Goal: Information Seeking & Learning: Learn about a topic

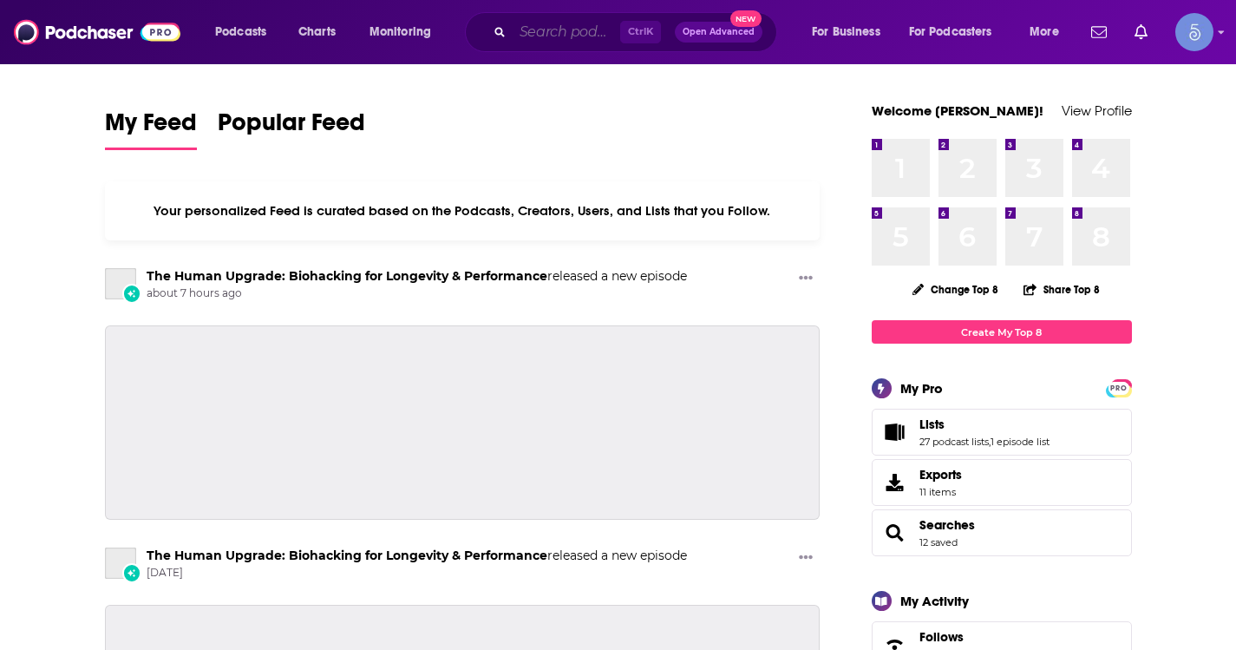
click at [549, 32] on input "Search podcasts, credits, & more..." at bounding box center [567, 32] width 108 height 28
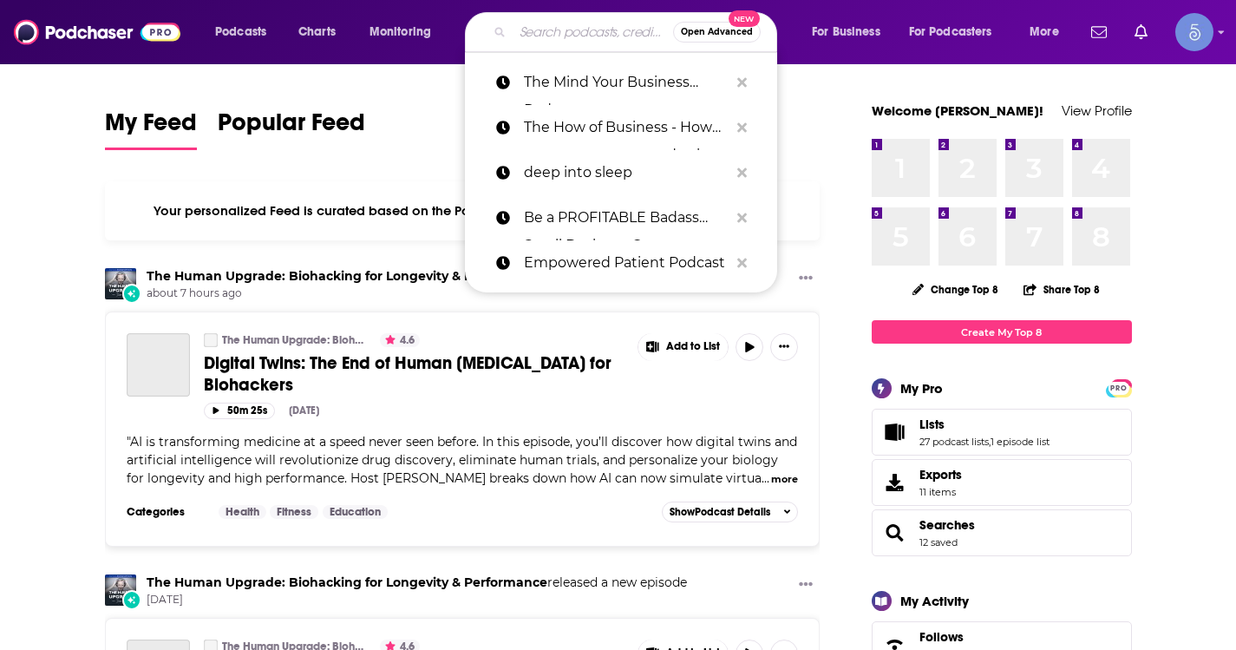
paste input "Awakened Nation"
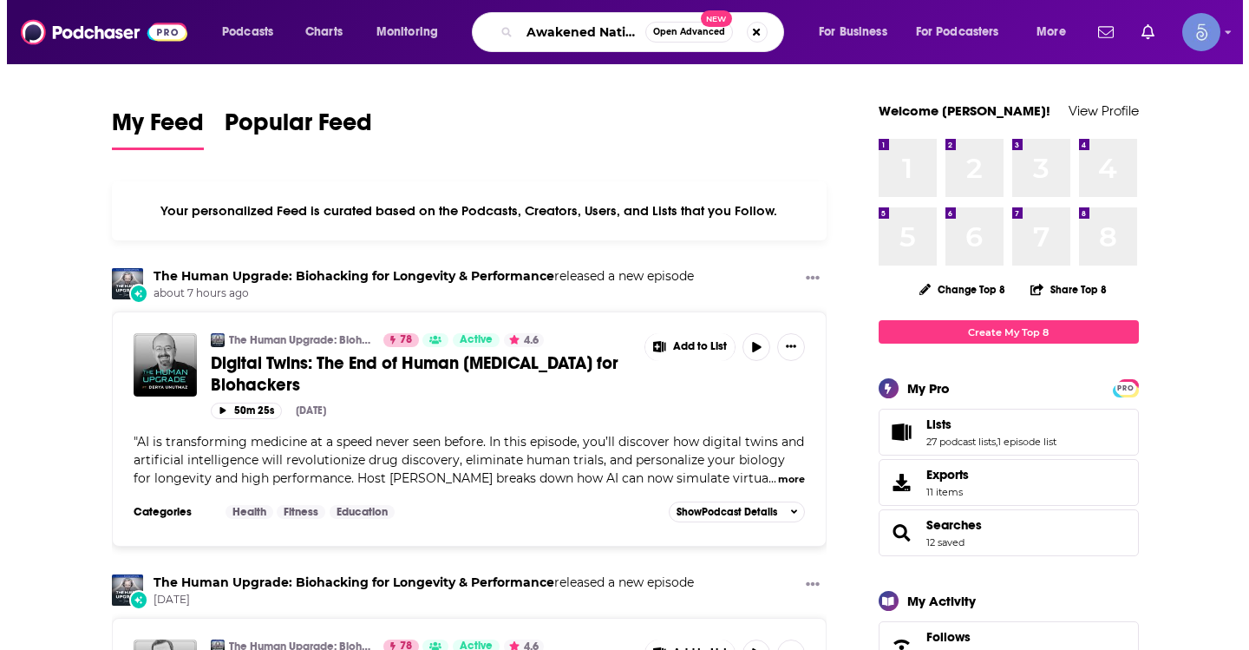
scroll to position [0, 3]
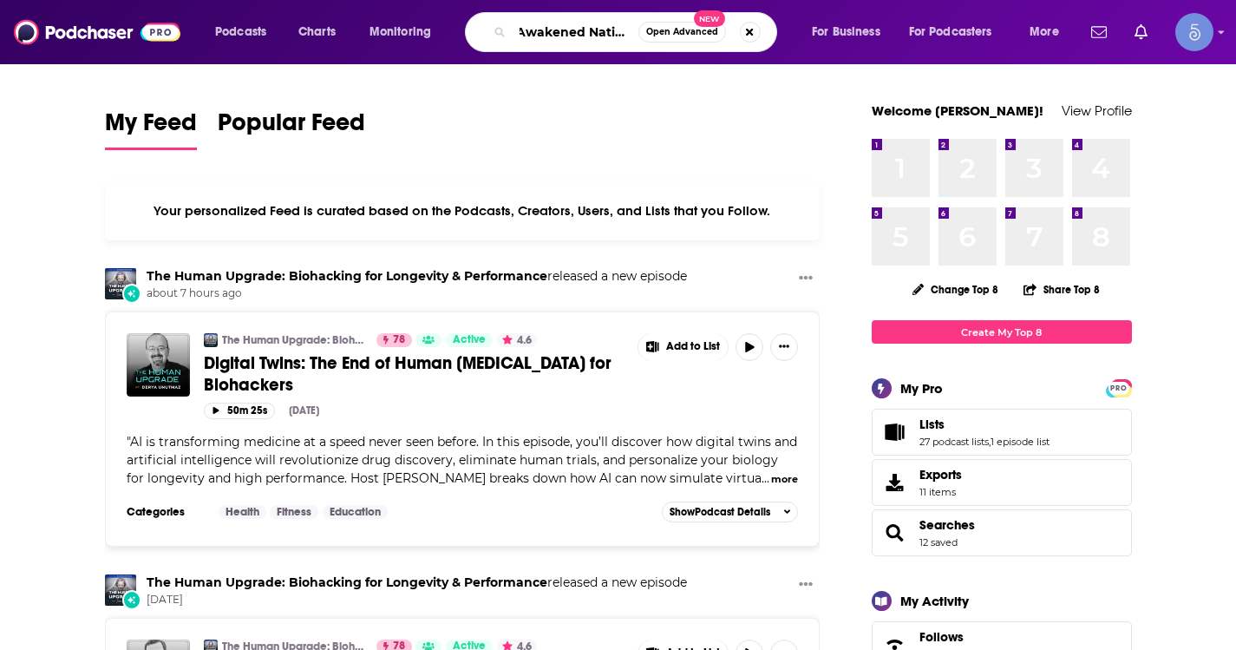
type input "Awakened Nation"
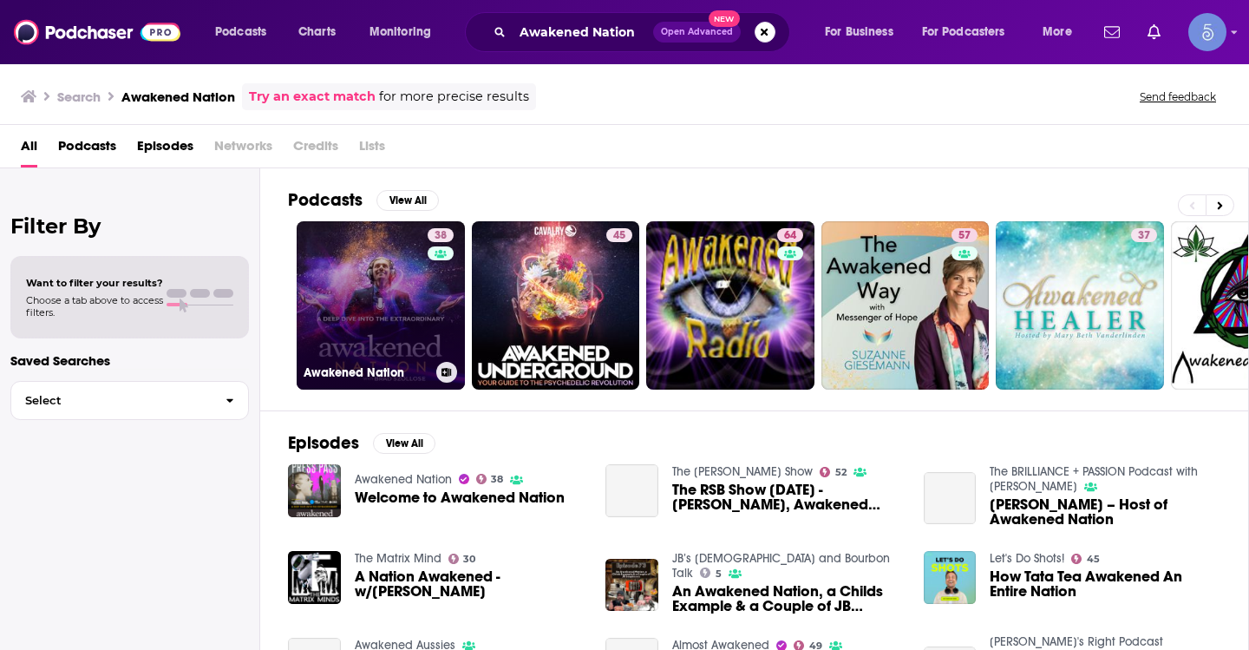
click at [394, 276] on link "38 Awakened Nation" at bounding box center [381, 305] width 168 height 168
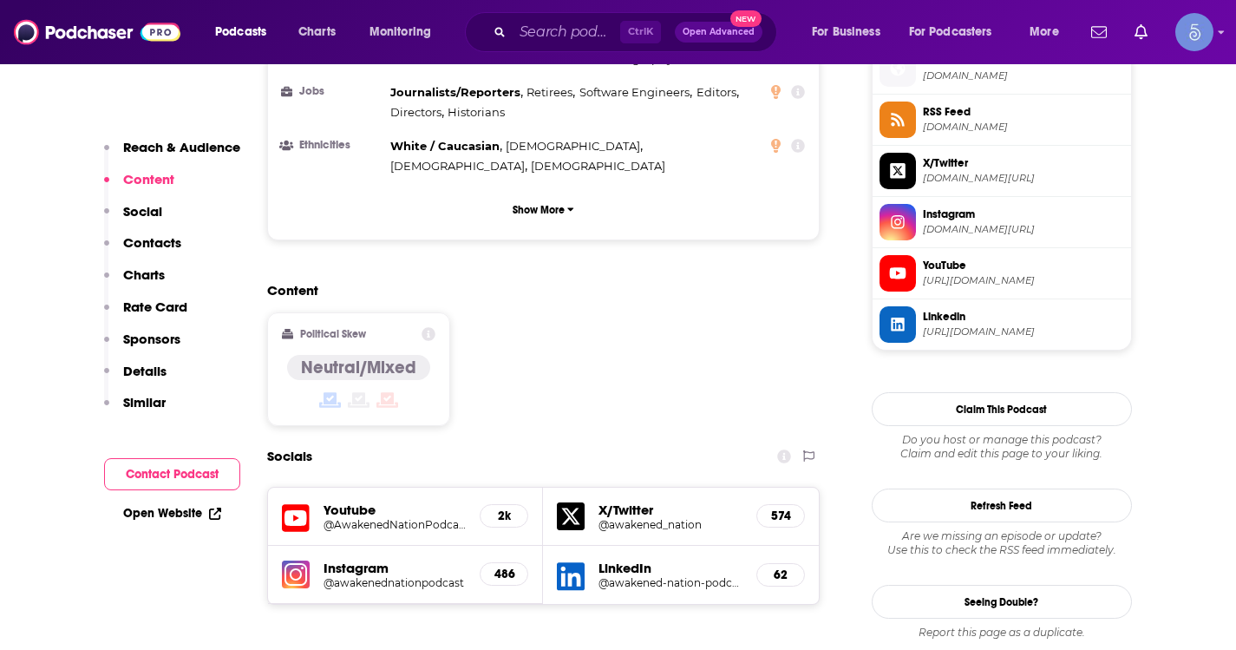
scroll to position [1301, 0]
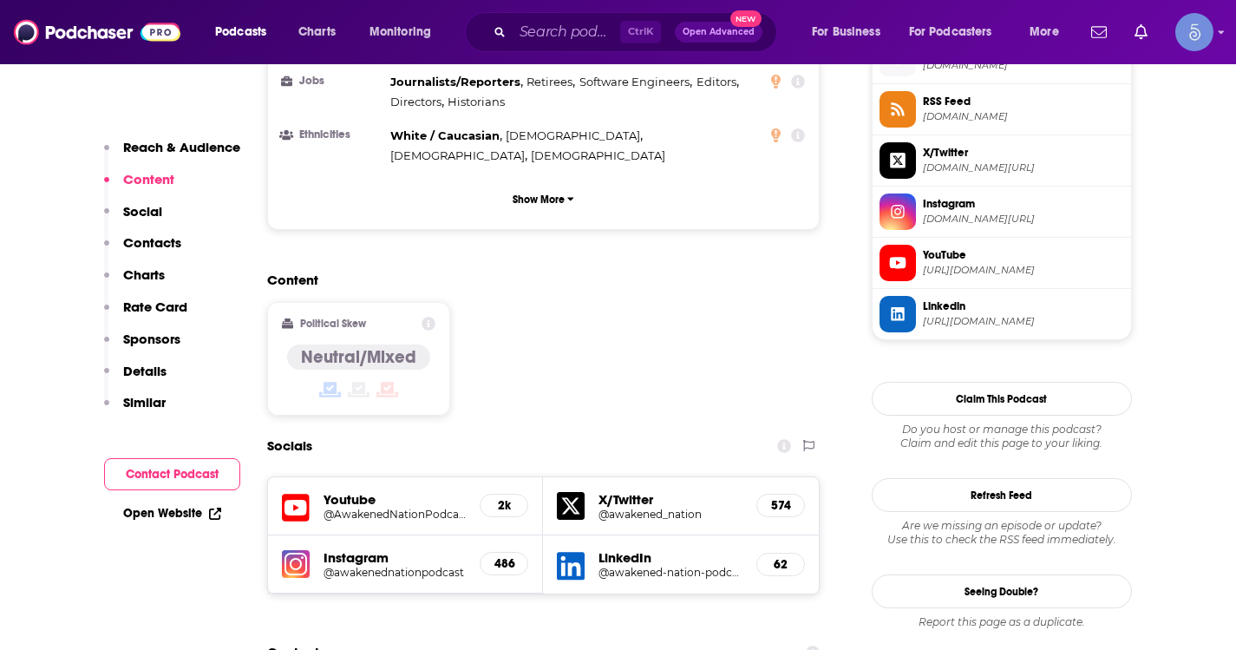
click at [363, 507] on h5 "@AwakenedNationPodcast" at bounding box center [394, 513] width 143 height 13
click at [546, 36] on input "Search podcasts, credits, & more..." at bounding box center [567, 32] width 108 height 28
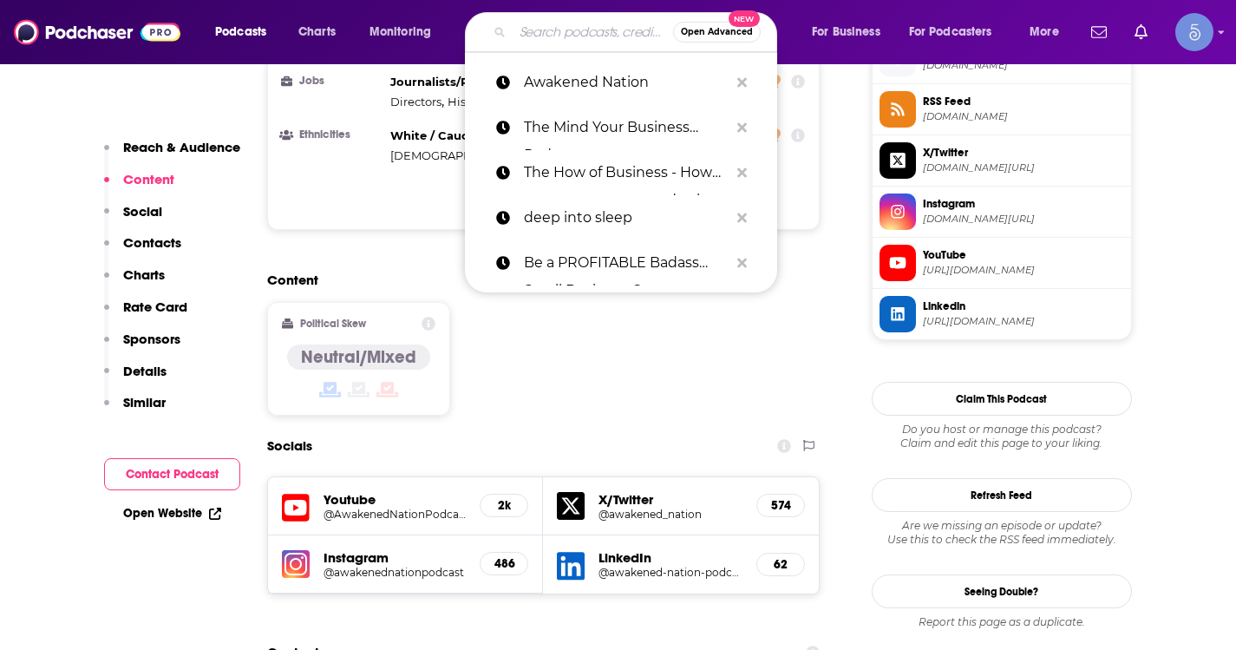
paste input "All Things Therapy"
type input "All Things Therapy"
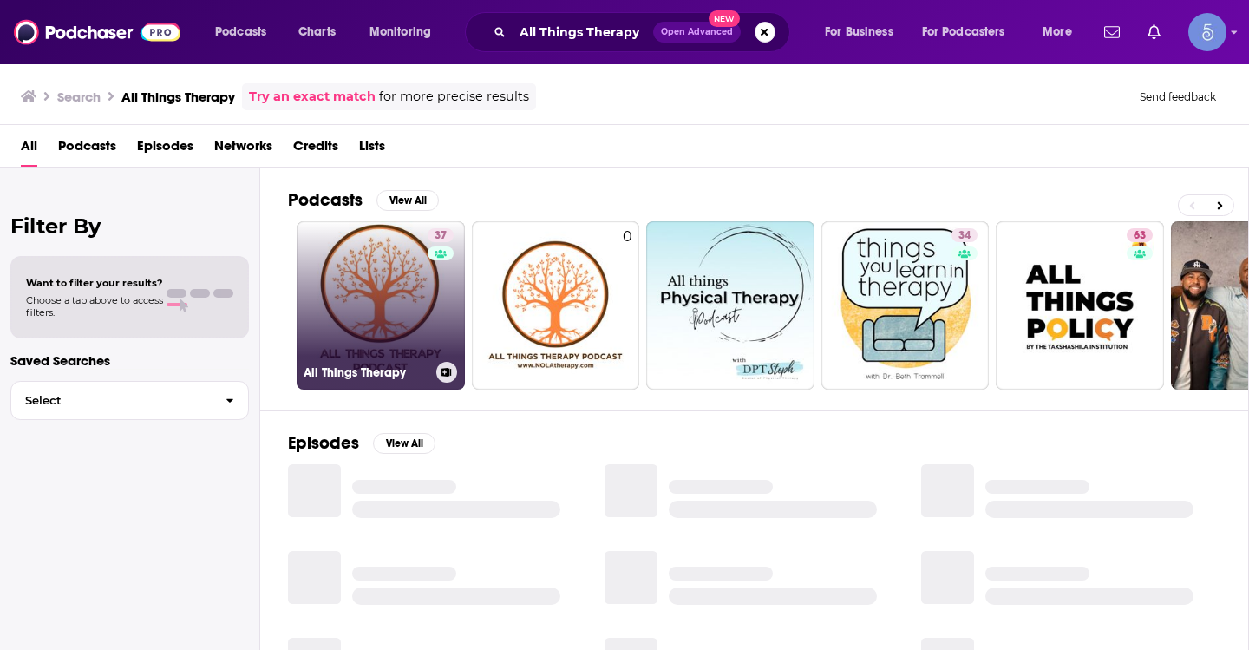
click at [410, 287] on link "37 All Things Therapy" at bounding box center [381, 305] width 168 height 168
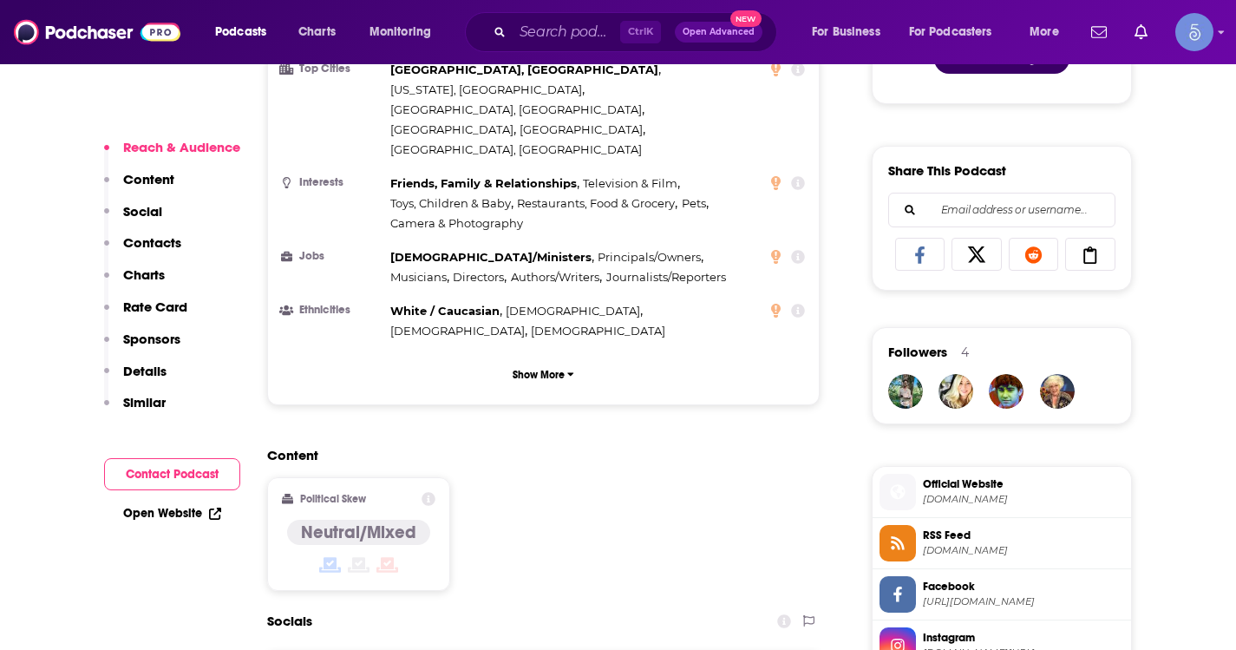
scroll to position [1127, 0]
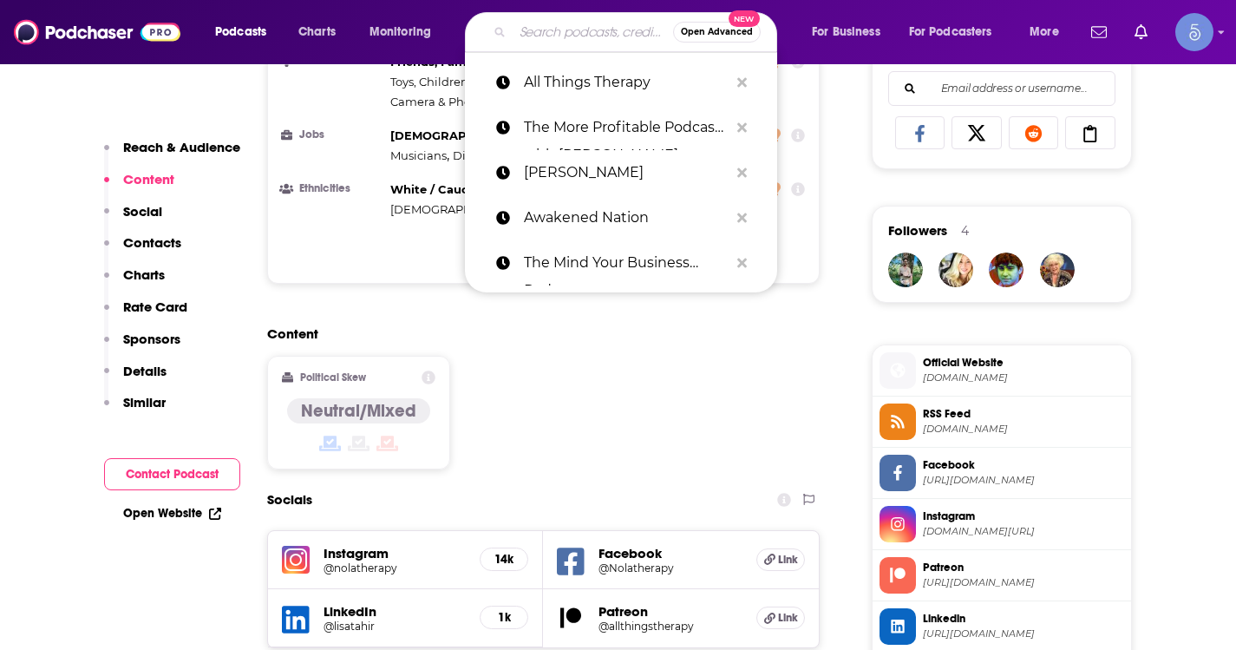
click at [537, 41] on input "Search podcasts, credits, & more..." at bounding box center [593, 32] width 160 height 28
paste input "Medicine for These Times with Beth Weinstein"
type input "Medicine for These Times with Beth Weinstein"
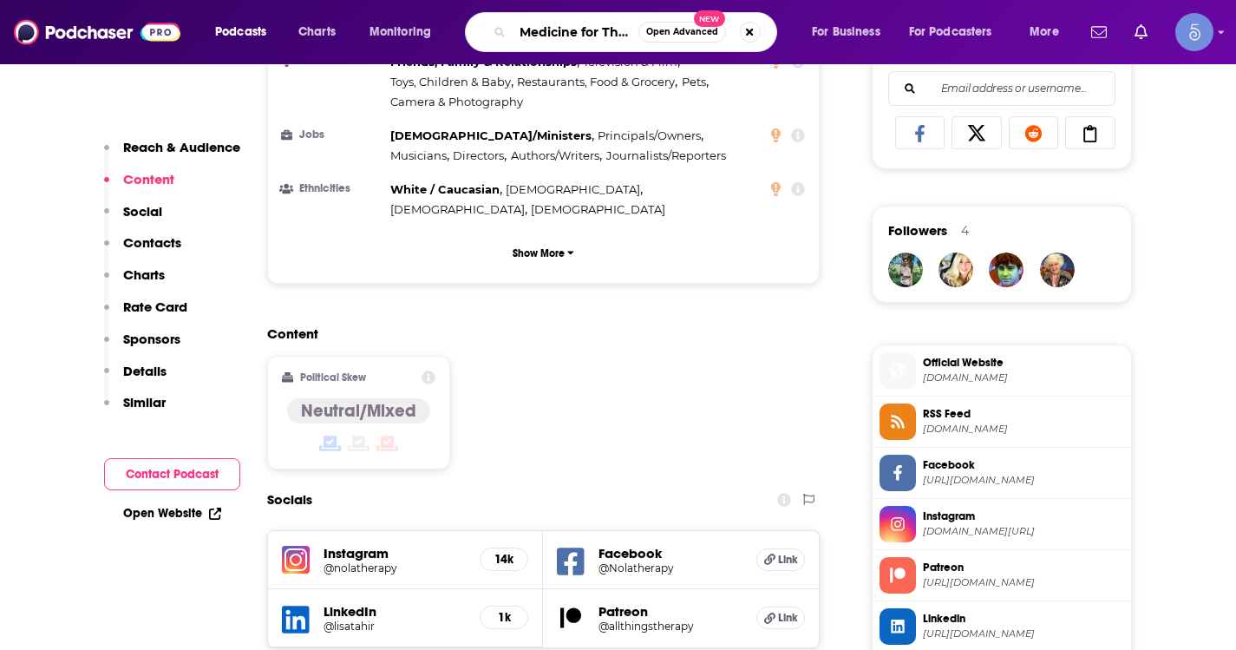
scroll to position [0, 186]
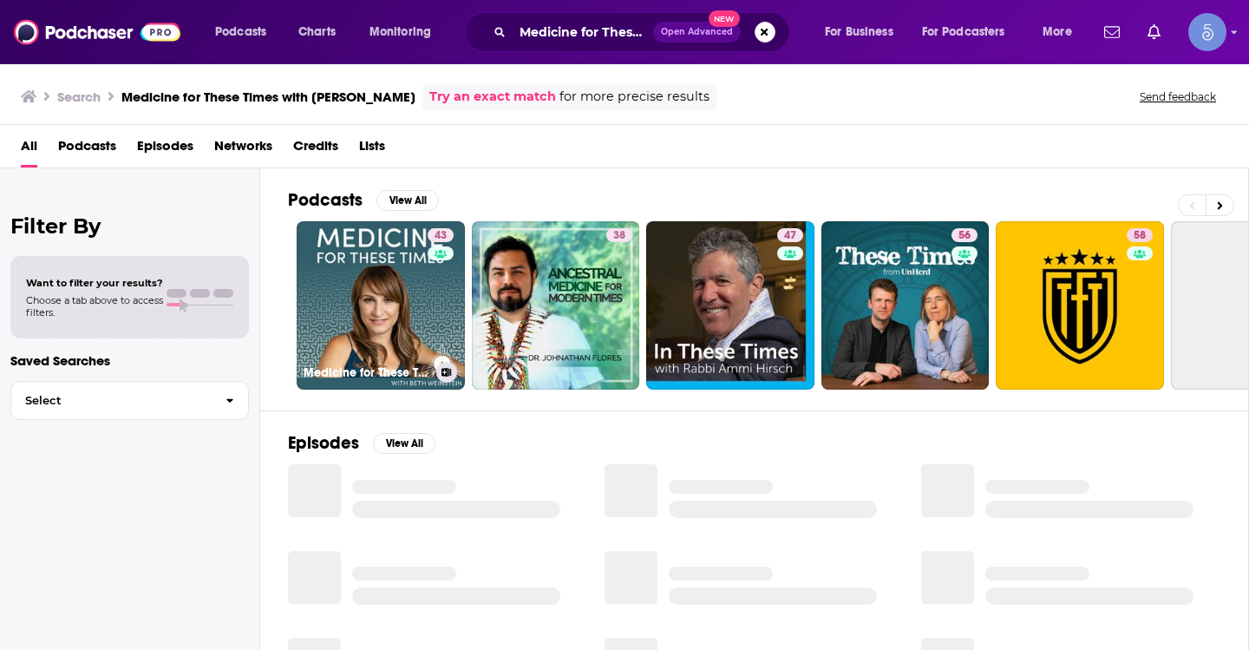
click at [382, 279] on link "43 Medicine for These Times with Beth Weinstein" at bounding box center [381, 305] width 168 height 168
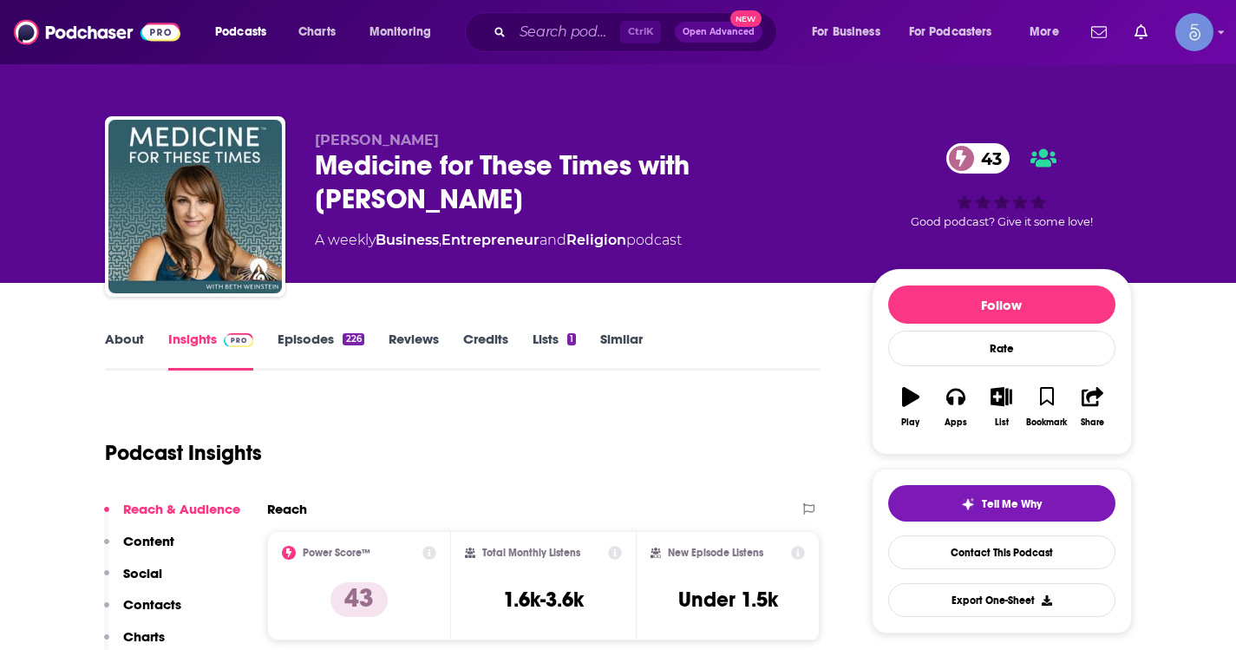
click at [136, 344] on link "About" at bounding box center [124, 350] width 39 height 40
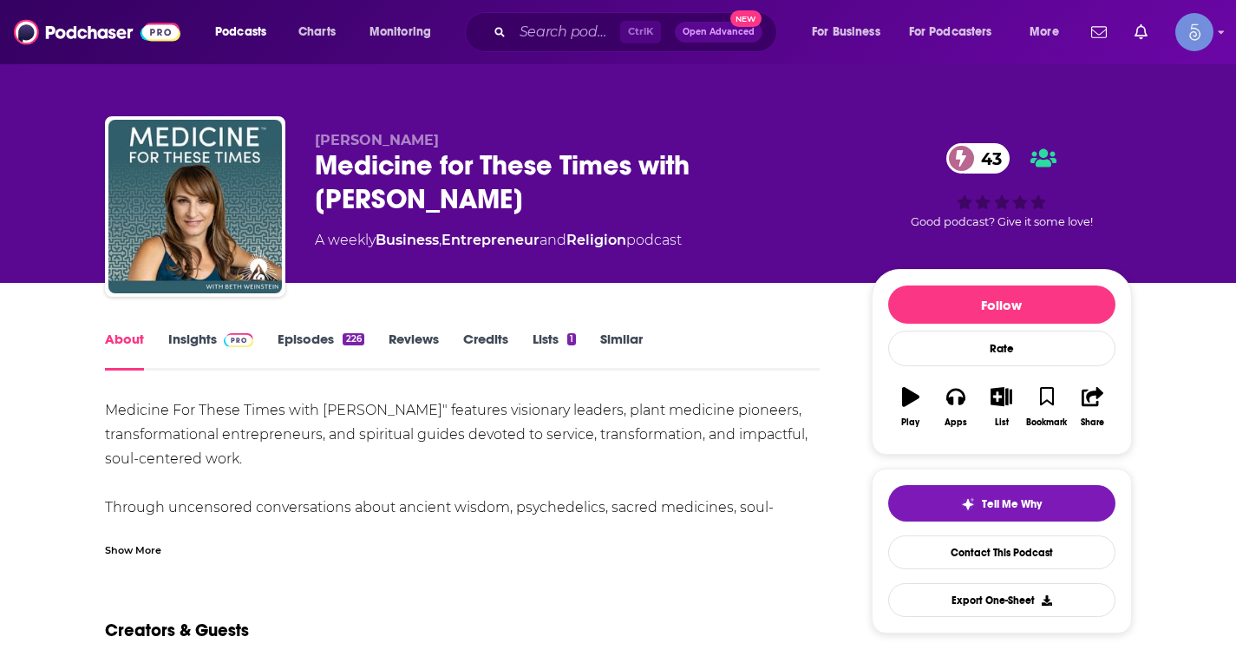
click at [129, 550] on div "Show More" at bounding box center [133, 548] width 56 height 16
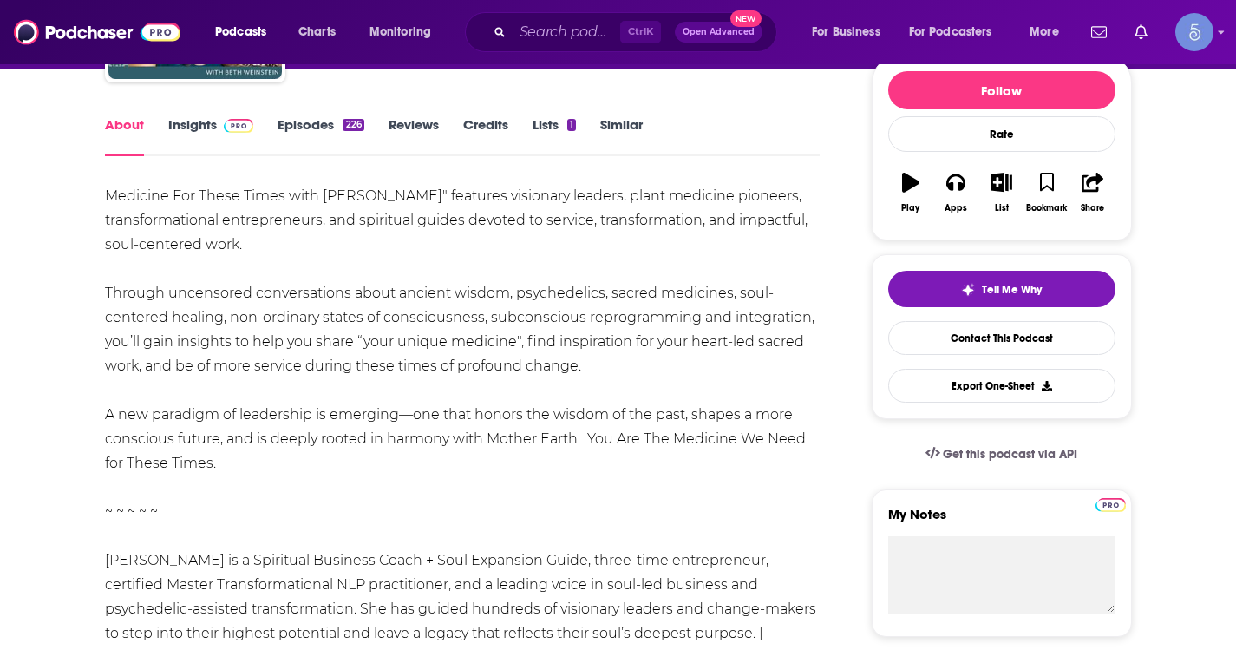
scroll to position [173, 0]
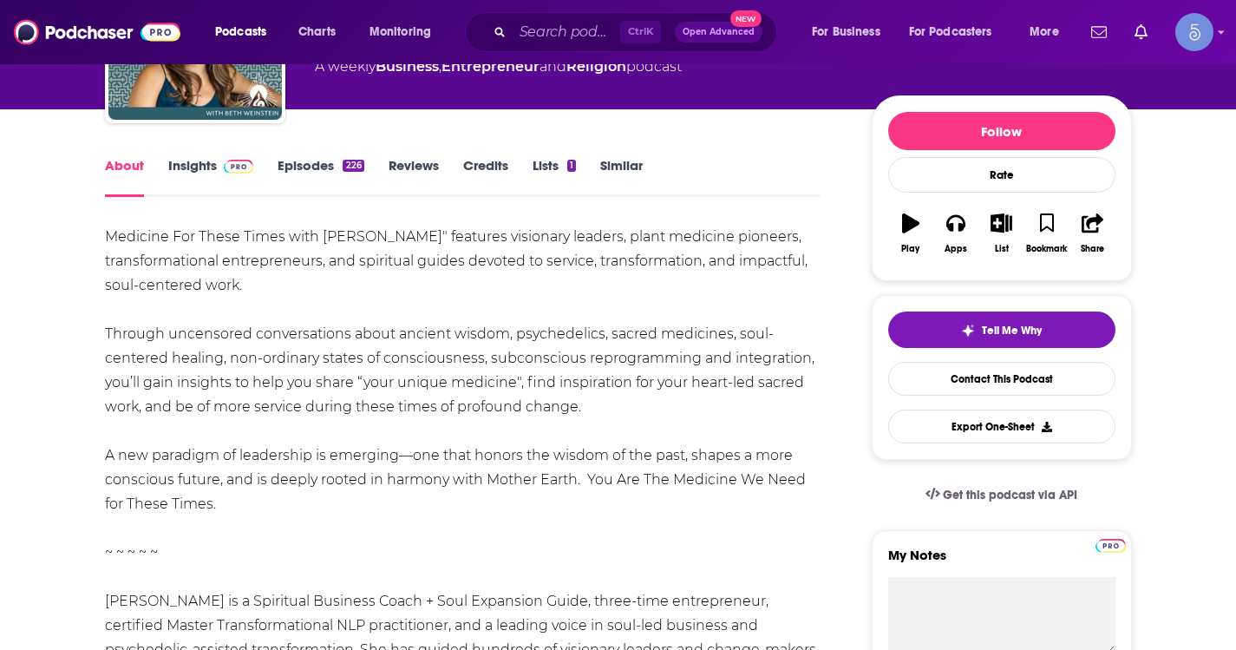
drag, startPoint x: 108, startPoint y: 234, endPoint x: 254, endPoint y: 513, distance: 314.6
click at [254, 513] on div "Medicine For These Times with Beth Weinstein" features visionary leaders, plant…" at bounding box center [463, 468] width 716 height 486
copy div "Medicine For These Times with Beth Weinstein" features visionary leaders, plant…"
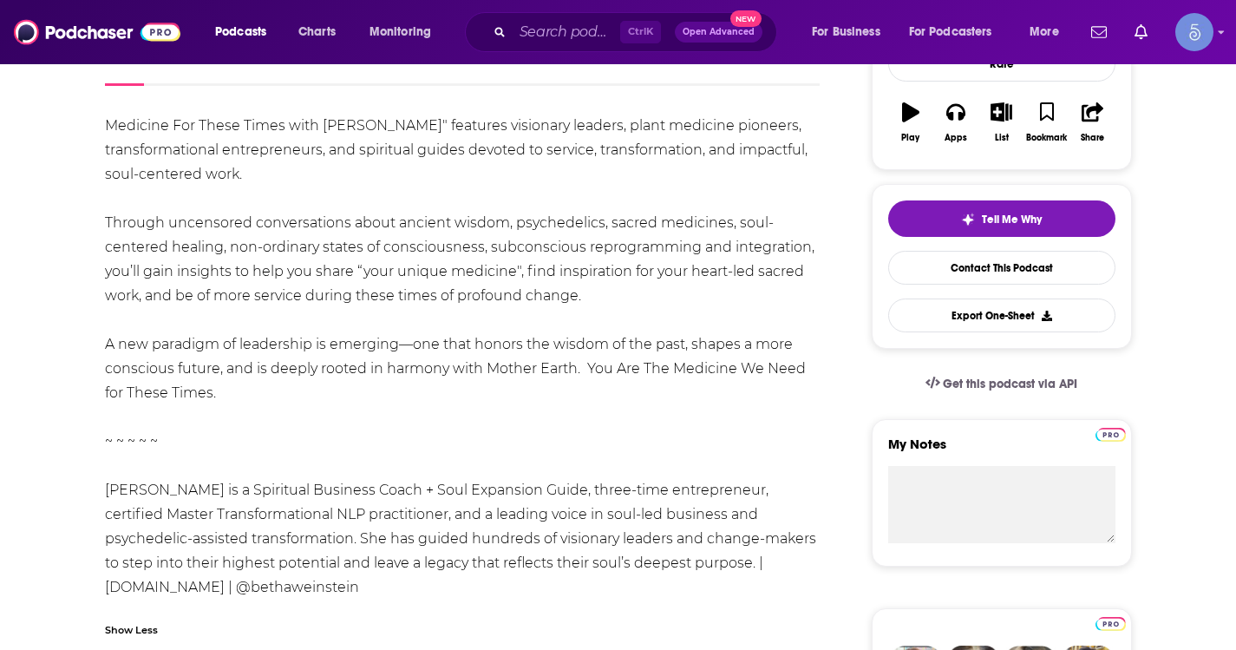
scroll to position [260, 0]
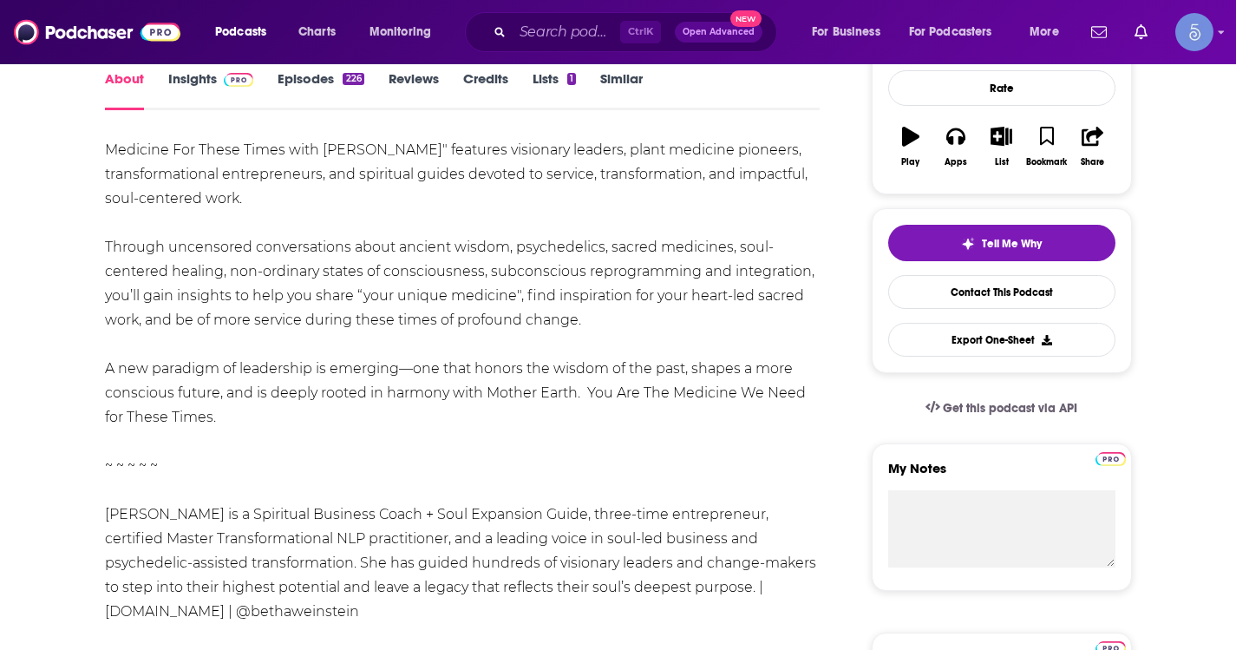
drag, startPoint x: 482, startPoint y: 406, endPoint x: 479, endPoint y: 461, distance: 54.7
click at [482, 406] on div "Medicine For These Times with Beth Weinstein" features visionary leaders, plant…" at bounding box center [463, 381] width 716 height 486
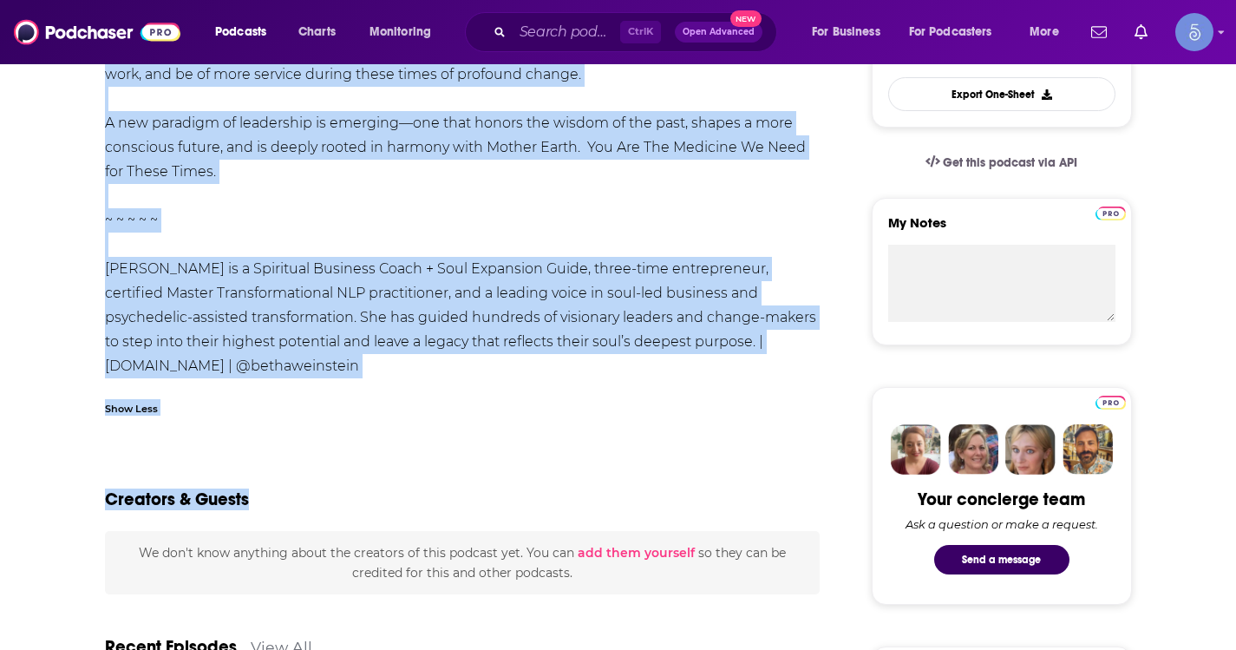
scroll to position [520, 0]
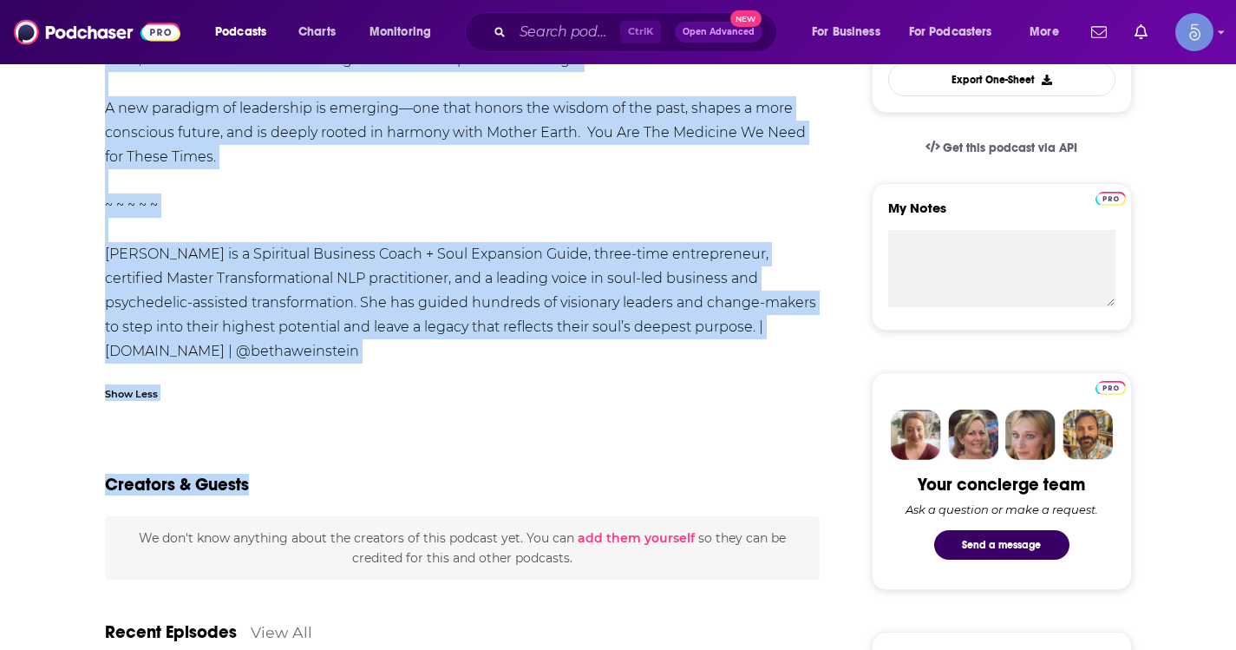
drag, startPoint x: 101, startPoint y: 318, endPoint x: 536, endPoint y: 356, distance: 436.1
copy div "Medicine For These Times with Beth Weinstein" features visionary leaders, plant…"
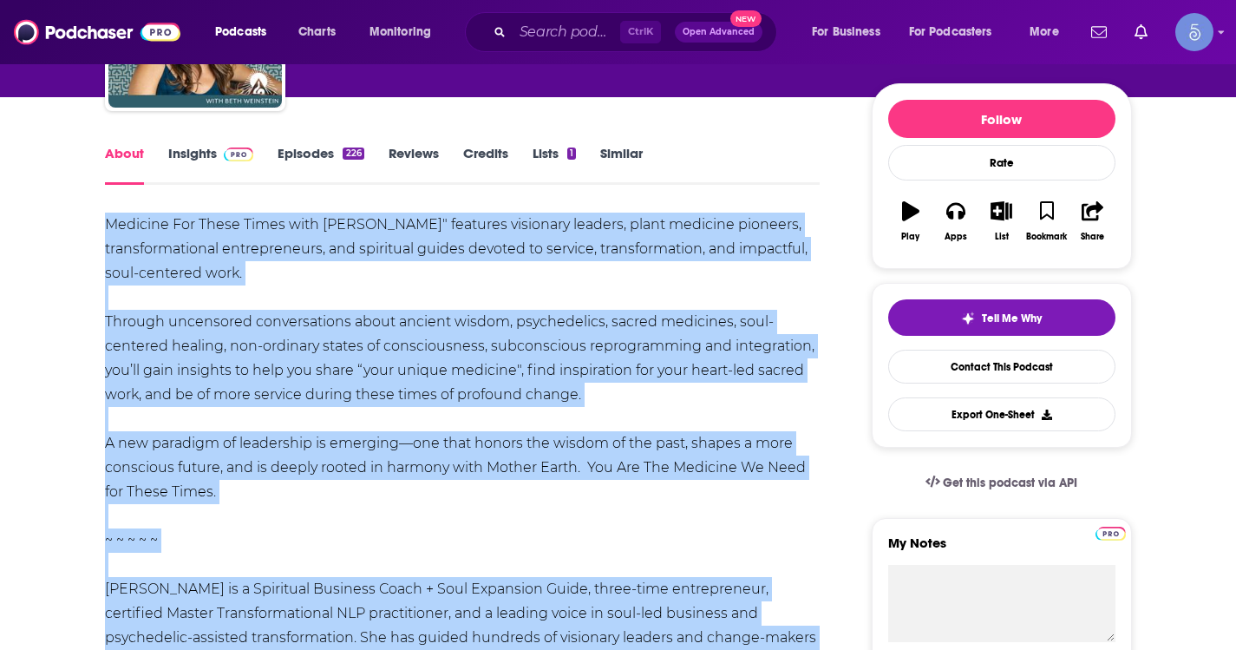
scroll to position [0, 0]
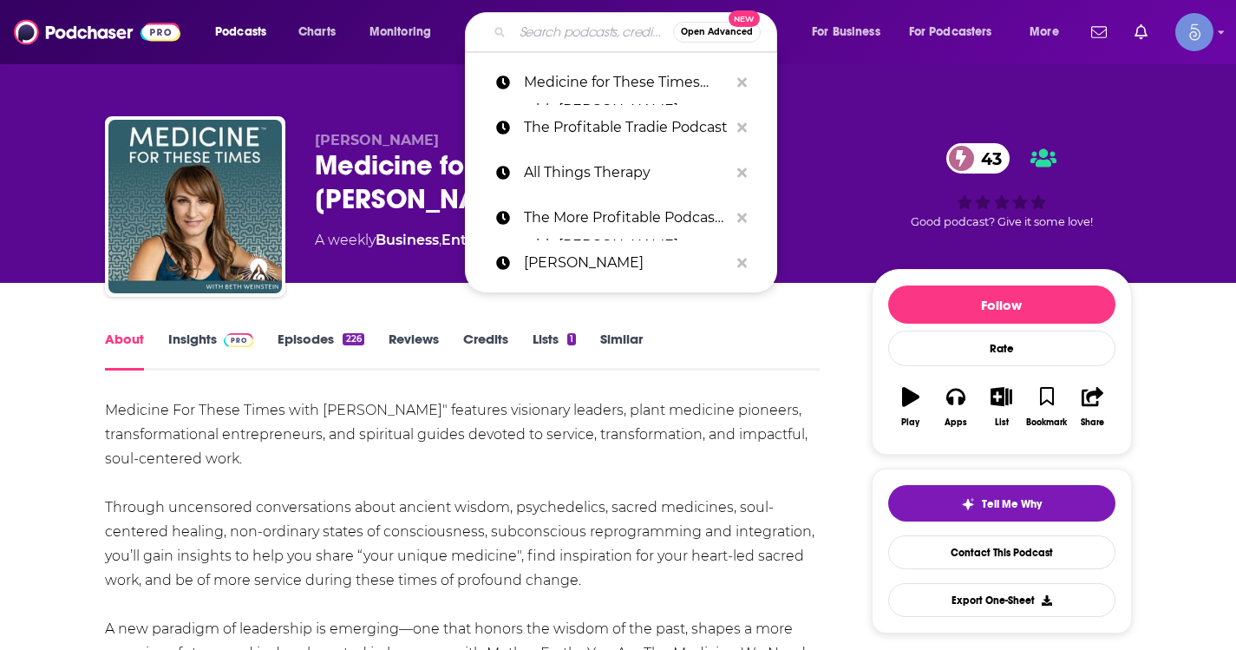
click at [568, 36] on input "Search podcasts, credits, & more..." at bounding box center [593, 32] width 160 height 28
paste input "Dripping Creativity"
type input "Dripping Creativity"
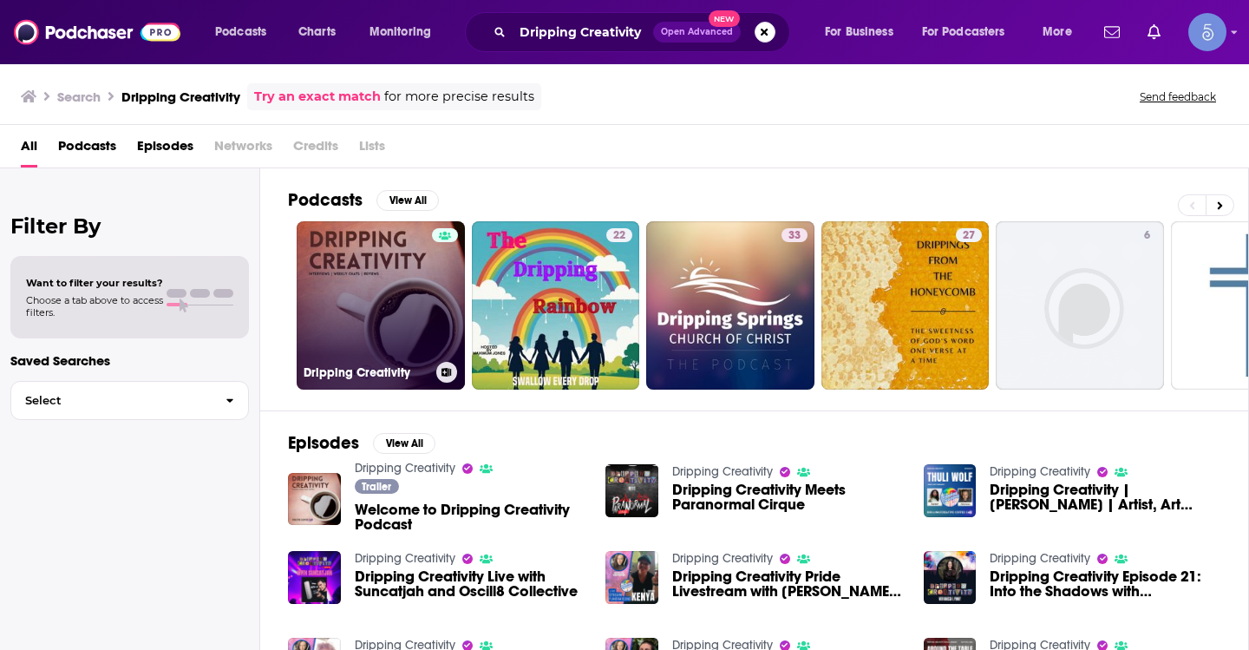
click at [356, 276] on link "Dripping Creativity" at bounding box center [381, 305] width 168 height 168
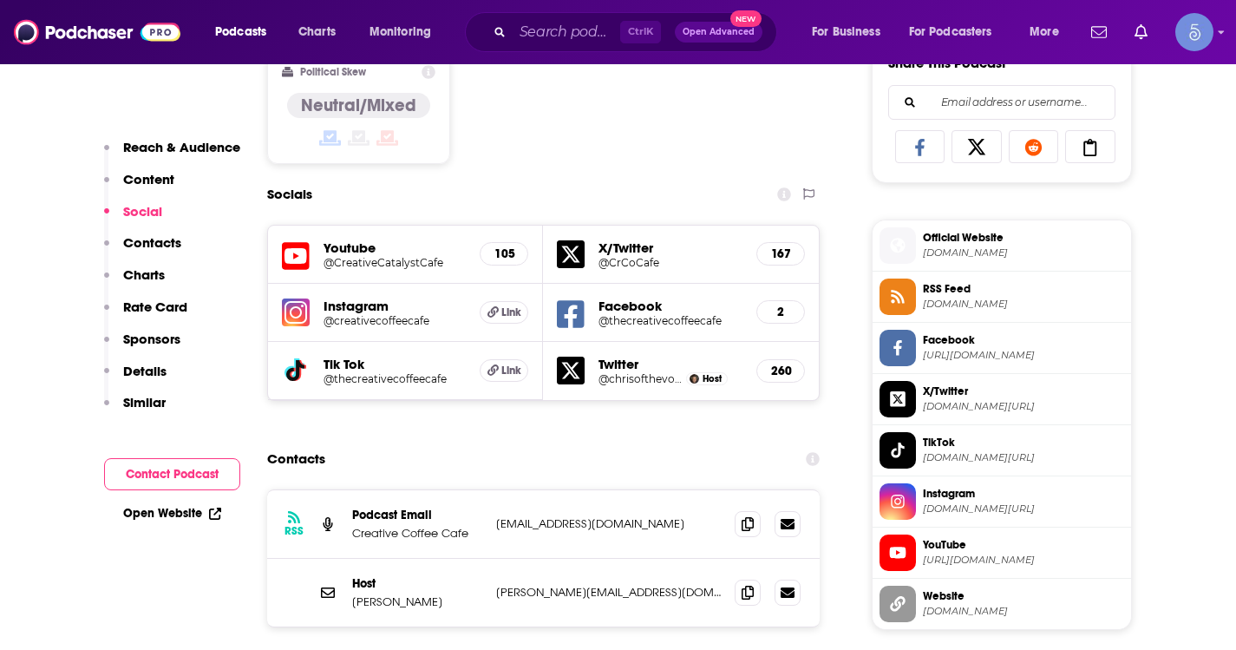
scroll to position [1127, 0]
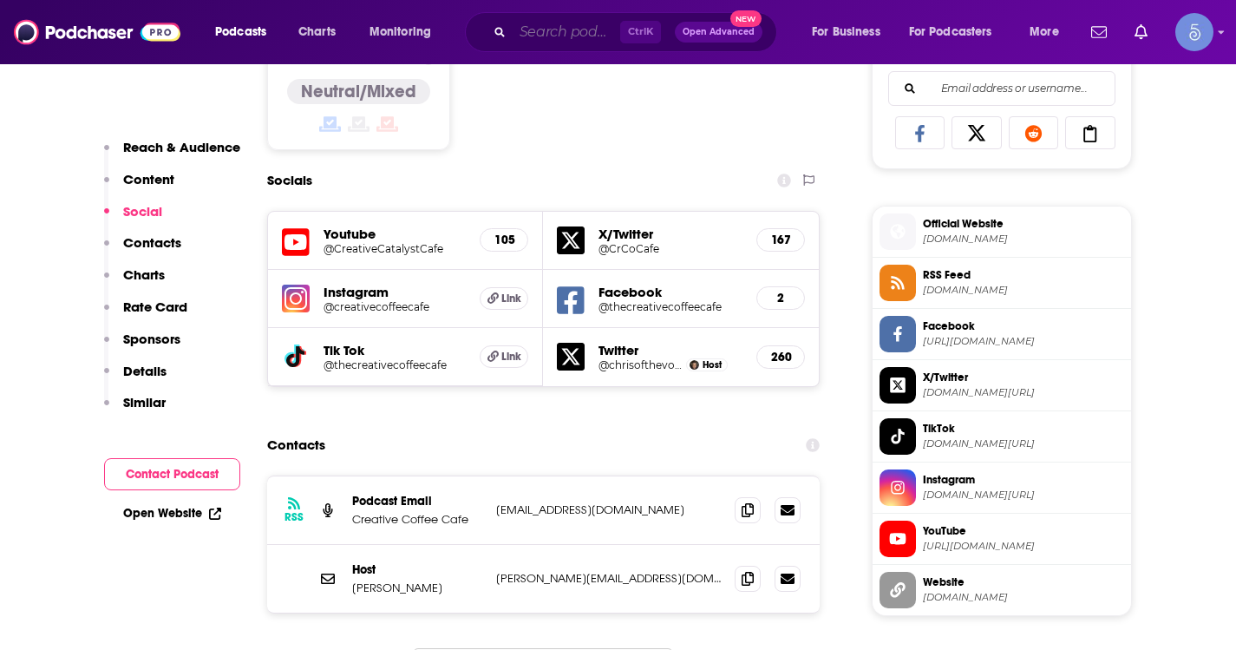
click at [532, 29] on input "Search podcasts, credits, & more..." at bounding box center [567, 32] width 108 height 28
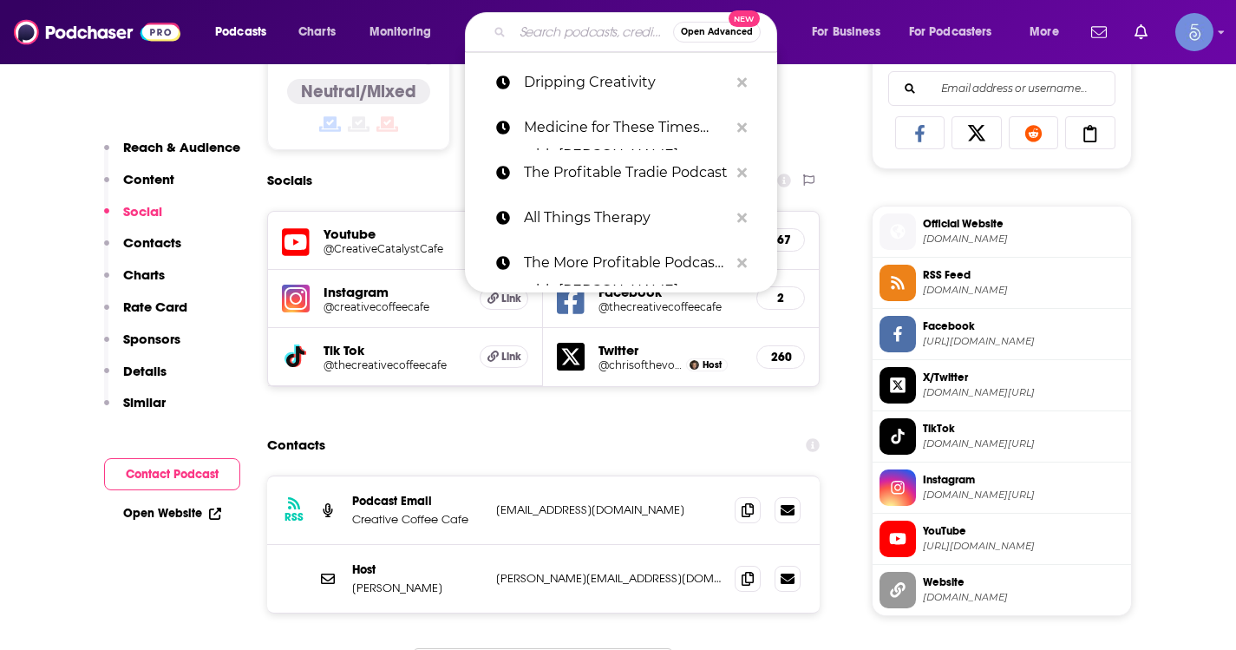
paste input "Manifestation & Money"
type input "Manifestation & Money"
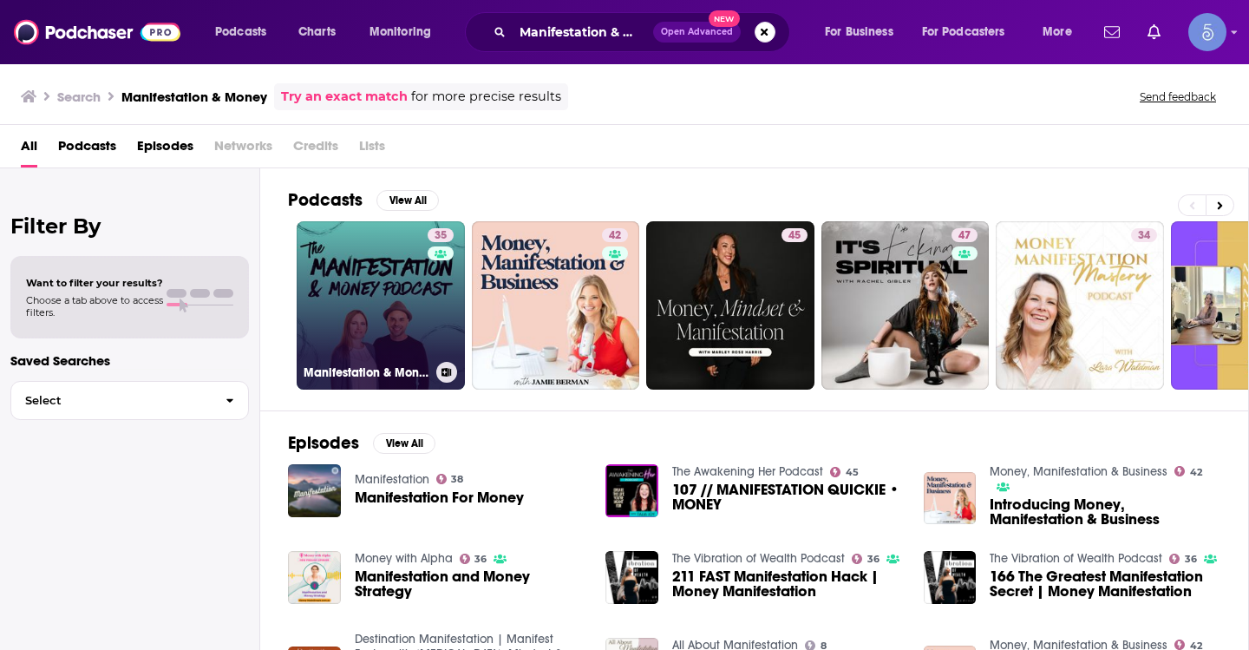
click at [365, 312] on link "35 Manifestation & Money" at bounding box center [381, 305] width 168 height 168
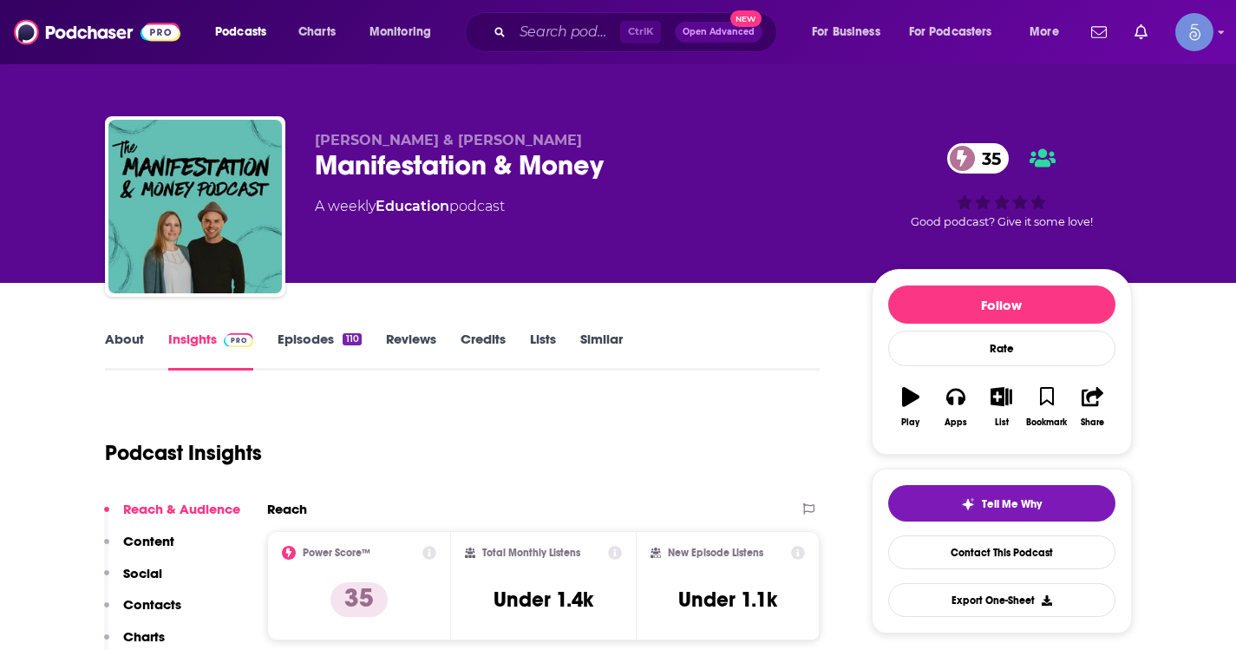
click at [114, 344] on link "About" at bounding box center [124, 350] width 39 height 40
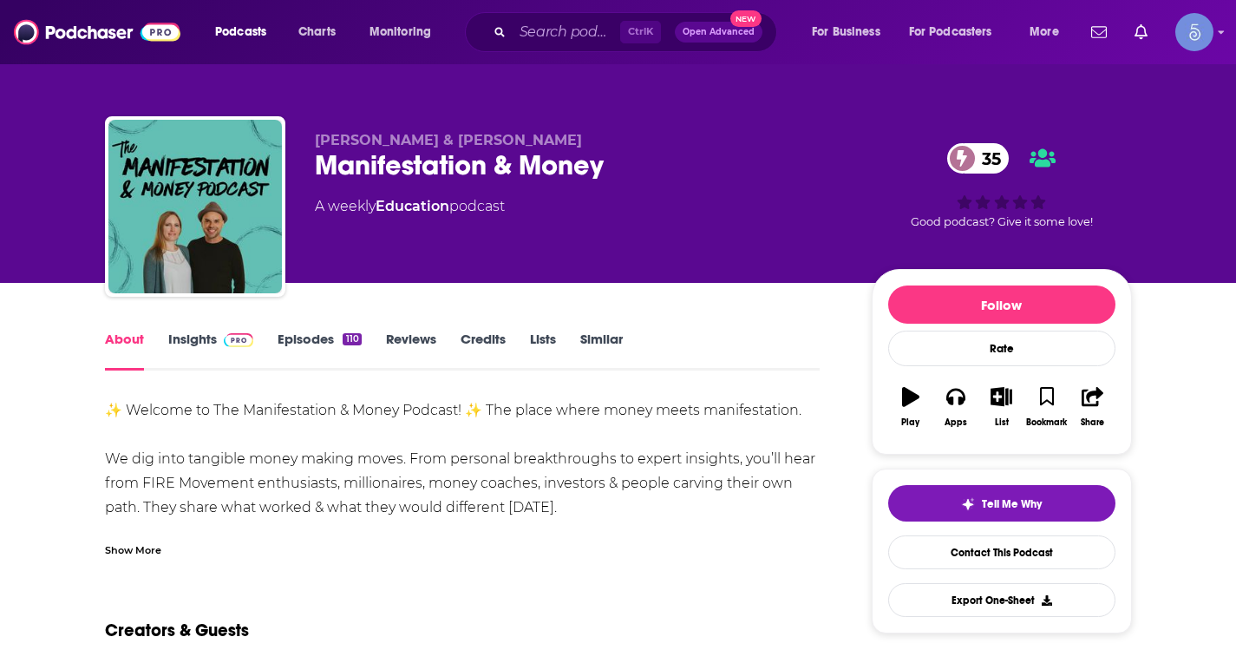
click at [141, 538] on div "Show More" at bounding box center [463, 542] width 716 height 29
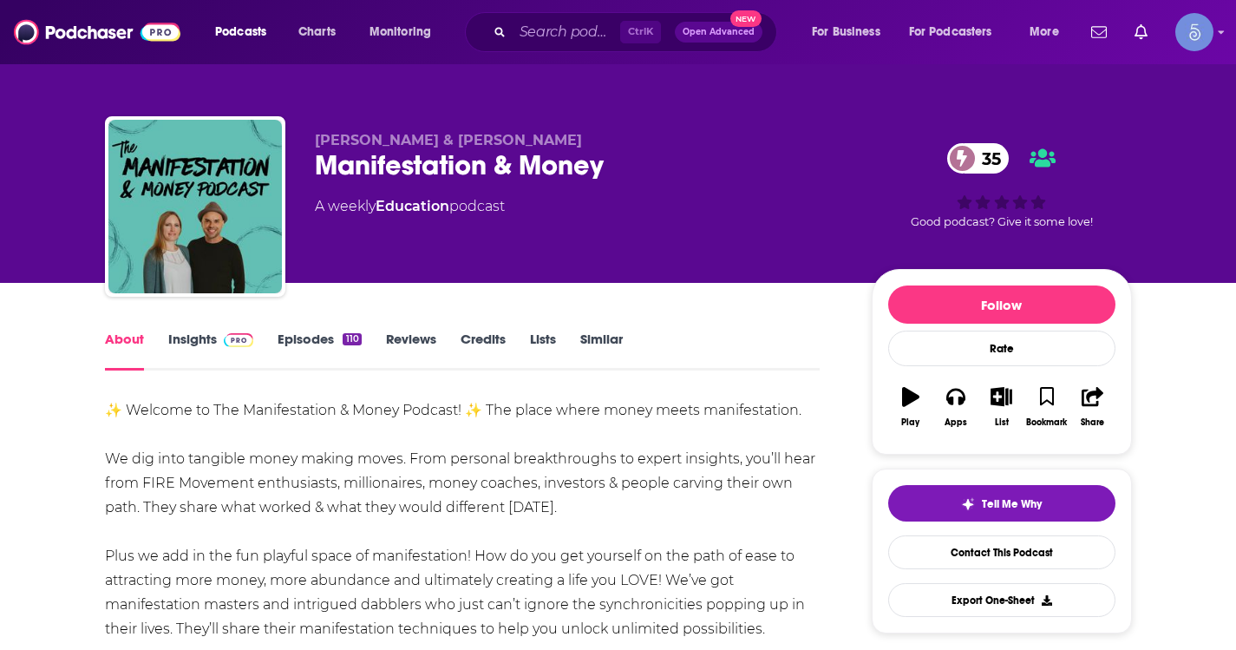
click at [186, 348] on link "Insights" at bounding box center [211, 350] width 86 height 40
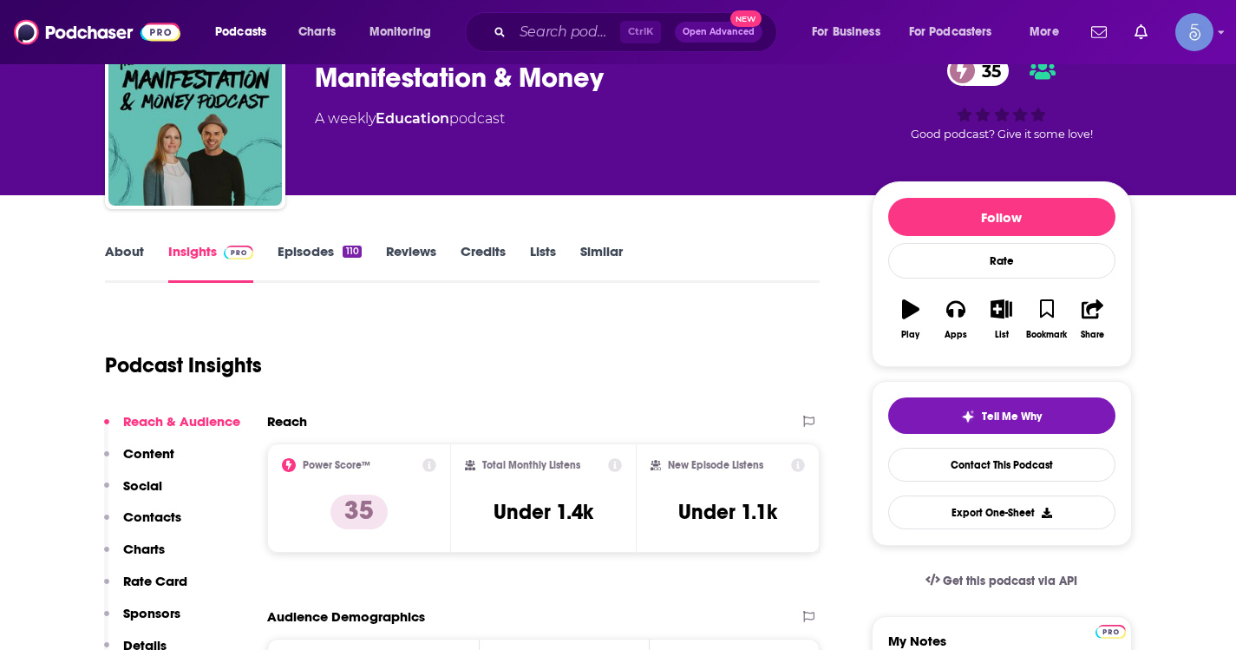
scroll to position [87, 0]
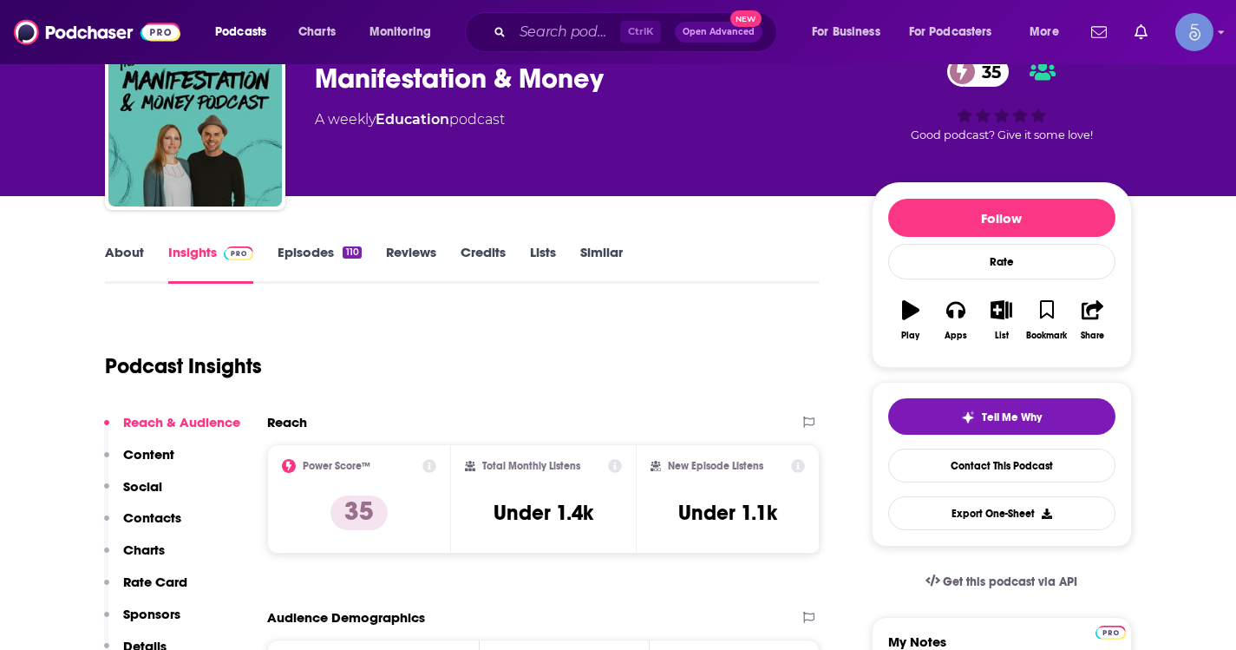
click at [131, 243] on div "About Insights Episodes 110 Reviews Credits Lists Similar" at bounding box center [463, 262] width 716 height 42
click at [135, 245] on link "About" at bounding box center [124, 264] width 39 height 40
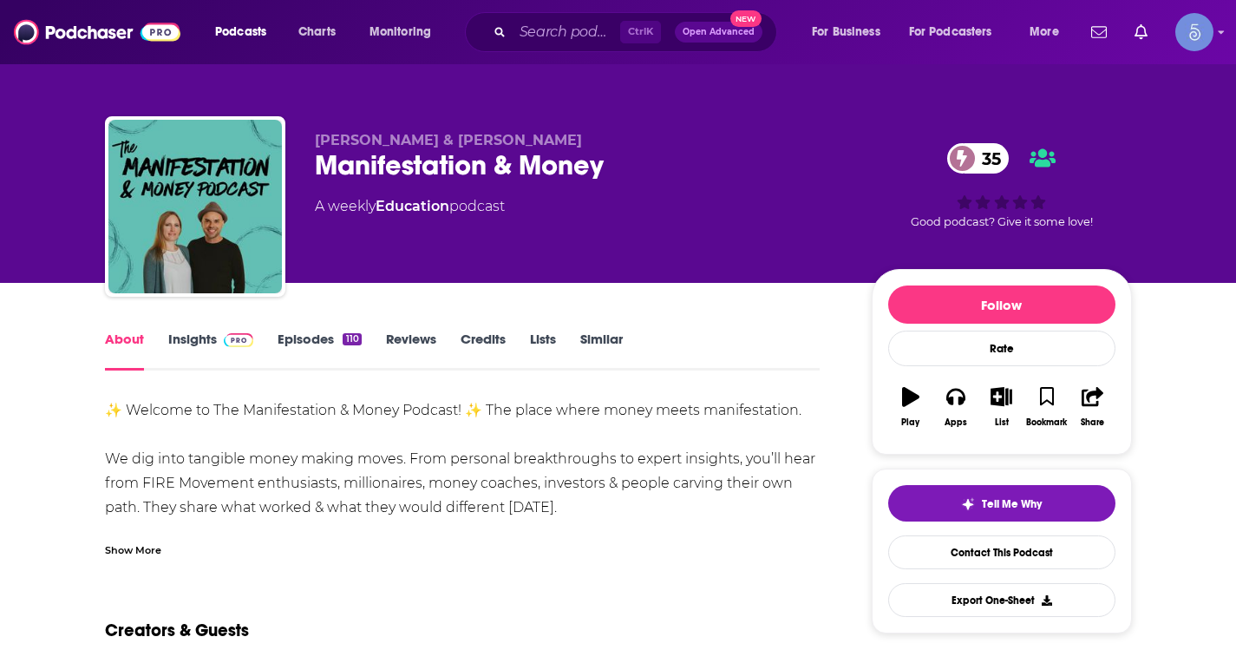
click at [126, 550] on div "Show More" at bounding box center [133, 548] width 56 height 16
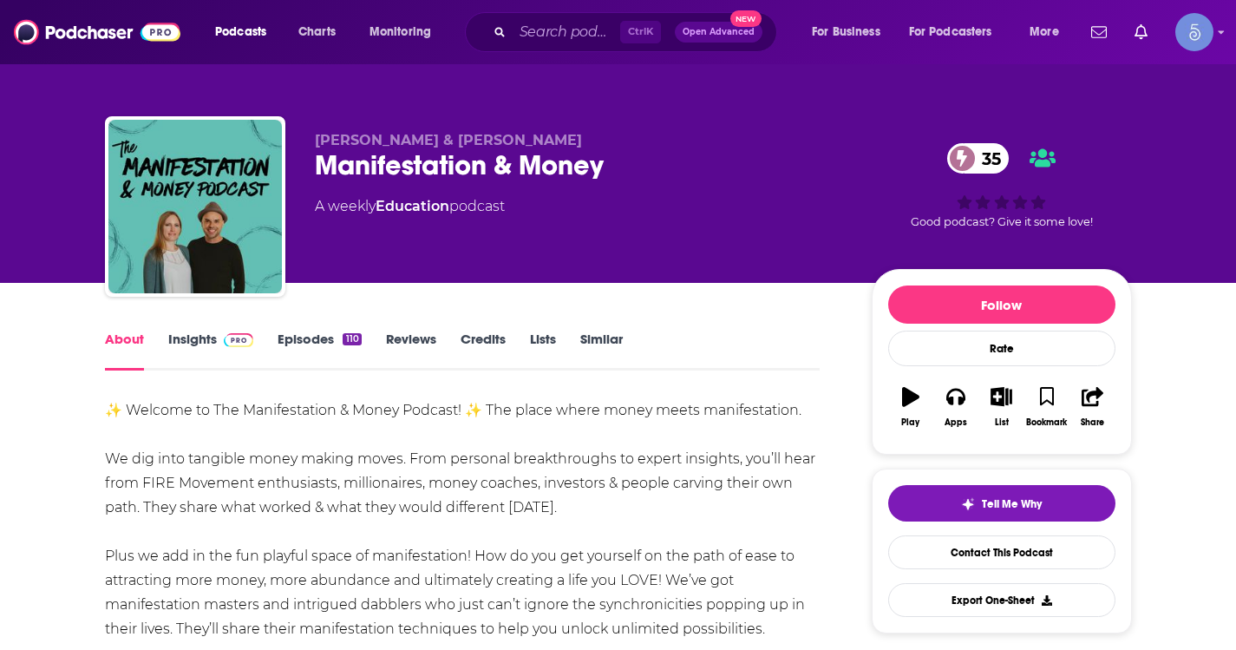
click at [206, 355] on link "Insights" at bounding box center [211, 350] width 86 height 40
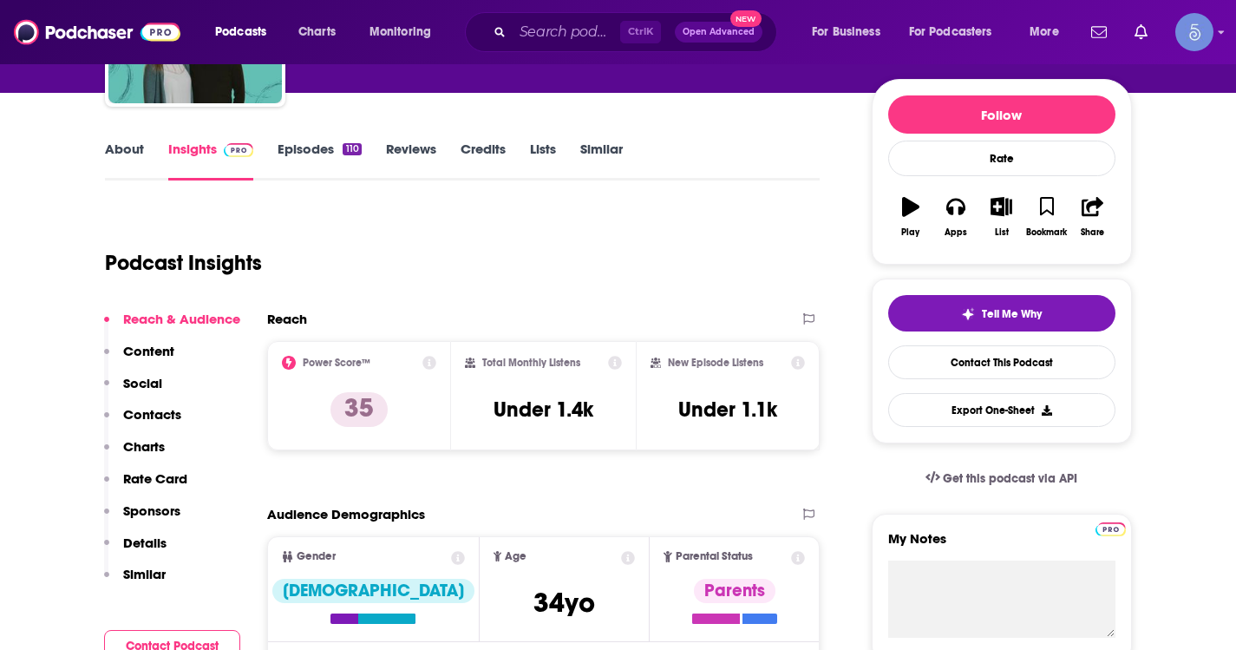
scroll to position [173, 0]
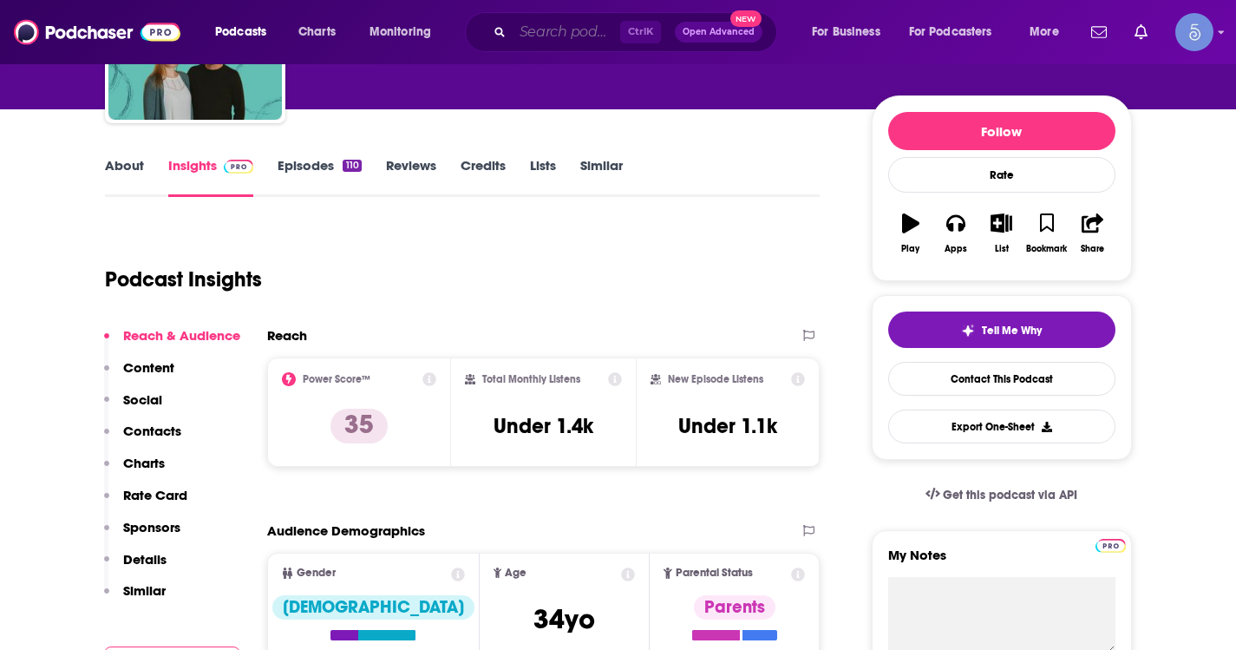
click at [595, 42] on input "Search podcasts, credits, & more..." at bounding box center [567, 32] width 108 height 28
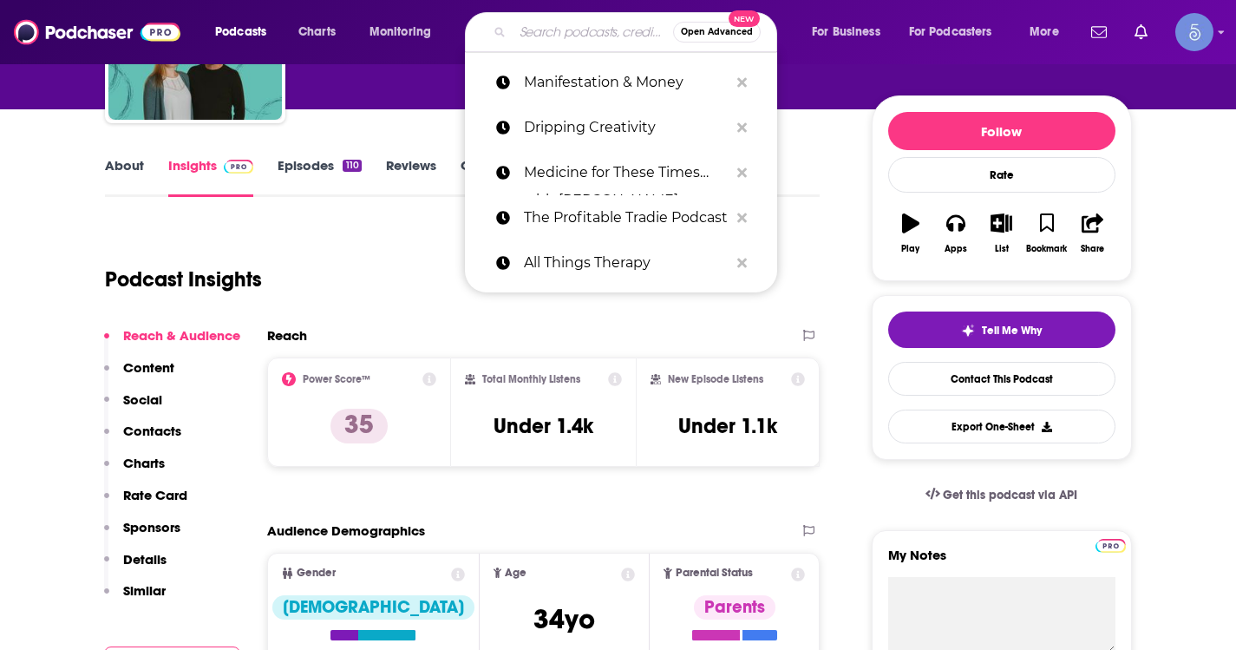
paste input "World Awakenings: The Fast Track to Enlightenment"
type input "World Awakenings: The Fast Track to Enlightenment"
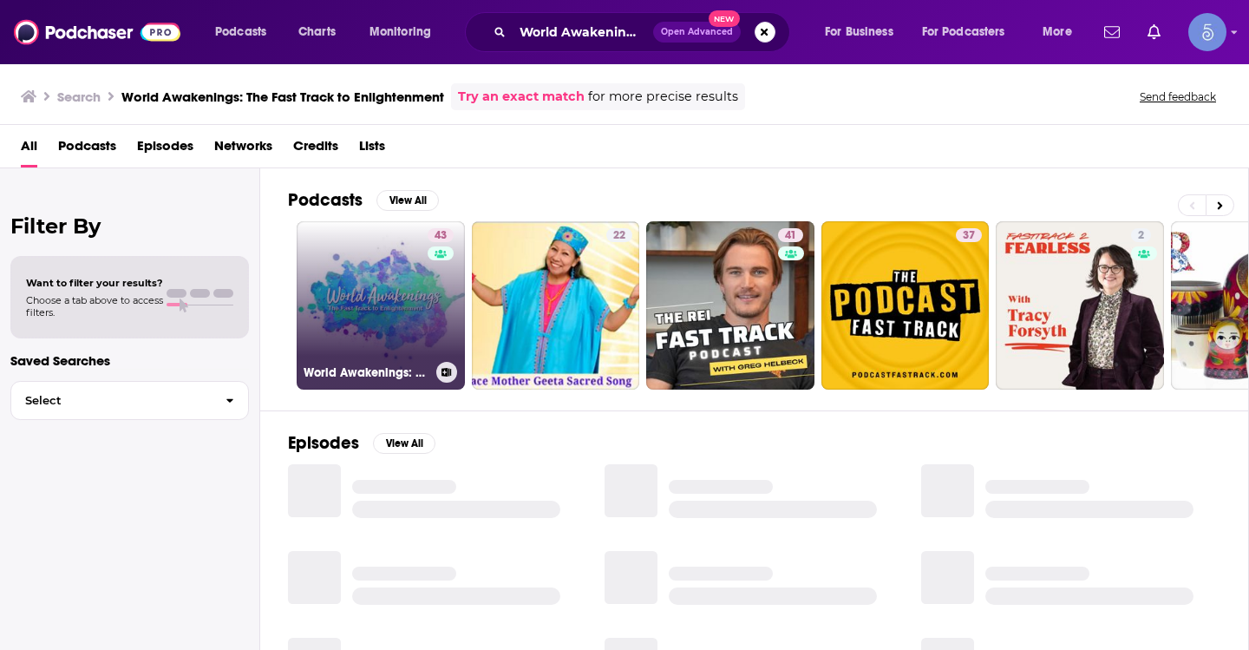
click at [402, 278] on link "43 World Awakenings: The Fast Track to Enlightenment" at bounding box center [381, 305] width 168 height 168
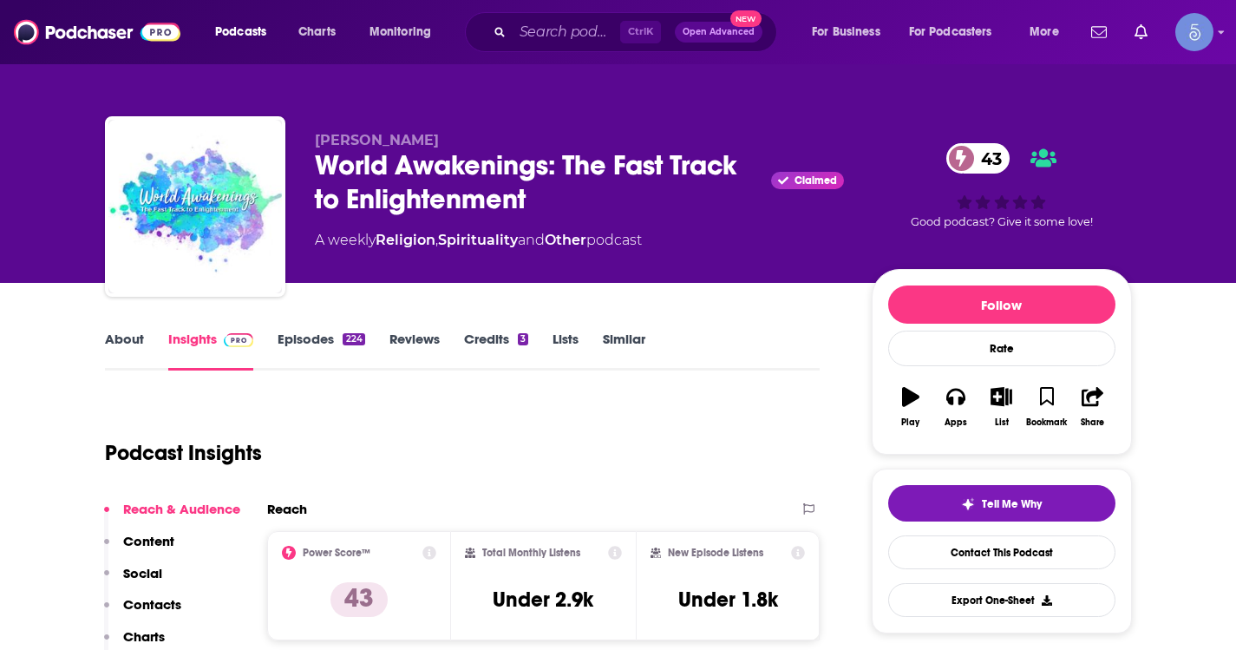
click at [597, 54] on div "Podcasts Charts Monitoring Ctrl K Open Advanced New For Business For Podcasters…" at bounding box center [618, 32] width 1236 height 64
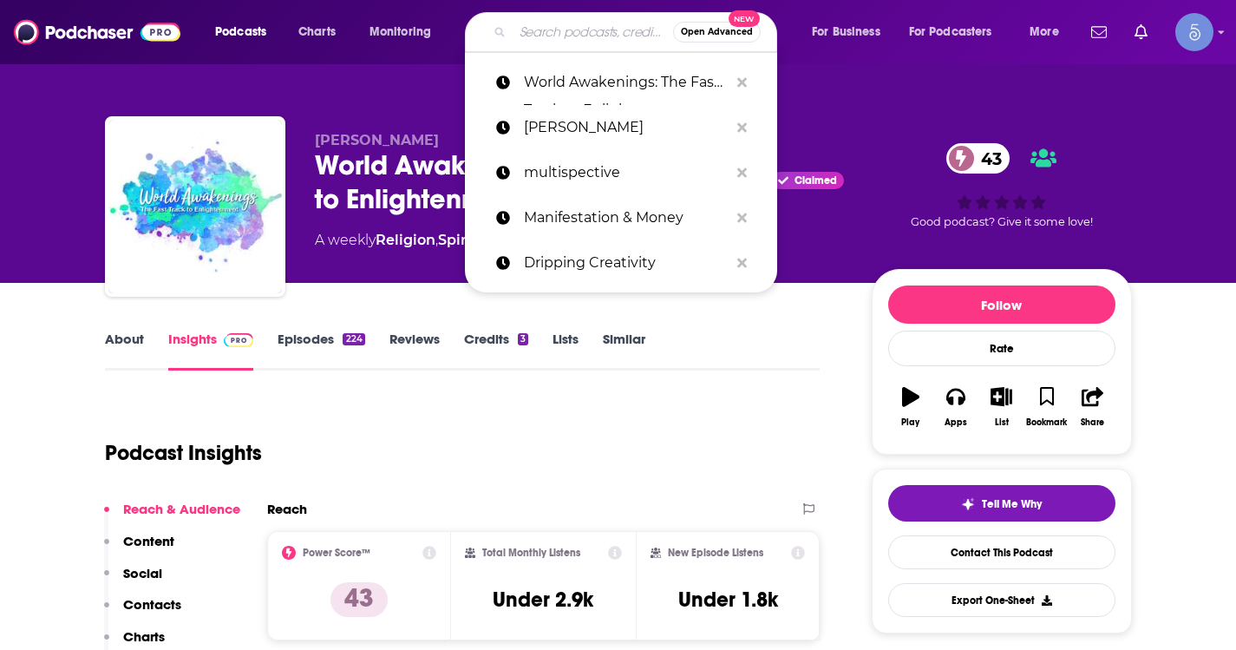
click at [597, 20] on input "Search podcasts, credits, & more..." at bounding box center [593, 32] width 160 height 28
paste input "All Things in the Name of Love: A spirituality and wellness podcast"
type input "All Things in the Name of Love: A spirituality and wellness podcast"
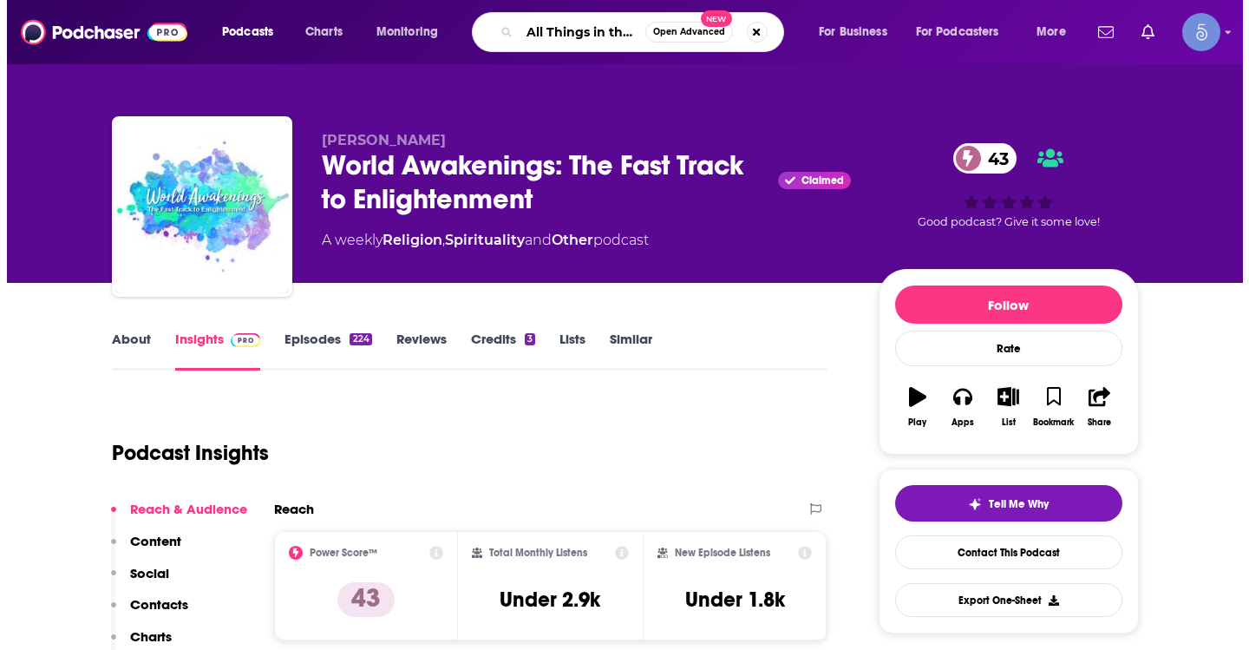
scroll to position [0, 312]
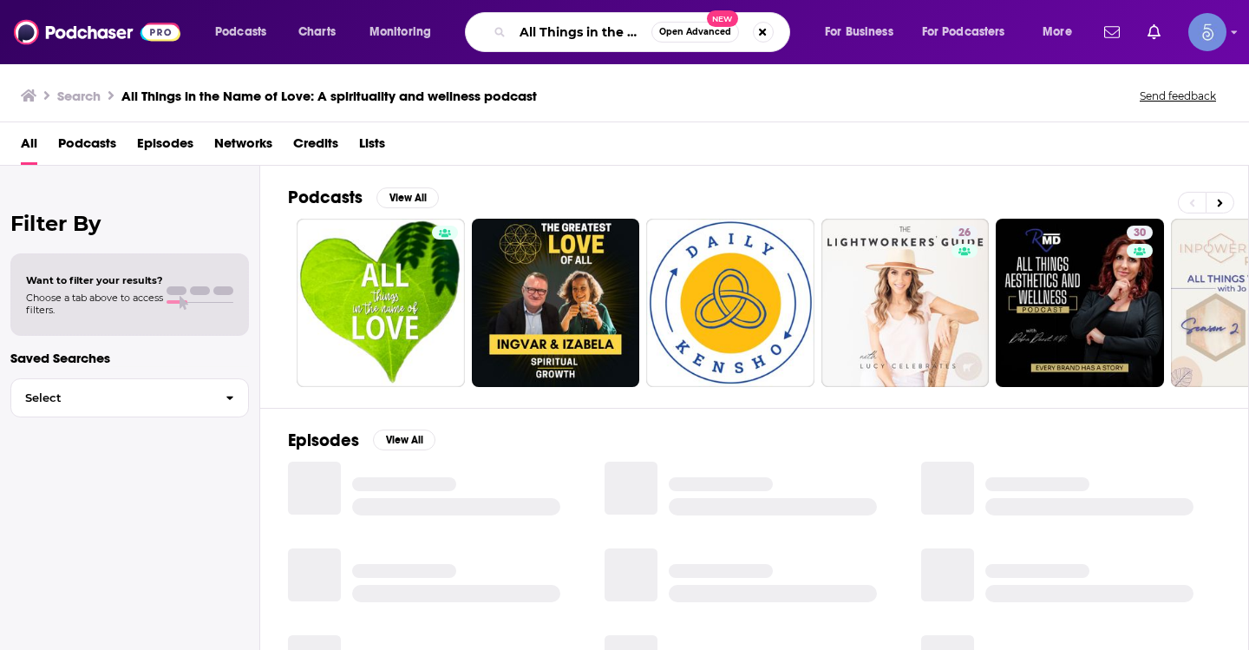
click at [573, 24] on input "All Things in the Name of Love: A spirituality and wellness podcast" at bounding box center [582, 32] width 139 height 28
paste input "Calm Your Daily Stress - Stress Relief for the Busy Woman"
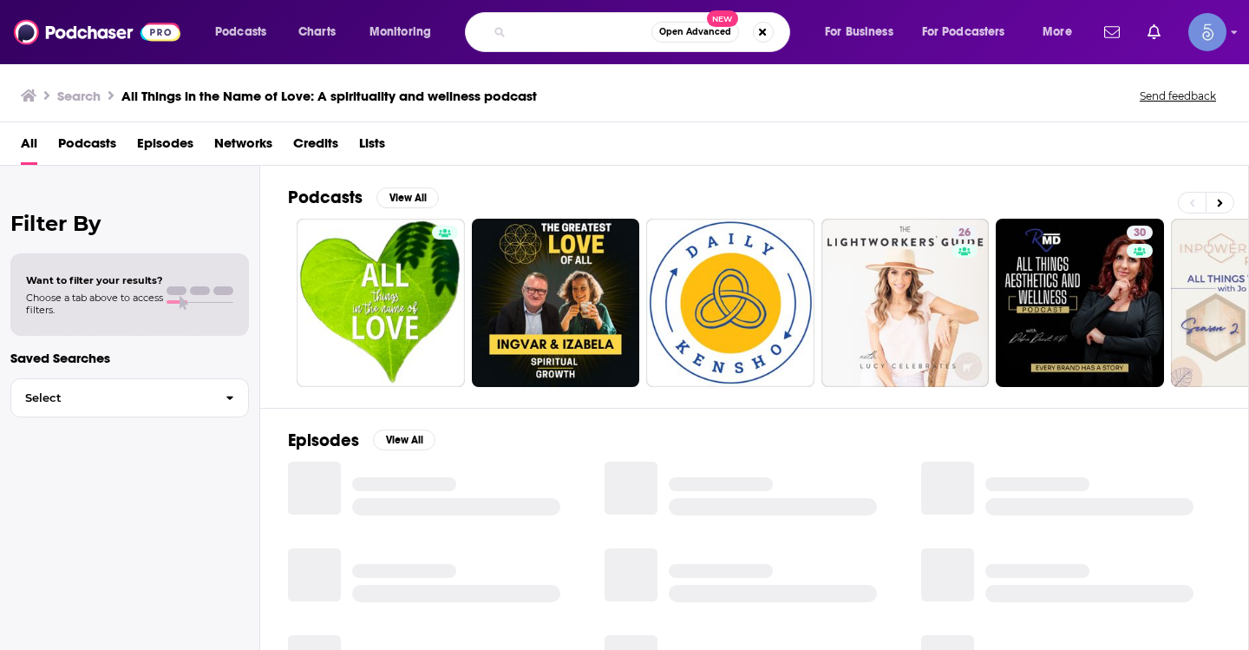
type input "Calm Your Daily Stress - Stress Relief for the Busy Woman"
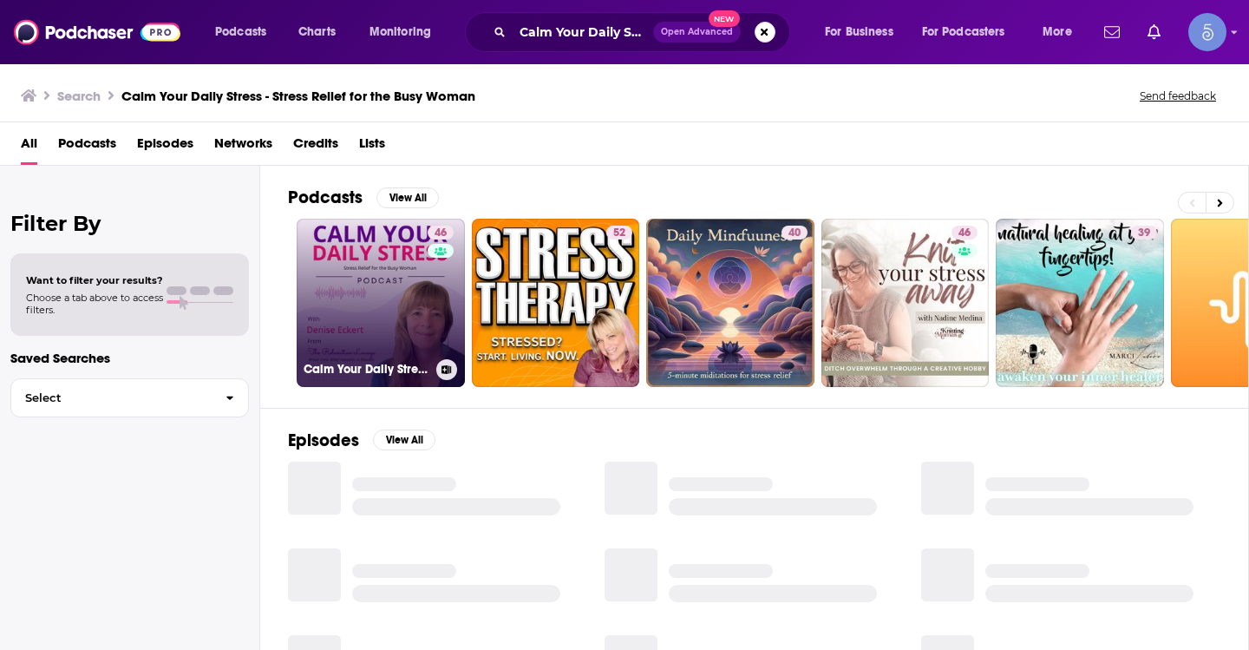
click at [369, 284] on link "46 Calm Your Daily Stress - Stress Relief for the Busy Woman" at bounding box center [381, 303] width 168 height 168
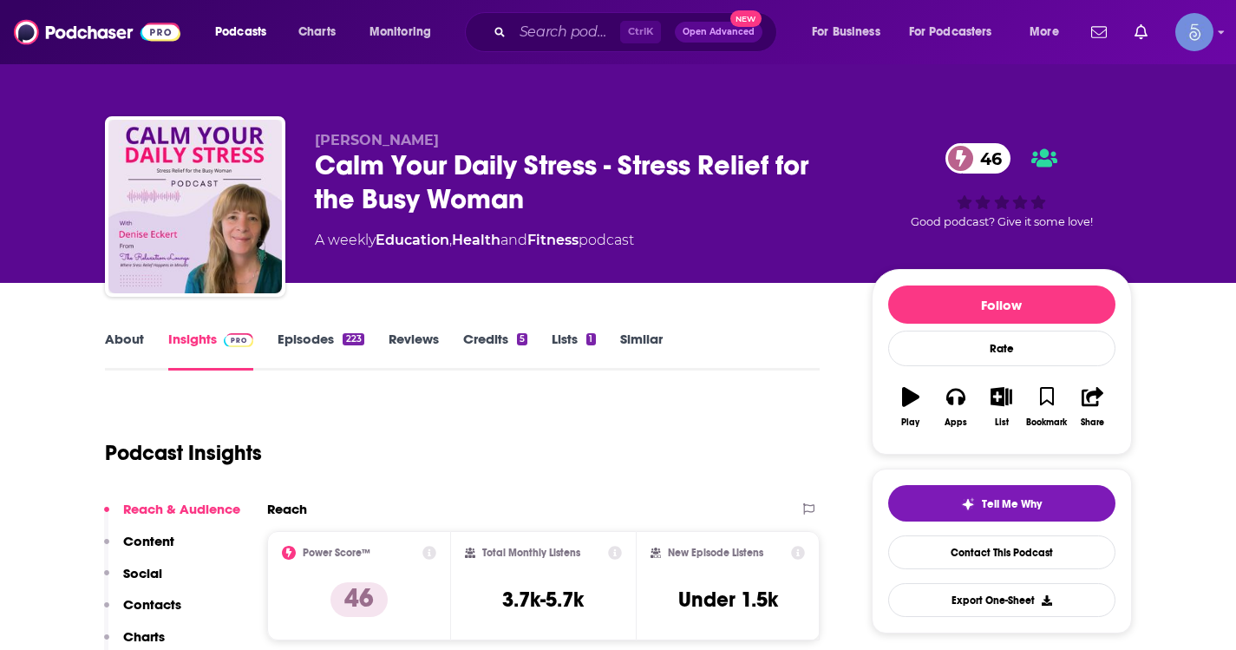
click at [142, 350] on link "About" at bounding box center [124, 350] width 39 height 40
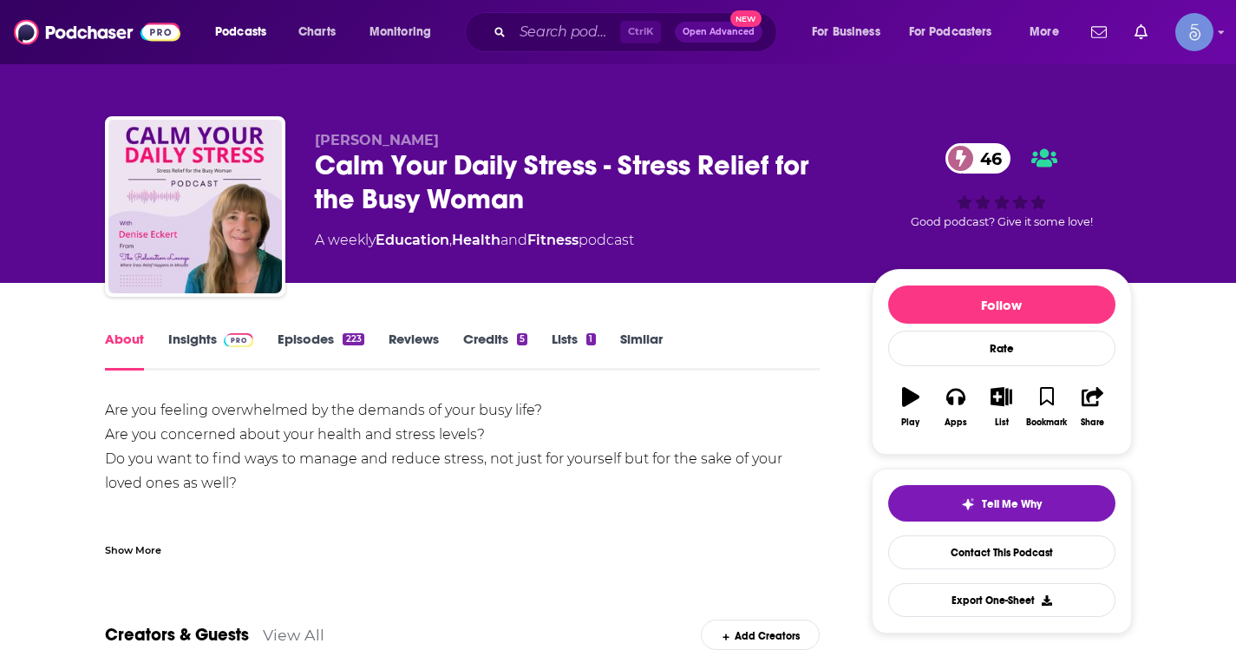
click at [143, 555] on div "Show More" at bounding box center [133, 548] width 56 height 16
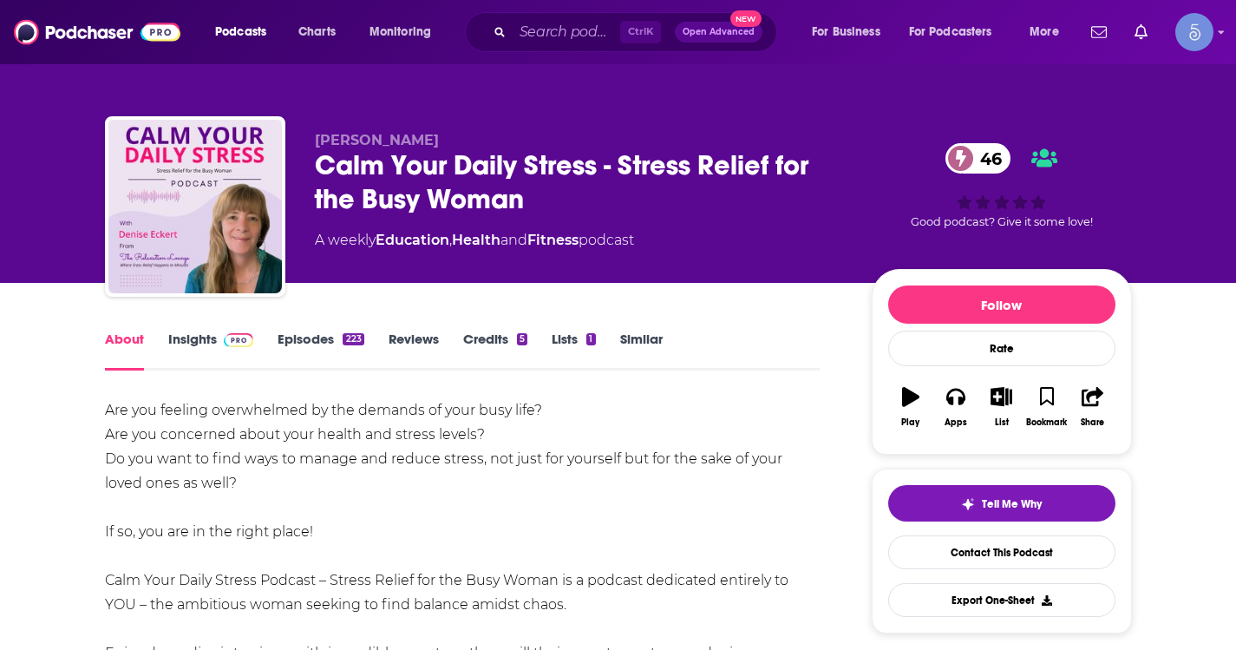
click at [183, 339] on link "Insights" at bounding box center [211, 350] width 86 height 40
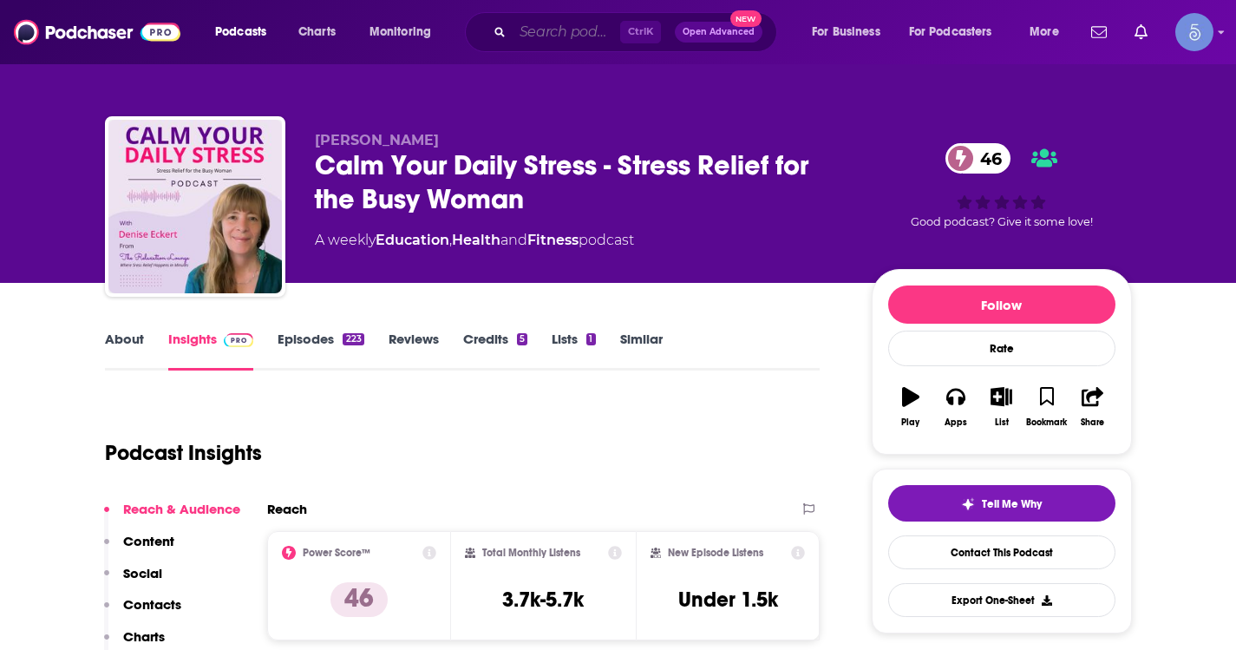
click at [539, 20] on input "Search podcasts, credits, & more..." at bounding box center [567, 32] width 108 height 28
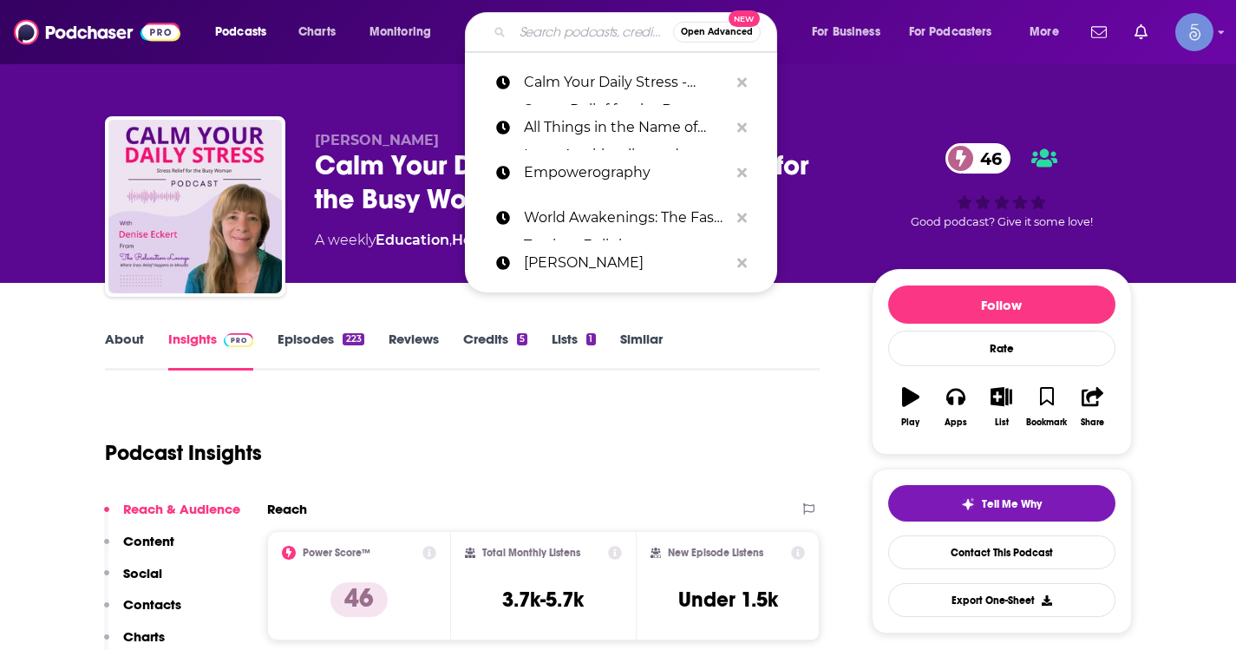
paste input "Truth Tastes Funny with Hersh Rephun"
type input "Truth Tastes Funny with Hersh Rephun"
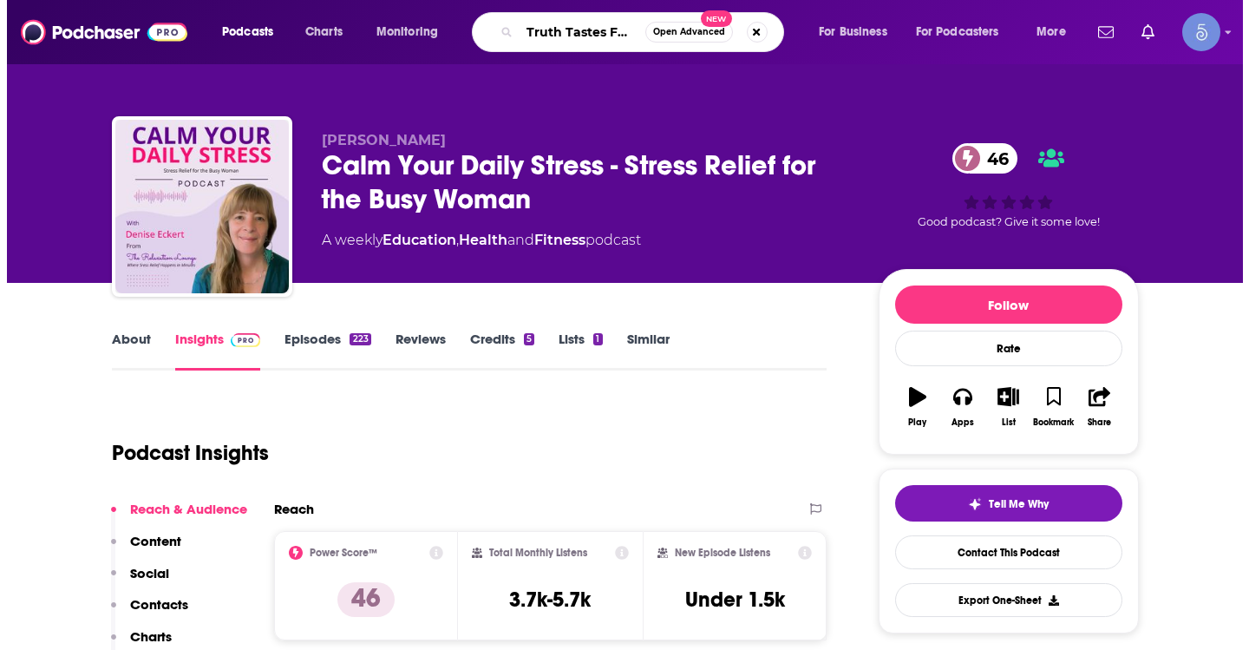
scroll to position [0, 138]
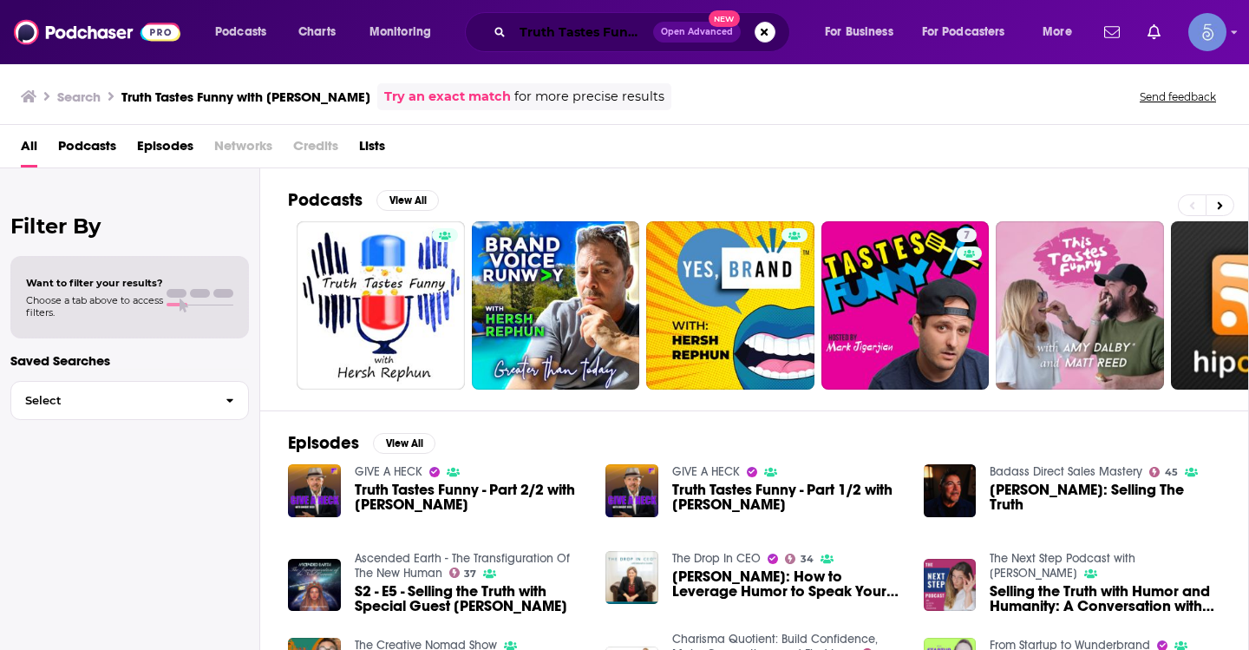
click at [567, 18] on input "Truth Tastes Funny with Hersh Rephun" at bounding box center [583, 32] width 141 height 28
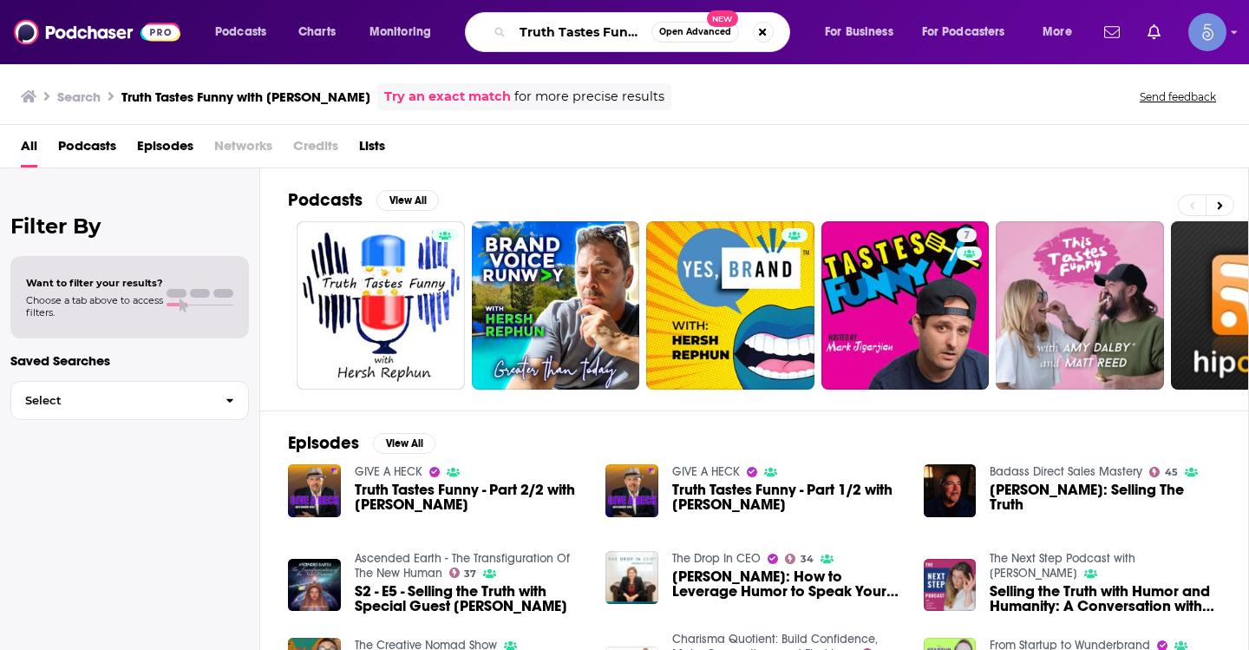
click at [567, 18] on input "Truth Tastes Funny with Hersh Rephun" at bounding box center [582, 32] width 139 height 28
paste input "Healing Through You"
type input "Healing Through You"
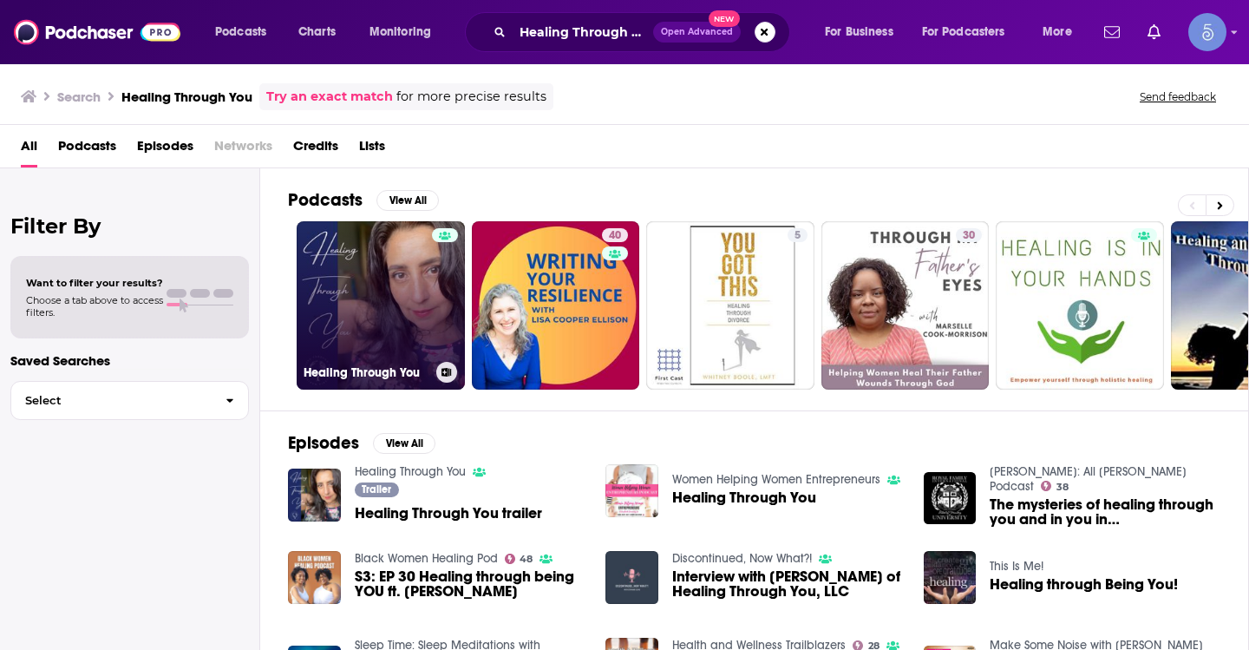
click at [402, 281] on link "Healing Through You" at bounding box center [381, 305] width 168 height 168
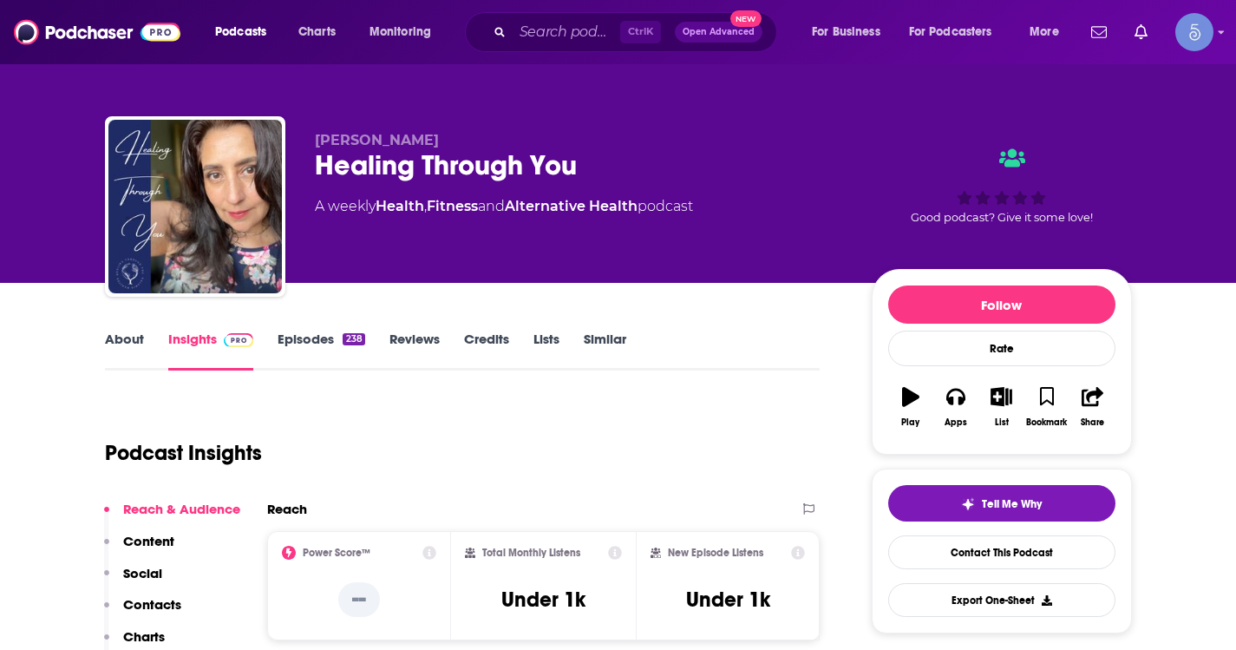
click at [122, 330] on link "About" at bounding box center [124, 350] width 39 height 40
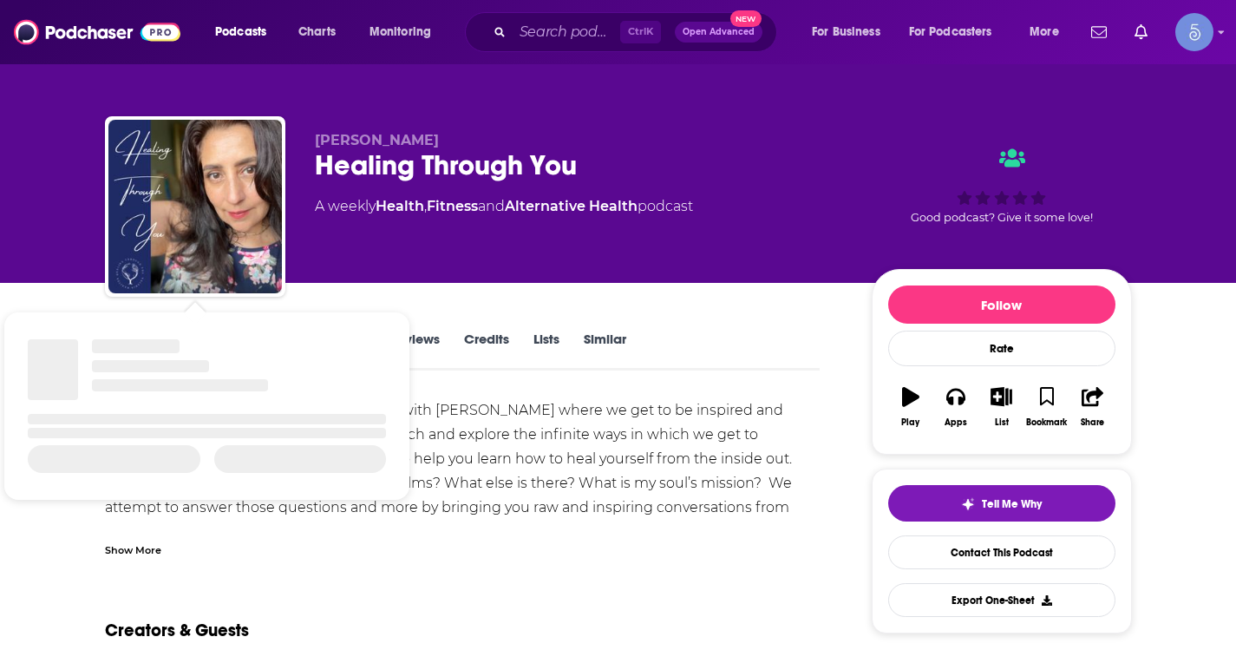
click at [138, 555] on div "Show More" at bounding box center [133, 548] width 56 height 16
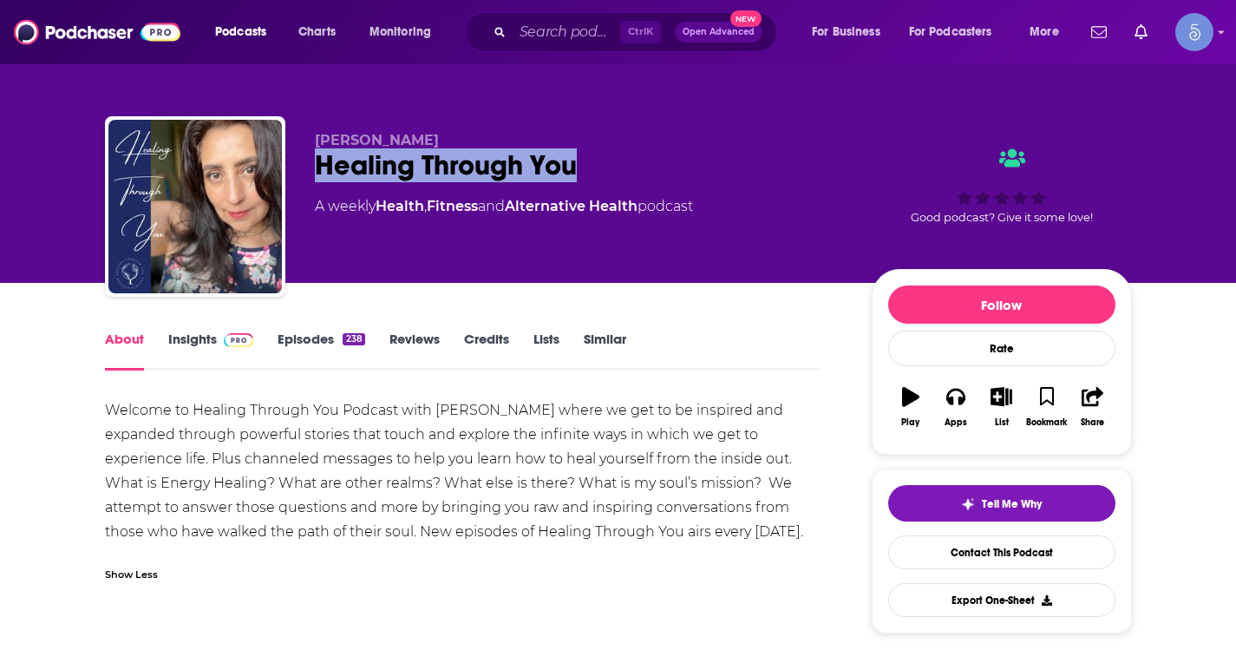
drag, startPoint x: 578, startPoint y: 160, endPoint x: 301, endPoint y: 160, distance: 276.7
click at [301, 160] on div "Valeria Maritza Healing Through You A weekly Health , Fitness and Alternative H…" at bounding box center [618, 209] width 1027 height 187
copy h1 "Healing Through You"
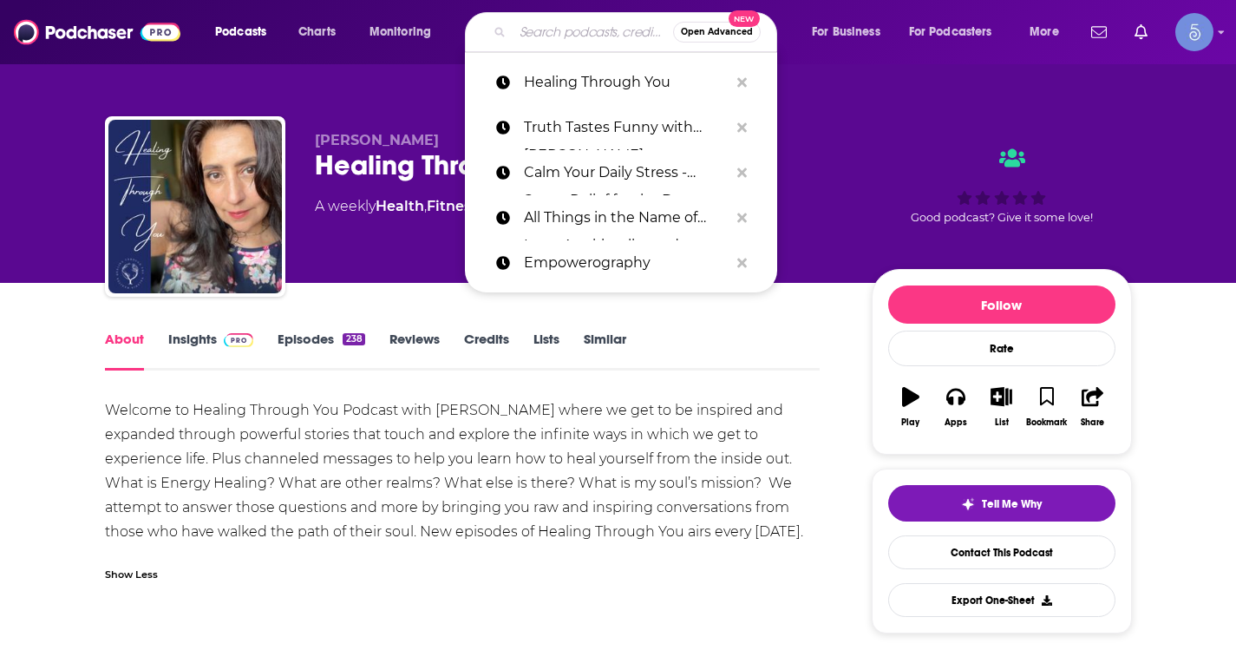
click at [578, 33] on input "Search podcasts, credits, & more..." at bounding box center [593, 32] width 160 height 28
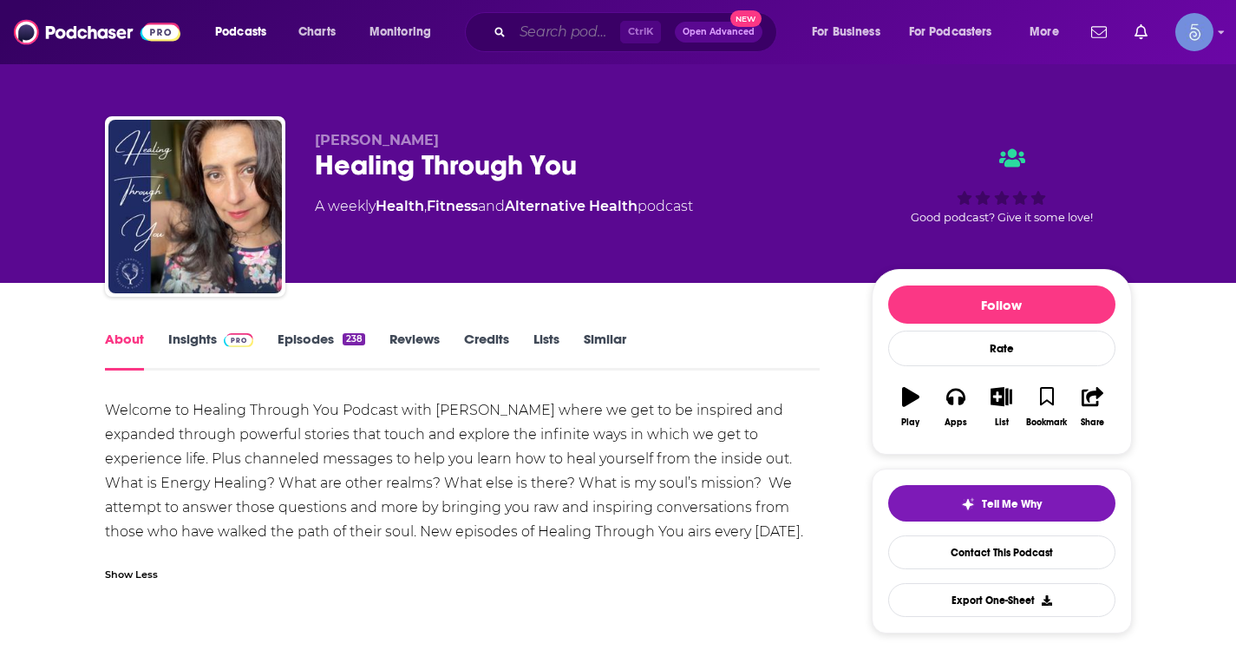
click at [539, 27] on input "Search podcasts, credits, & more..." at bounding box center [567, 32] width 108 height 28
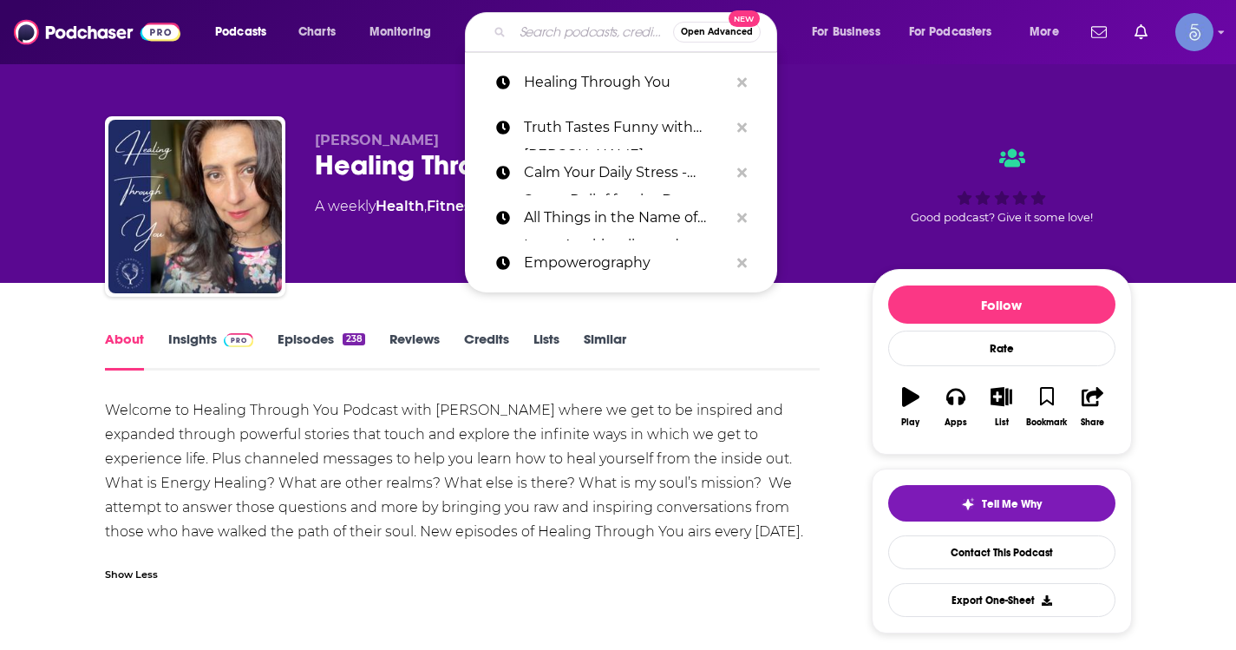
paste input "Balm to the Soul"
type input "Balm to the Soul"
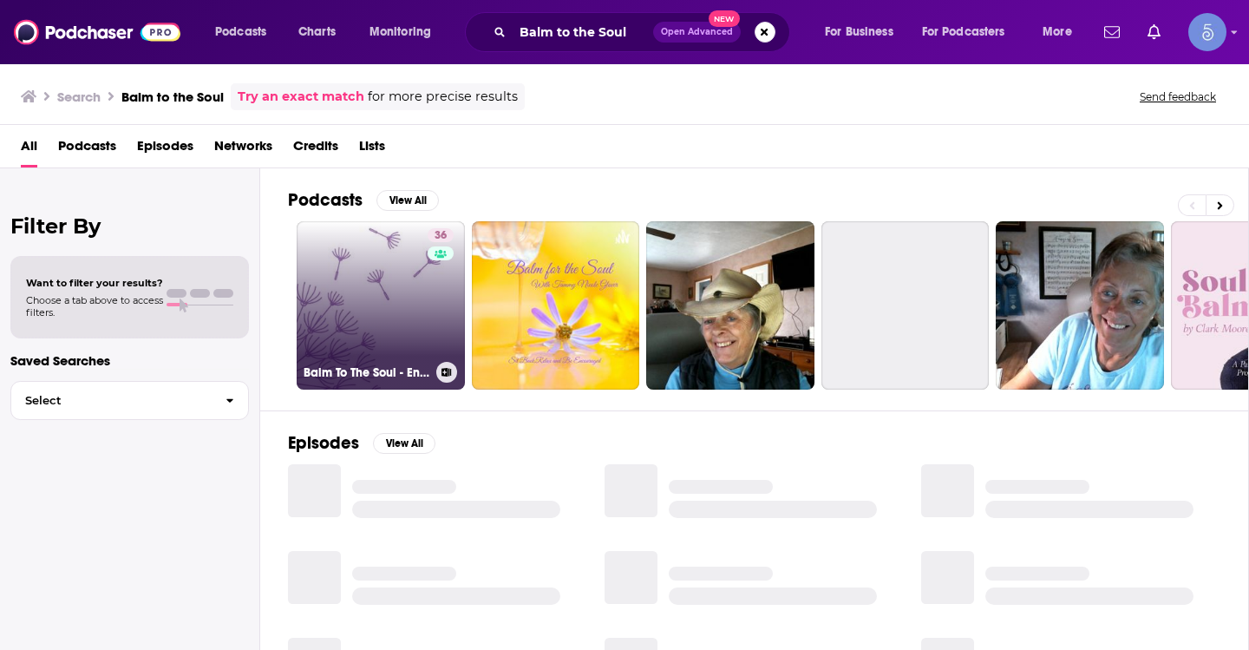
click at [336, 339] on link "36 Balm To The Soul - Energy Healing to soothe mind, body and soul" at bounding box center [381, 305] width 168 height 168
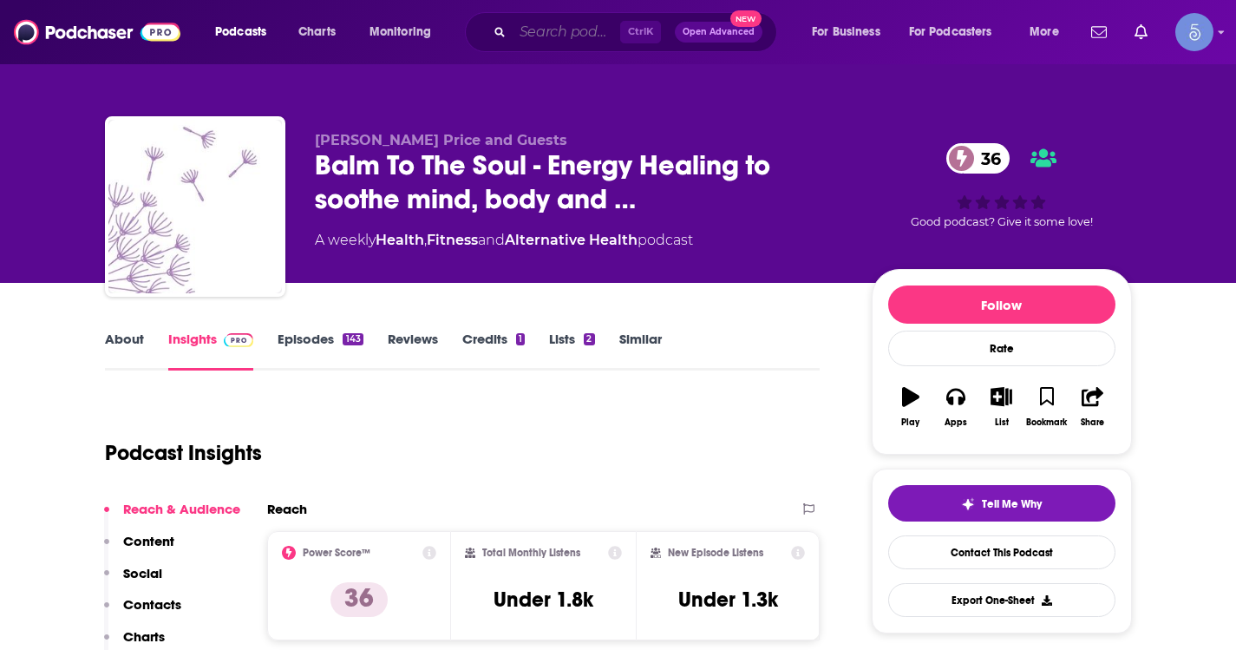
click at [579, 29] on input "Search podcasts, credits, & more..." at bounding box center [567, 32] width 108 height 28
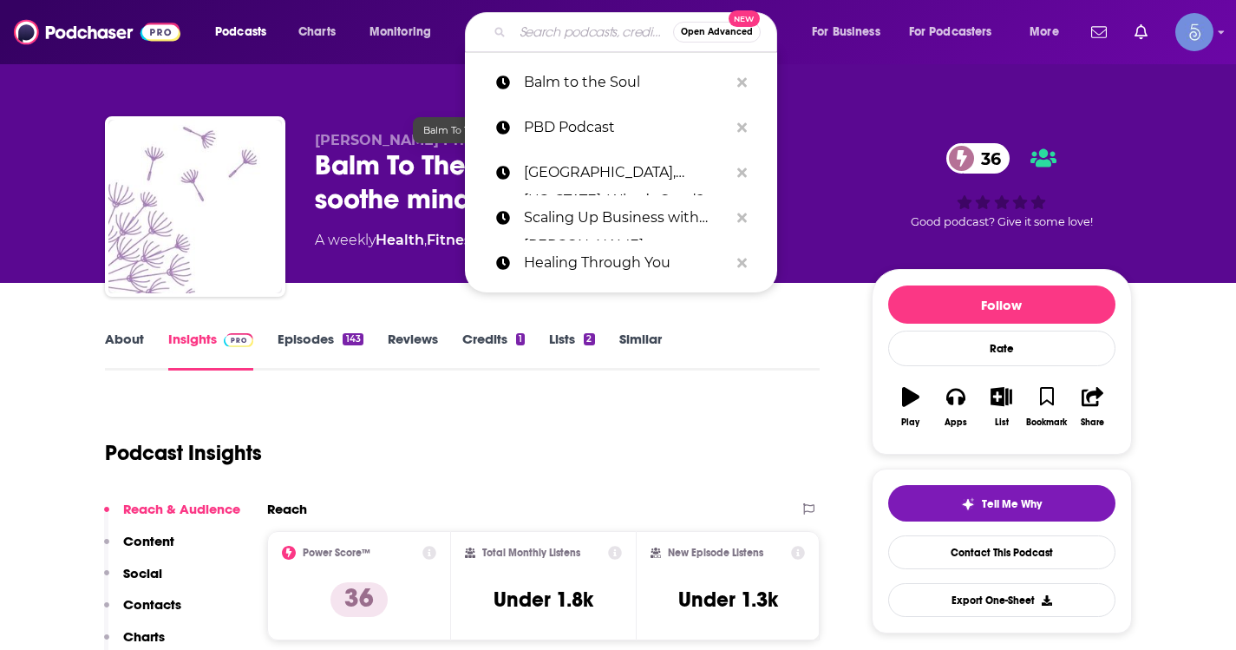
click at [356, 191] on span "Balm To The Soul - Energy Healing to soothe mind, body and …" at bounding box center [579, 182] width 529 height 68
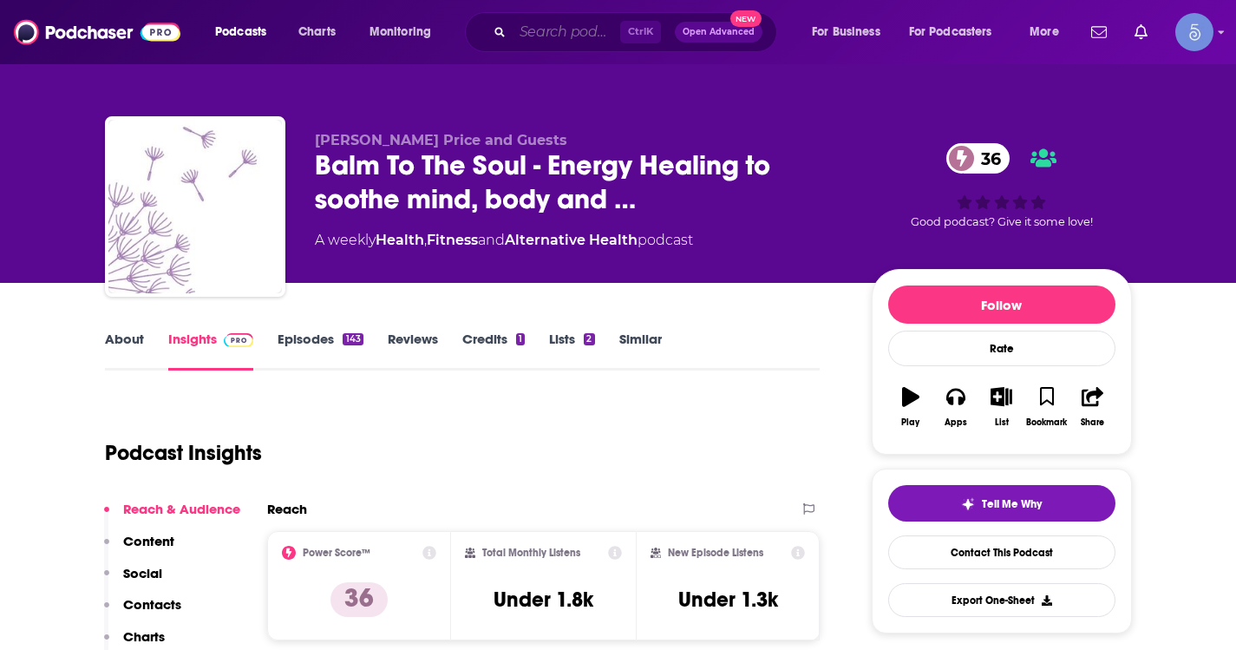
click at [530, 37] on input "Search podcasts, credits, & more..." at bounding box center [567, 32] width 108 height 28
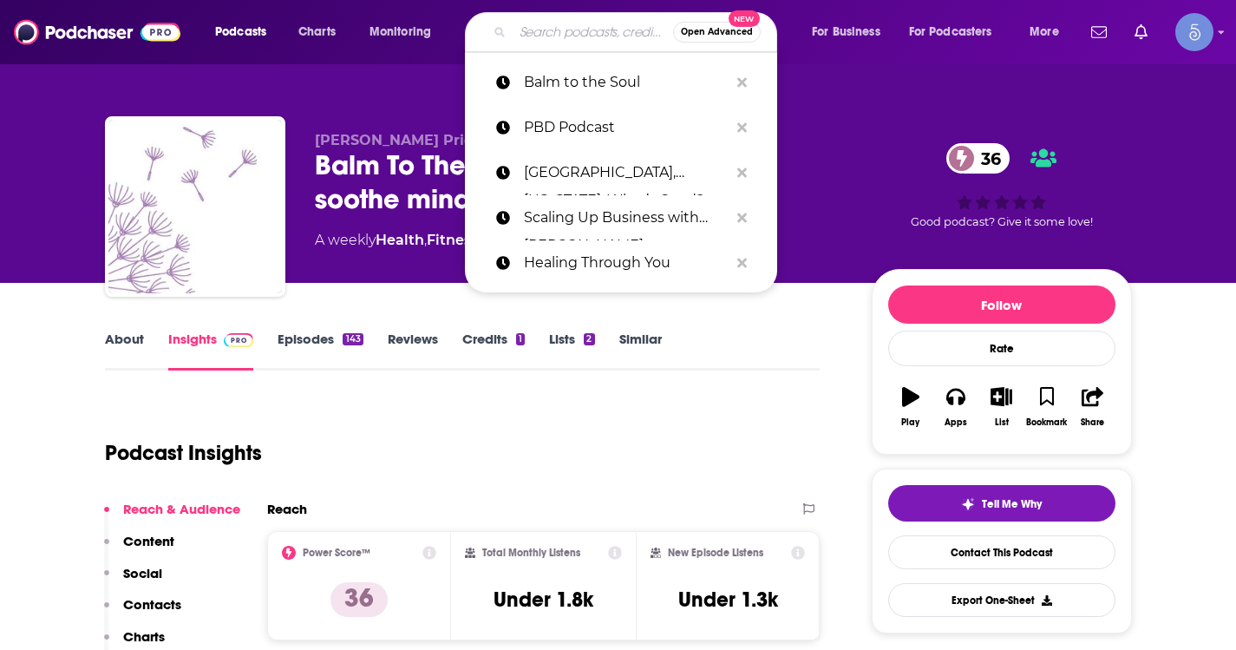
paste input "Chat Off The Mat"
type input "Chat Off The Mat"
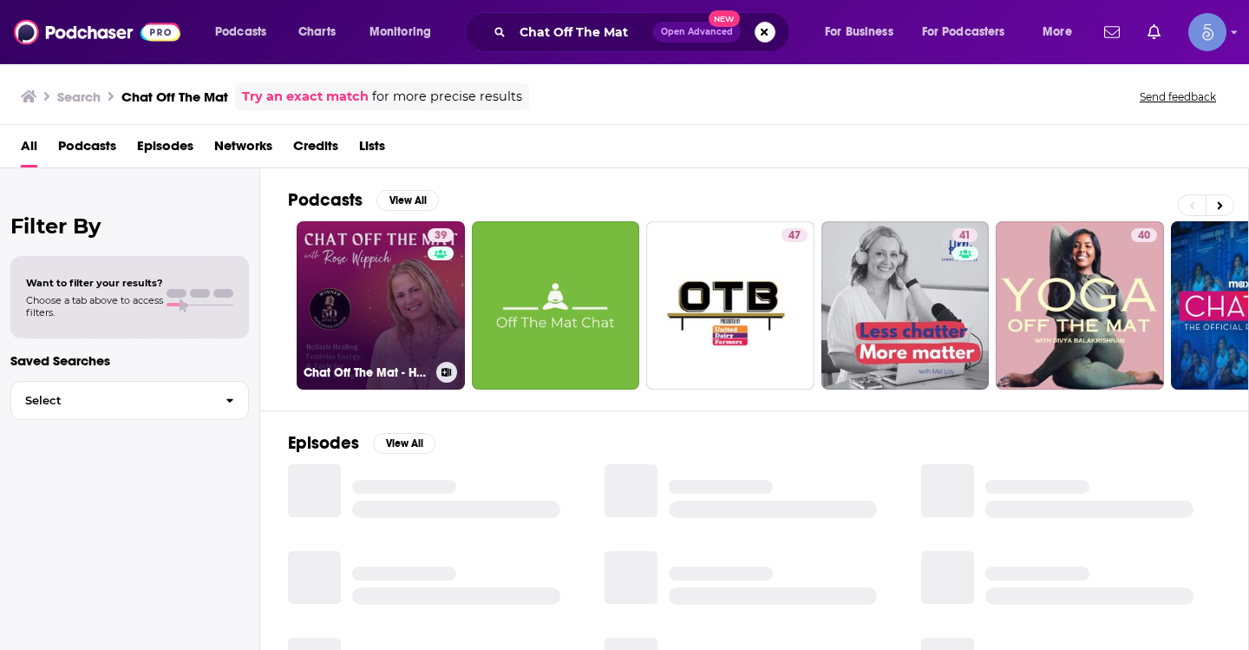
click at [391, 345] on link "39 Chat Off The Mat - Holistic Healing, Feminine Energy and Tools for Vibrant L…" at bounding box center [381, 305] width 168 height 168
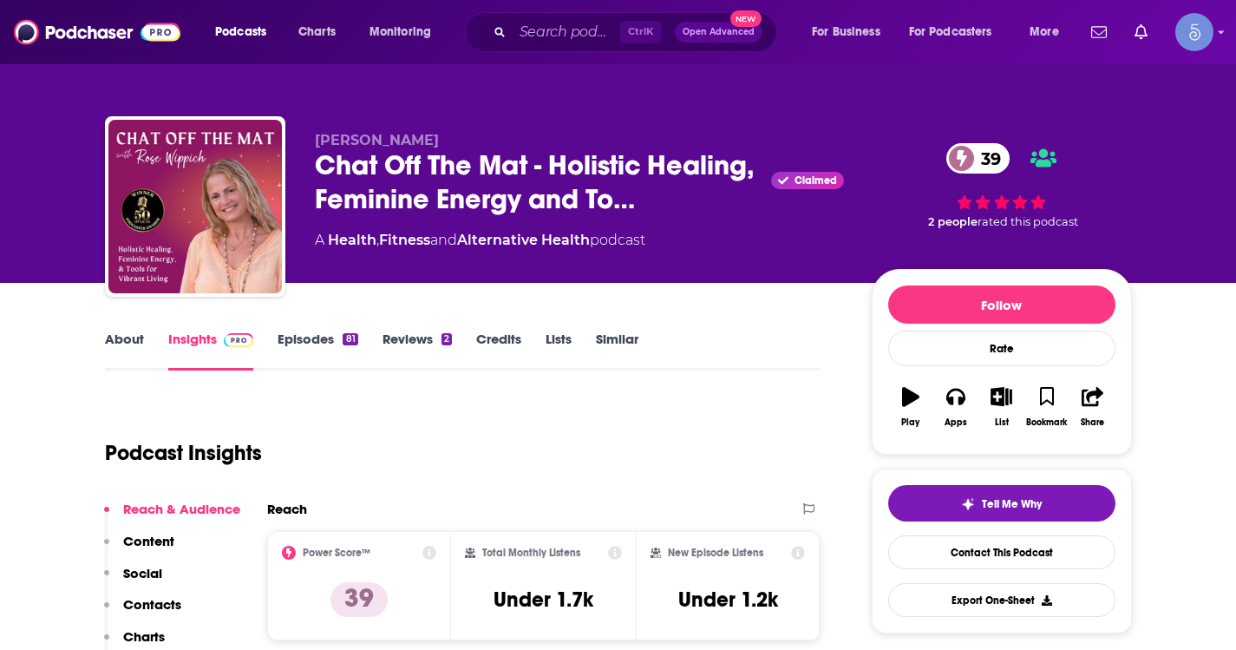
click at [141, 339] on link "About" at bounding box center [124, 350] width 39 height 40
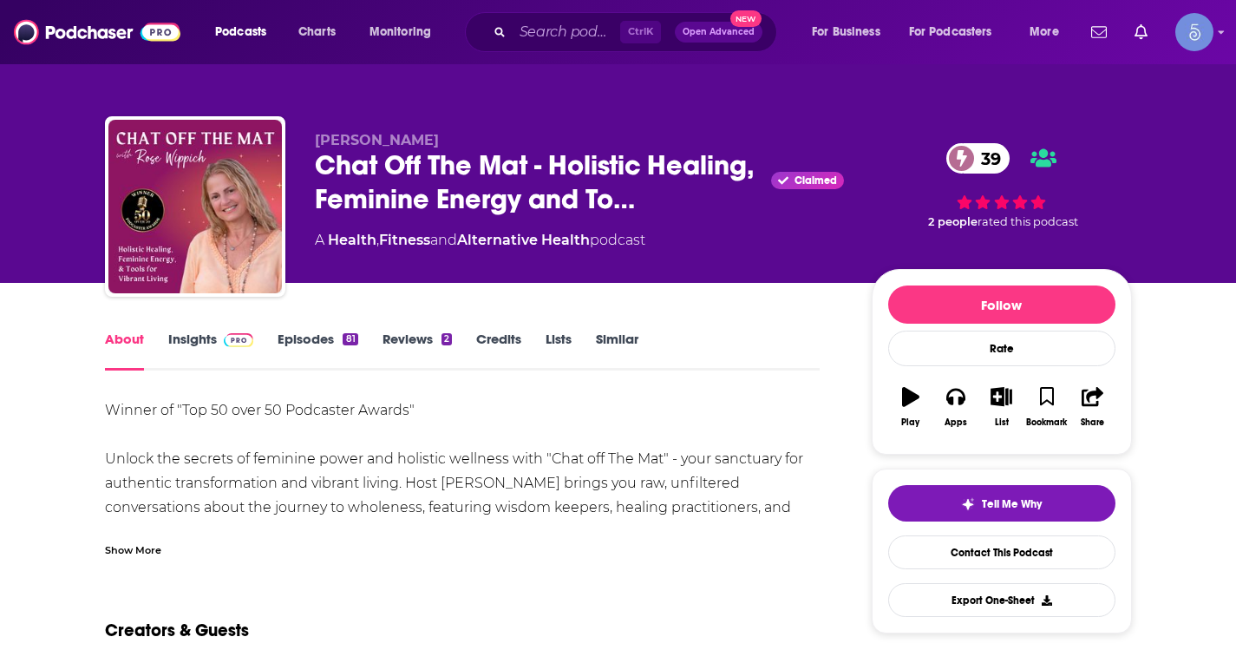
click at [154, 552] on div "Show More" at bounding box center [133, 548] width 56 height 16
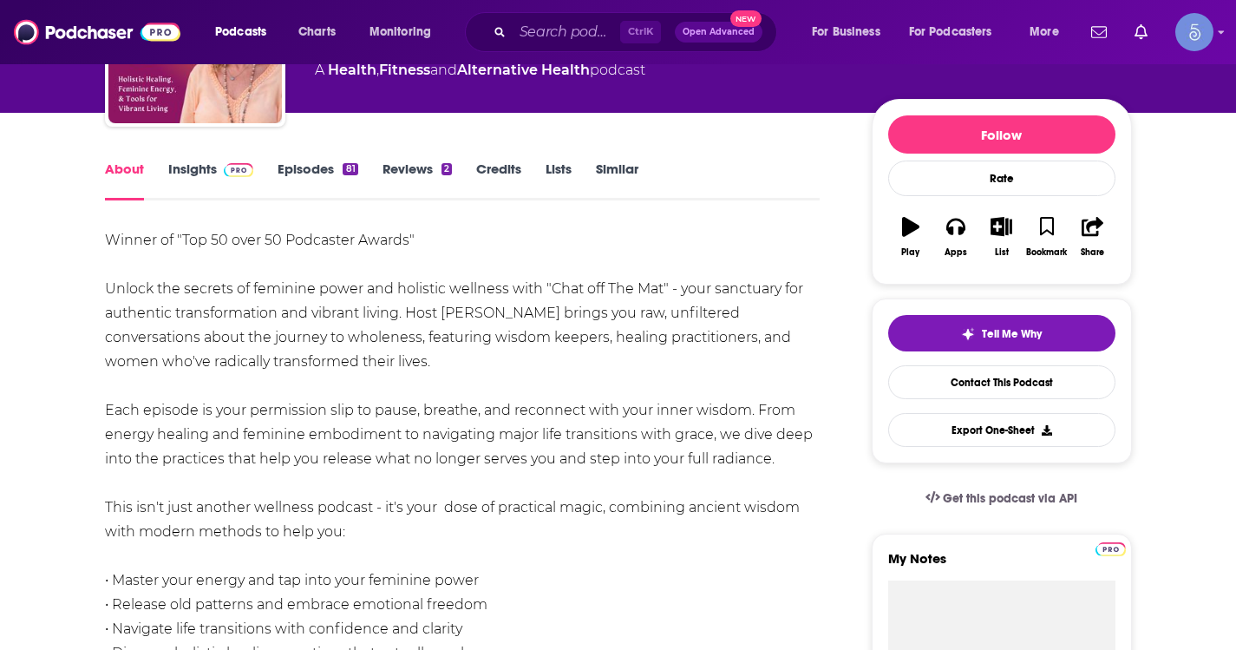
scroll to position [173, 0]
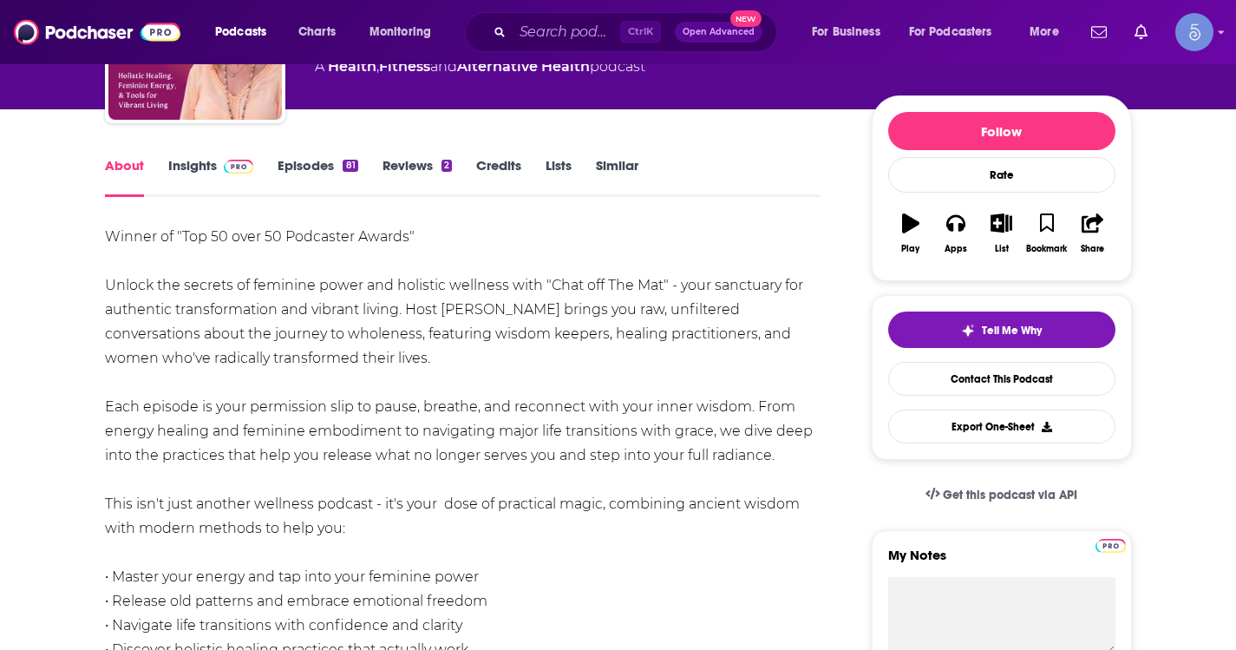
click at [232, 166] on img at bounding box center [239, 167] width 30 height 14
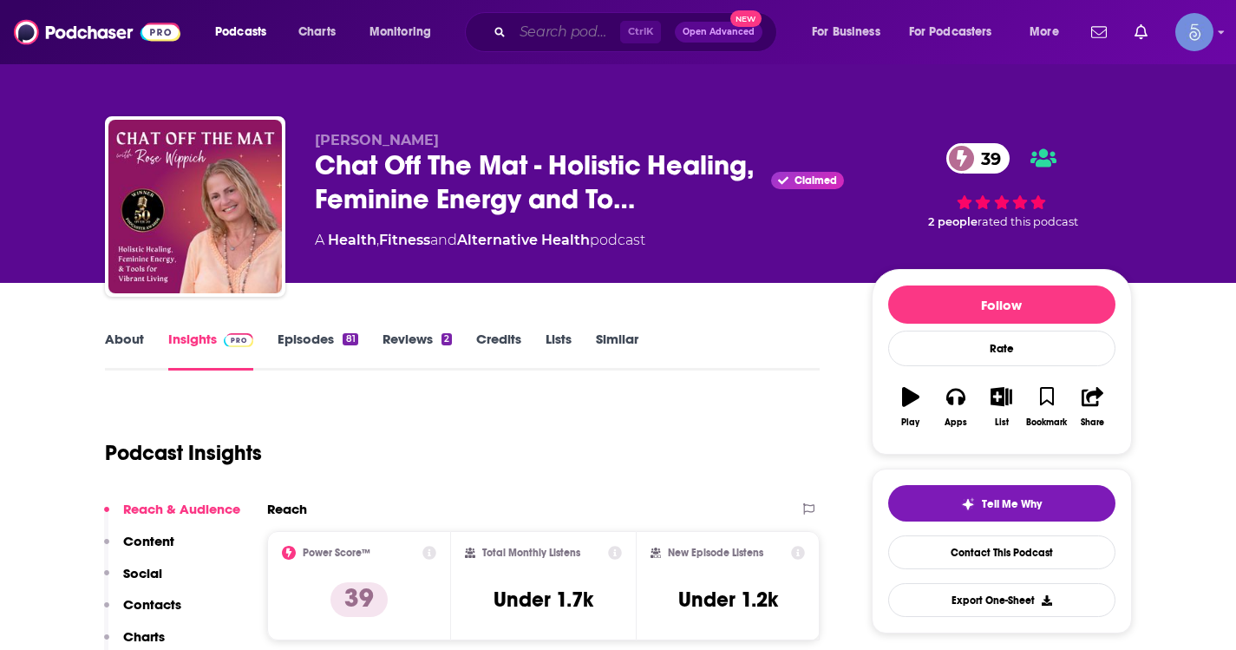
click at [564, 27] on input "Search podcasts, credits, & more..." at bounding box center [567, 32] width 108 height 28
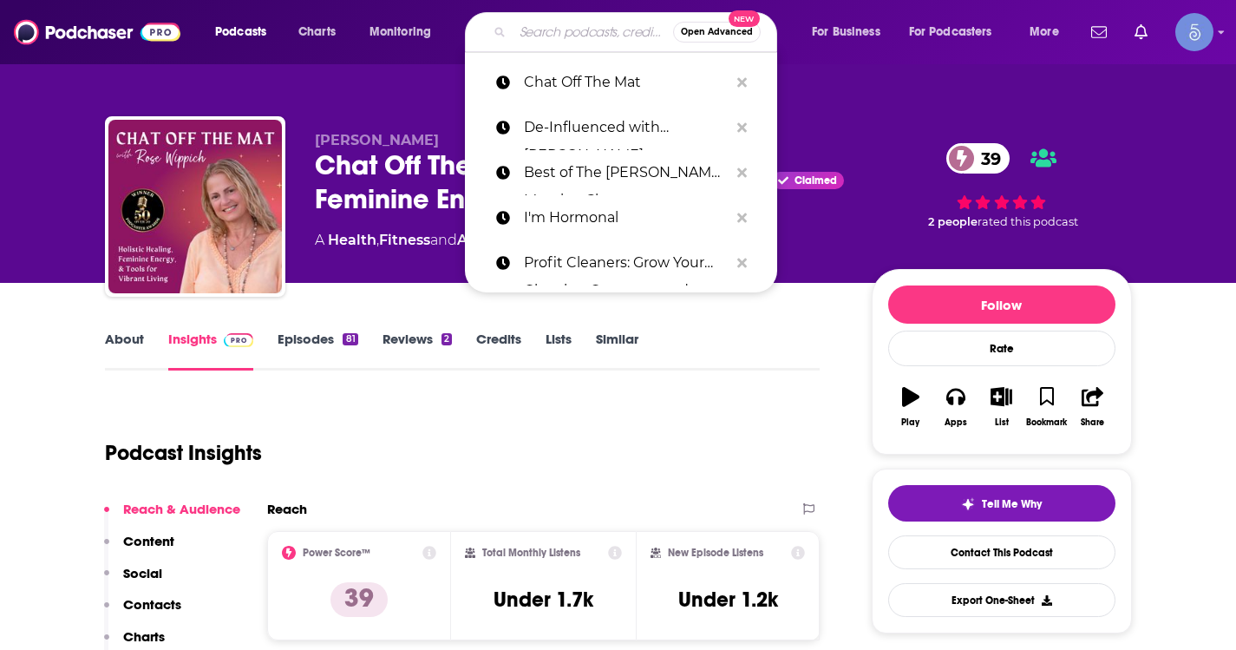
paste input "Enlightenment of Change"
type input "Enlightenment of Change"
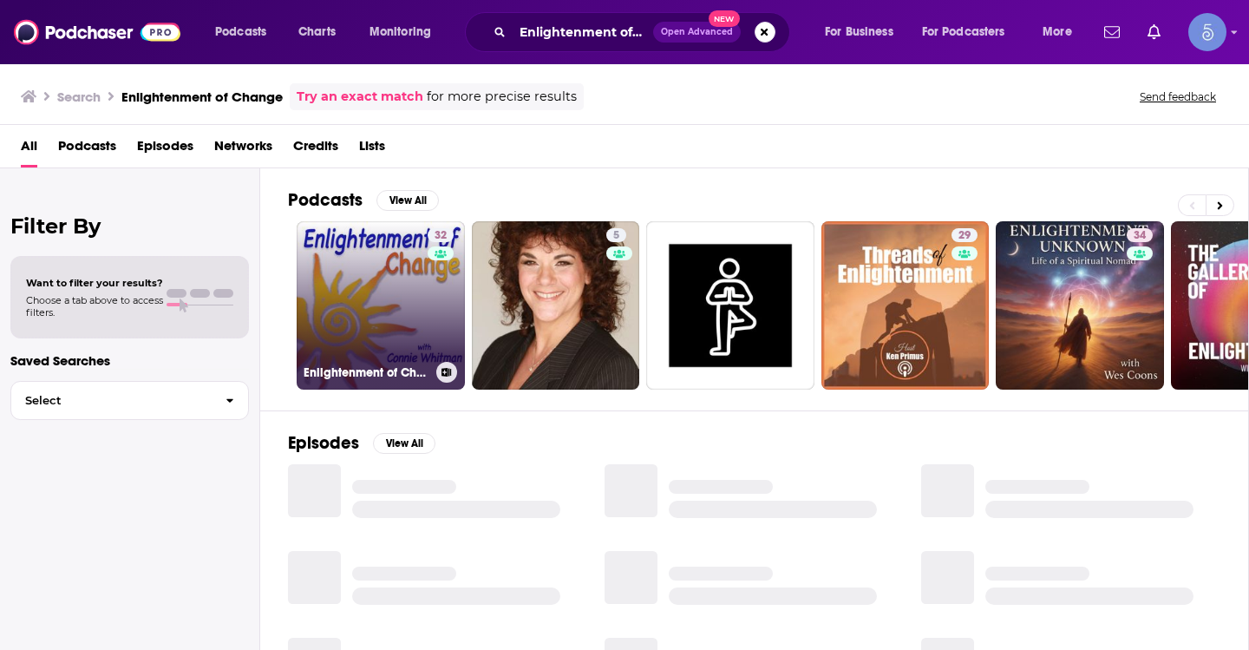
click at [386, 304] on link "32 Enlightenment of Change" at bounding box center [381, 305] width 168 height 168
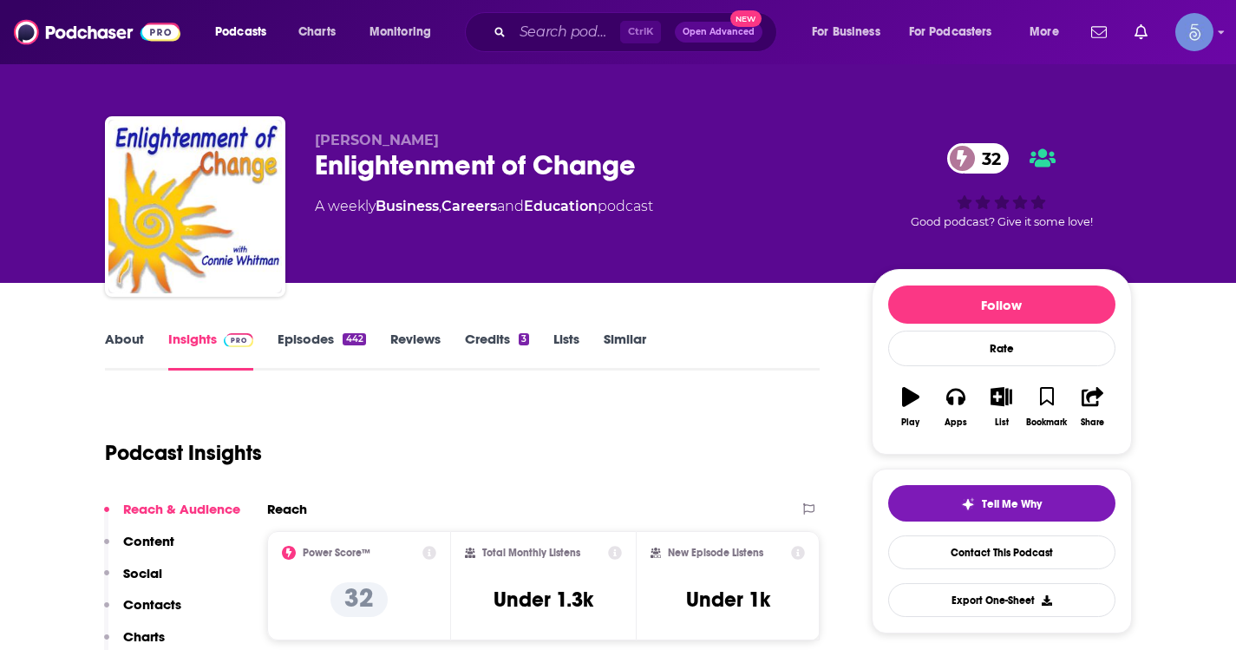
click at [134, 345] on link "About" at bounding box center [124, 350] width 39 height 40
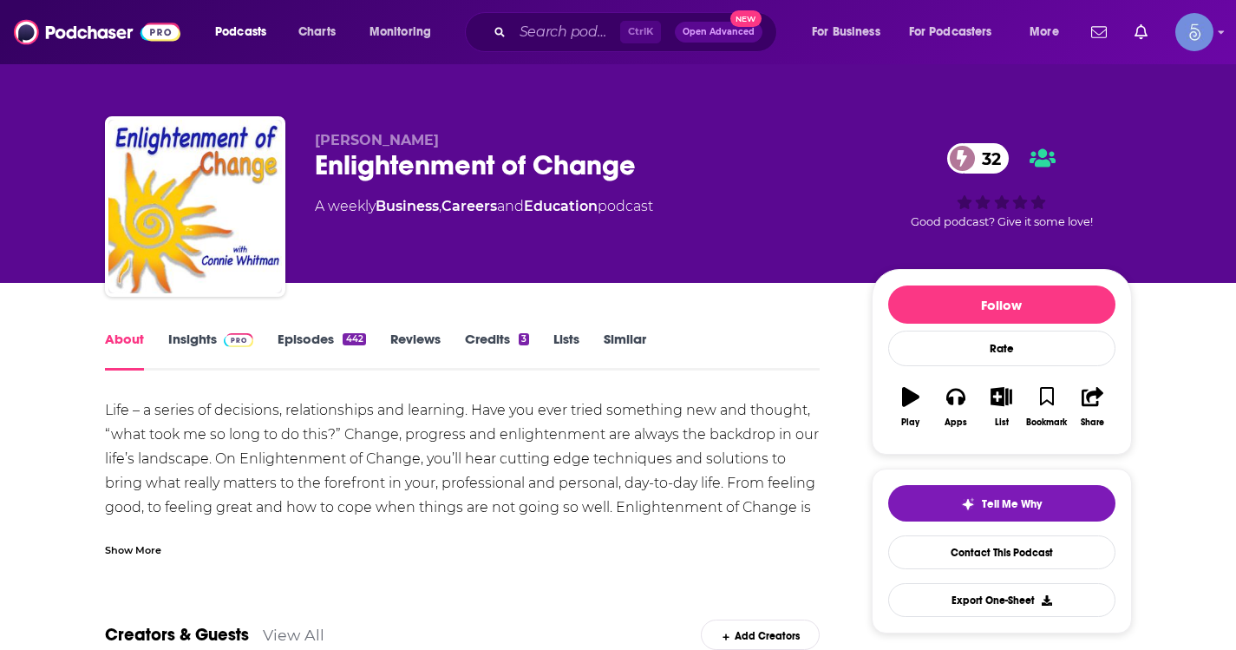
click at [138, 541] on div "Show More" at bounding box center [133, 548] width 56 height 16
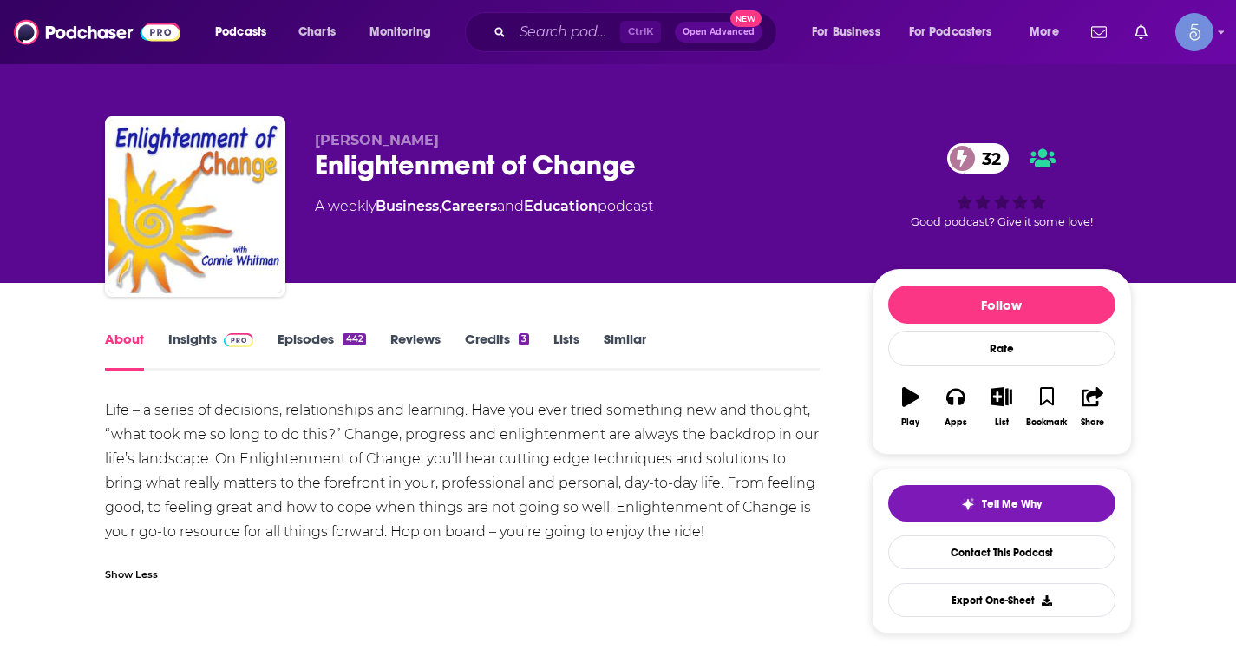
click at [202, 334] on link "Insights" at bounding box center [211, 350] width 86 height 40
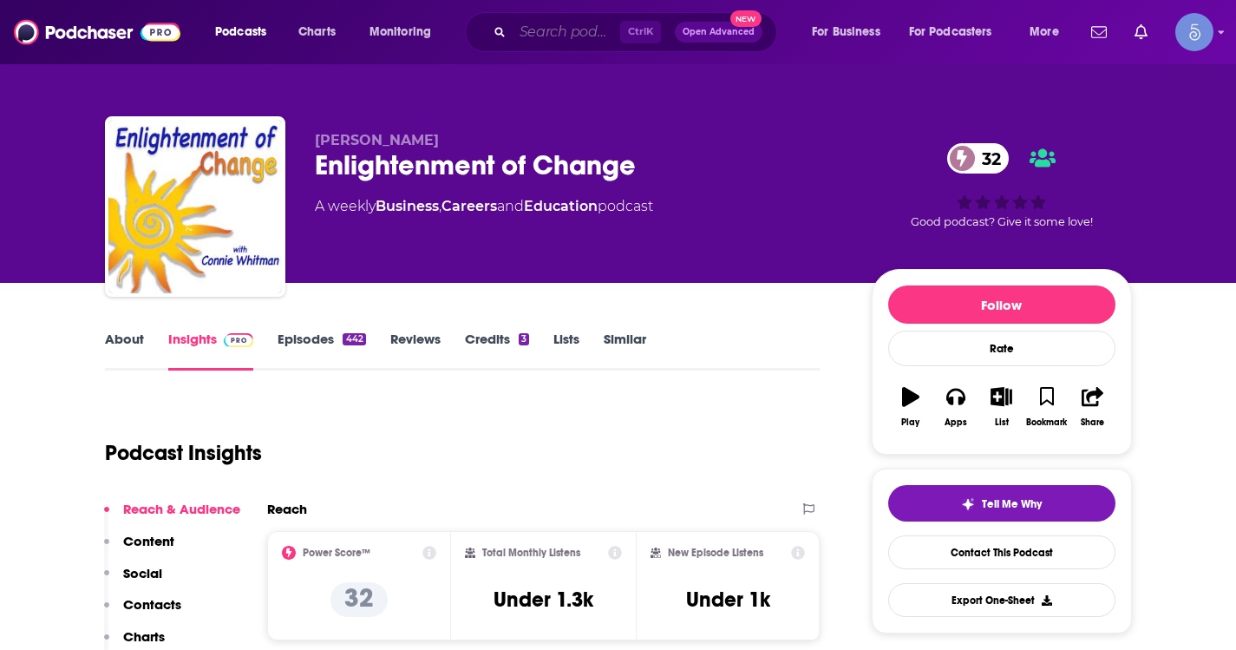
click at [578, 32] on input "Search podcasts, credits, & more..." at bounding box center [567, 32] width 108 height 28
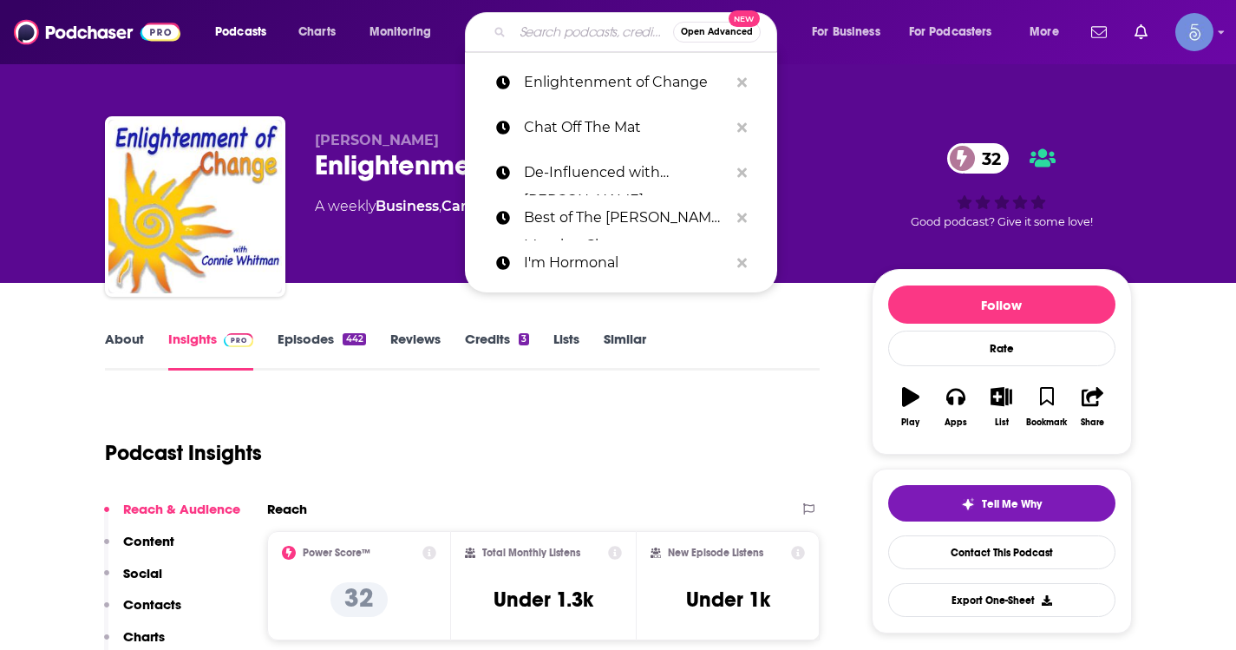
paste input "Sobertown Podcast"
type input "Sobertown Podcast"
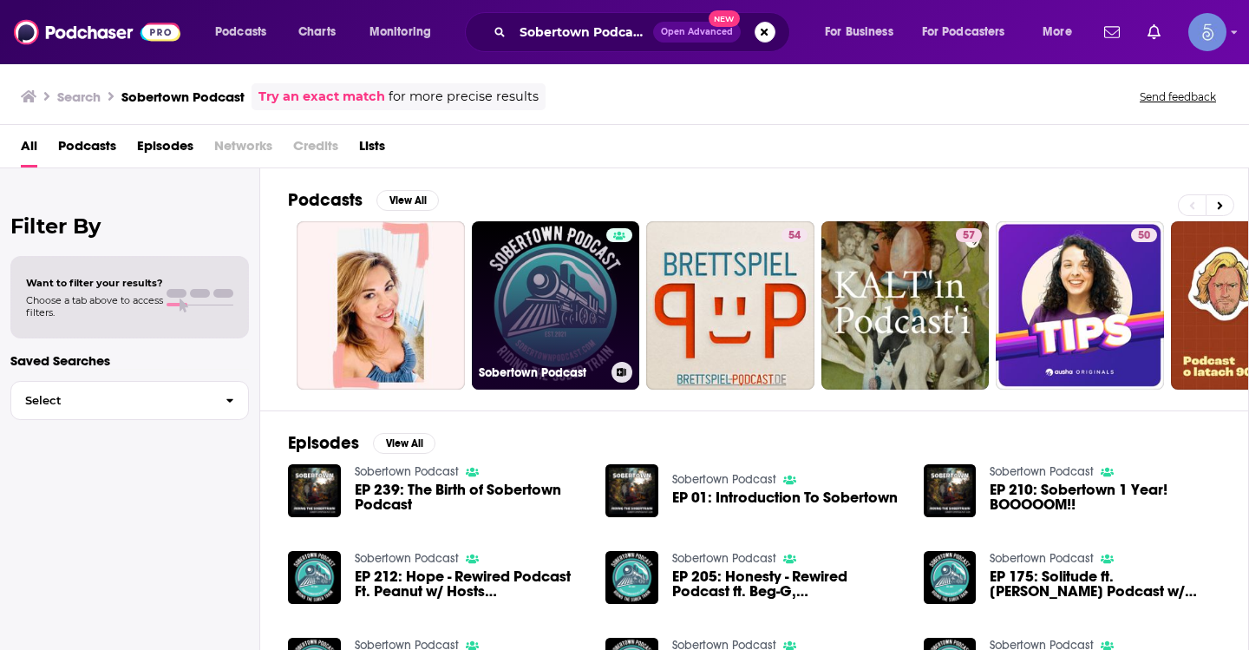
click at [535, 302] on link "Sobertown Podcast" at bounding box center [556, 305] width 168 height 168
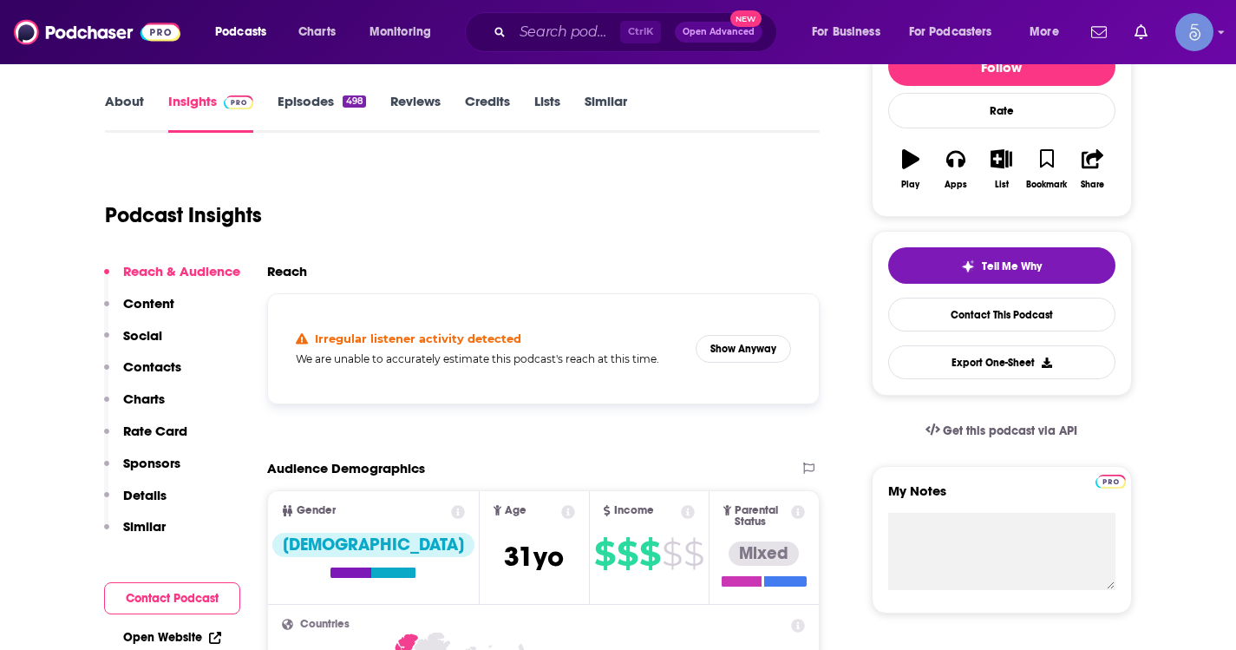
scroll to position [260, 0]
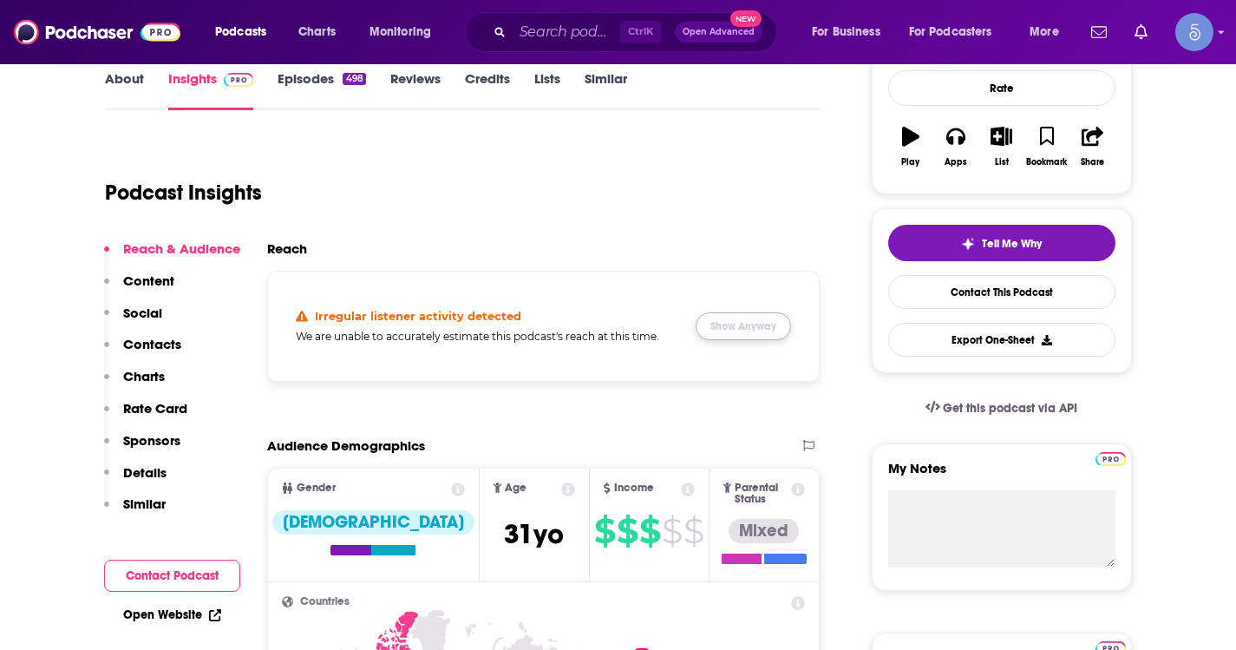
click at [748, 321] on button "Show Anyway" at bounding box center [743, 326] width 95 height 28
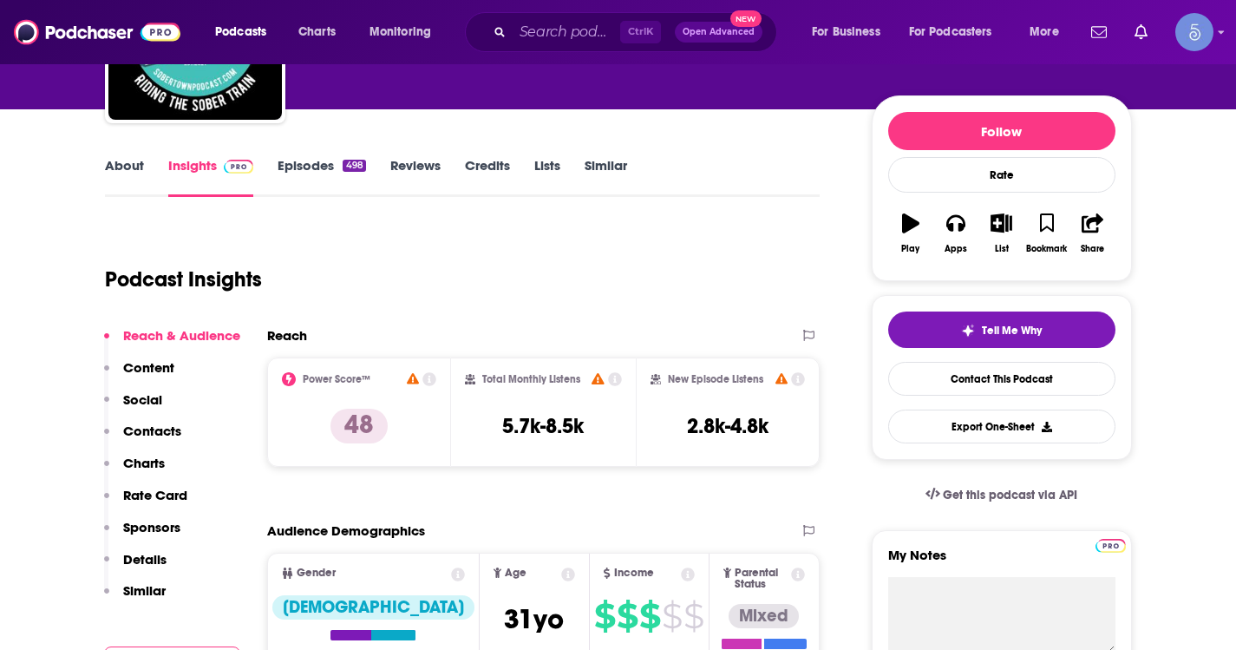
scroll to position [0, 0]
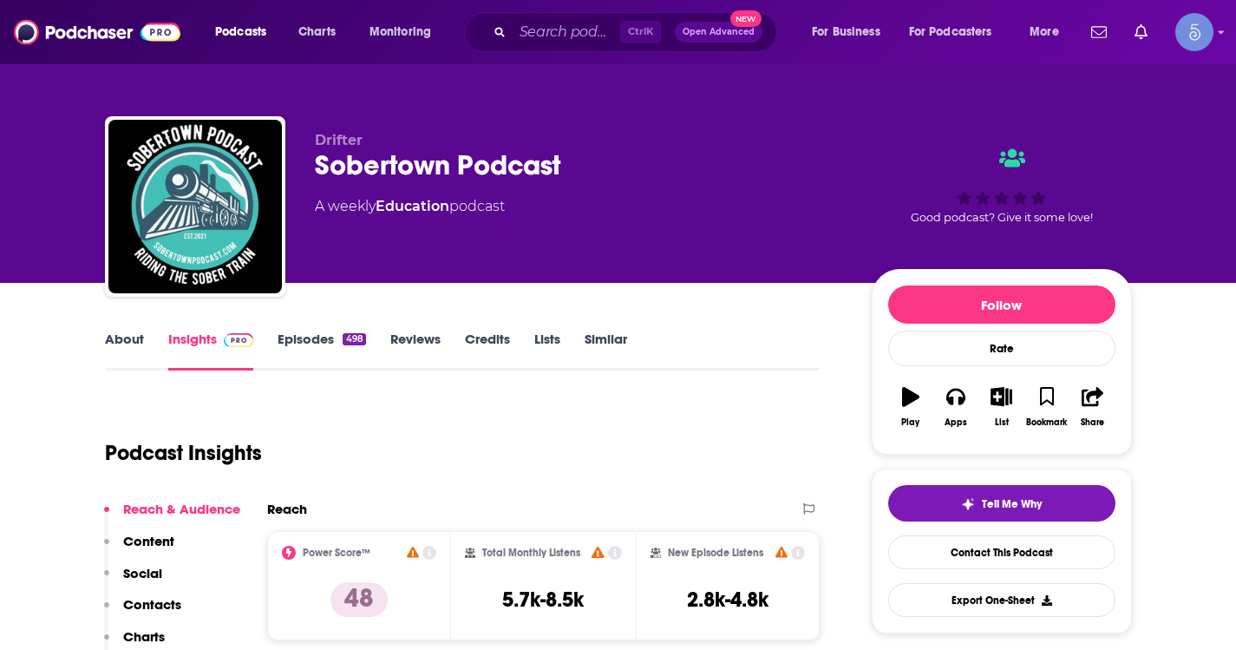
click at [130, 338] on link "About" at bounding box center [124, 350] width 39 height 40
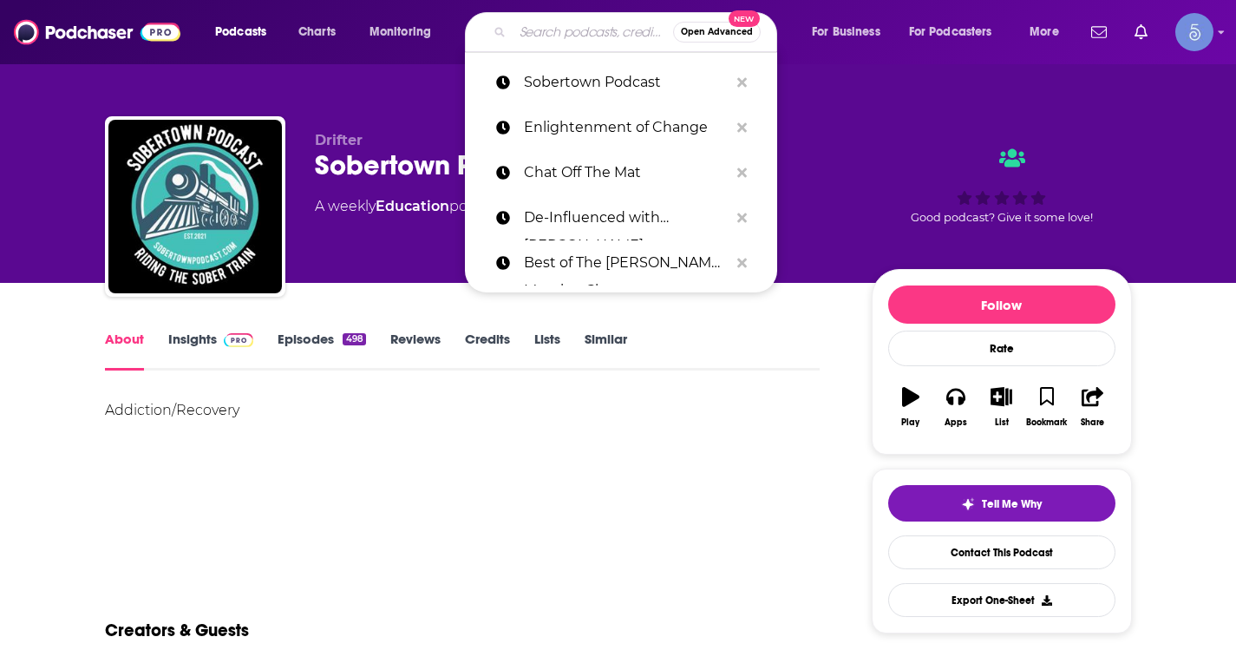
click at [569, 45] on input "Search podcasts, credits, & more..." at bounding box center [593, 32] width 160 height 28
paste input "Heal Within Podcast"
type input "Heal Within Podcast"
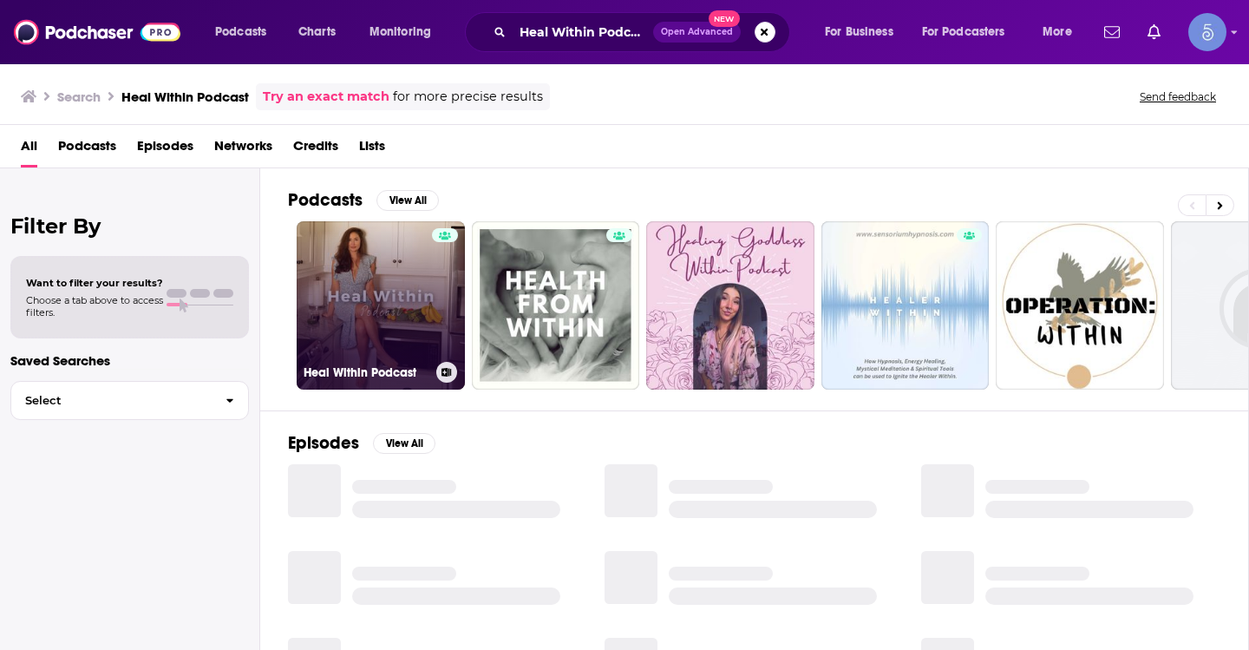
click at [434, 309] on div at bounding box center [445, 295] width 26 height 134
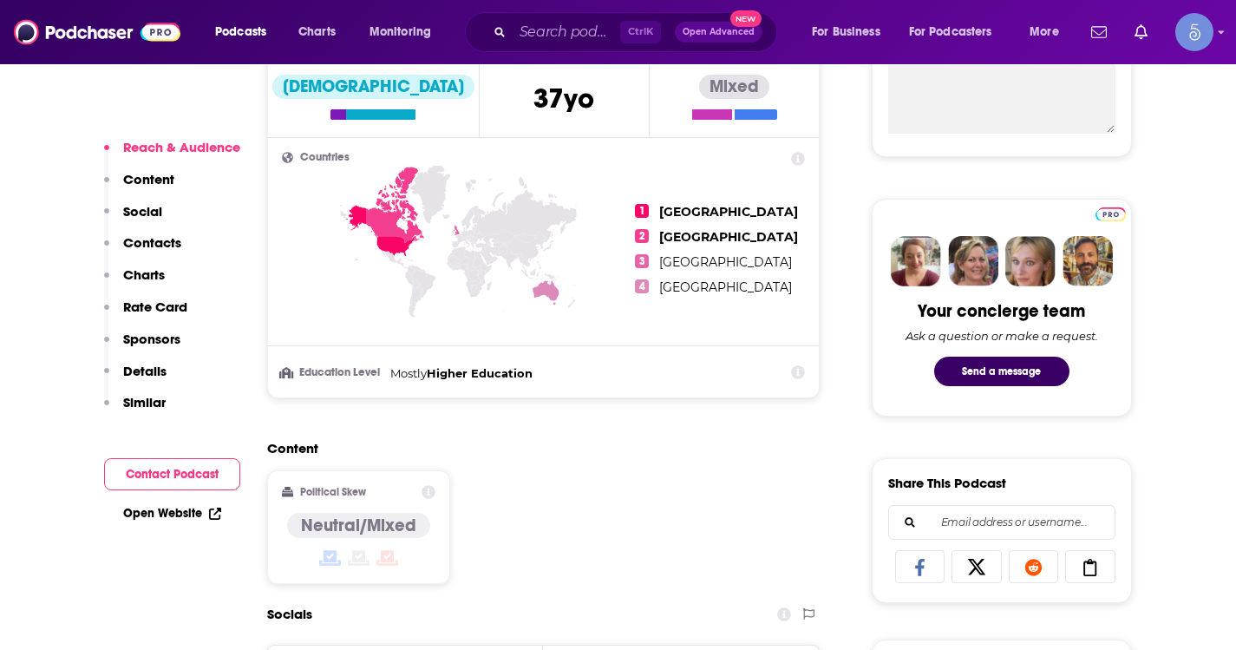
scroll to position [1214, 0]
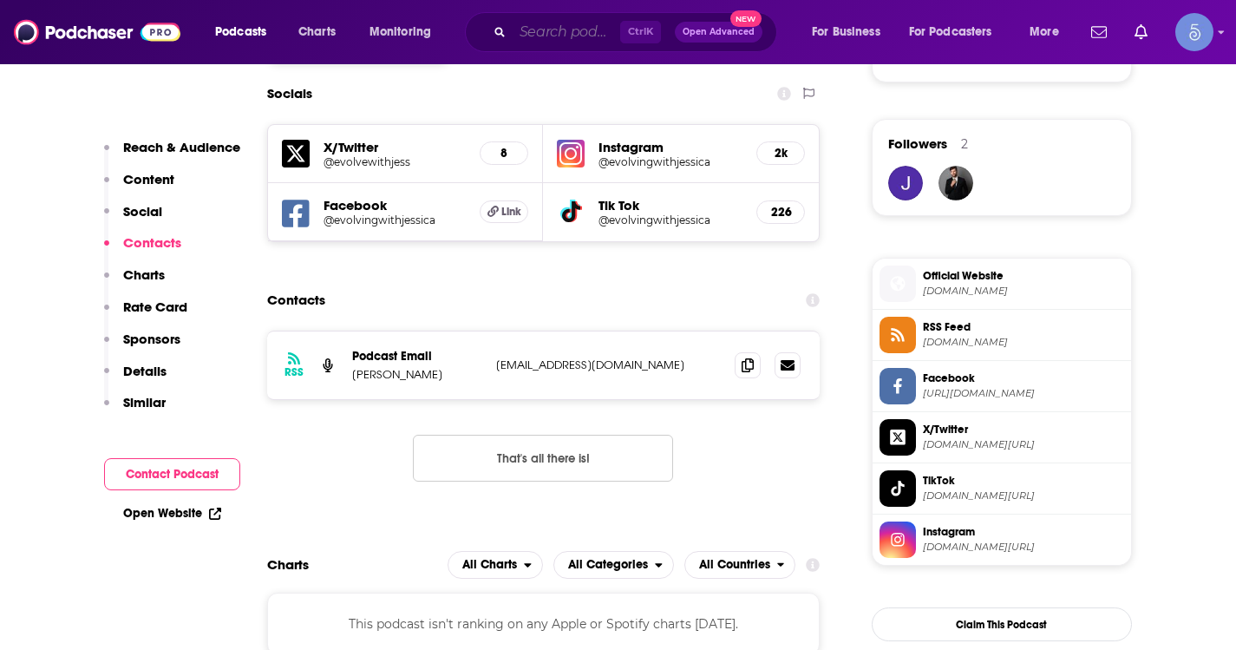
click at [599, 43] on input "Search podcasts, credits, & more..." at bounding box center [567, 32] width 108 height 28
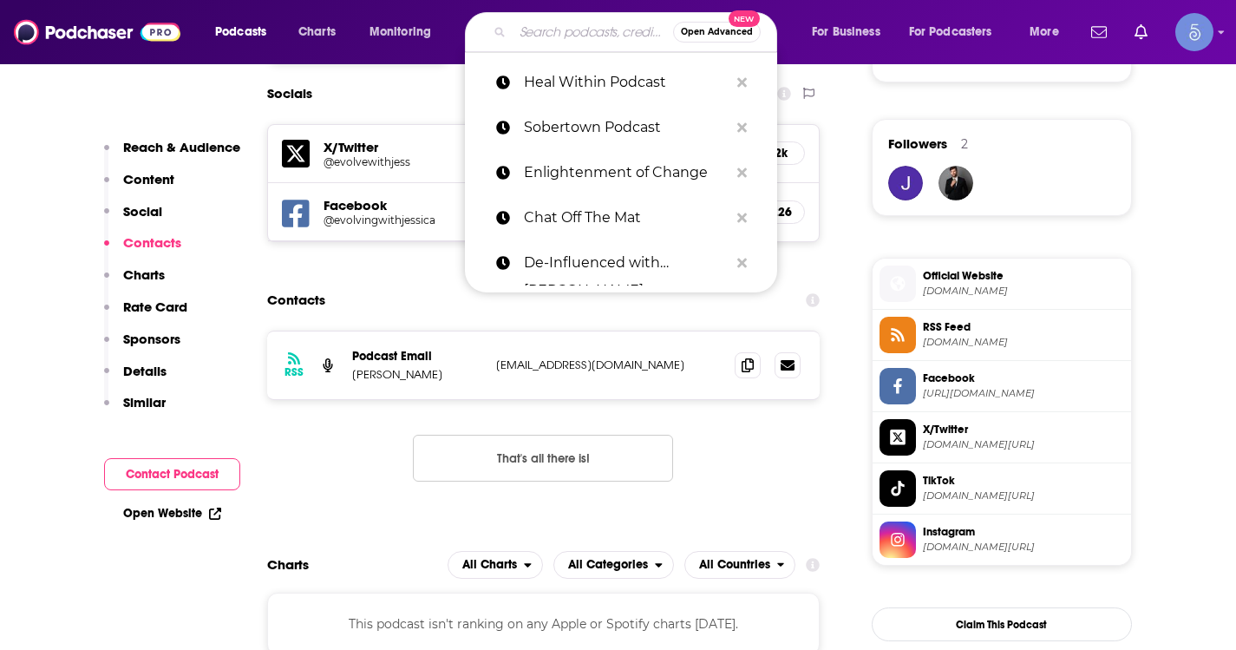
paste input "Pro Mindset"
type input "Pro Mindset"
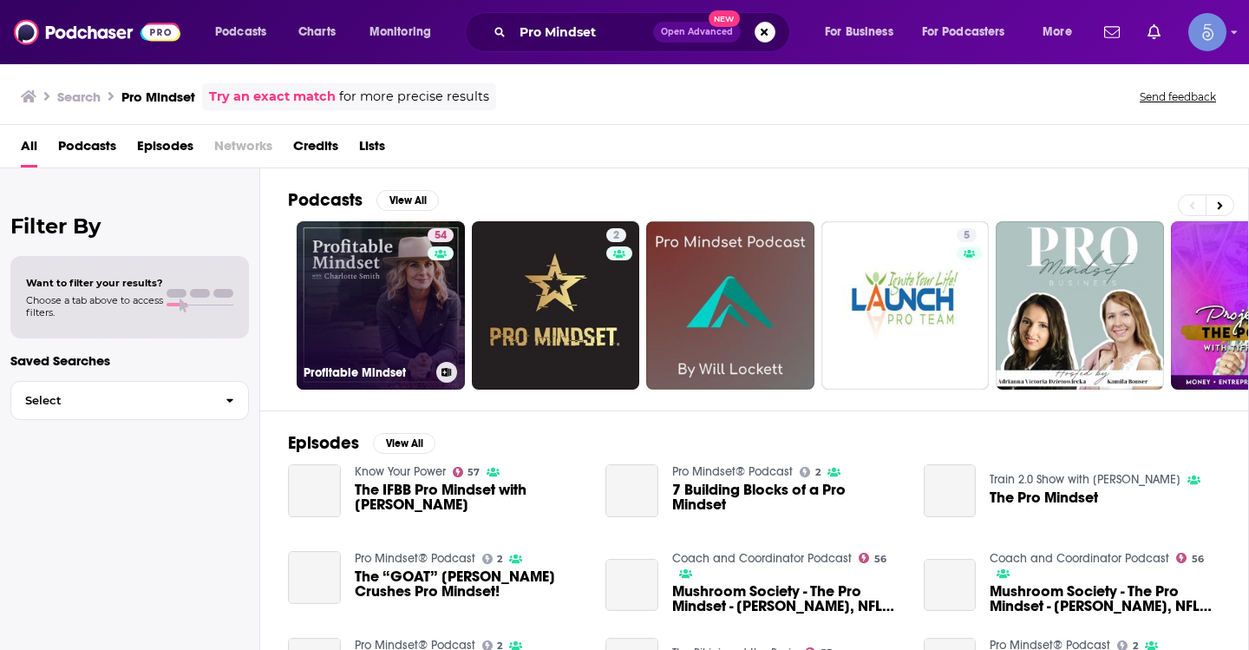
click at [349, 301] on link "54 Profitable Mindset" at bounding box center [381, 305] width 168 height 168
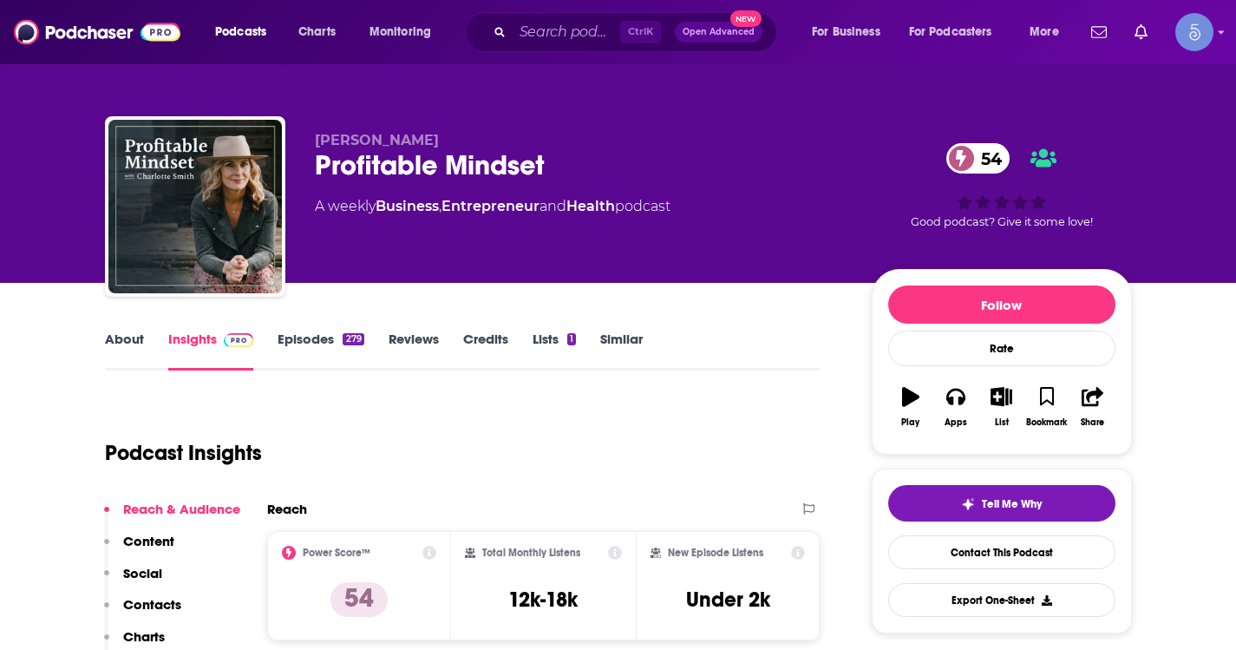
click at [135, 336] on link "About" at bounding box center [124, 350] width 39 height 40
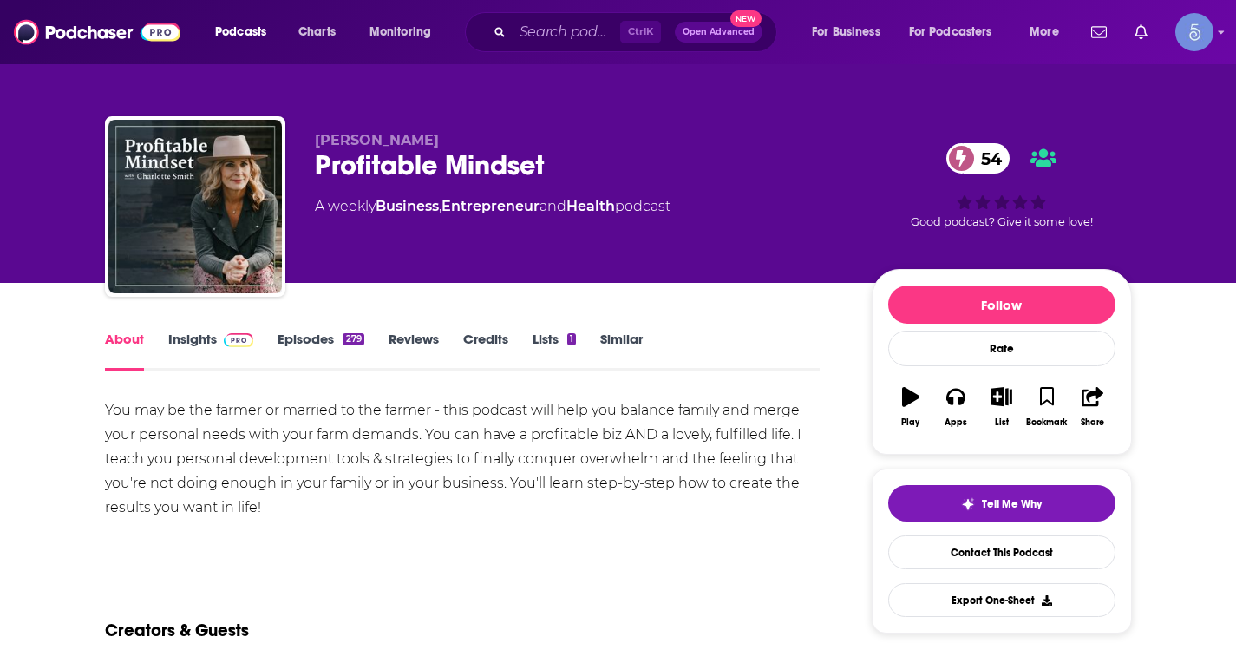
click at [218, 331] on span at bounding box center [235, 338] width 37 height 16
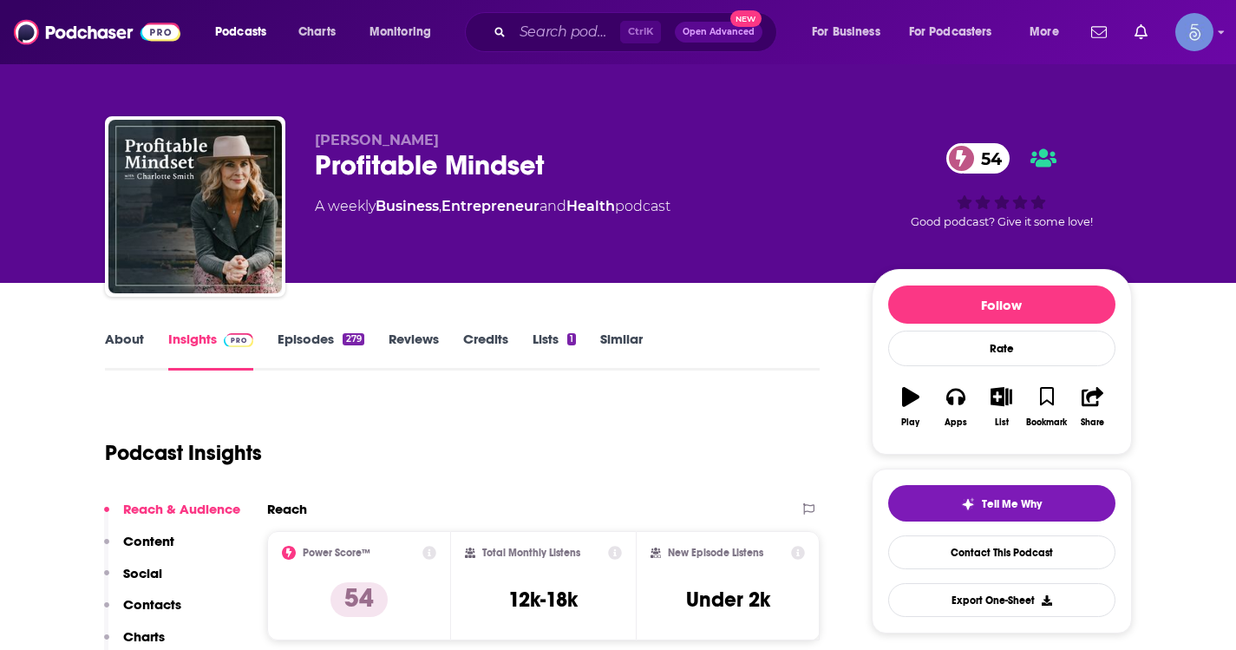
click at [313, 348] on link "Episodes 279" at bounding box center [321, 350] width 86 height 40
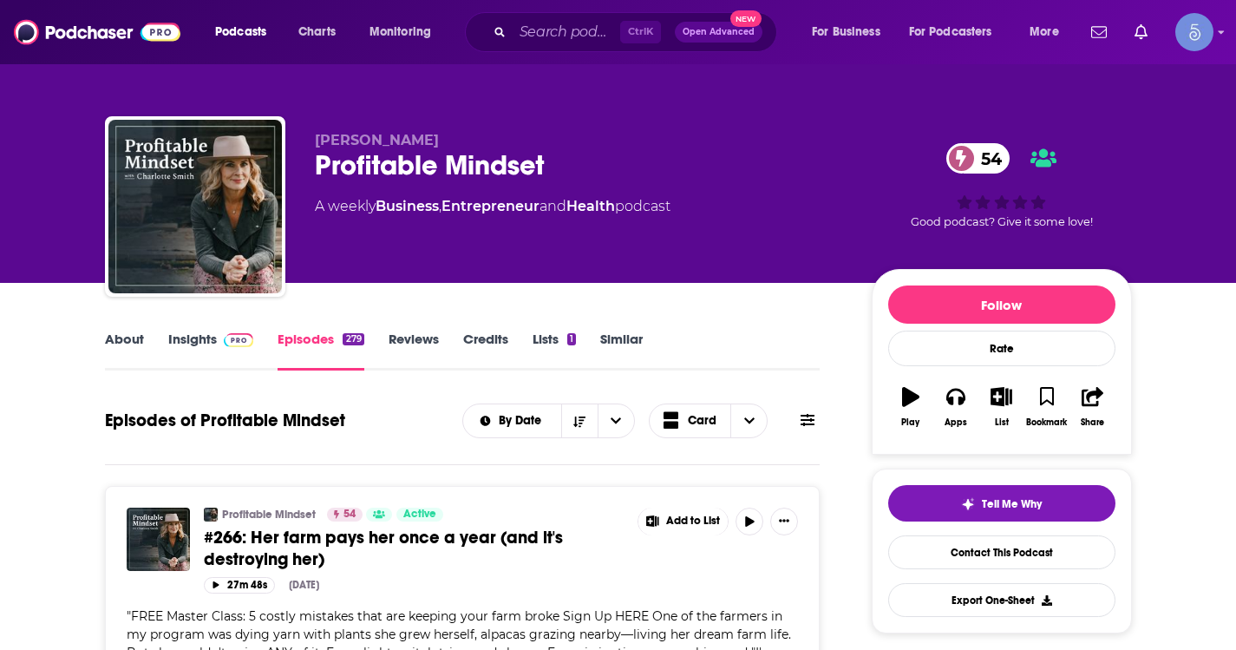
click at [142, 342] on link "About" at bounding box center [124, 350] width 39 height 40
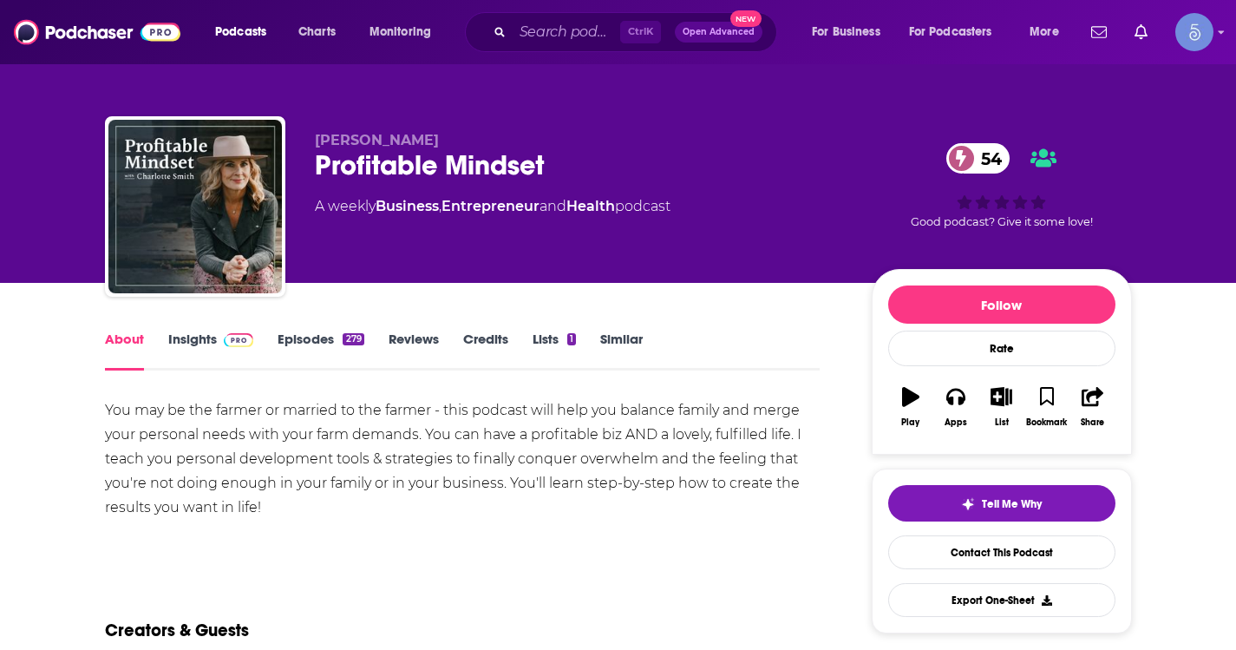
click at [302, 333] on link "Episodes 279" at bounding box center [321, 350] width 86 height 40
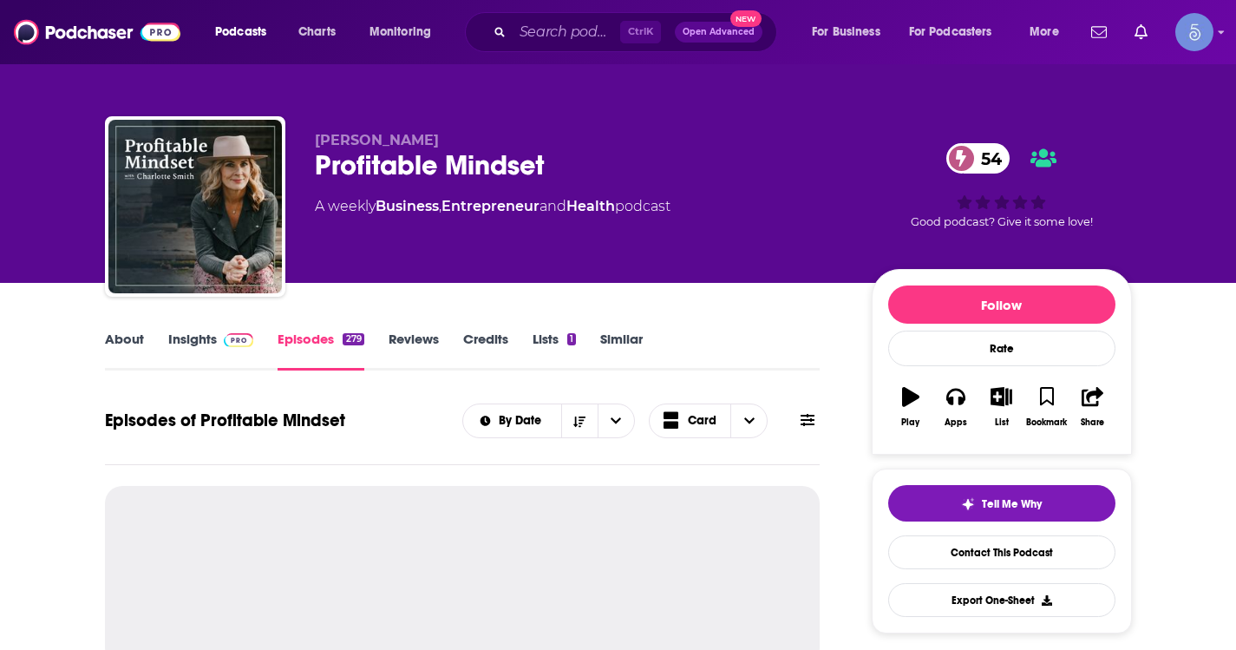
click at [127, 335] on link "About" at bounding box center [124, 350] width 39 height 40
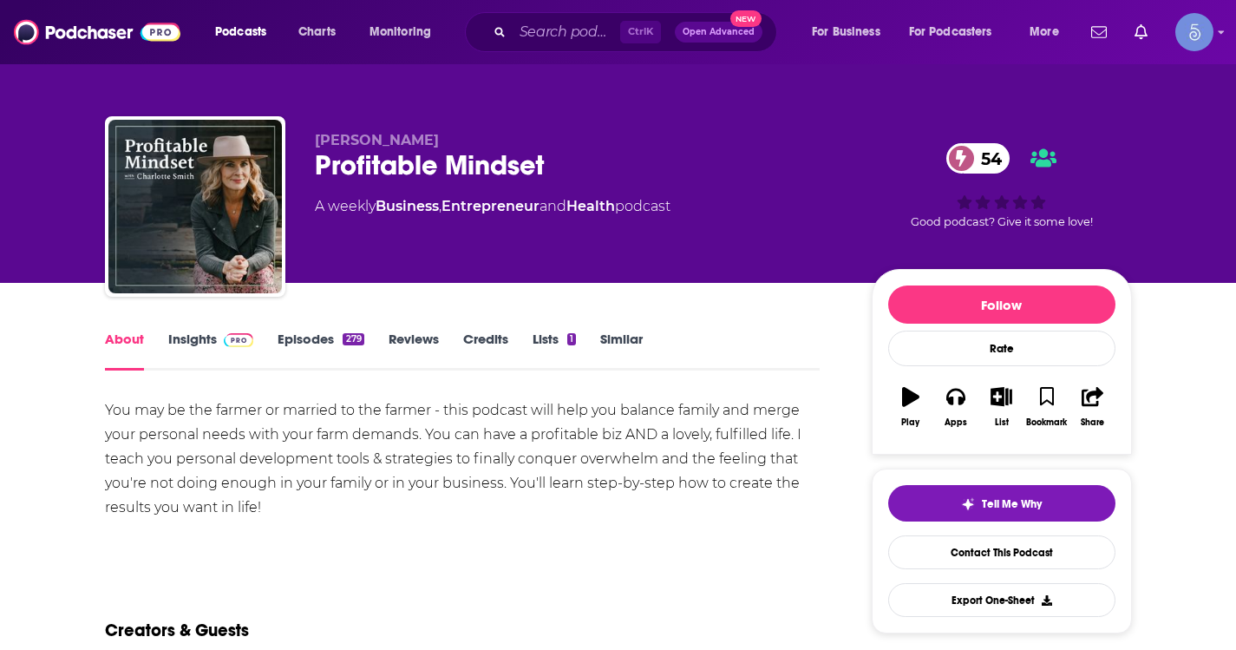
click at [305, 341] on link "Episodes 279" at bounding box center [321, 350] width 86 height 40
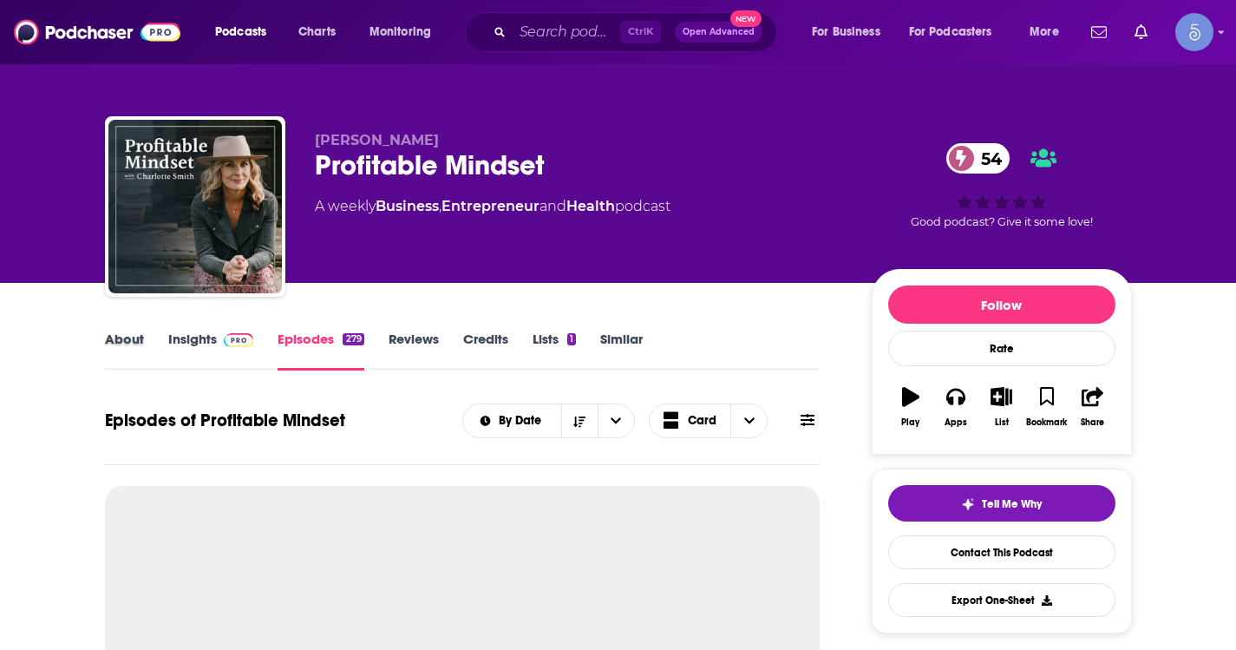
click at [158, 340] on div "About" at bounding box center [136, 350] width 63 height 40
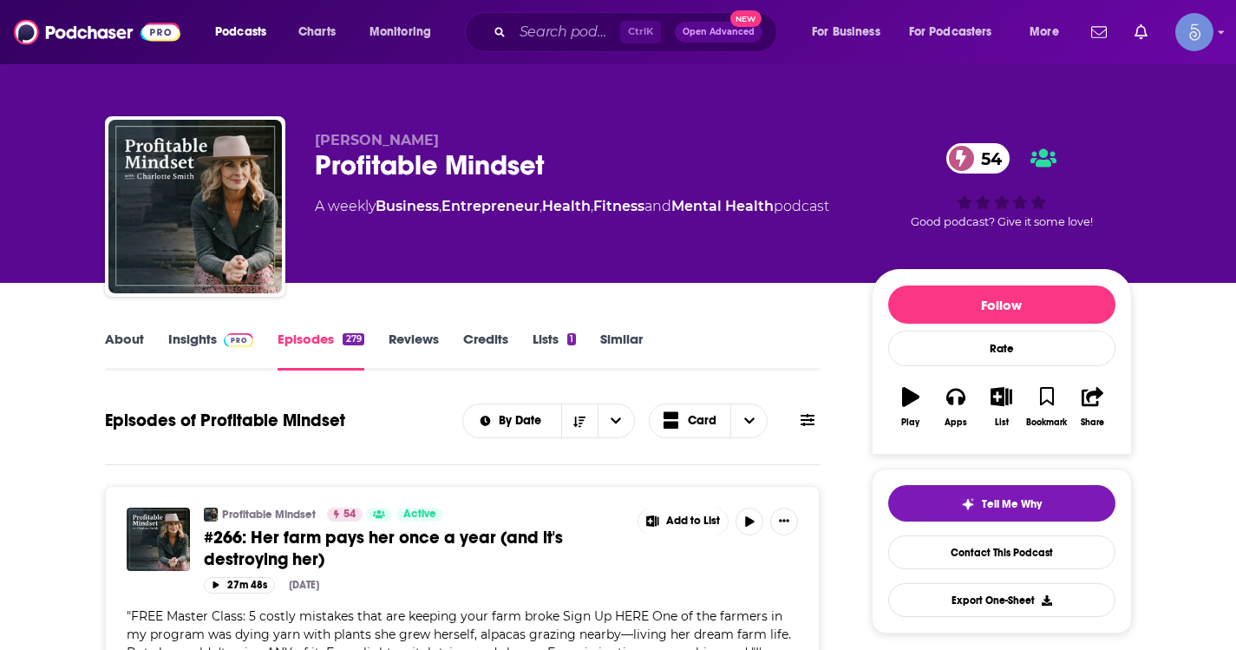
click at [140, 340] on link "About" at bounding box center [124, 350] width 39 height 40
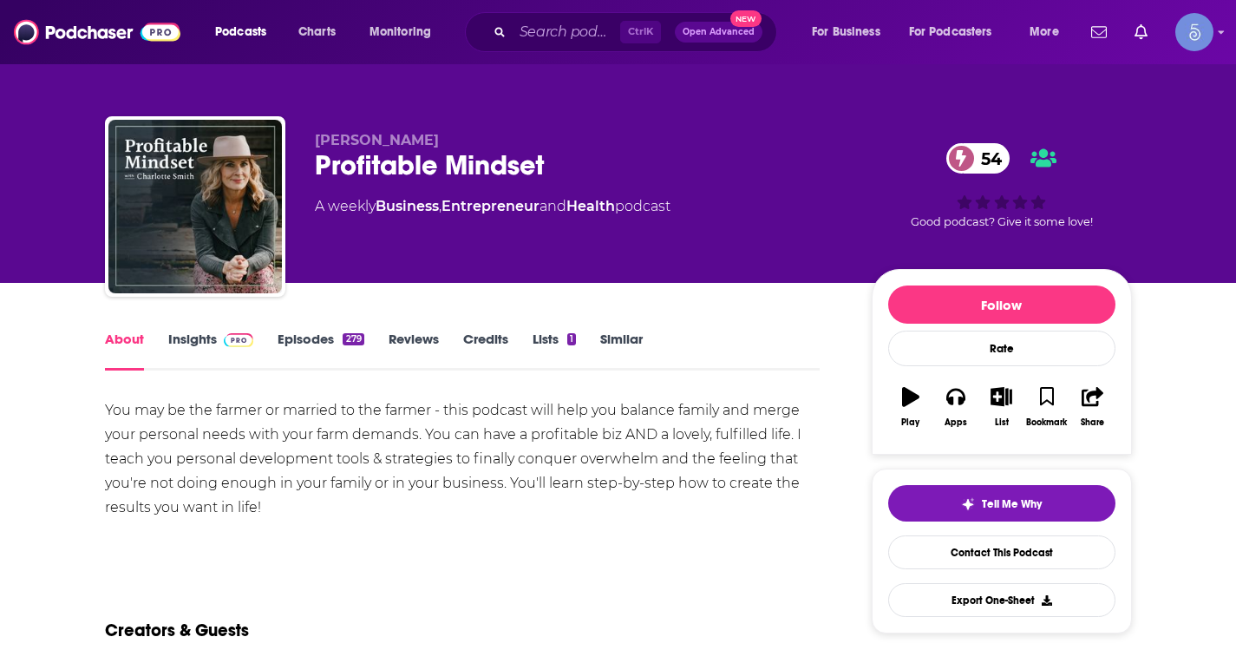
click at [291, 339] on link "Episodes 279" at bounding box center [321, 350] width 86 height 40
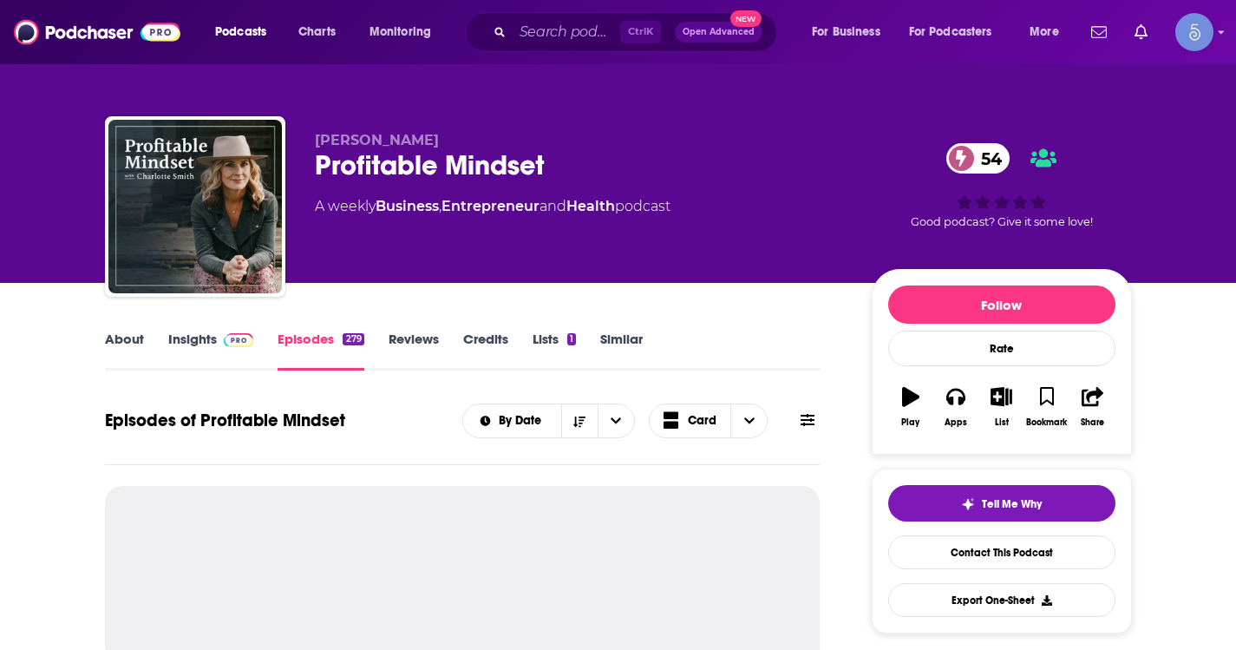
click at [232, 337] on img at bounding box center [239, 340] width 30 height 14
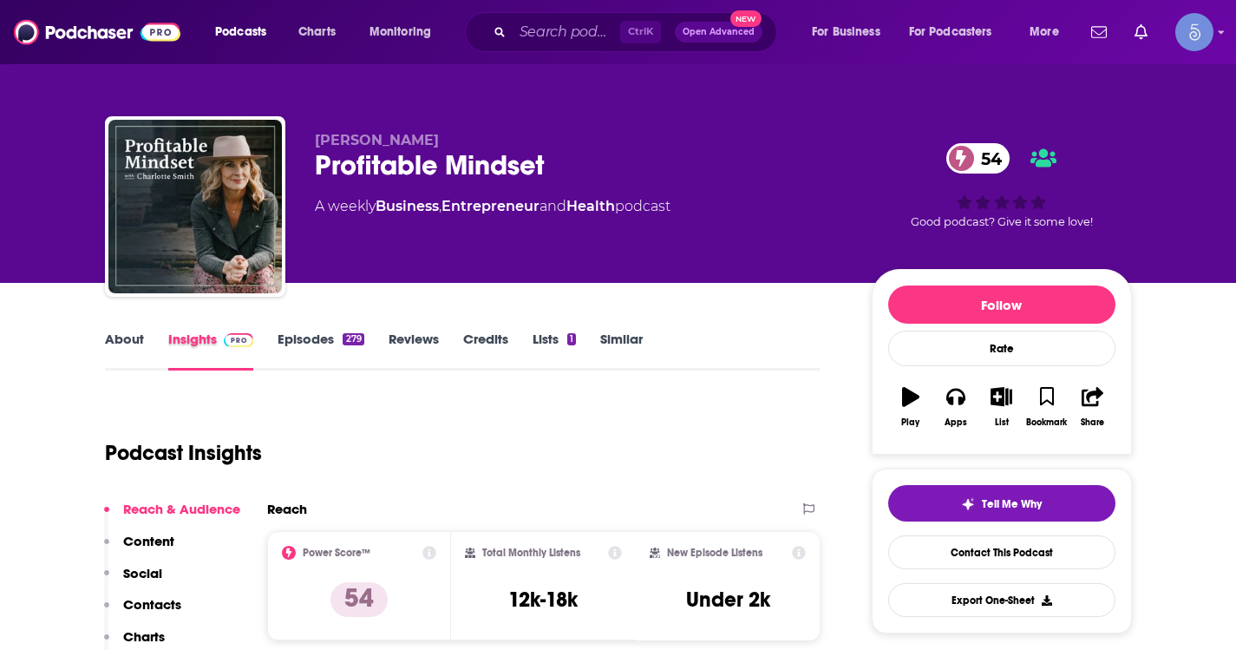
click at [269, 344] on div "Insights" at bounding box center [223, 350] width 110 height 40
click at [281, 342] on link "Episodes 279" at bounding box center [321, 350] width 86 height 40
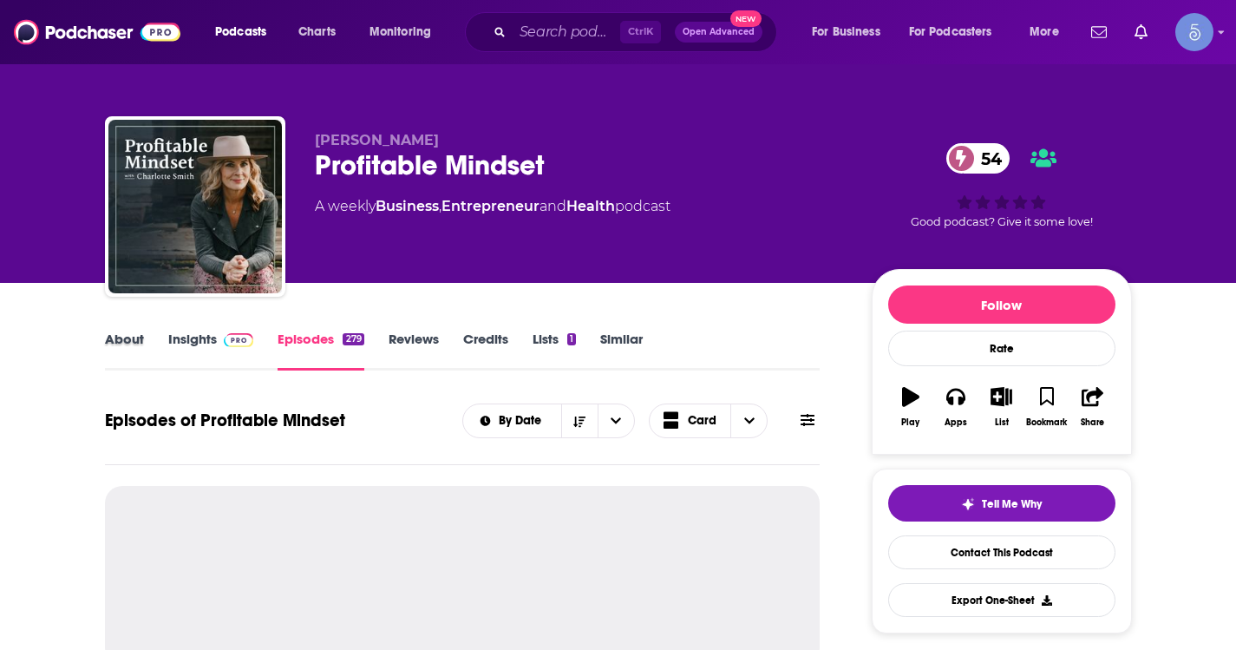
click at [152, 342] on div "About" at bounding box center [136, 350] width 63 height 40
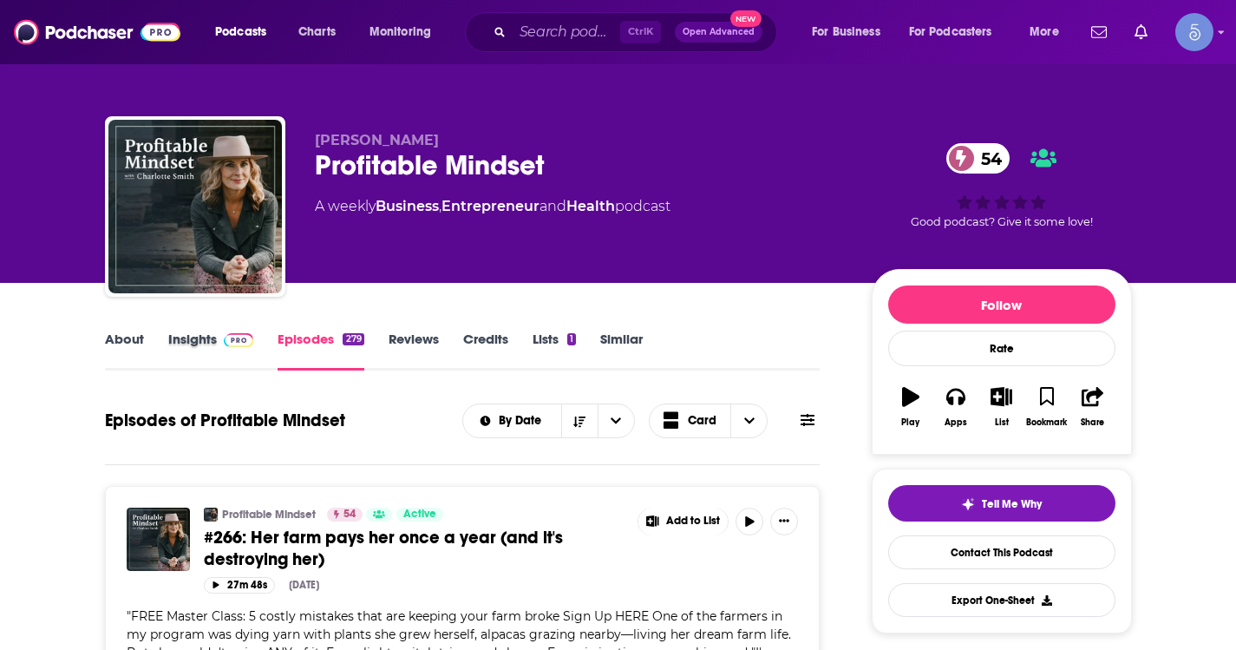
click at [253, 348] on div "Insights" at bounding box center [223, 350] width 110 height 40
click at [143, 341] on div "About" at bounding box center [136, 350] width 63 height 40
click at [130, 329] on div "About Insights Episodes 279 Reviews Credits Lists 1 Similar" at bounding box center [463, 349] width 716 height 42
click at [129, 340] on link "About" at bounding box center [124, 350] width 39 height 40
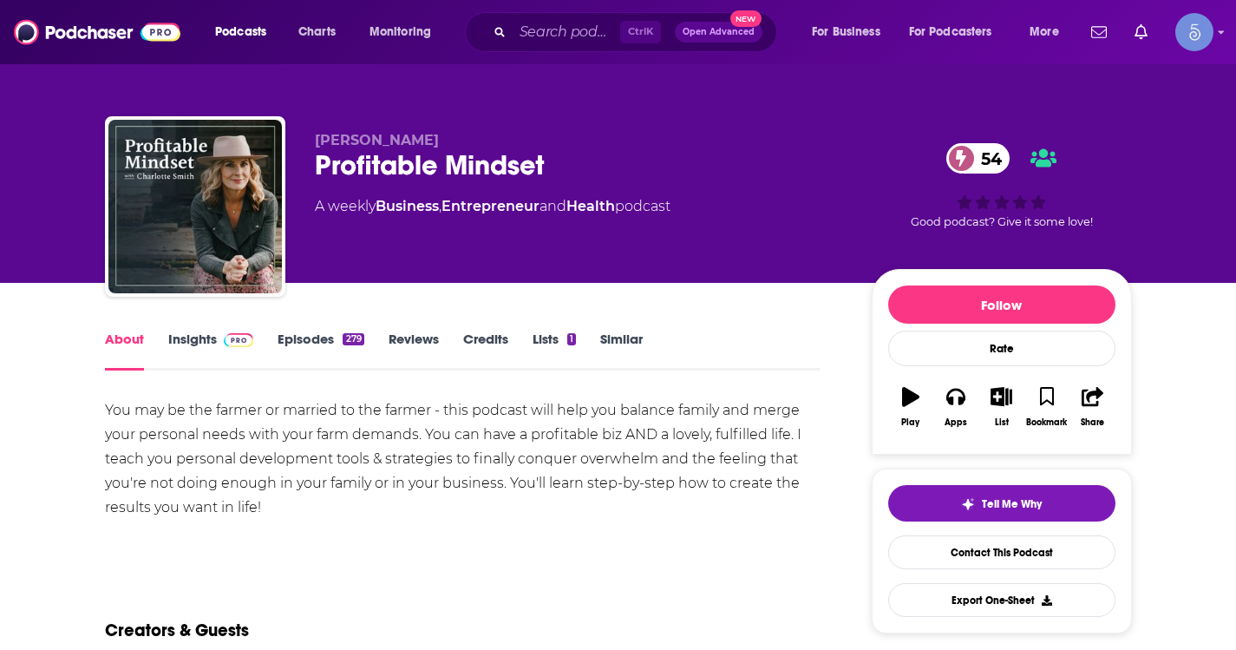
click at [308, 348] on link "Episodes 279" at bounding box center [321, 350] width 86 height 40
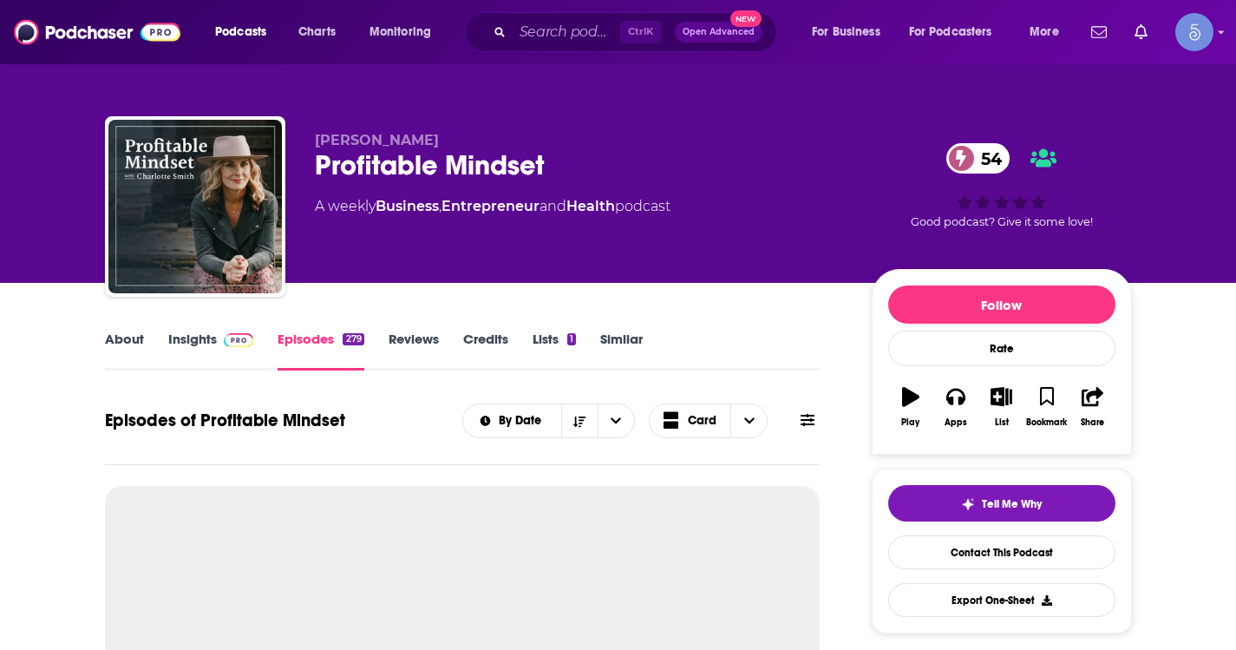
click at [126, 341] on link "About" at bounding box center [124, 350] width 39 height 40
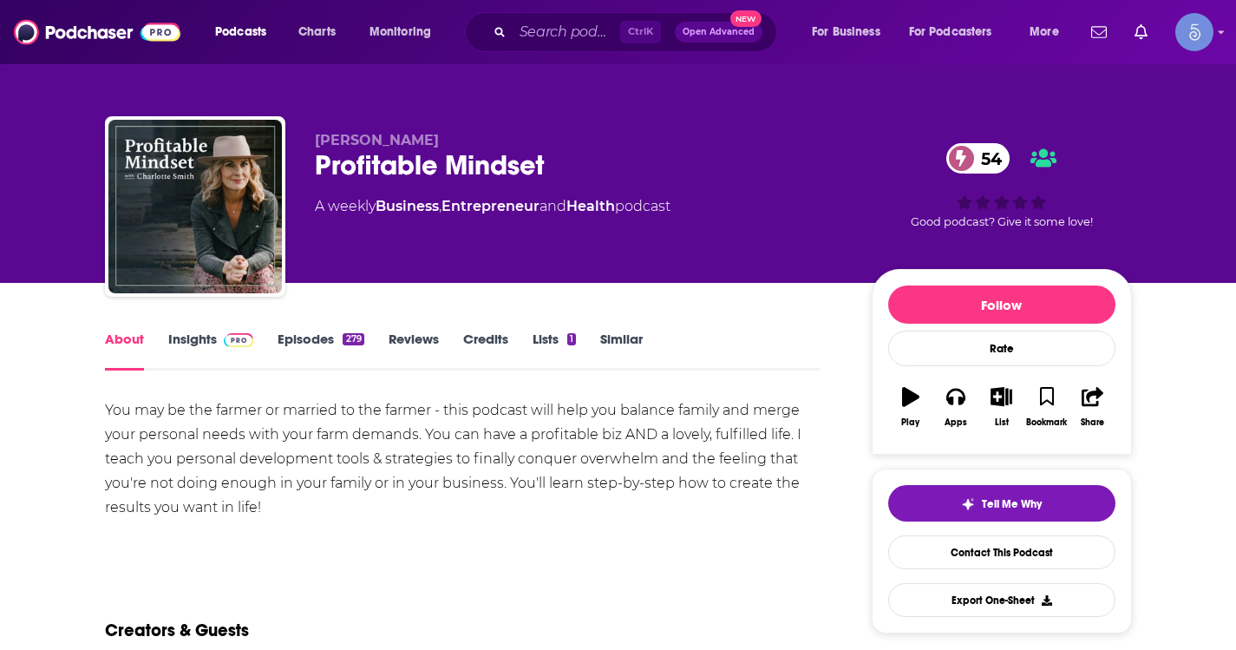
click at [292, 345] on link "Episodes 279" at bounding box center [321, 350] width 86 height 40
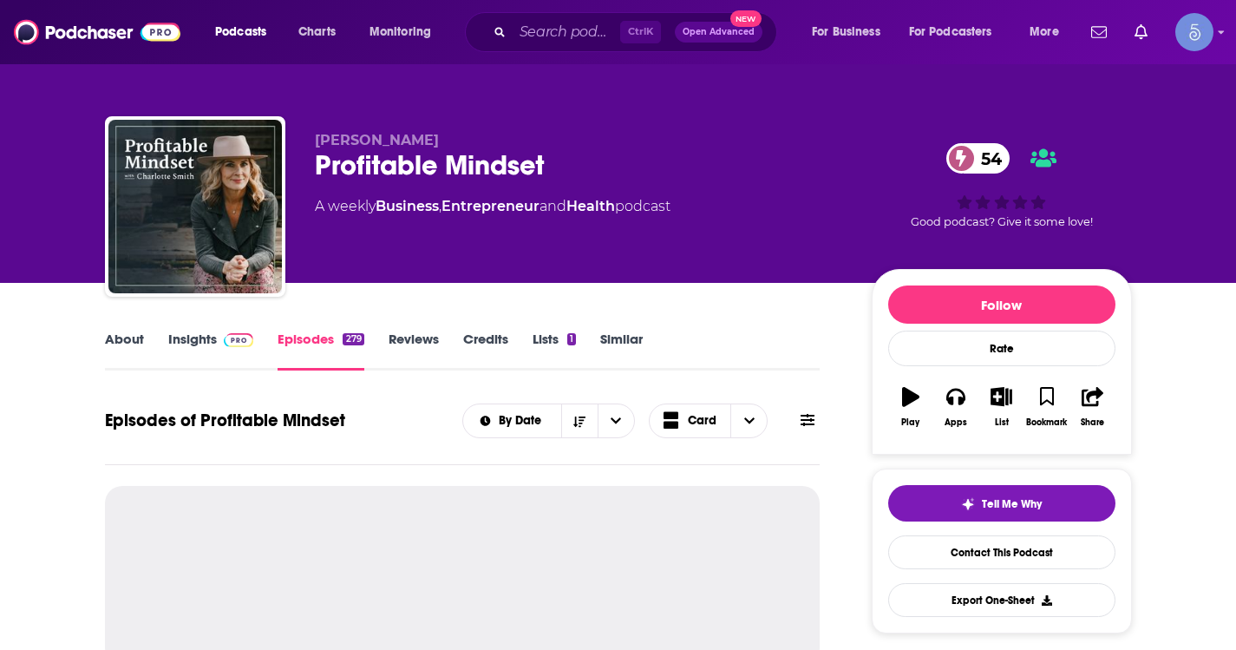
click at [177, 343] on link "Insights" at bounding box center [211, 350] width 86 height 40
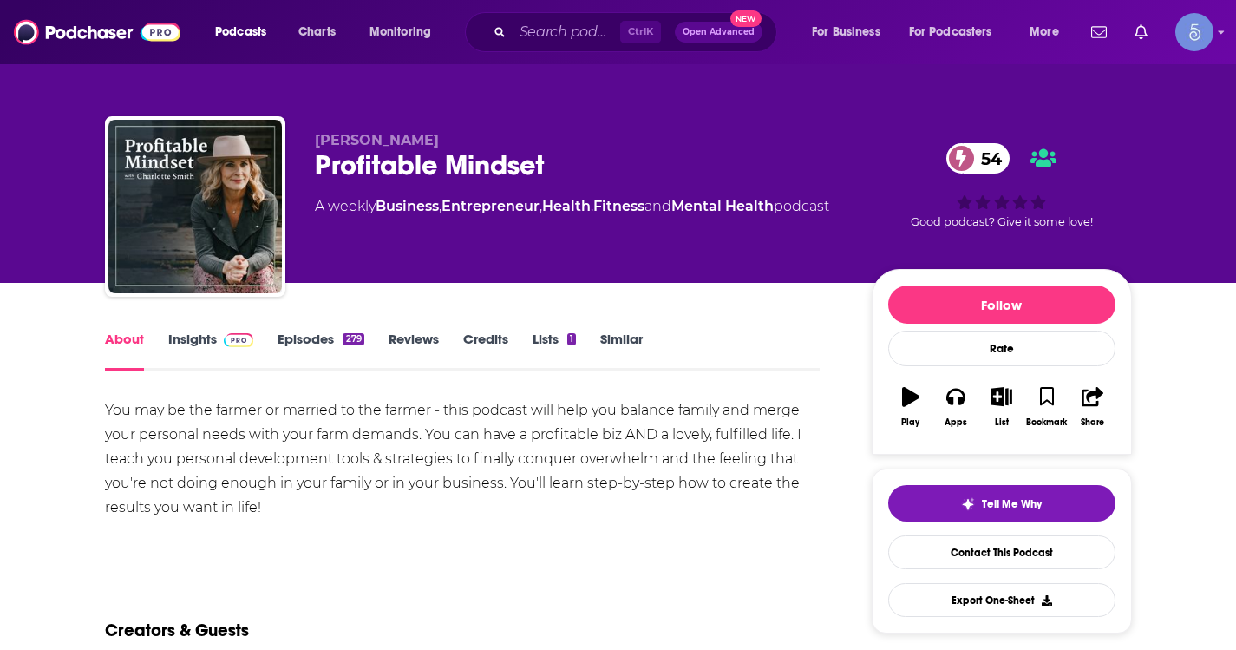
click at [193, 334] on link "Insights" at bounding box center [211, 350] width 86 height 40
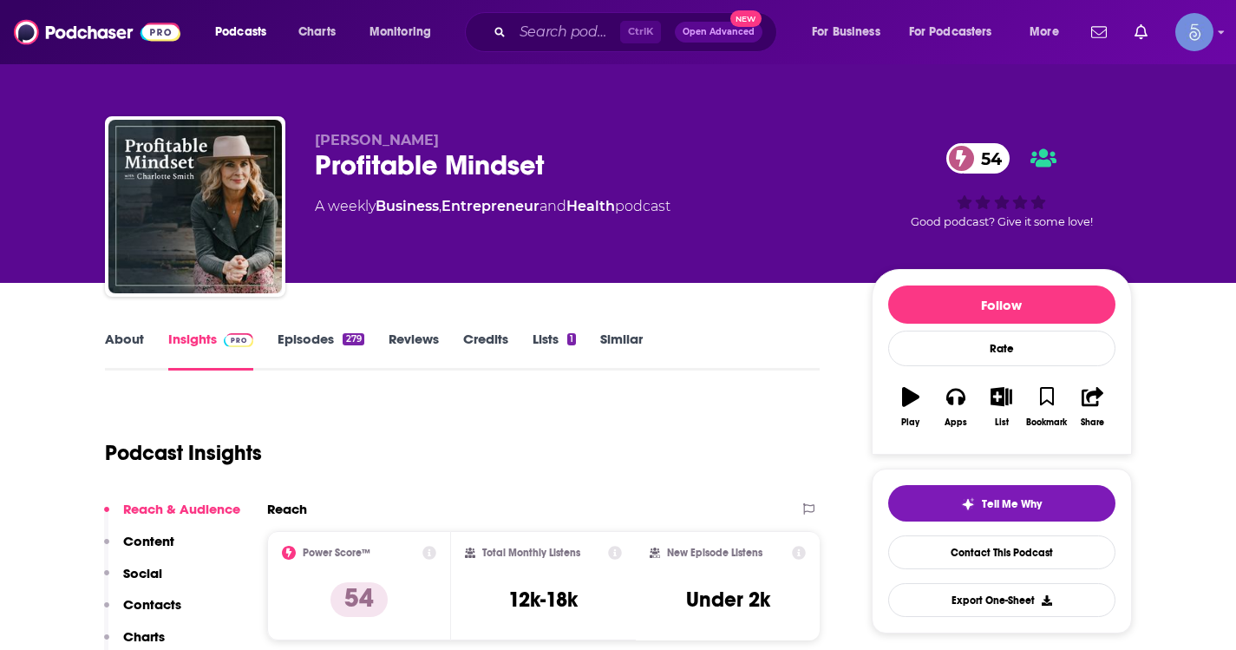
drag, startPoint x: 193, startPoint y: 334, endPoint x: 141, endPoint y: 336, distance: 52.1
click at [141, 336] on link "About" at bounding box center [124, 350] width 39 height 40
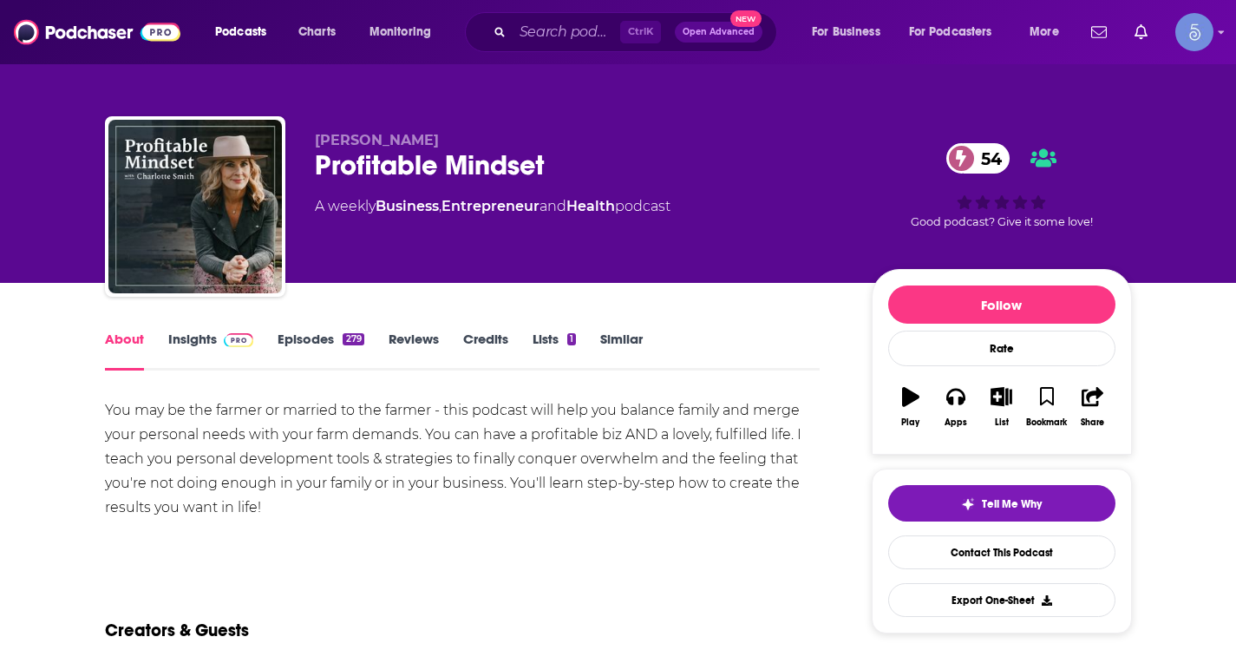
click at [186, 335] on link "Insights" at bounding box center [211, 350] width 86 height 40
click at [227, 343] on img at bounding box center [239, 340] width 30 height 14
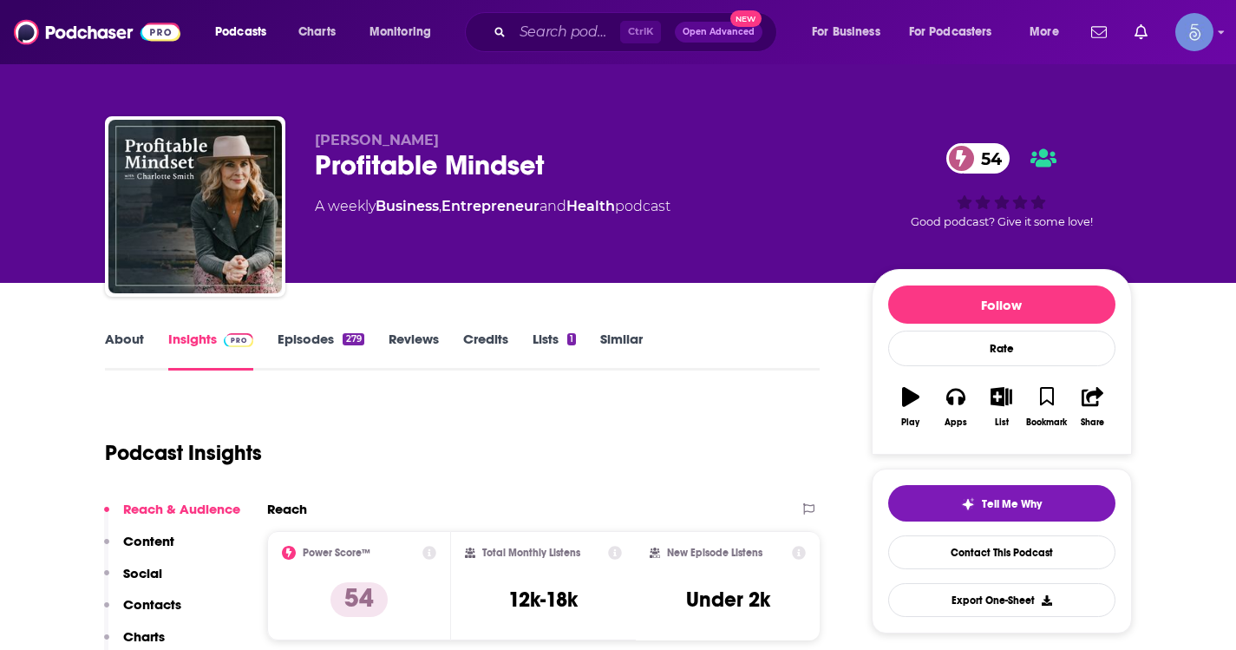
click at [106, 330] on link "About" at bounding box center [124, 350] width 39 height 40
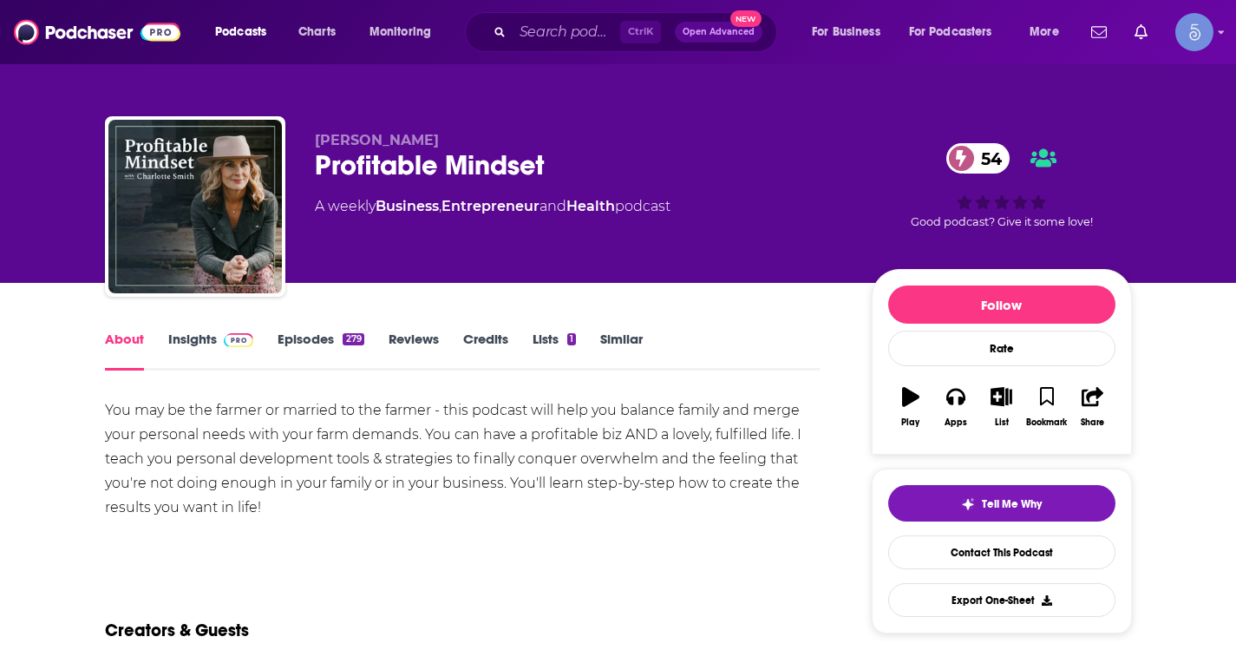
click at [176, 339] on link "Insights" at bounding box center [211, 350] width 86 height 40
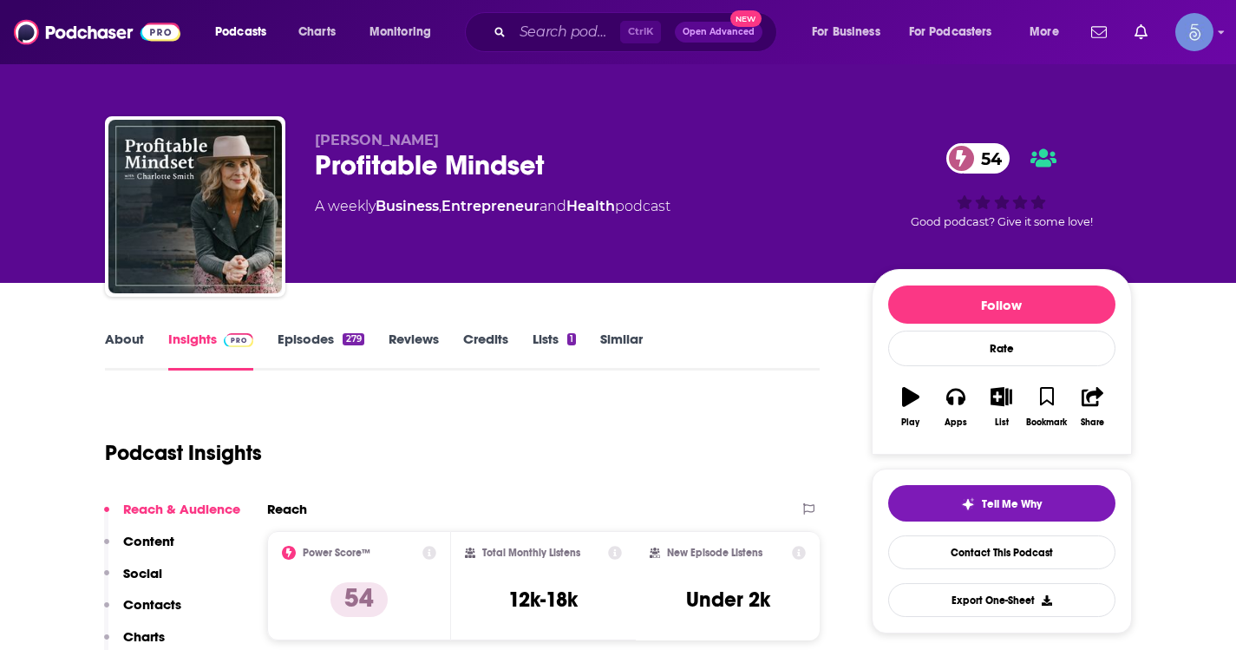
click at [122, 337] on link "About" at bounding box center [124, 350] width 39 height 40
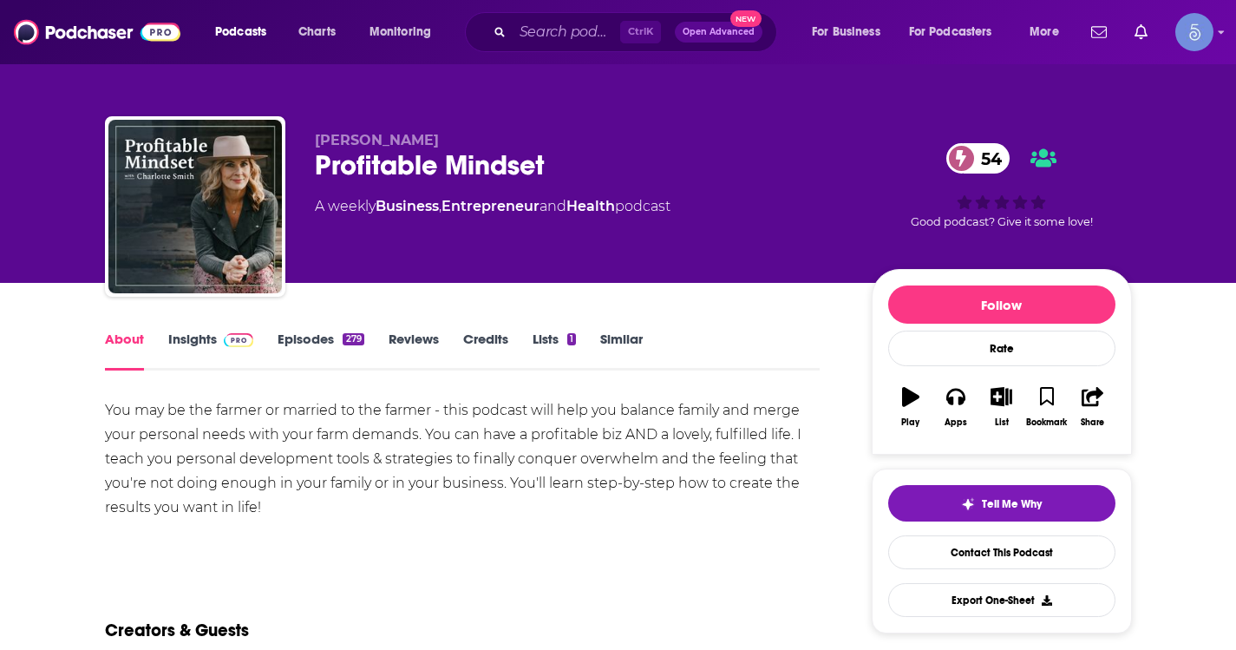
click at [671, 450] on div "You may be the farmer or married to the farmer - this podcast will help you bal…" at bounding box center [463, 458] width 716 height 121
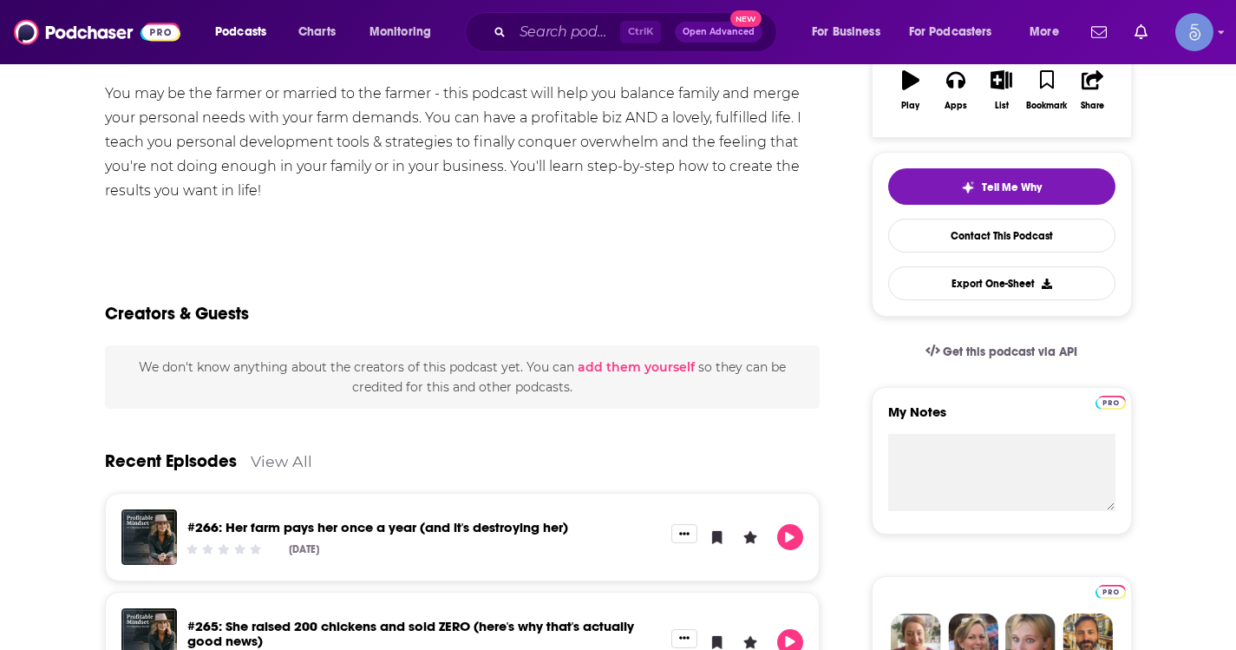
scroll to position [347, 0]
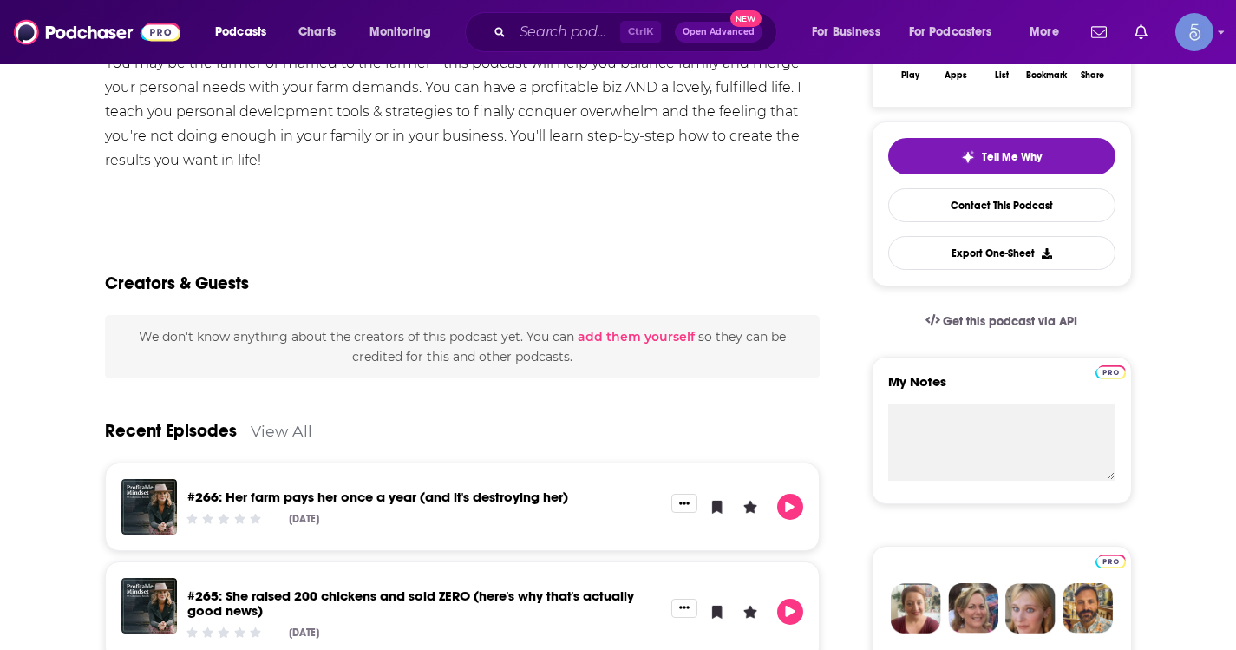
click at [607, 245] on div "Creators & Guests" at bounding box center [463, 273] width 716 height 84
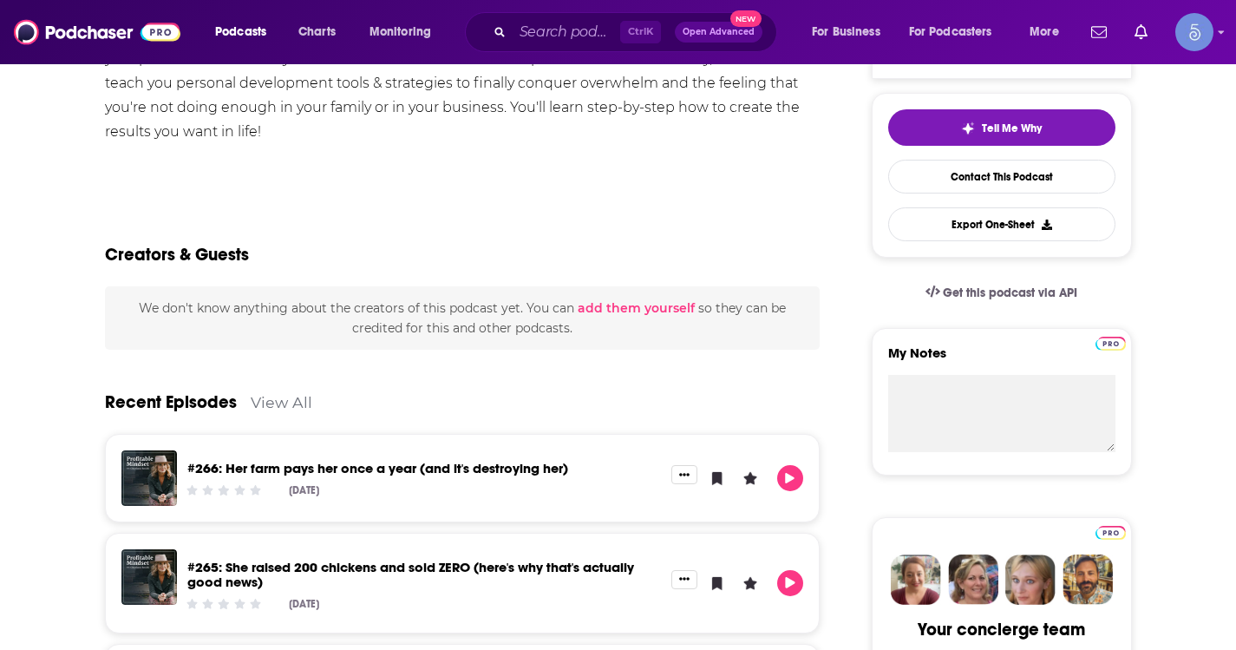
scroll to position [260, 0]
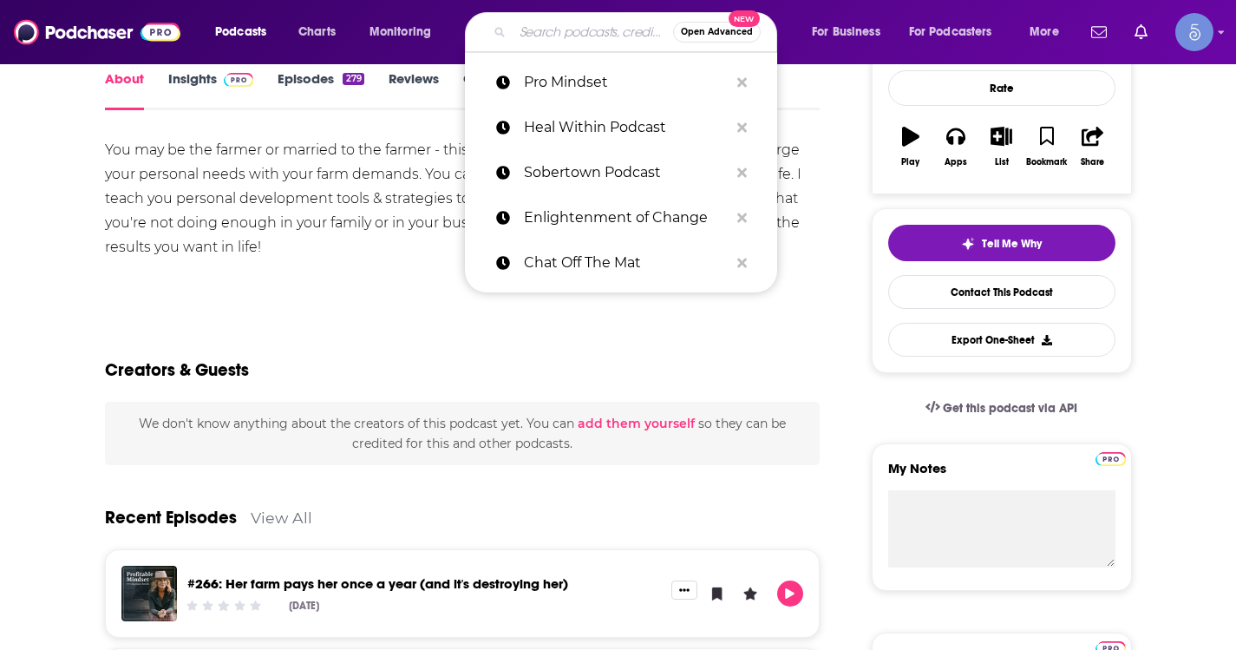
click at [524, 19] on input "Search podcasts, credits, & more..." at bounding box center [593, 32] width 160 height 28
paste input "The Aging Well Podcast"
type input "The Aging Well Podcast"
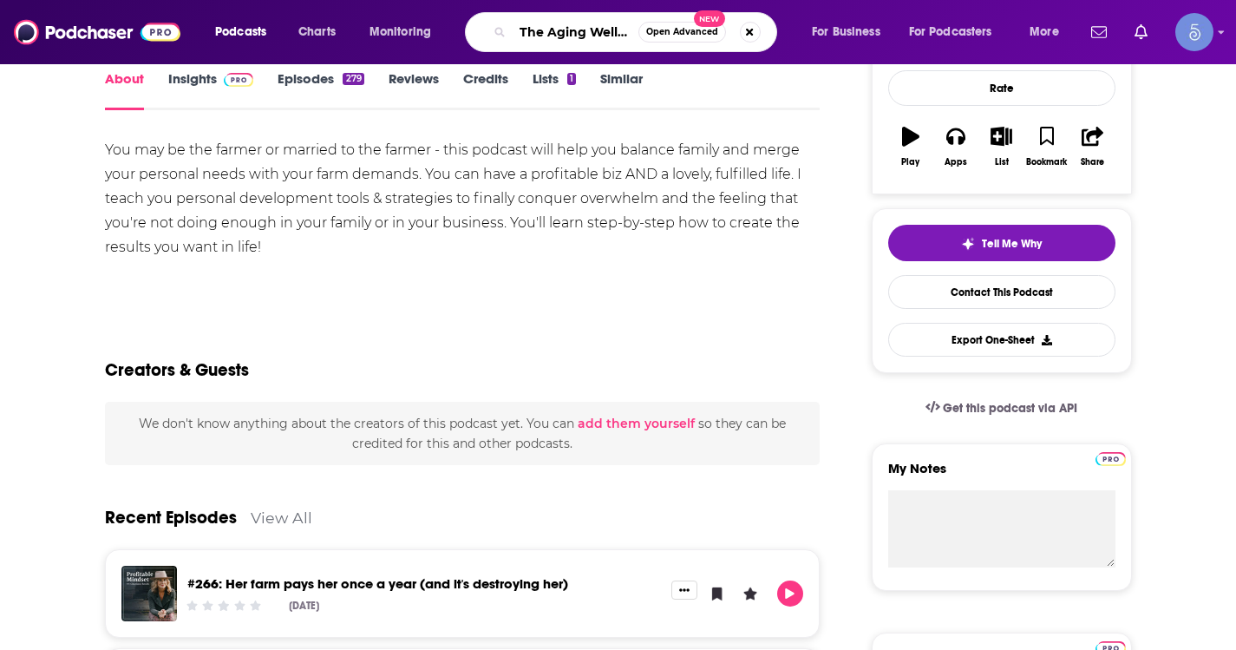
scroll to position [0, 42]
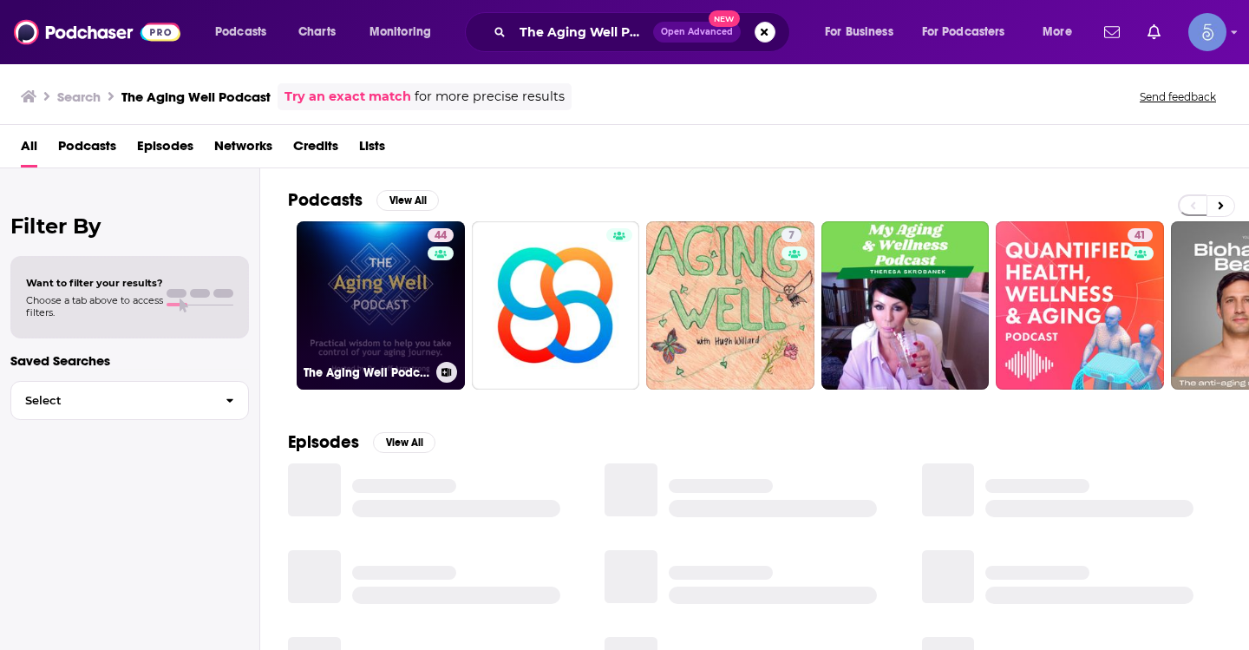
click at [372, 306] on link "44 The Aging Well Podcast" at bounding box center [381, 305] width 168 height 168
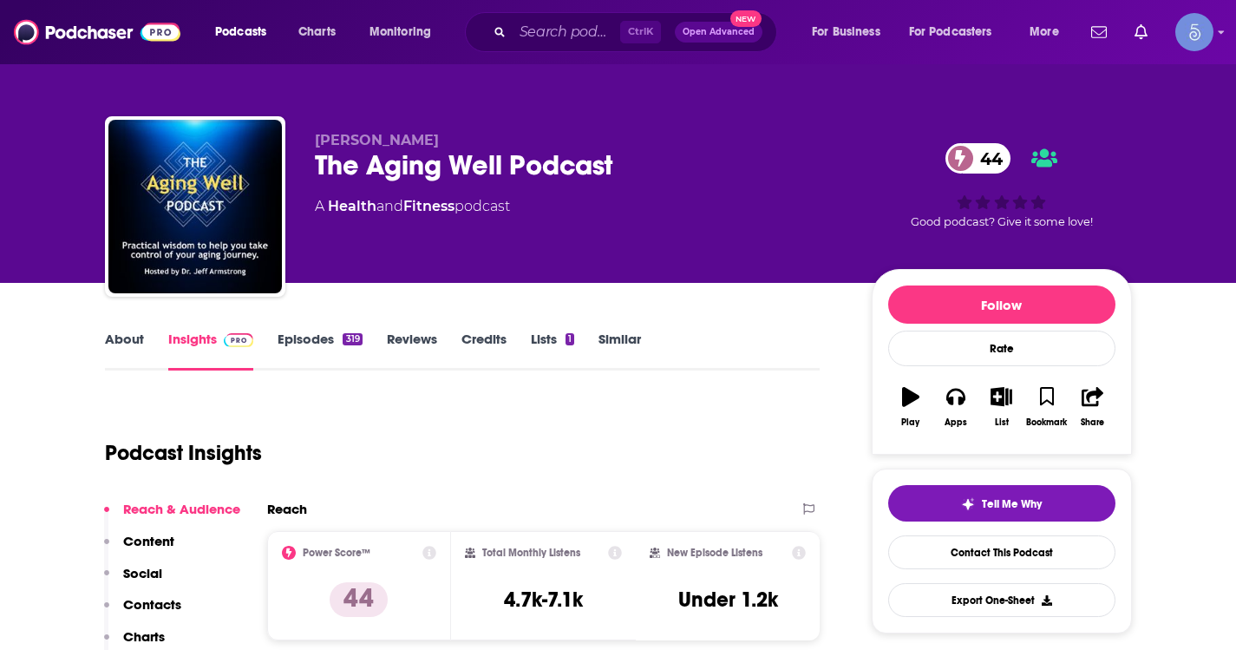
click at [122, 340] on link "About" at bounding box center [124, 350] width 39 height 40
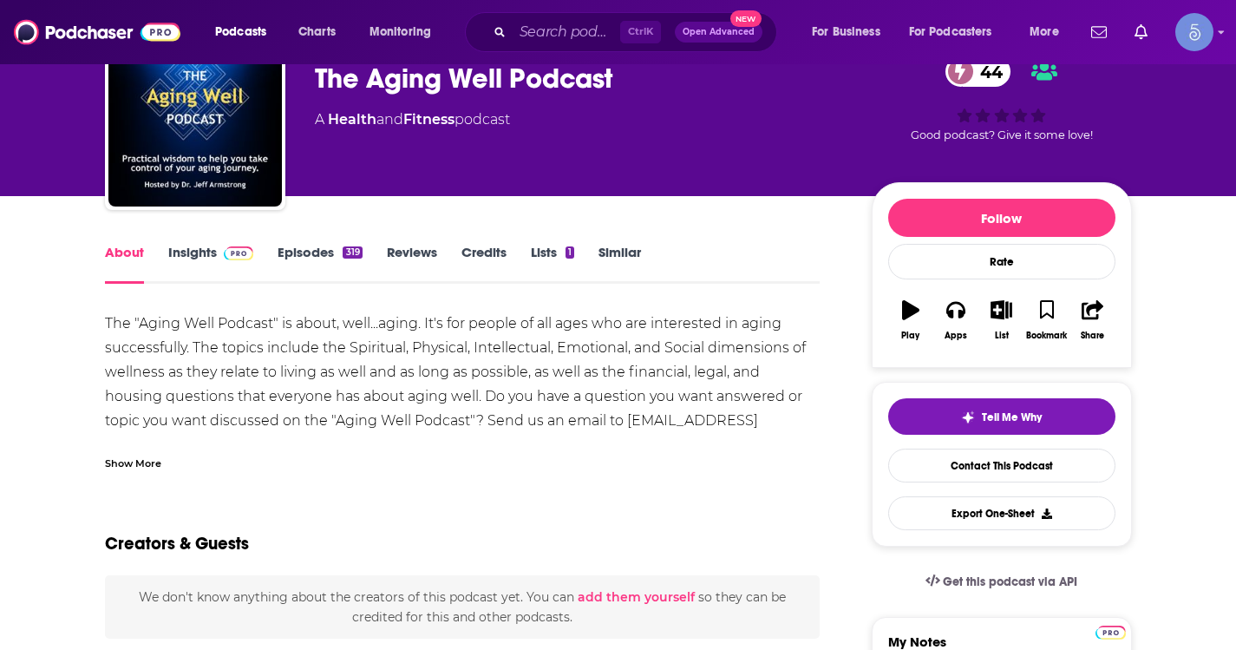
scroll to position [173, 0]
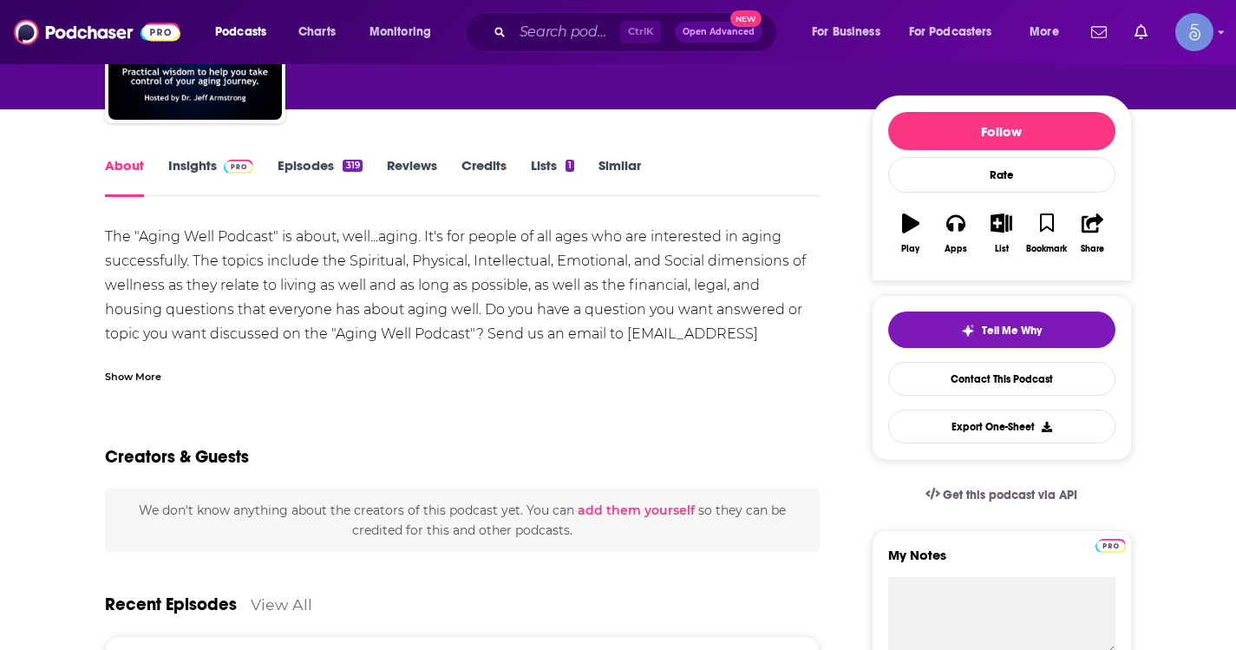
click at [116, 371] on div "Show More" at bounding box center [133, 375] width 56 height 16
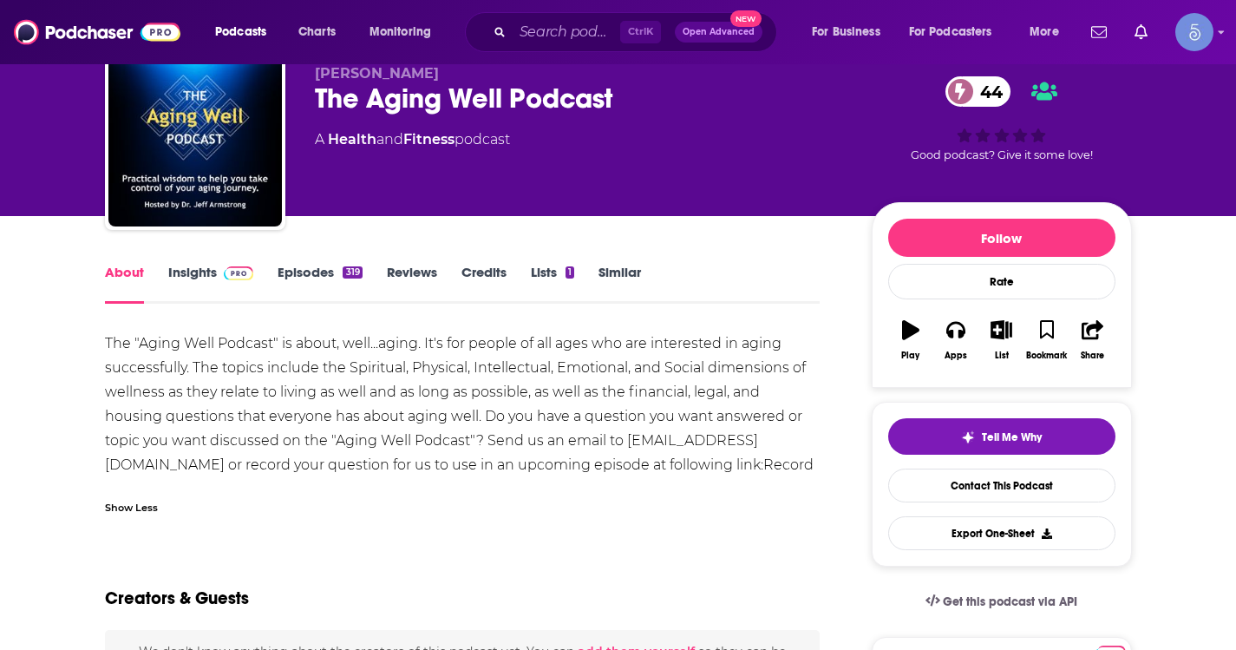
scroll to position [87, 0]
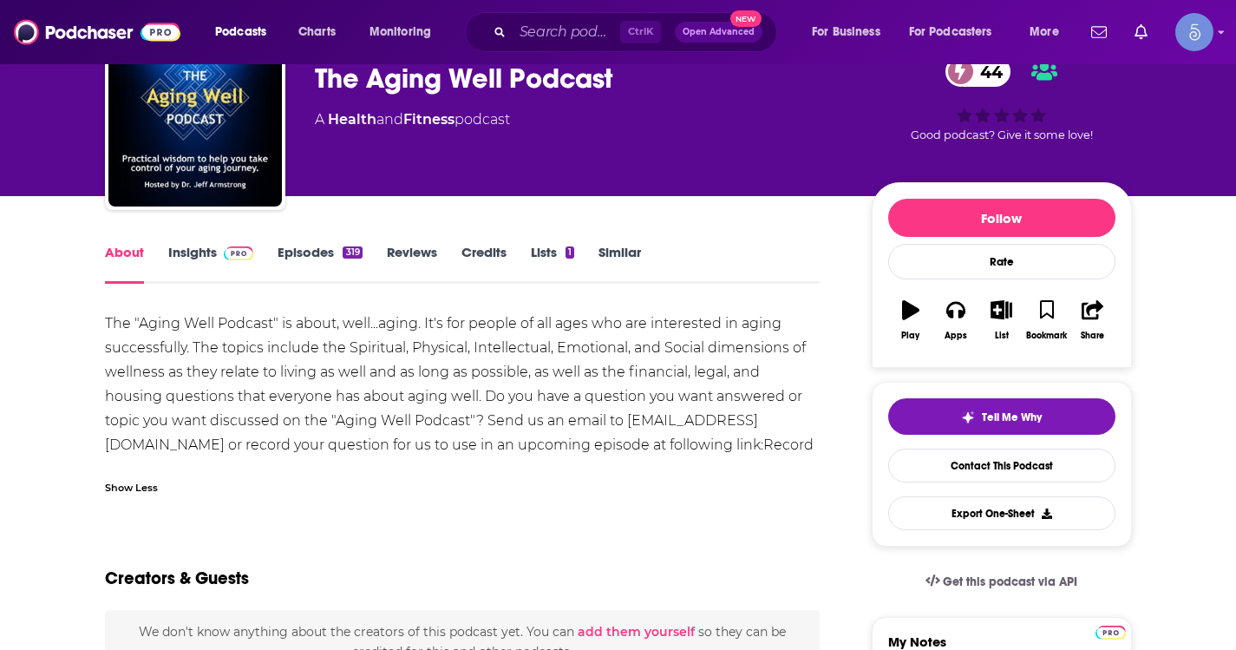
click at [208, 260] on link "Insights" at bounding box center [211, 264] width 86 height 40
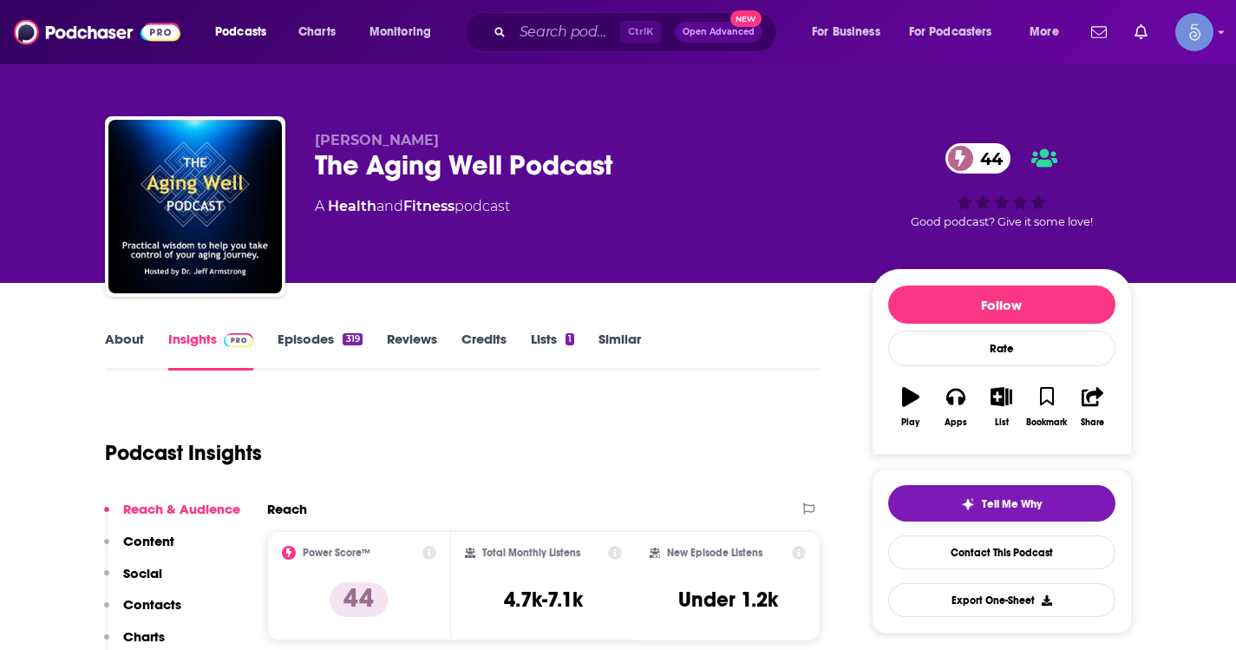
click at [564, 45] on div "Ctrl K Open Advanced New" at bounding box center [621, 32] width 312 height 40
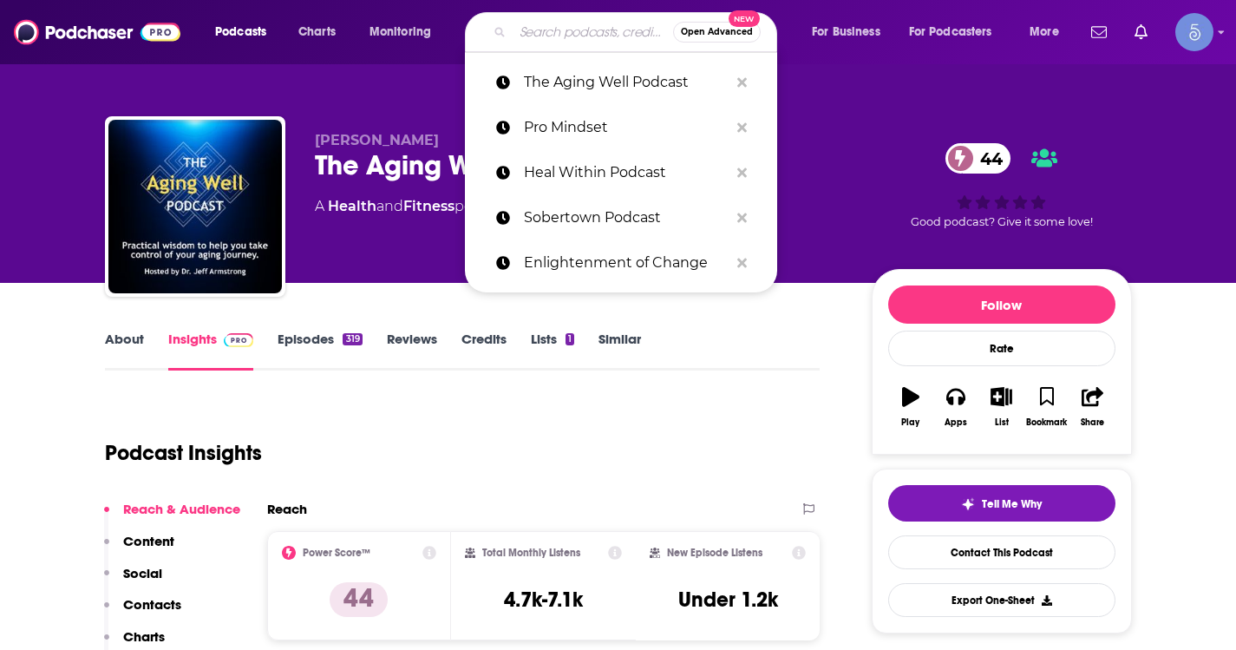
click at [565, 42] on input "Search podcasts, credits, & more..." at bounding box center [593, 32] width 160 height 28
paste input "The Doc Lounge Podcast"
type input "The Doc Lounge Podcast"
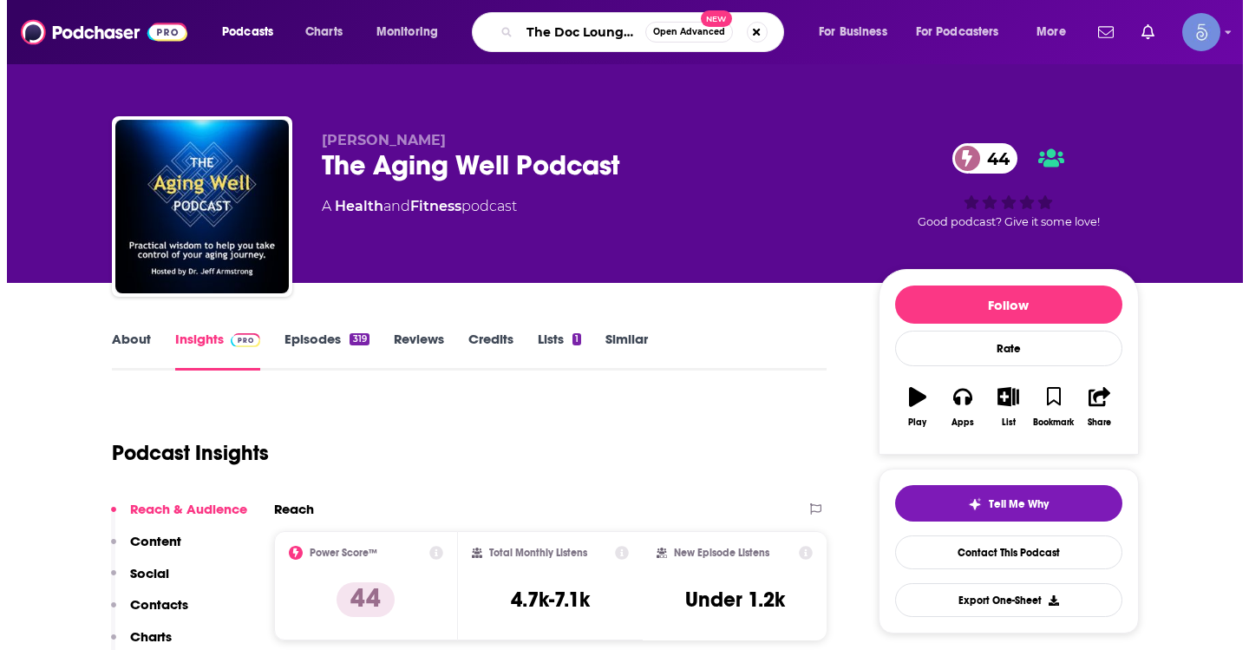
scroll to position [0, 49]
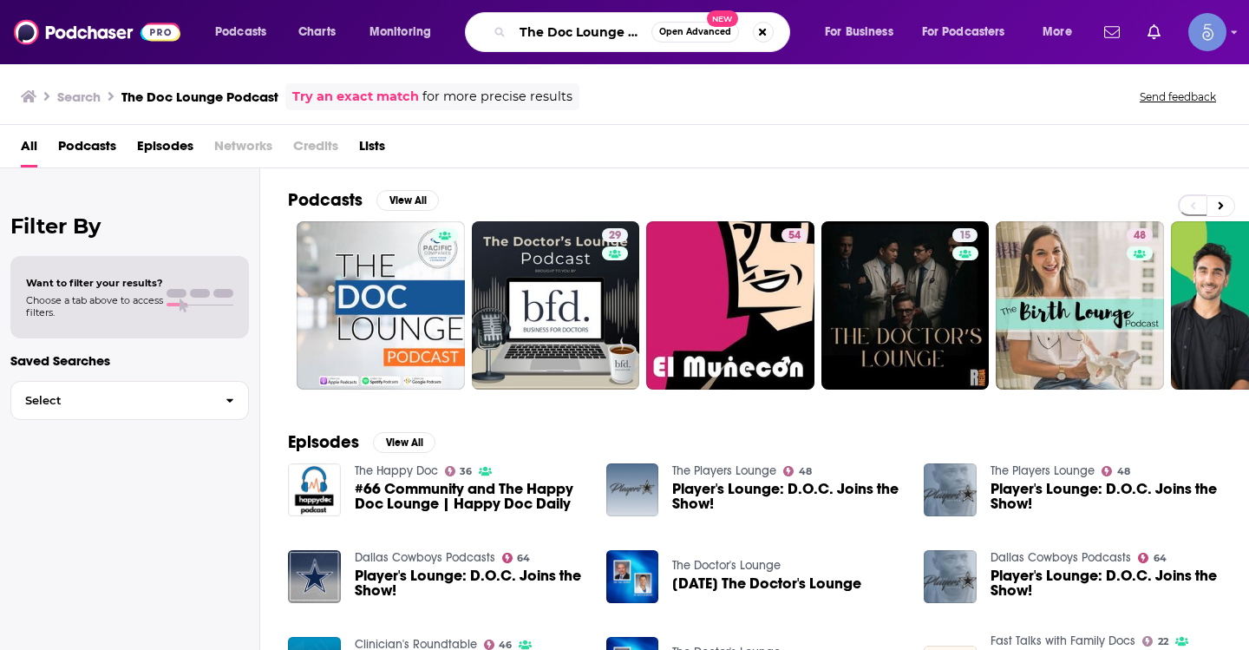
click at [568, 27] on input "The Doc Lounge Podcast" at bounding box center [582, 32] width 139 height 28
paste input "Nourished Nervous System"
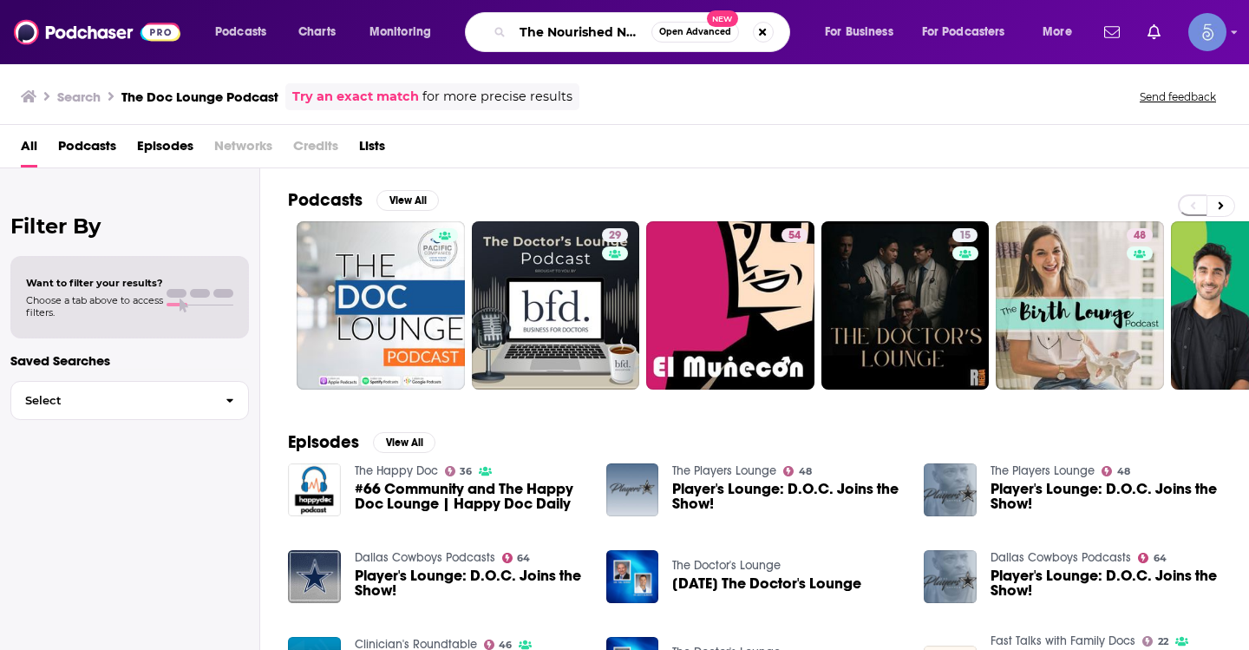
scroll to position [0, 76]
type input "The Nourished Nervous System"
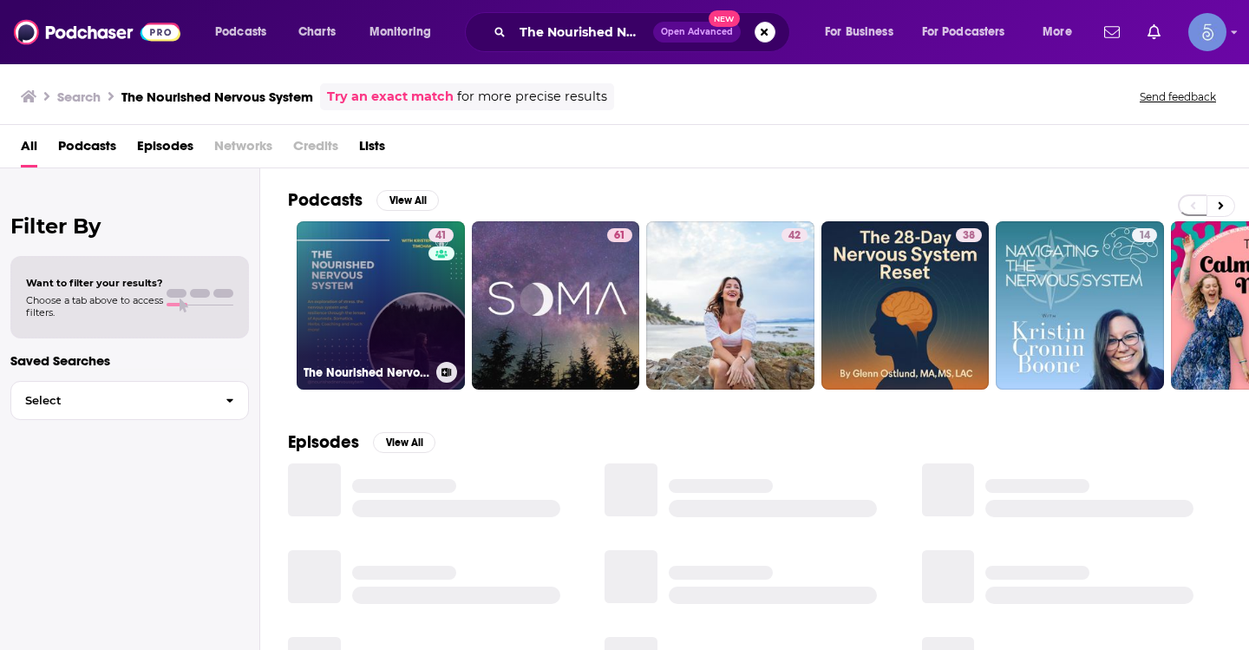
click at [377, 314] on link "41 The Nourished Nervous System" at bounding box center [381, 305] width 168 height 168
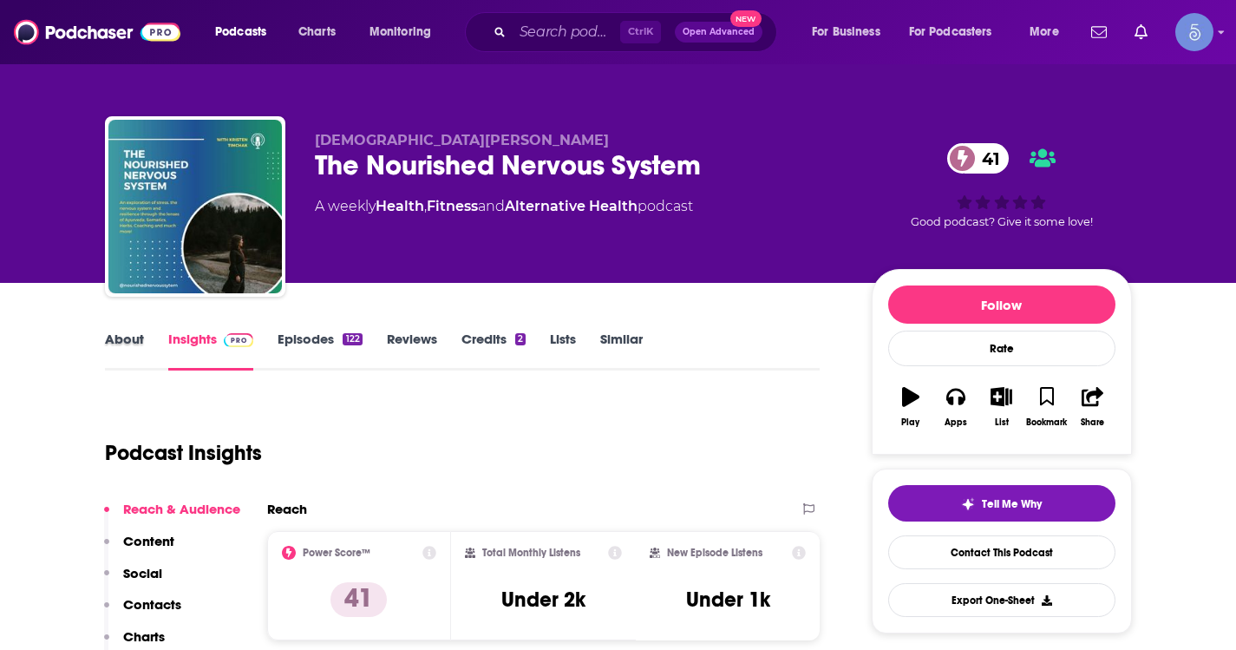
click at [149, 343] on div "About" at bounding box center [136, 350] width 63 height 40
click at [131, 346] on link "About" at bounding box center [124, 350] width 39 height 40
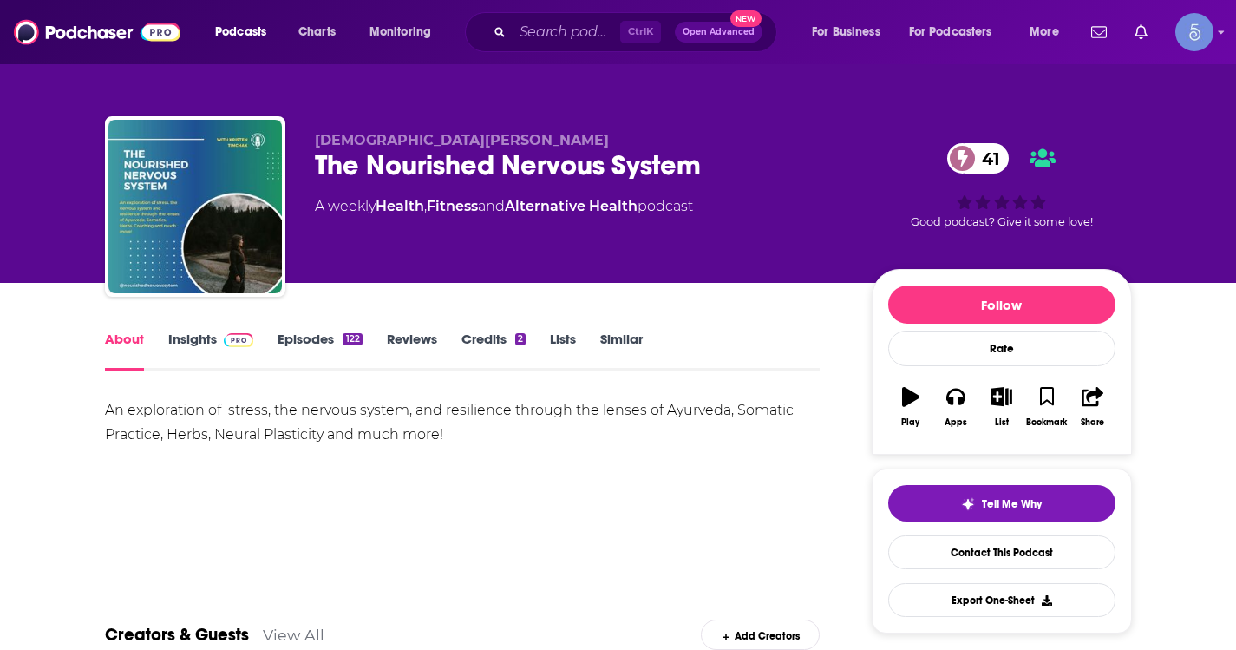
click at [350, 341] on div "122" at bounding box center [352, 339] width 19 height 12
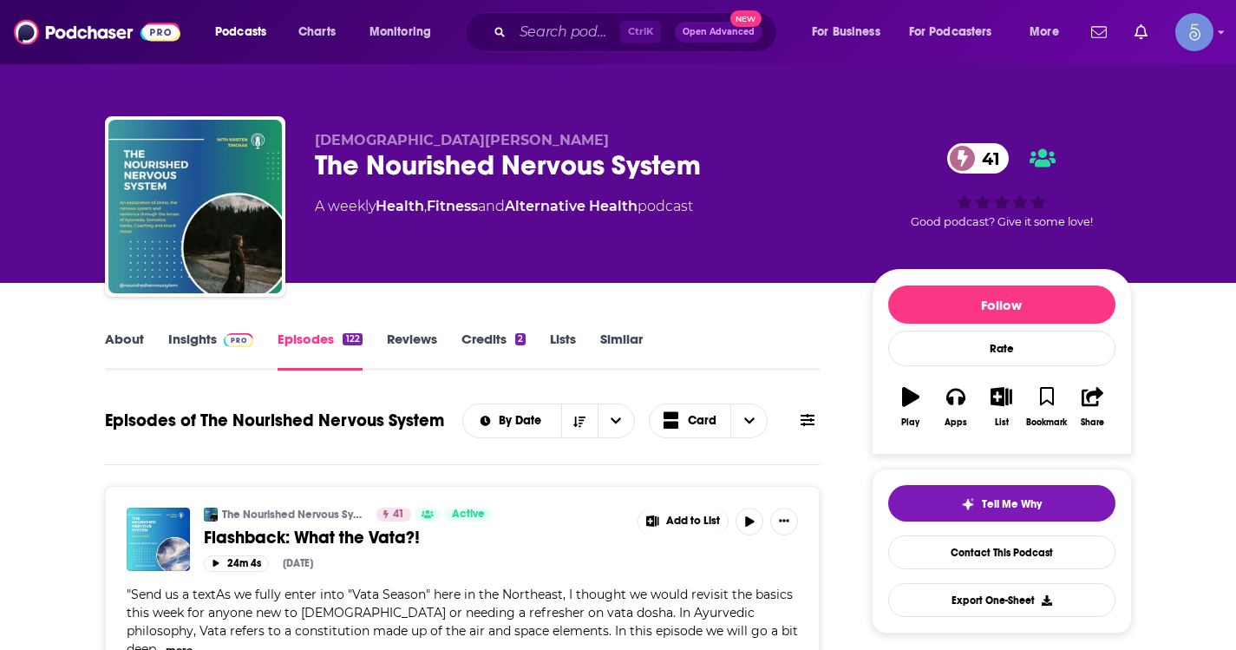
click at [118, 350] on link "About" at bounding box center [124, 350] width 39 height 40
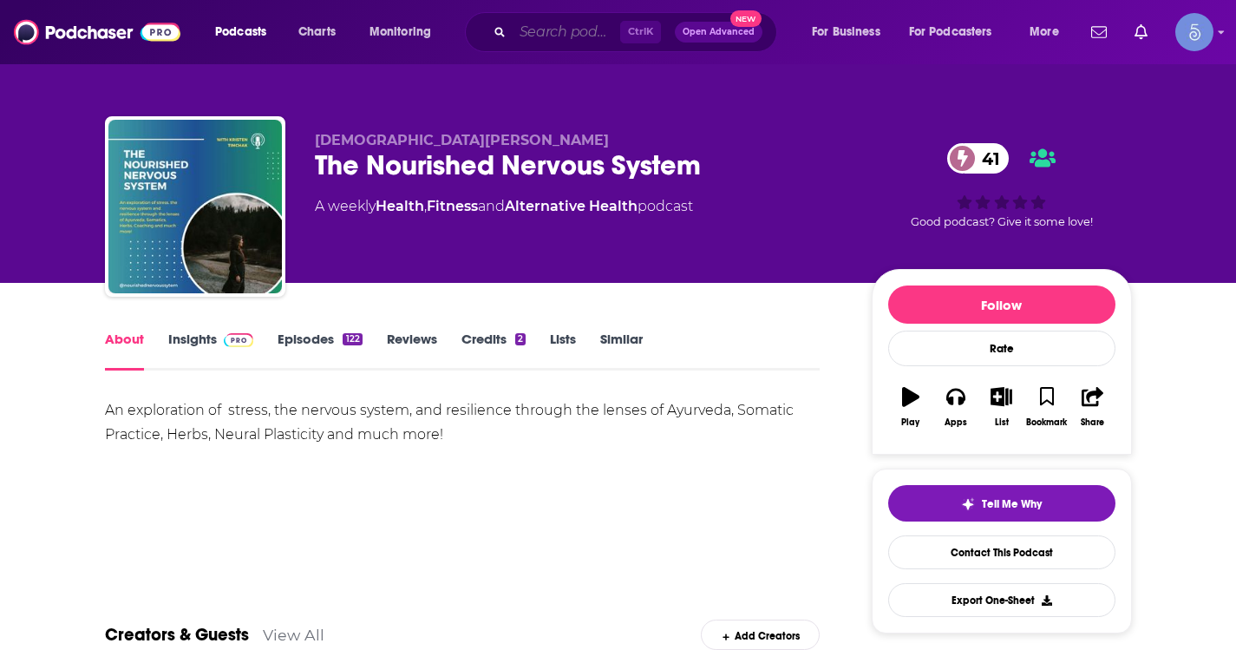
click at [539, 21] on input "Search podcasts, credits, & more..." at bounding box center [567, 32] width 108 height 28
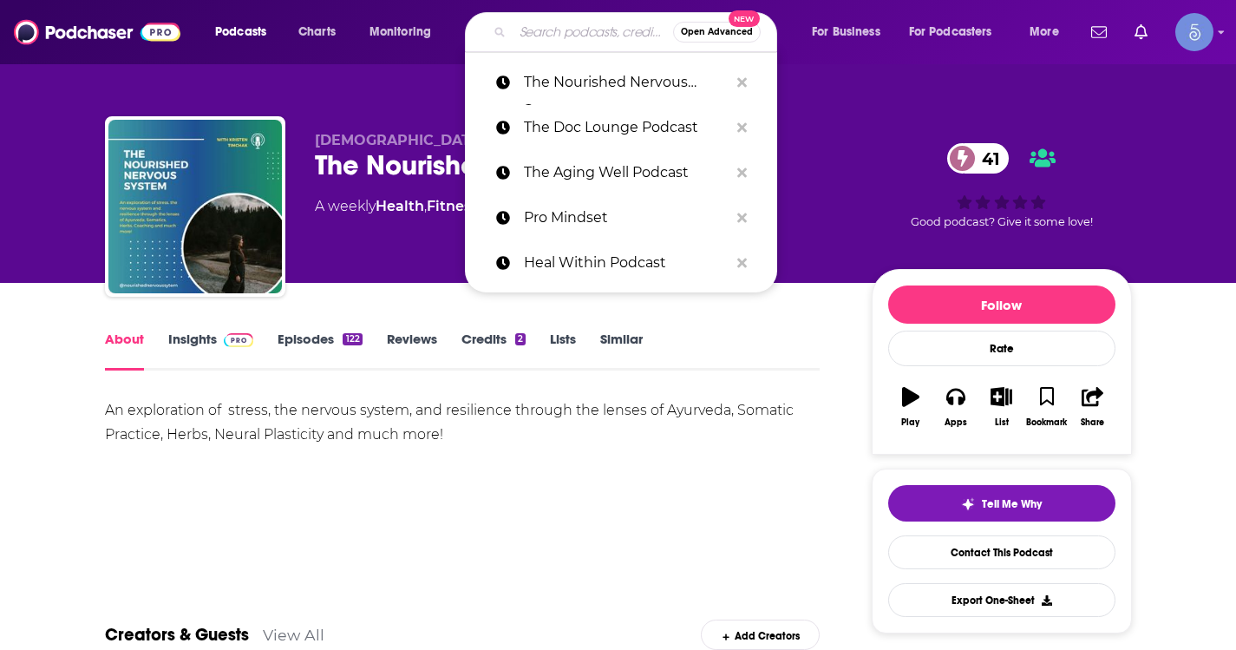
paste input "The Synergy Connection Show"
type input "The Synergy Connection Show"
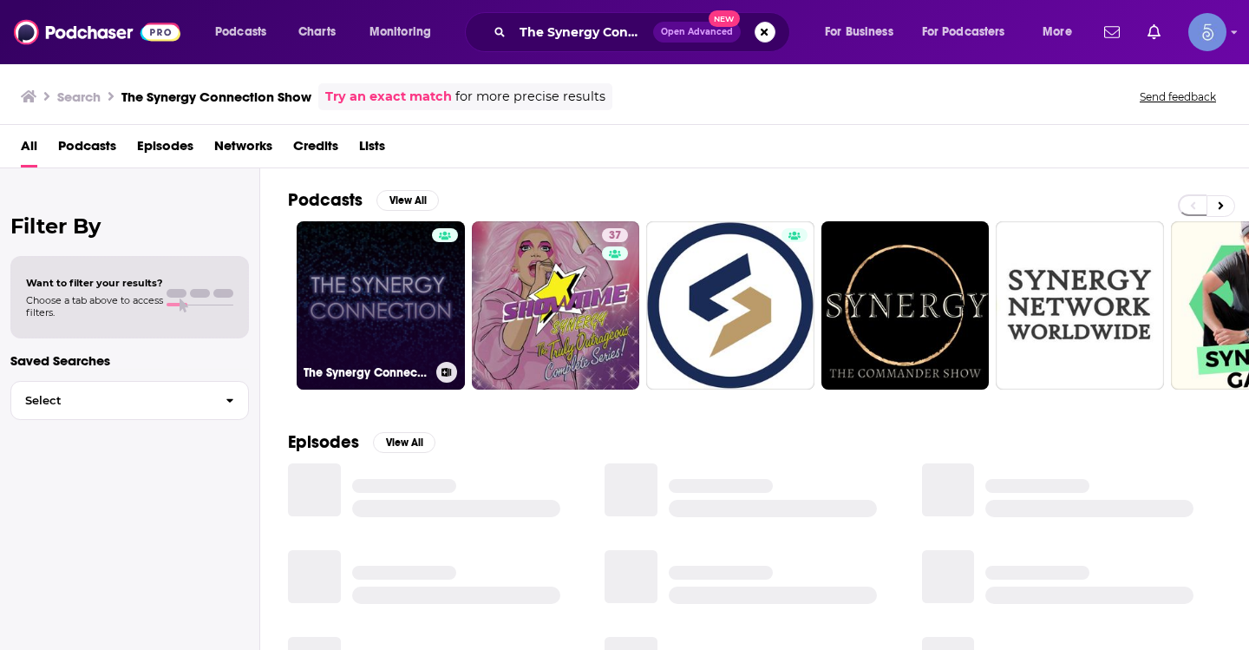
click at [377, 290] on link "The Synergy Connection Show" at bounding box center [381, 305] width 168 height 168
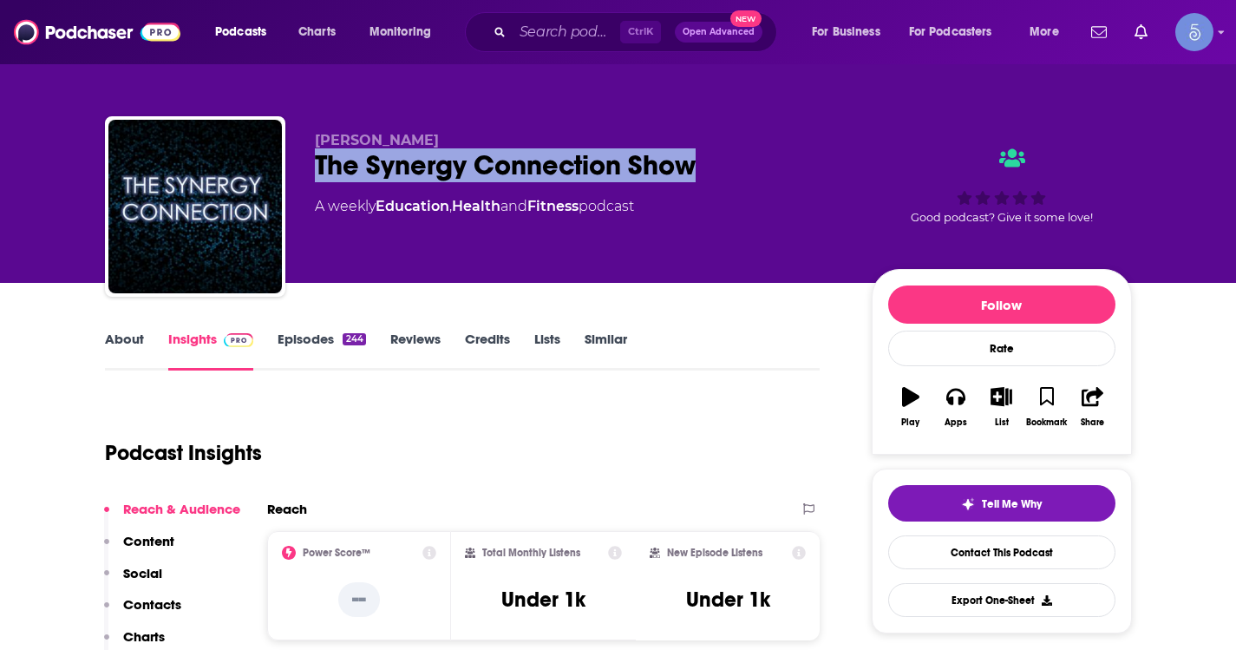
drag, startPoint x: 715, startPoint y: 159, endPoint x: 296, endPoint y: 163, distance: 418.9
click at [296, 163] on div "[PERSON_NAME] The Synergy Connection Show A weekly Education , Health and Fitne…" at bounding box center [618, 209] width 1027 height 187
copy h2 "The Synergy Connection Show"
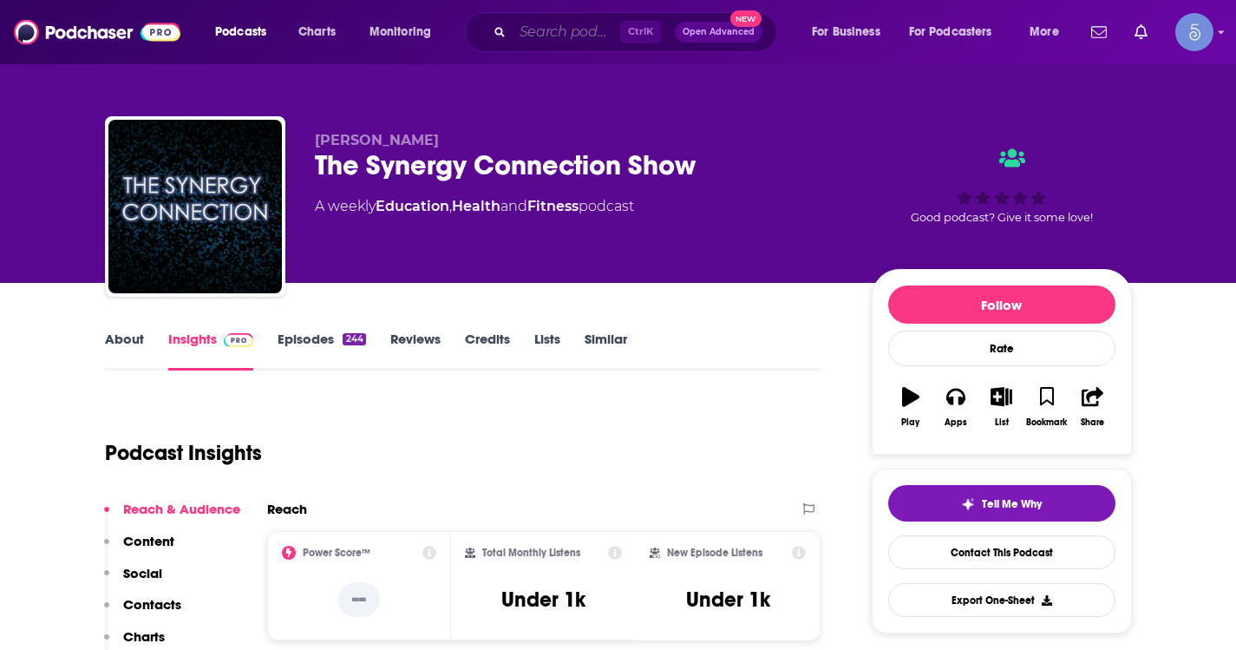
click at [602, 36] on input "Search podcasts, credits, & more..." at bounding box center [567, 32] width 108 height 28
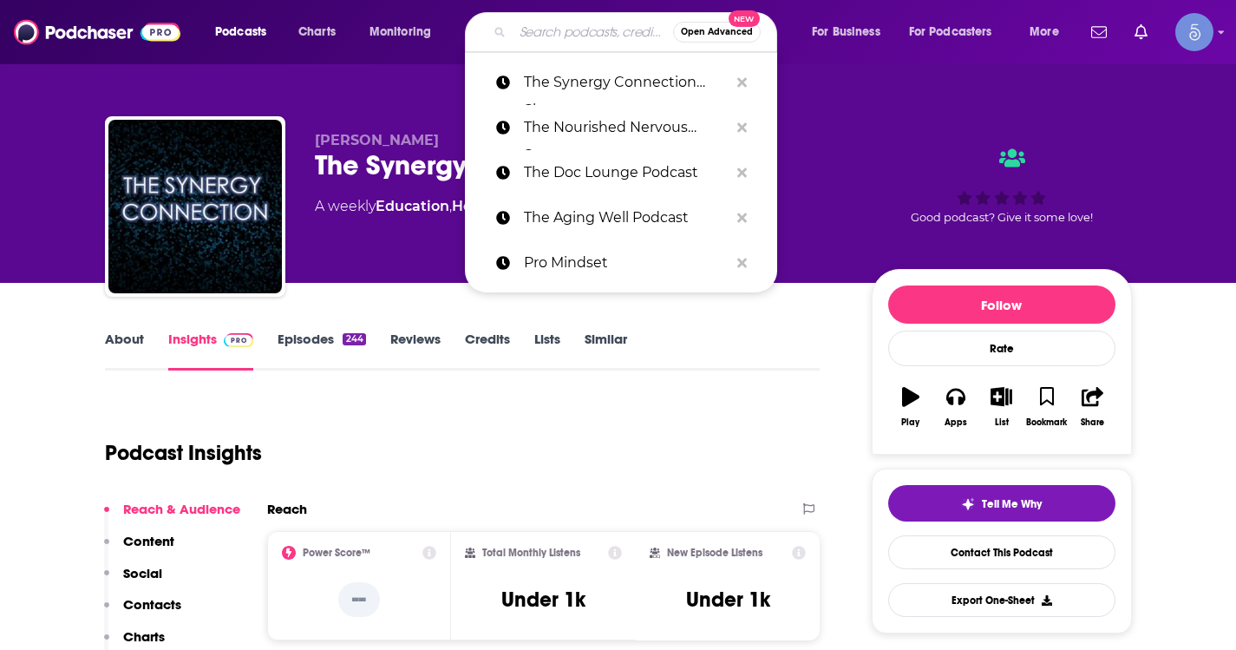
click at [602, 36] on input "Search podcasts, credits, & more..." at bounding box center [593, 32] width 160 height 28
paste input "Bringing the Human Back to Human Resources"
type input "Bringing the Human Back to Human Resources"
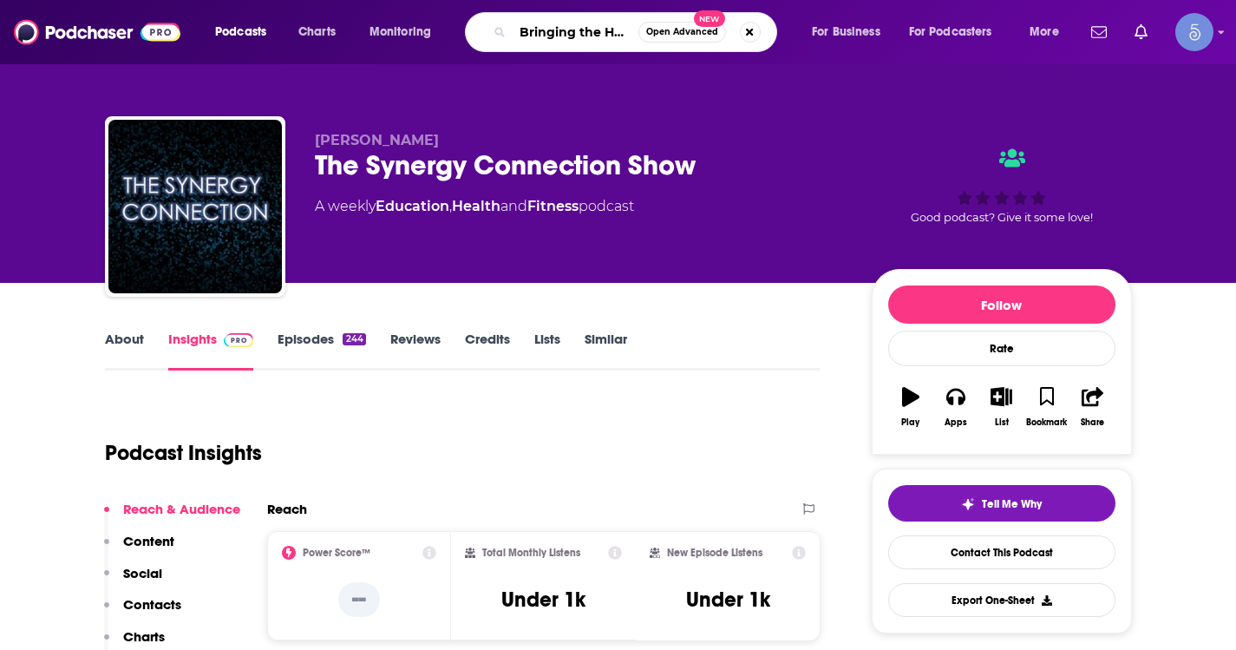
scroll to position [0, 192]
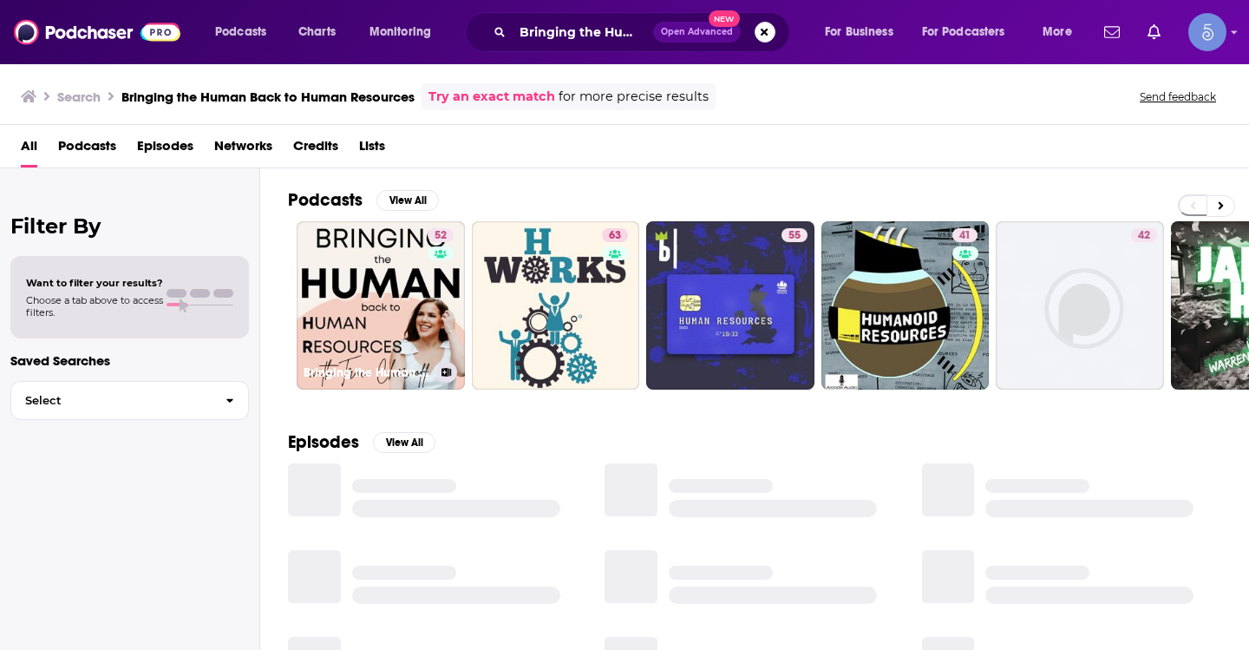
click at [415, 267] on link "52 Bringing the Human back to Human Resources" at bounding box center [381, 305] width 168 height 168
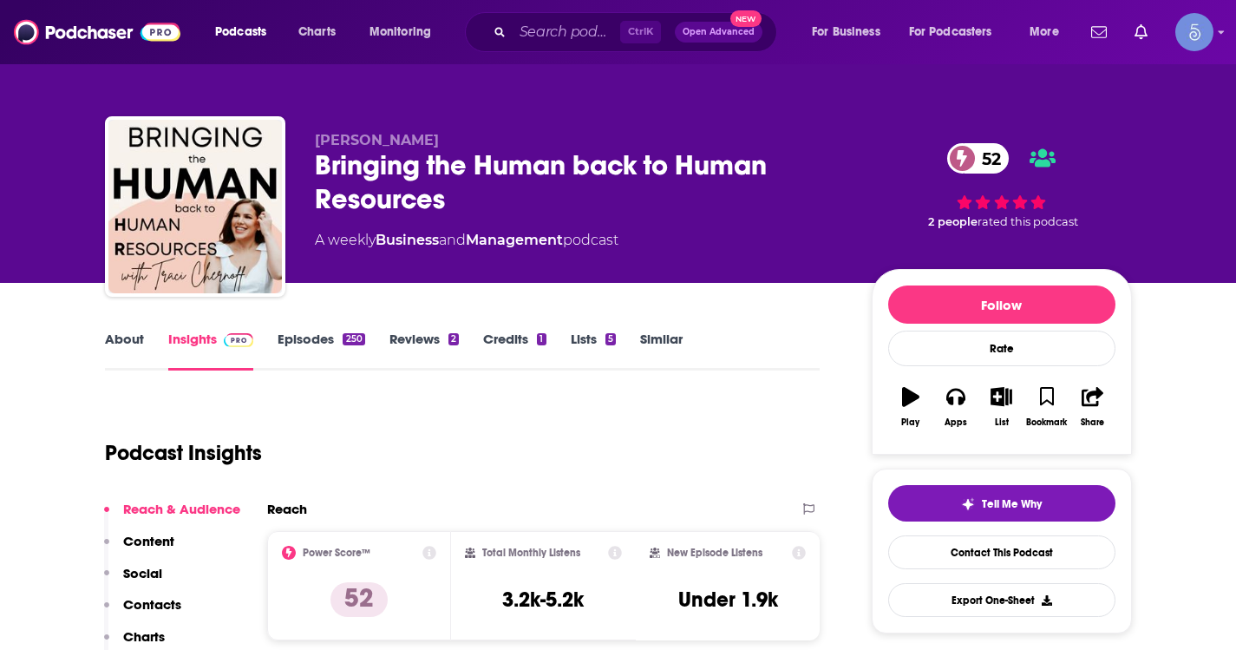
click at [113, 343] on link "About" at bounding box center [124, 350] width 39 height 40
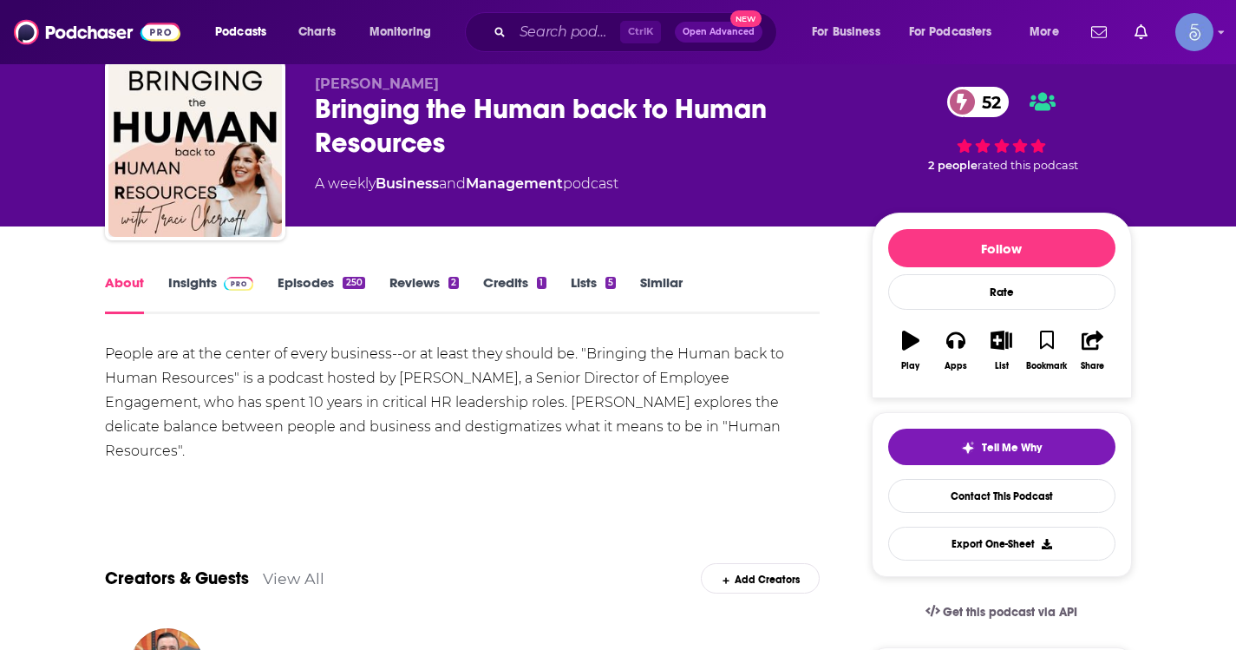
scroll to position [87, 0]
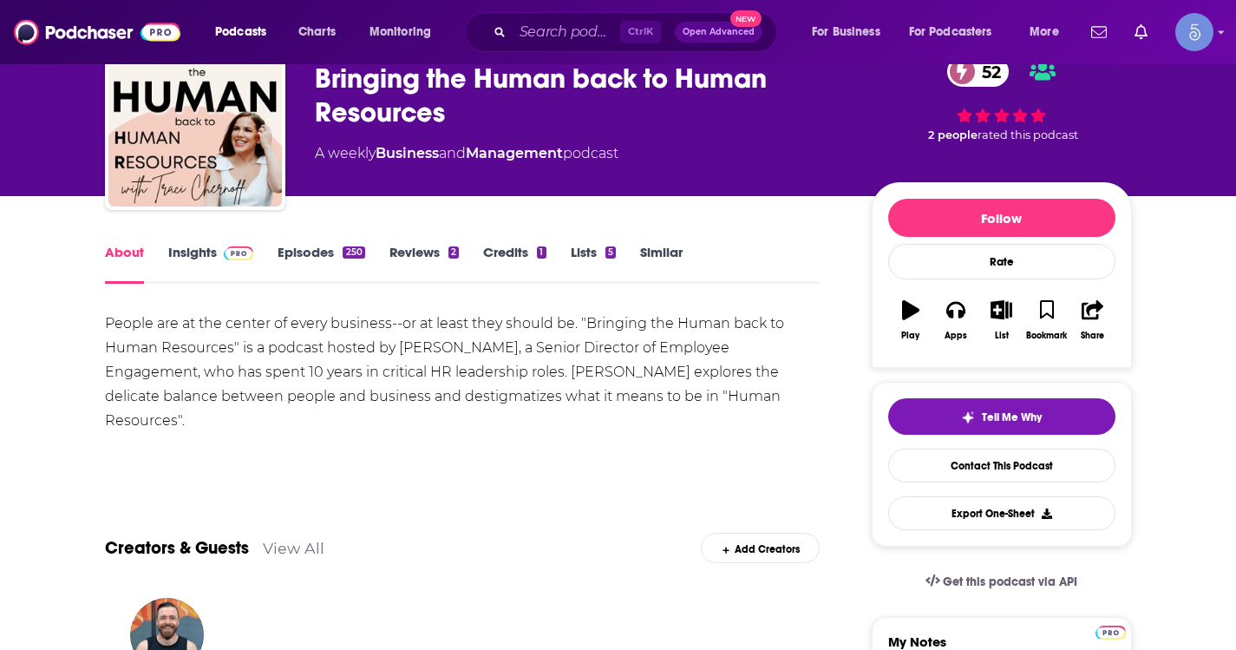
drag, startPoint x: 29, startPoint y: 340, endPoint x: 91, endPoint y: 421, distance: 101.5
click at [307, 266] on link "Episodes 250" at bounding box center [321, 264] width 87 height 40
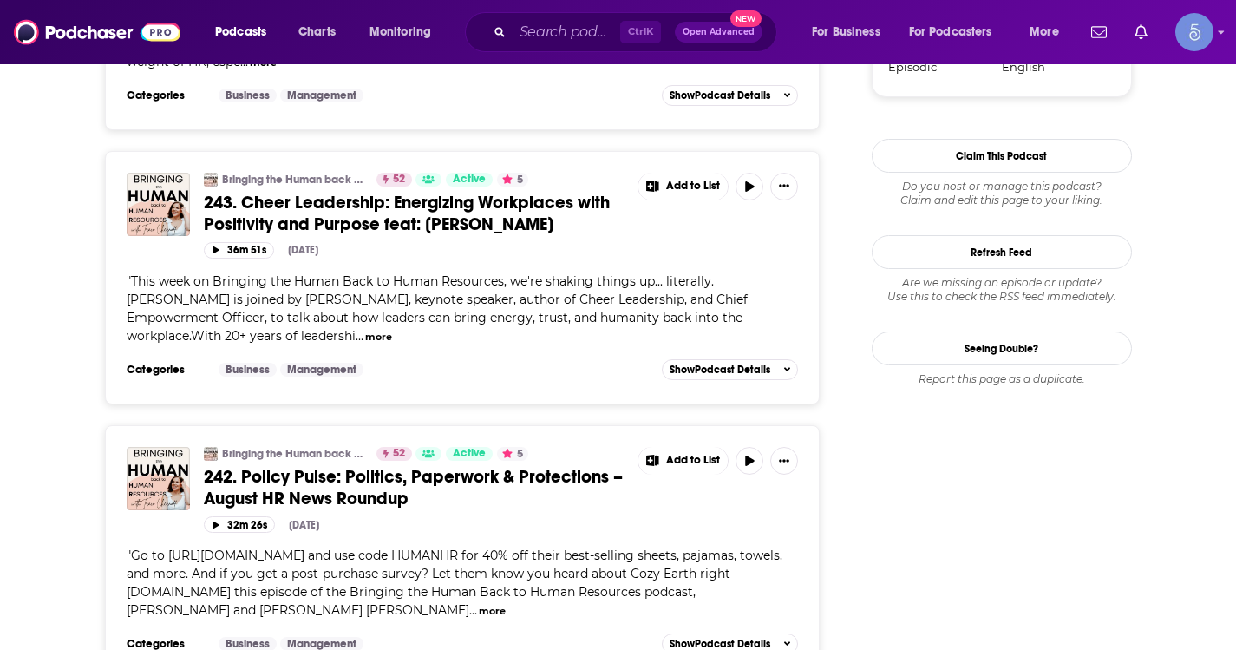
scroll to position [1821, 0]
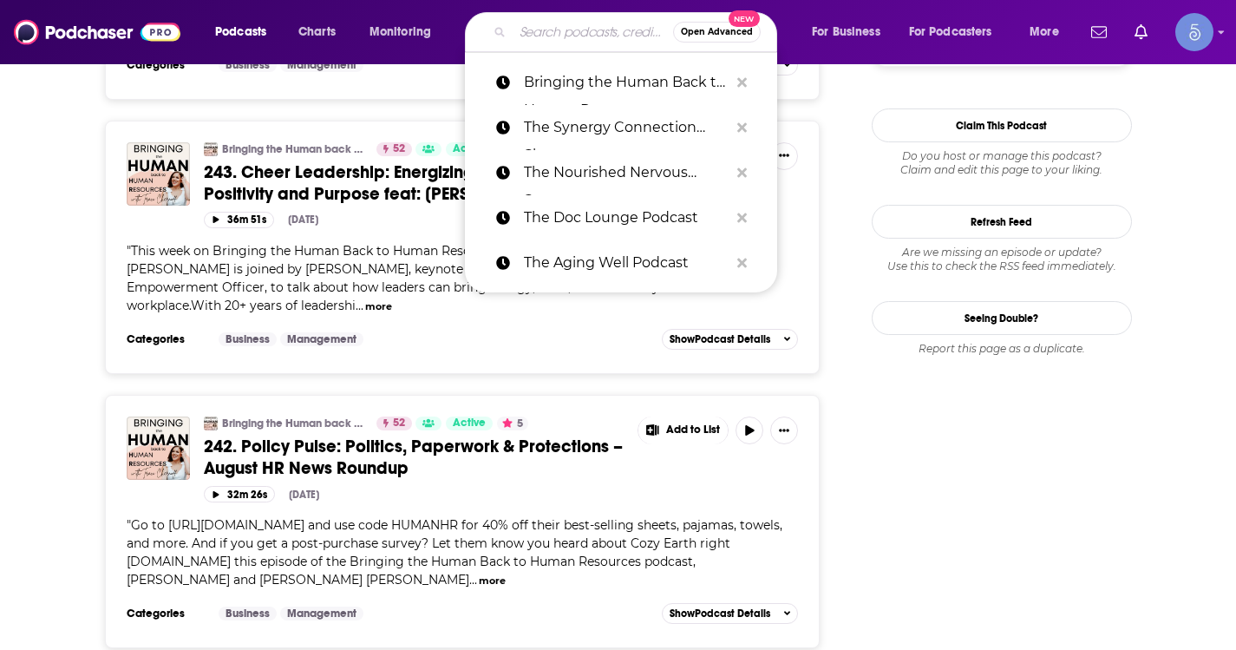
click at [553, 29] on input "Search podcasts, credits, & more..." at bounding box center [593, 32] width 160 height 28
paste input "The [PERSON_NAME] Podcast"
type input "The [PERSON_NAME] Podcast"
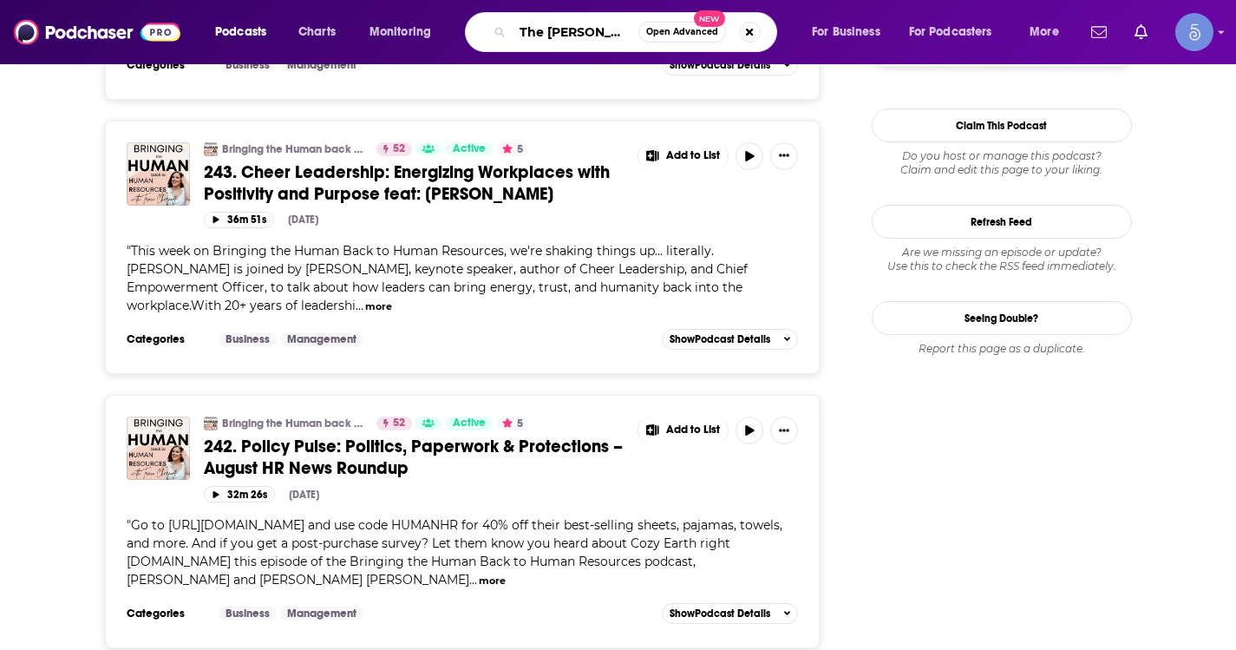
scroll to position [0, 29]
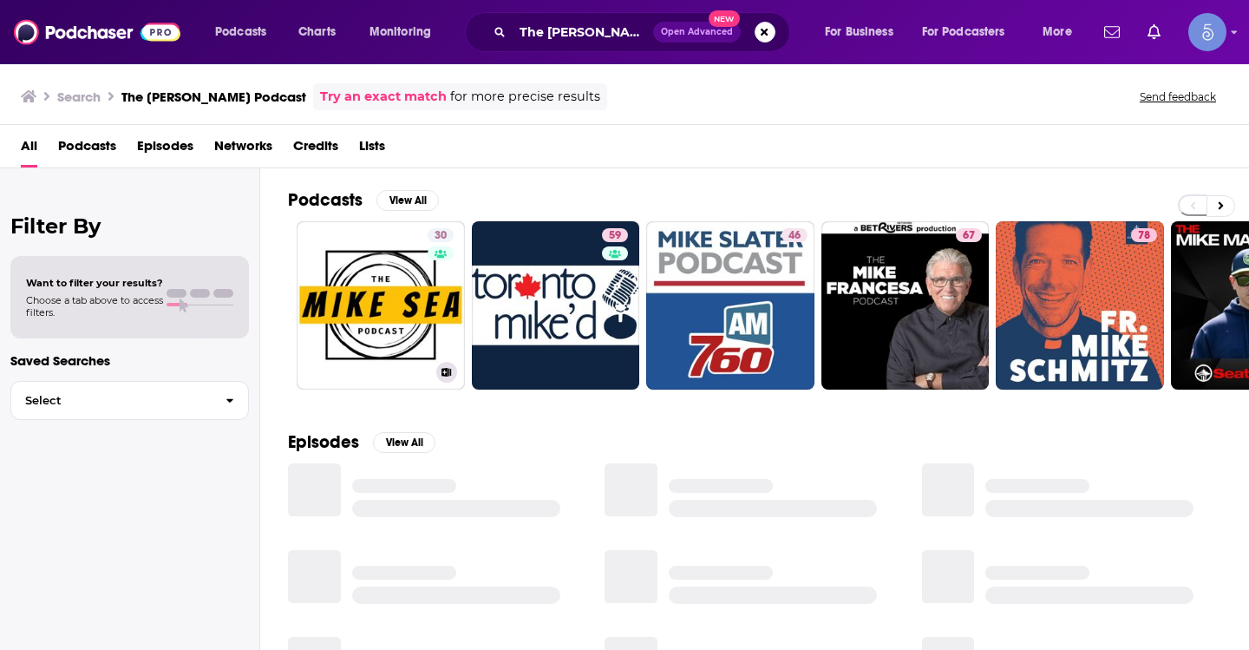
click at [340, 265] on link "30 The [PERSON_NAME] Podcast" at bounding box center [381, 305] width 168 height 168
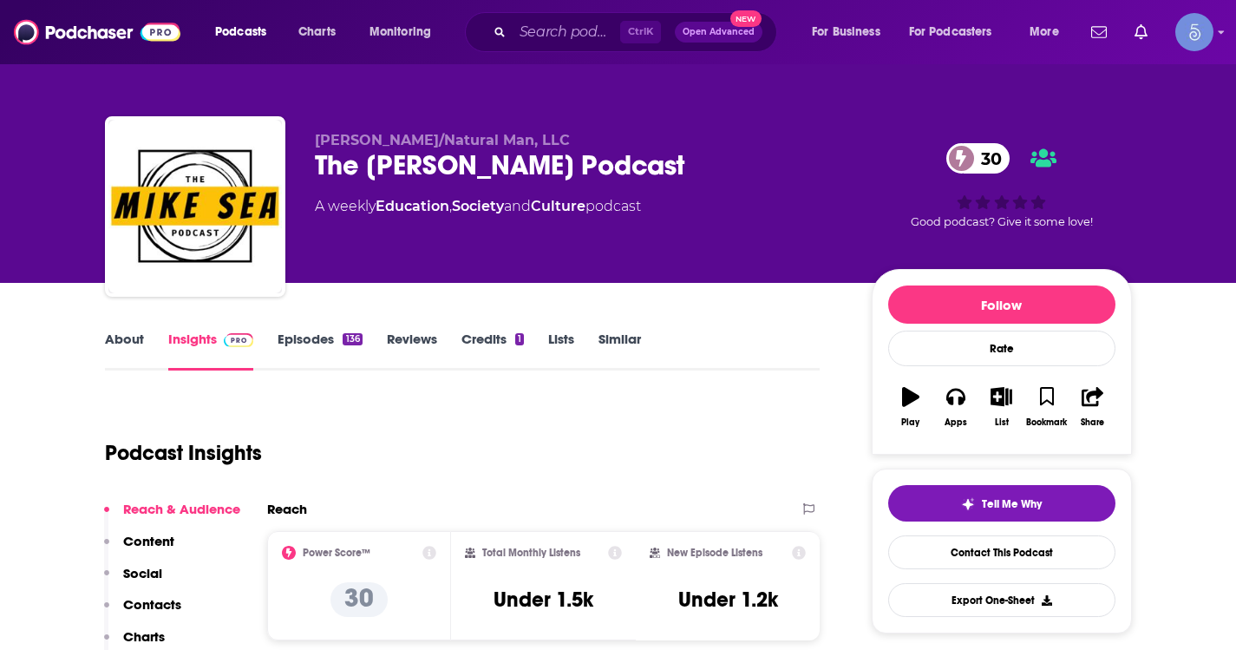
click at [123, 332] on link "About" at bounding box center [124, 350] width 39 height 40
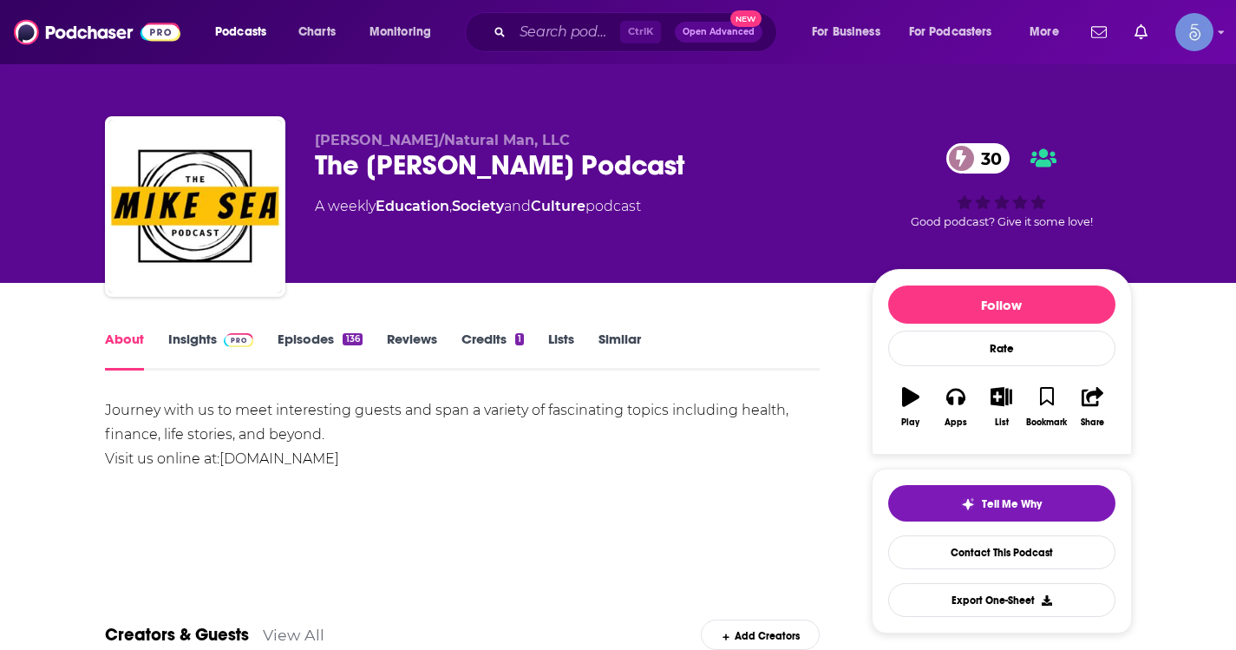
click at [225, 341] on img at bounding box center [239, 340] width 30 height 14
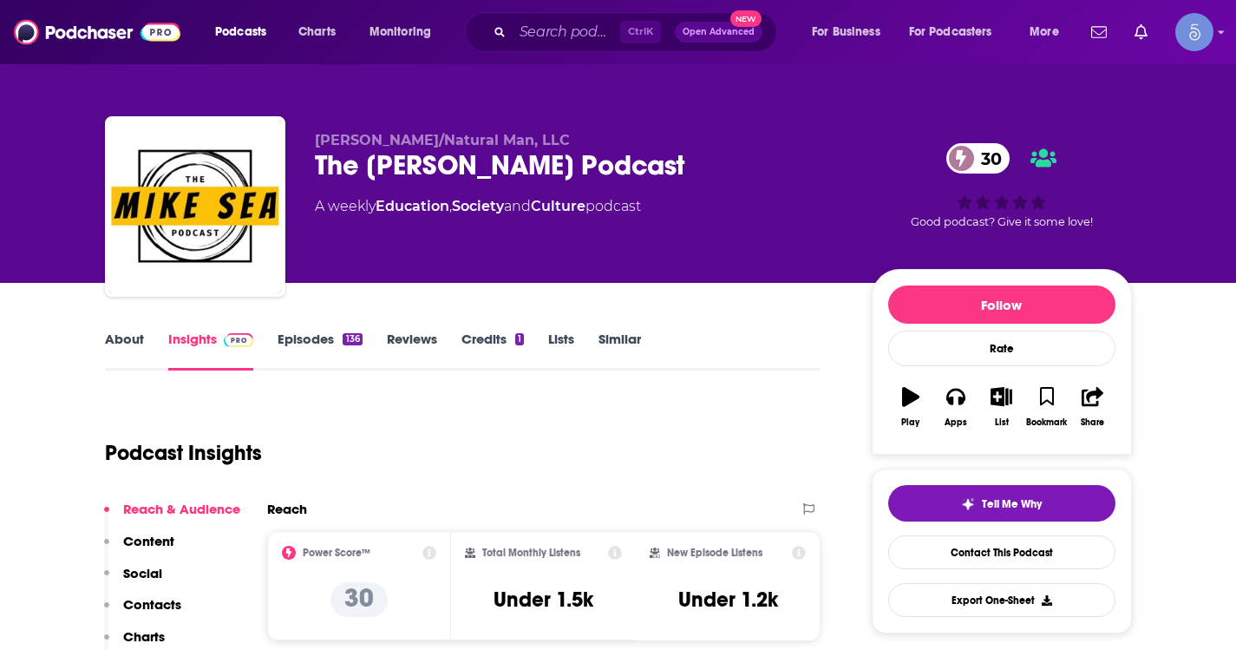
click at [344, 363] on link "Episodes 136" at bounding box center [320, 350] width 84 height 40
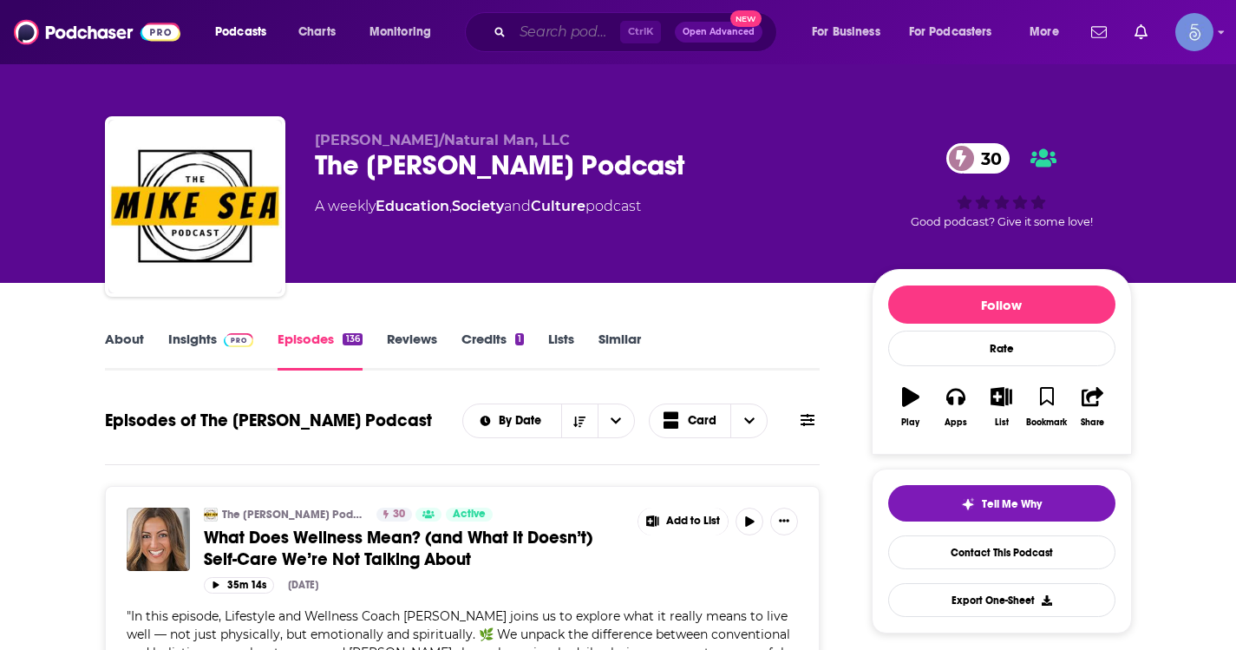
click at [548, 37] on input "Search podcasts, credits, & more..." at bounding box center [567, 32] width 108 height 28
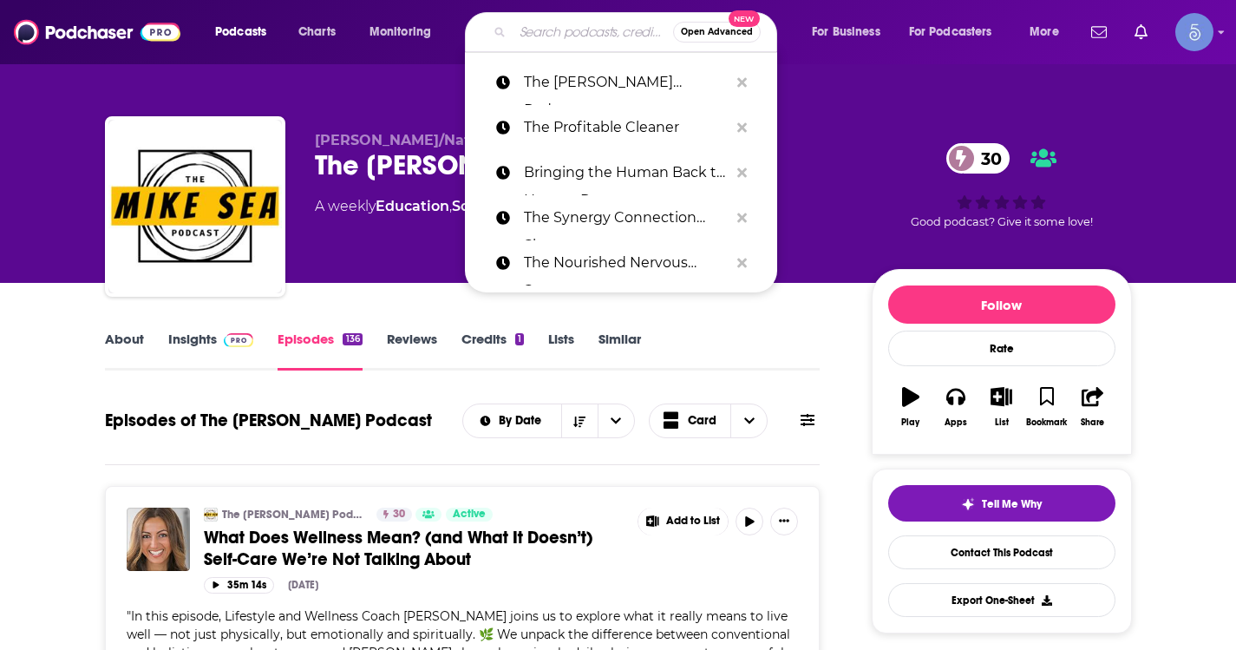
paste input "Label Free: ”To live your best life, live label free.”"
type input "Label Free: ”To live your best life, live label free.”"
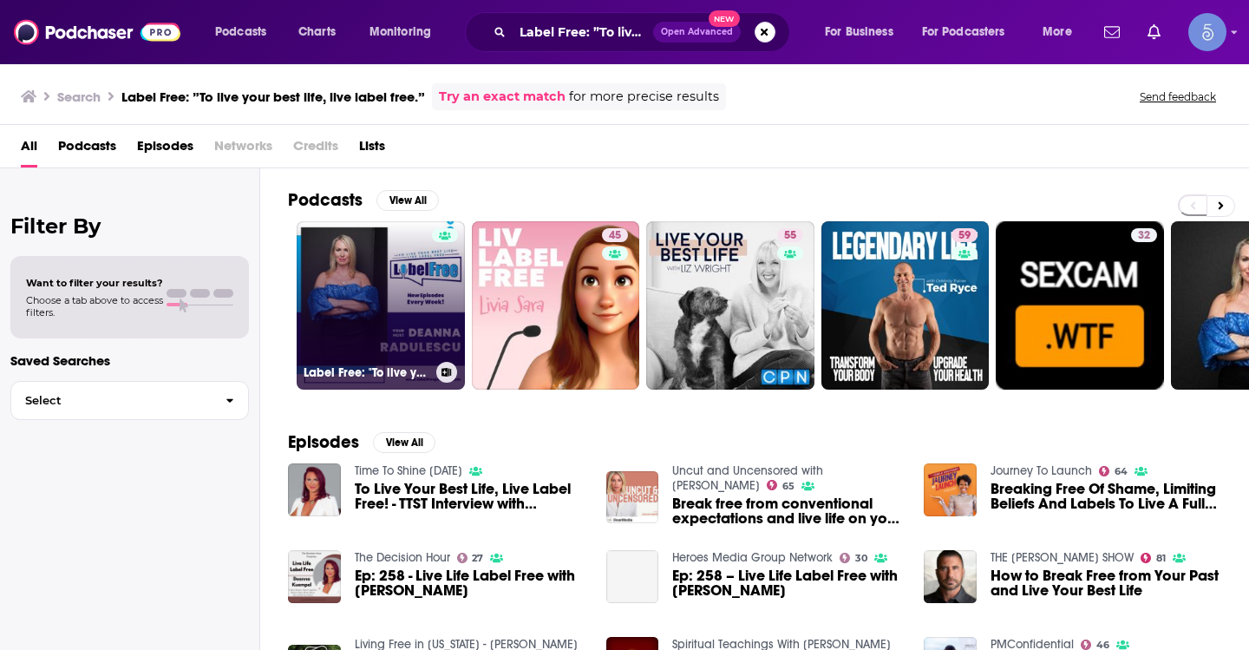
click at [406, 281] on link "Label Free: "To live your best life, live label free."" at bounding box center [381, 305] width 168 height 168
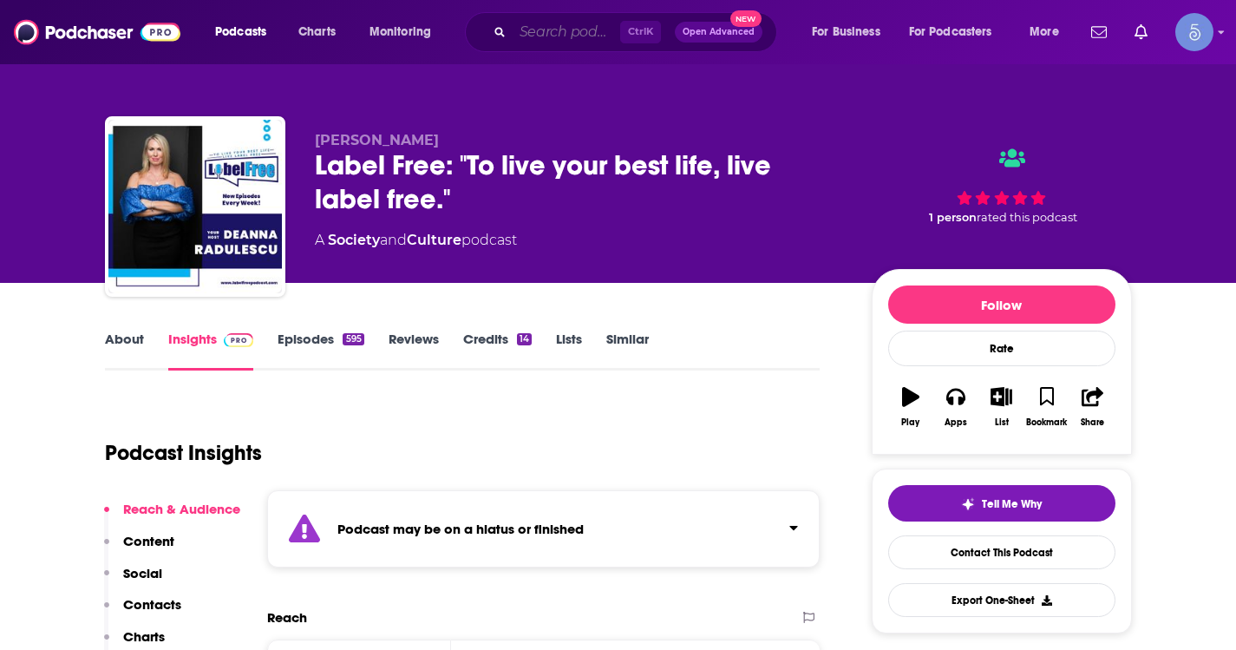
click at [546, 27] on input "Search podcasts, credits, & more..." at bounding box center [567, 32] width 108 height 28
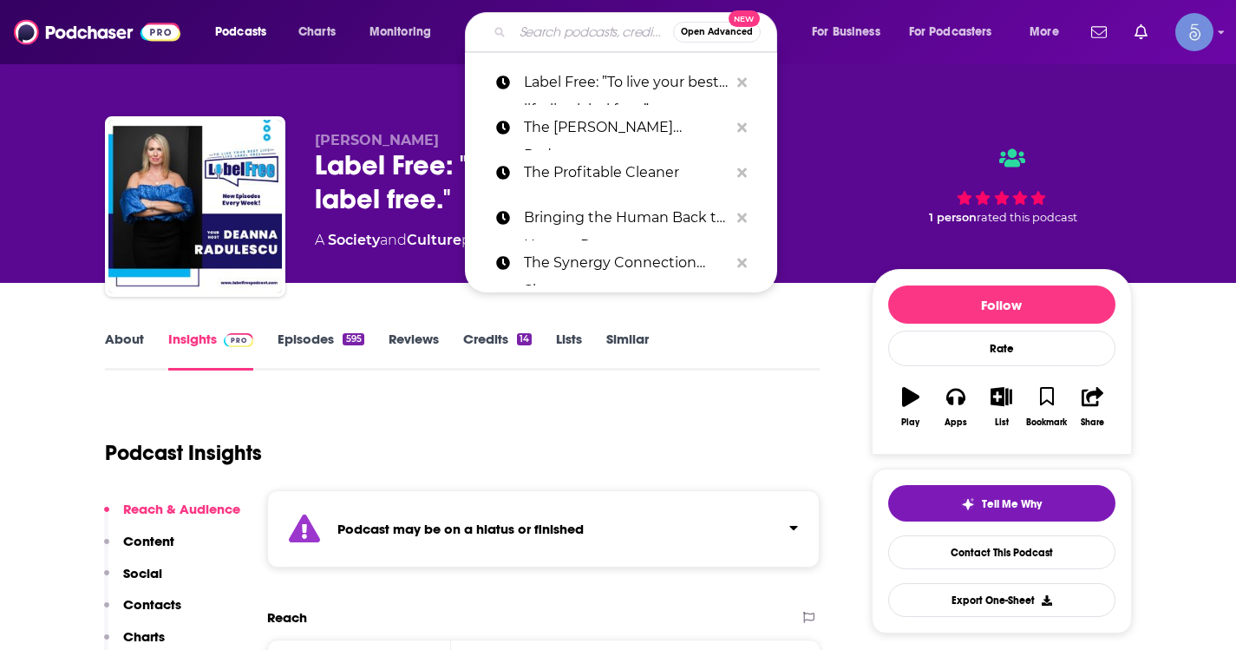
paste input "The Truth About Addiction"
type input "The Truth About Addiction"
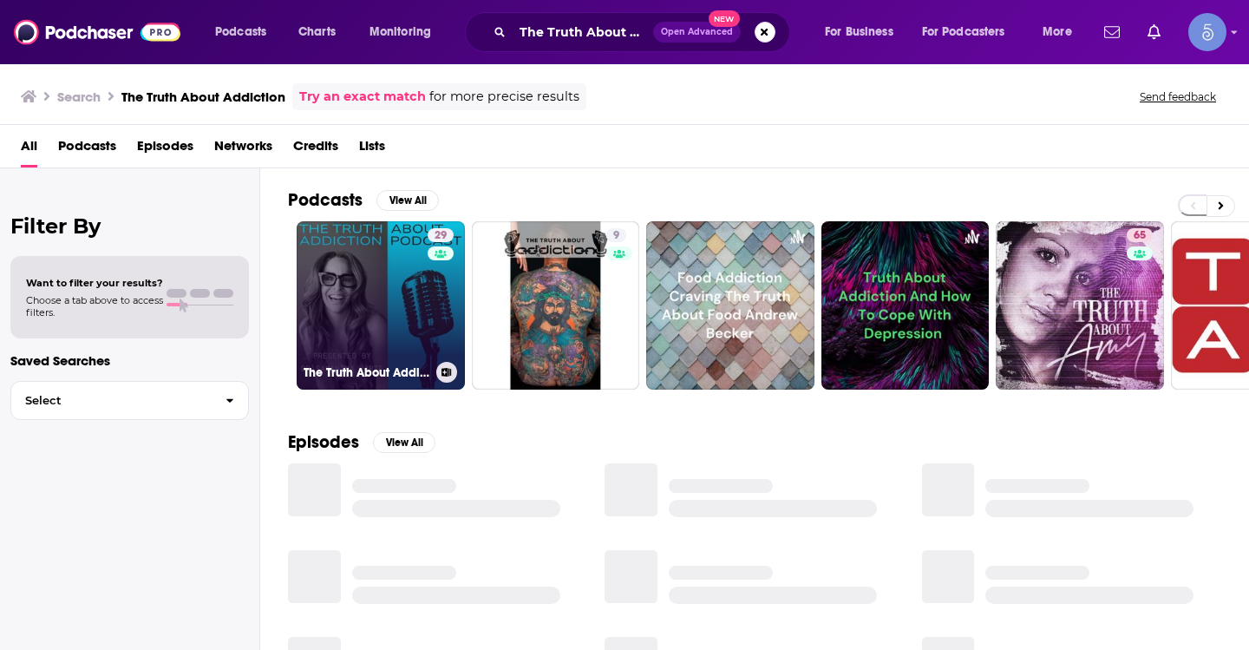
click at [358, 247] on link "29 The Truth About Addiction" at bounding box center [381, 305] width 168 height 168
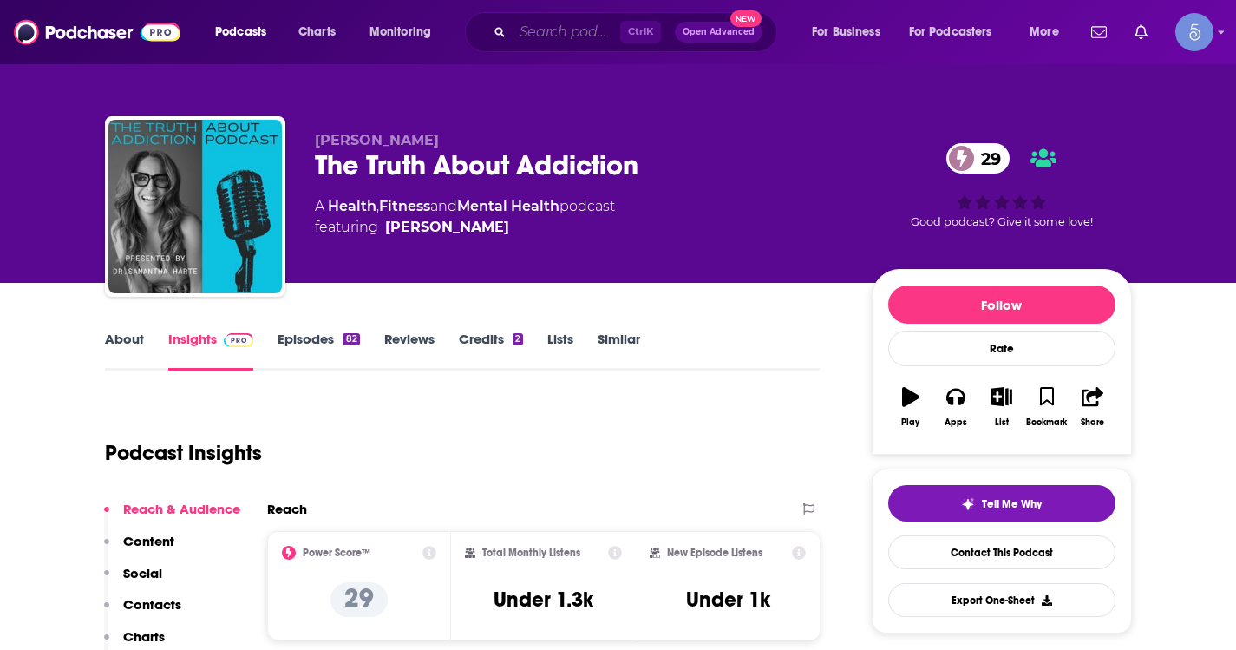
click at [583, 45] on input "Search podcasts, credits, & more..." at bounding box center [567, 32] width 108 height 28
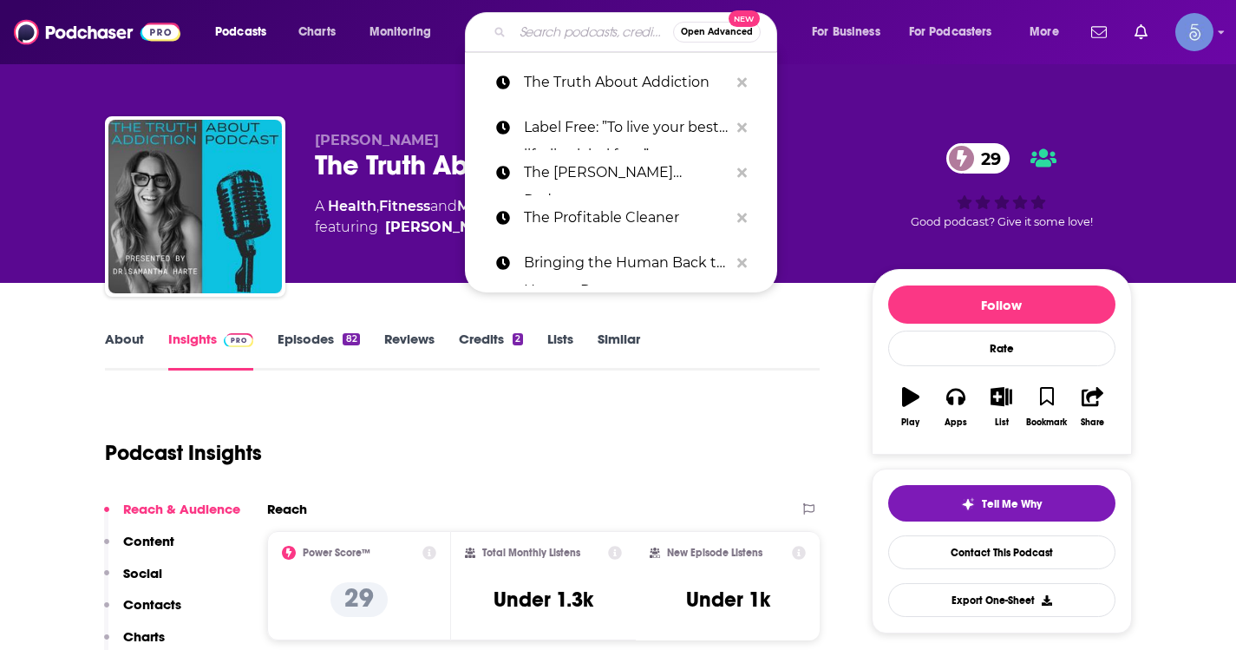
paste input "Neuroscience Meets Social and Emotional Learning"
type input "Neuroscience Meets Social and Emotional Learning"
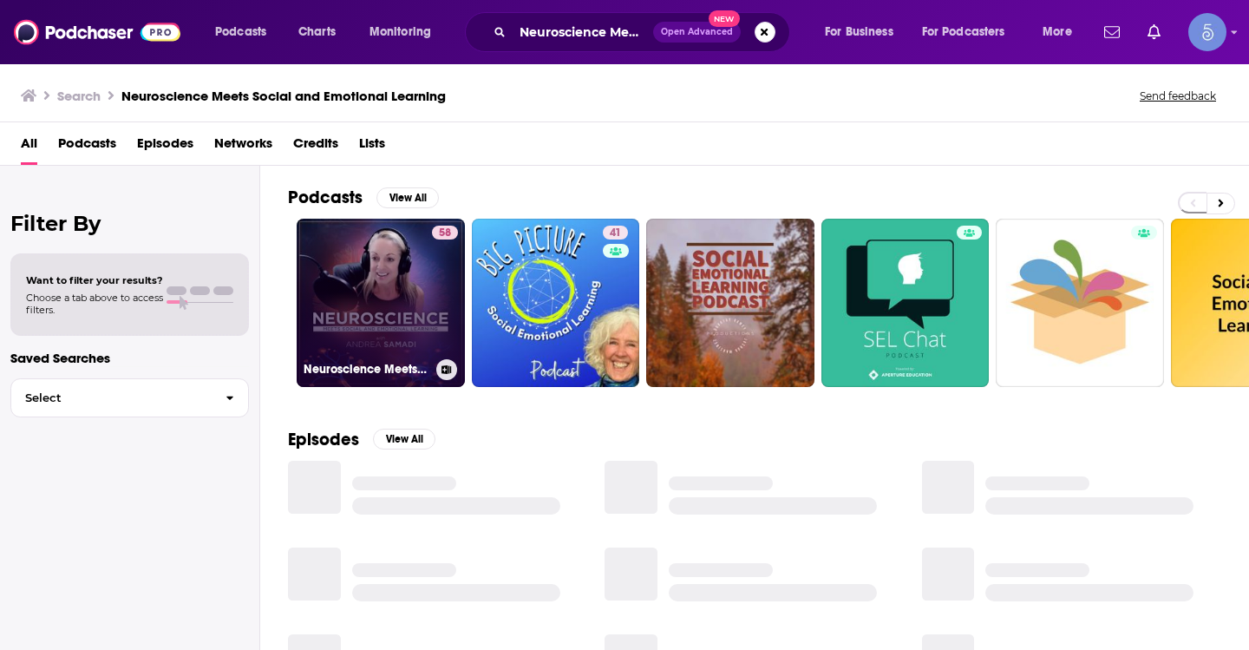
click at [376, 289] on link "58 Neuroscience Meets Social and Emotional Learning" at bounding box center [381, 303] width 168 height 168
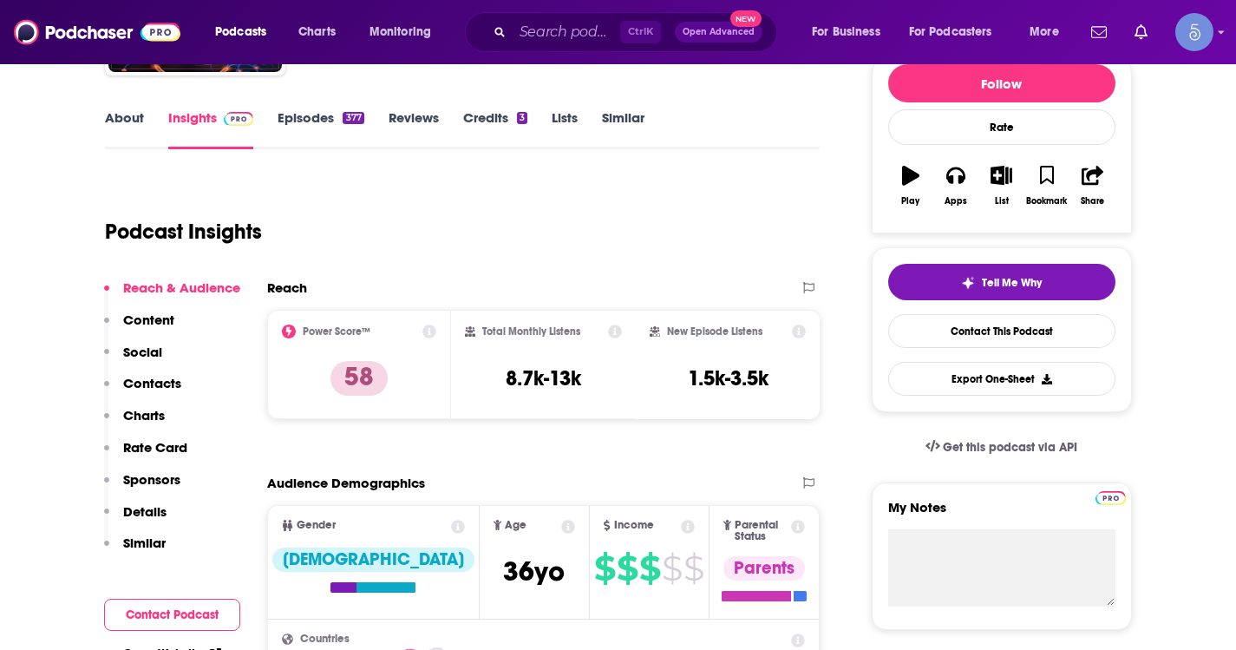
scroll to position [260, 0]
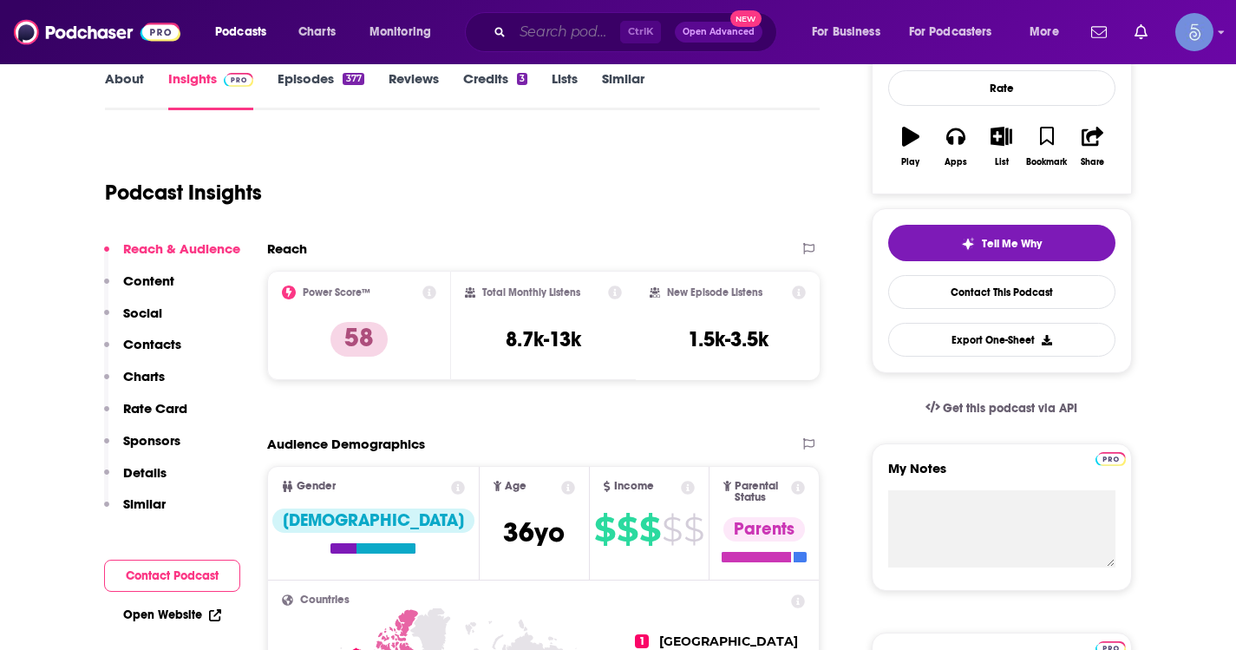
click at [565, 23] on input "Search podcasts, credits, & more..." at bounding box center [567, 32] width 108 height 28
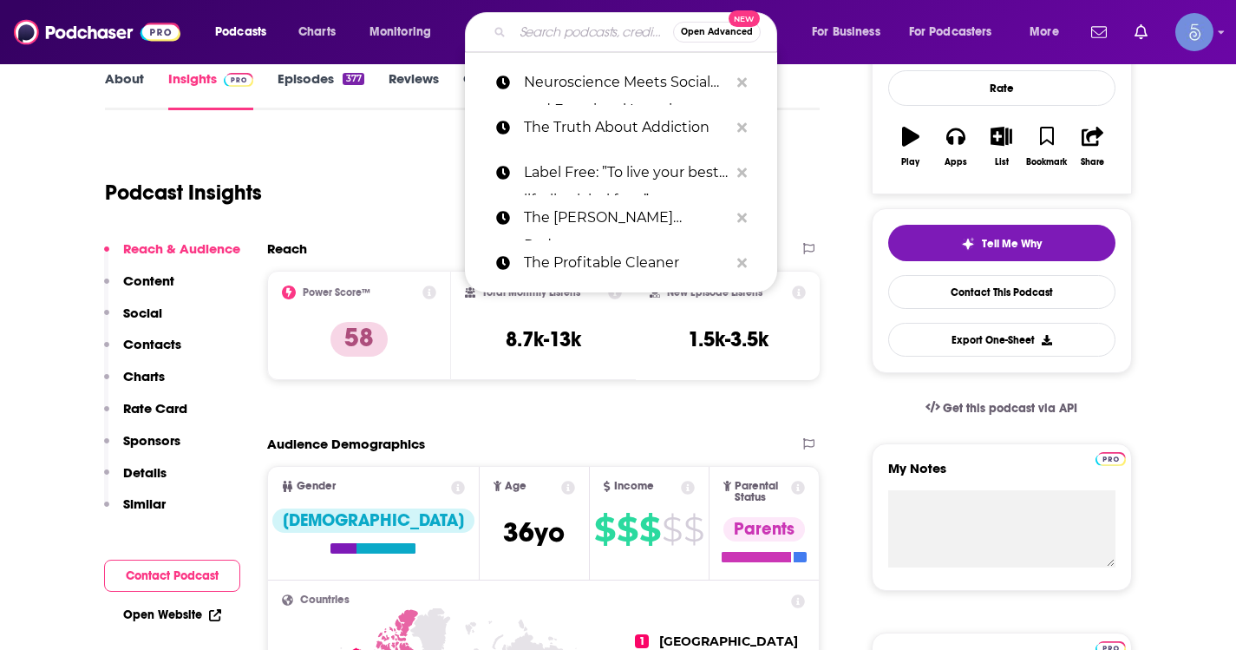
click at [565, 23] on input "Search podcasts, credits, & more..." at bounding box center [593, 32] width 160 height 28
paste input "The Healer Revolution"
type input "The Healer Revolution"
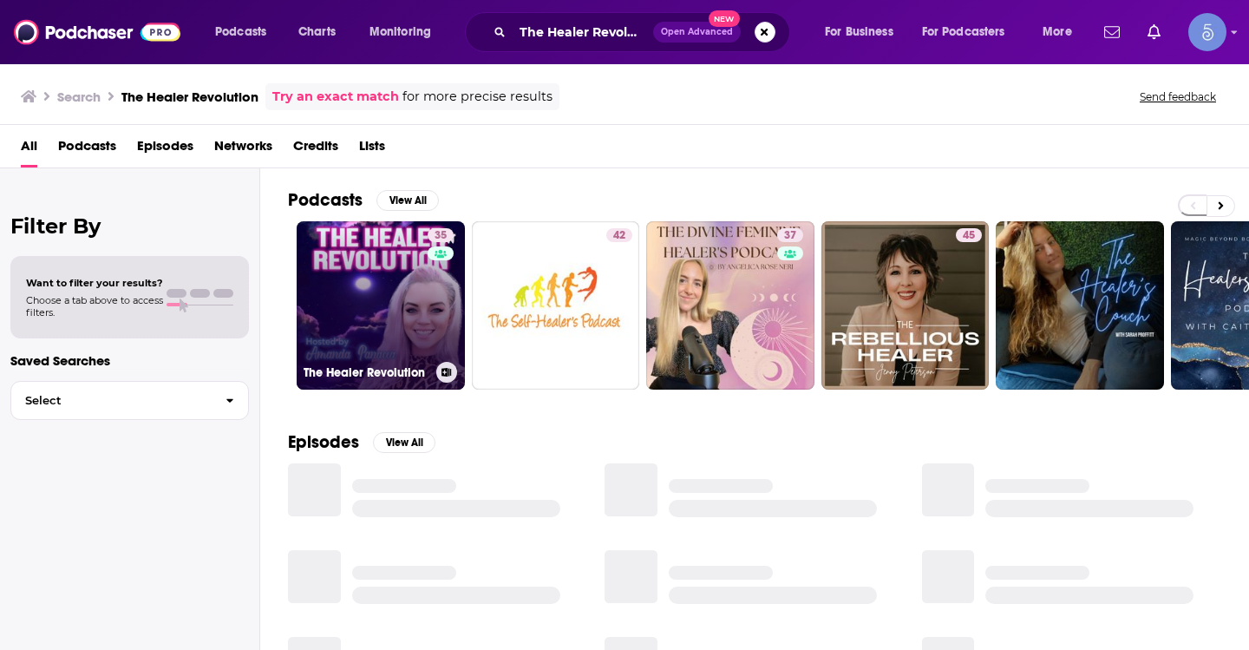
click at [395, 289] on link "35 The Healer Revolution" at bounding box center [381, 305] width 168 height 168
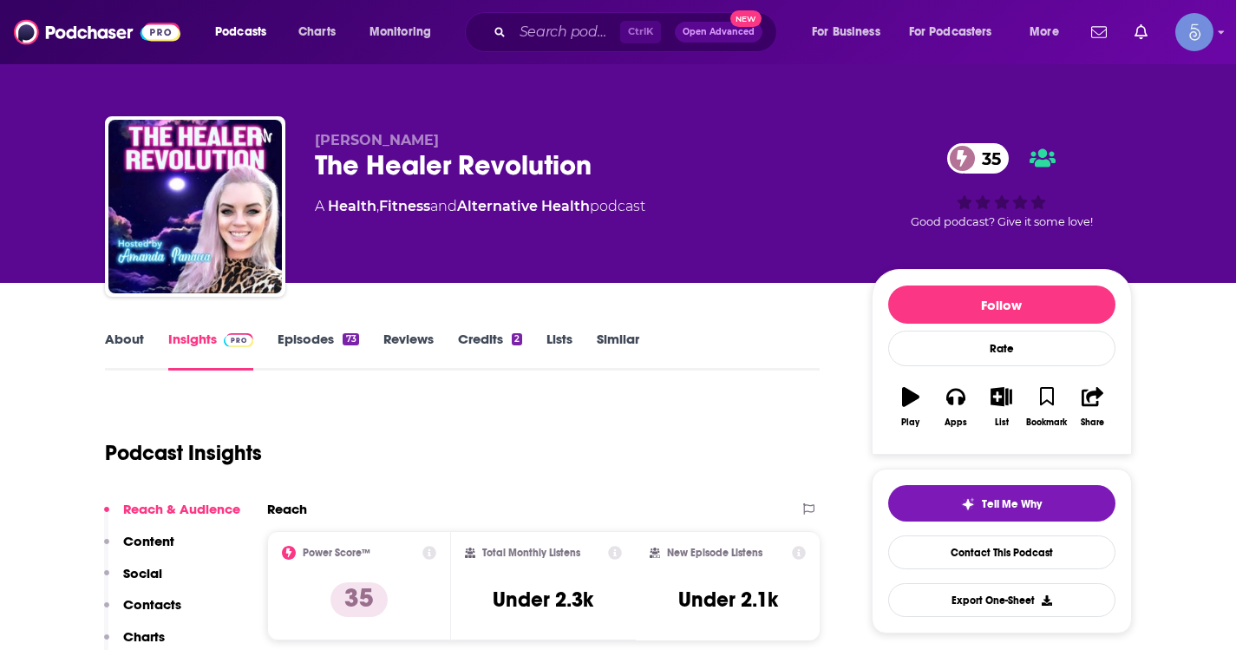
click at [135, 339] on link "About" at bounding box center [124, 350] width 39 height 40
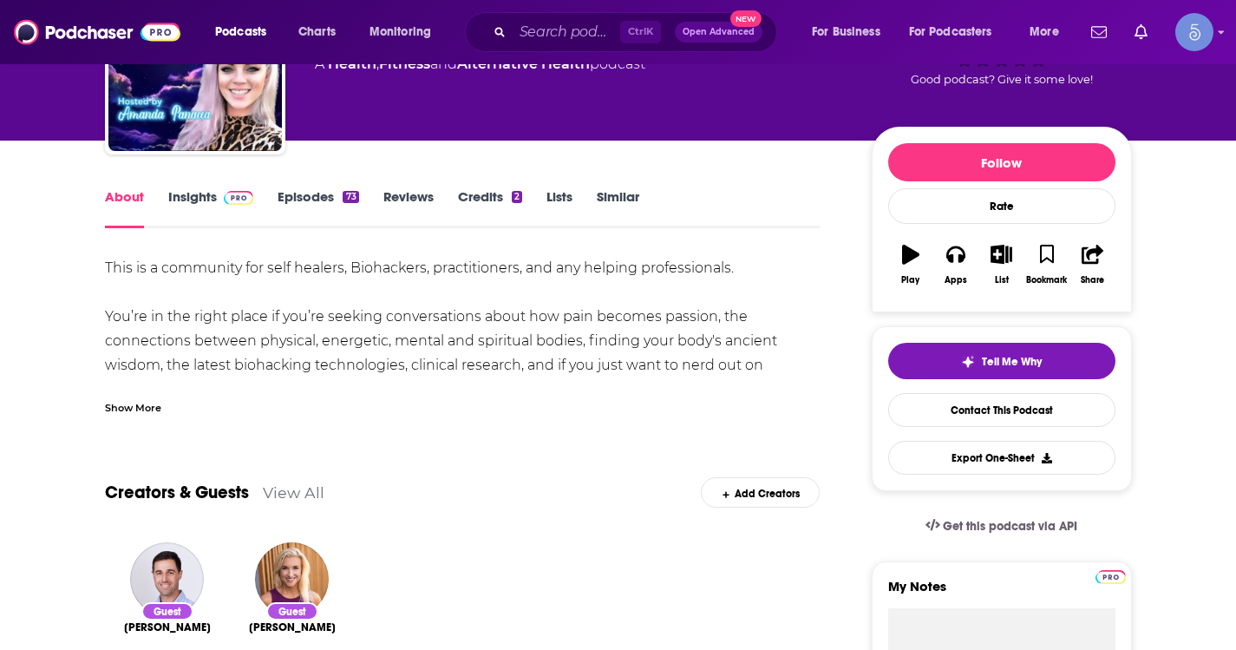
scroll to position [173, 0]
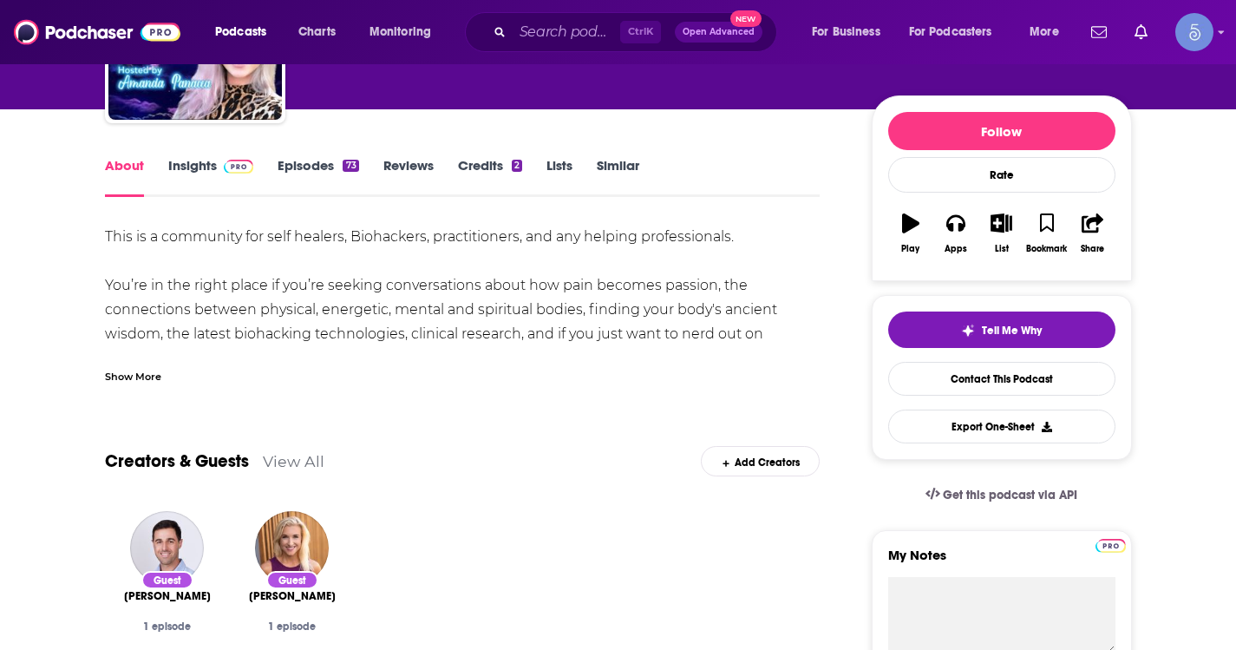
click at [142, 382] on div "Show More" at bounding box center [133, 375] width 56 height 16
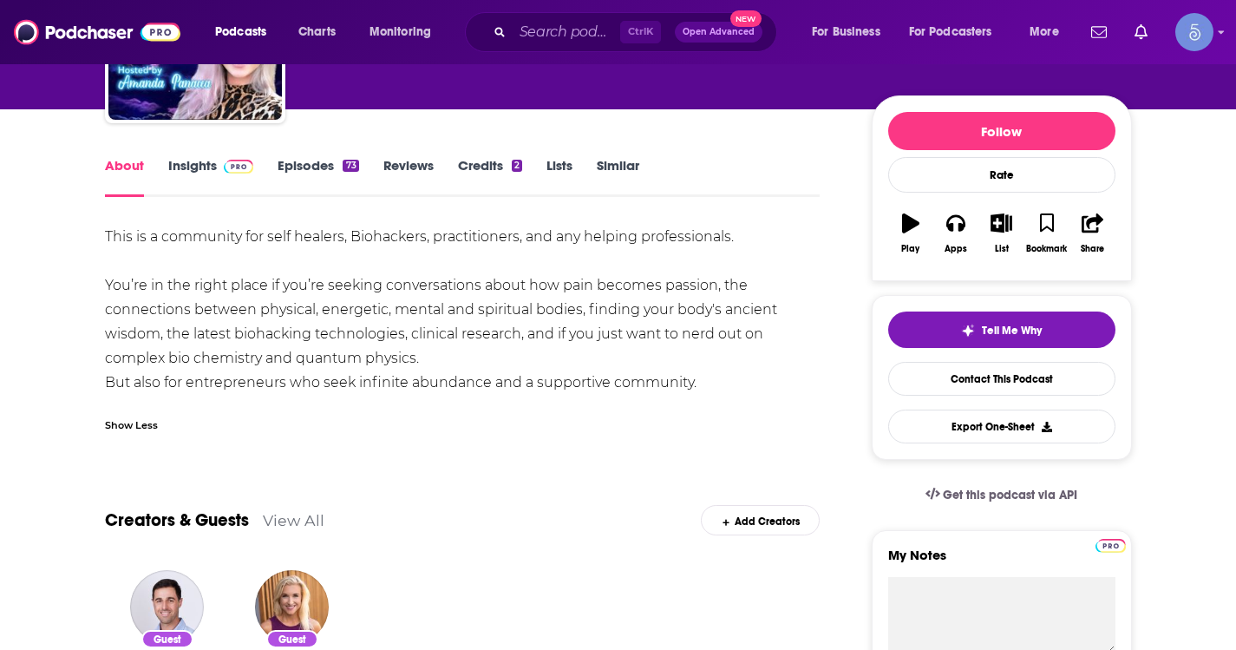
click at [230, 173] on link "Insights" at bounding box center [211, 177] width 86 height 40
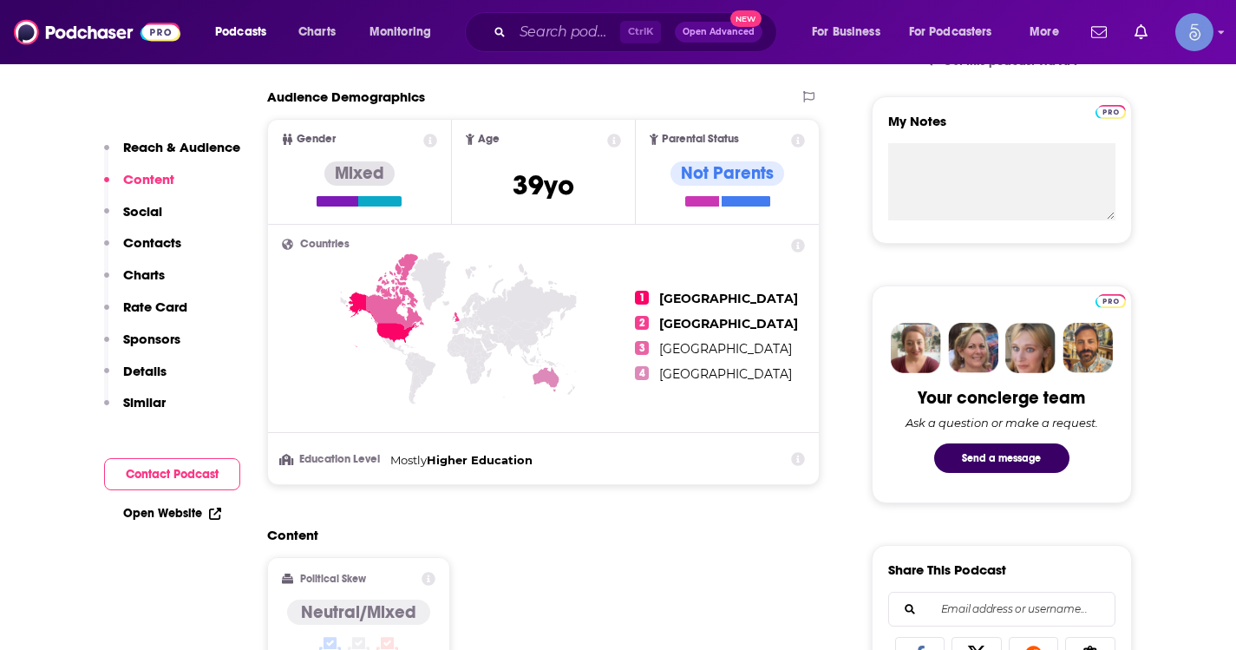
scroll to position [1214, 0]
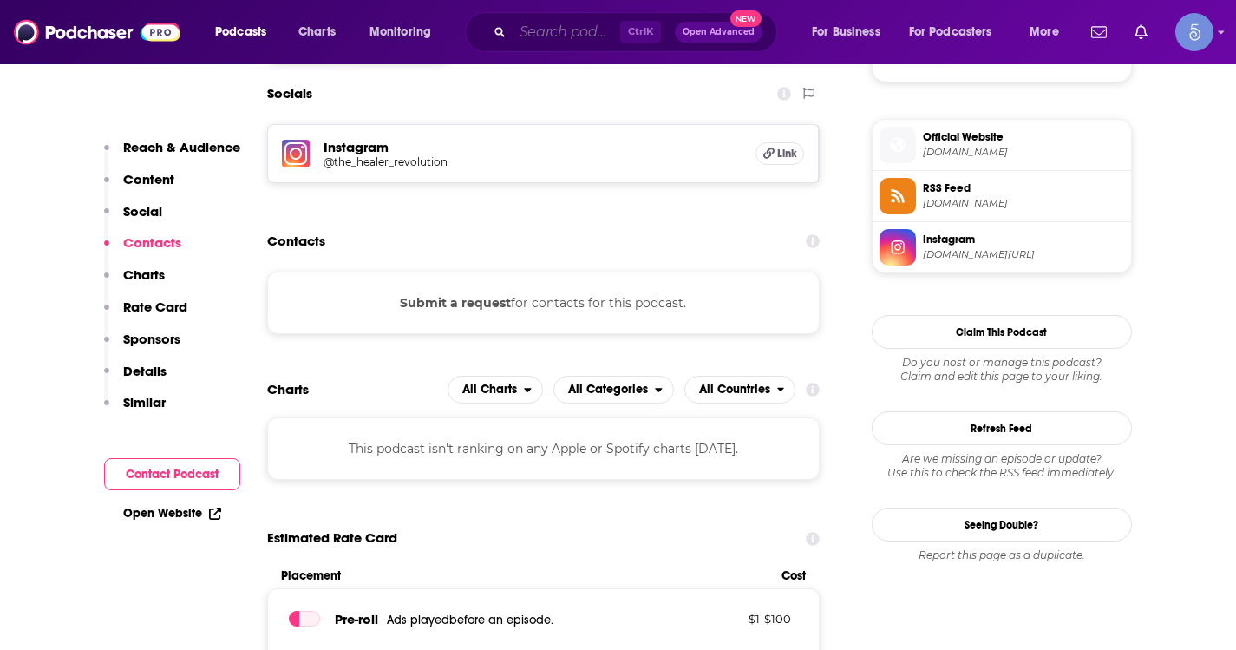
click at [542, 25] on input "Search podcasts, credits, & more..." at bounding box center [567, 32] width 108 height 28
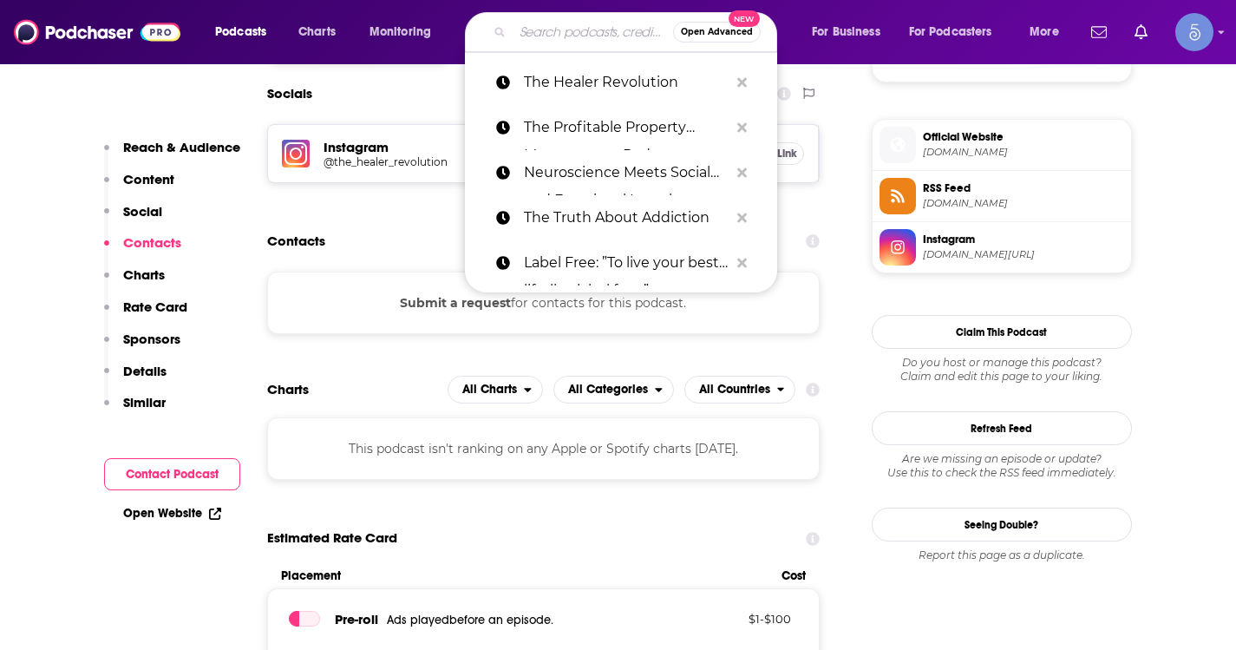
paste input "[PERSON_NAME] K Nutrition"
type input "[PERSON_NAME] K Nutrition"
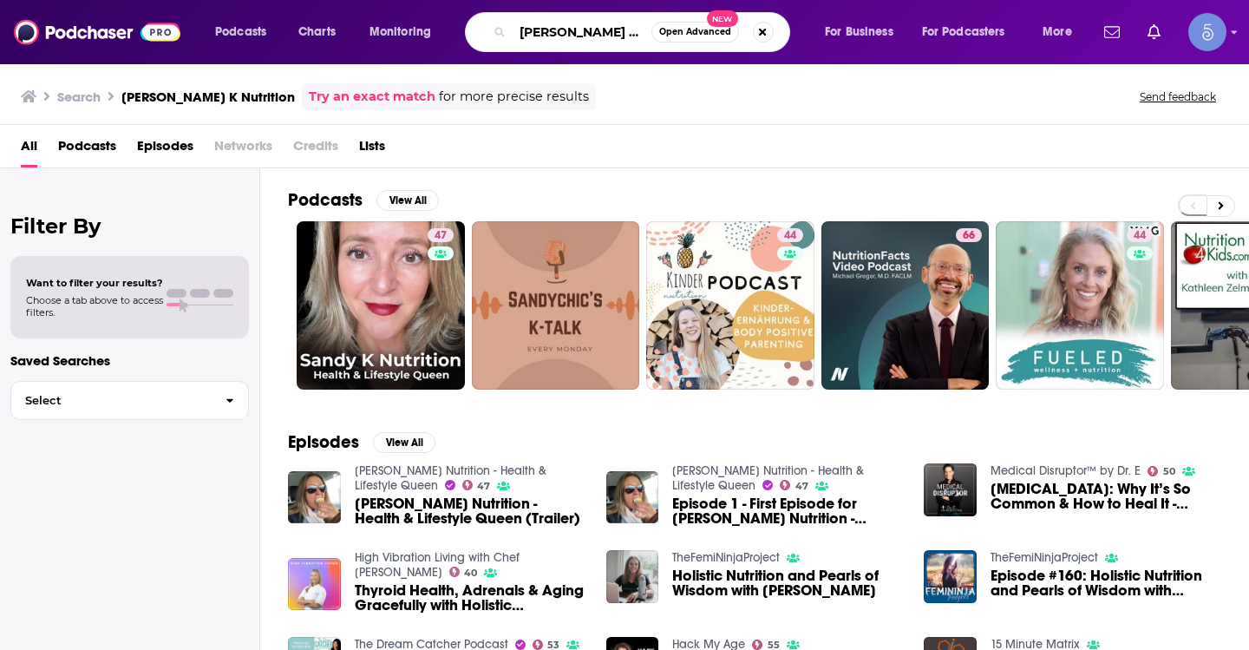
click at [573, 30] on input "[PERSON_NAME] K Nutrition" at bounding box center [582, 32] width 139 height 28
paste input "Younger Than [DATE]."
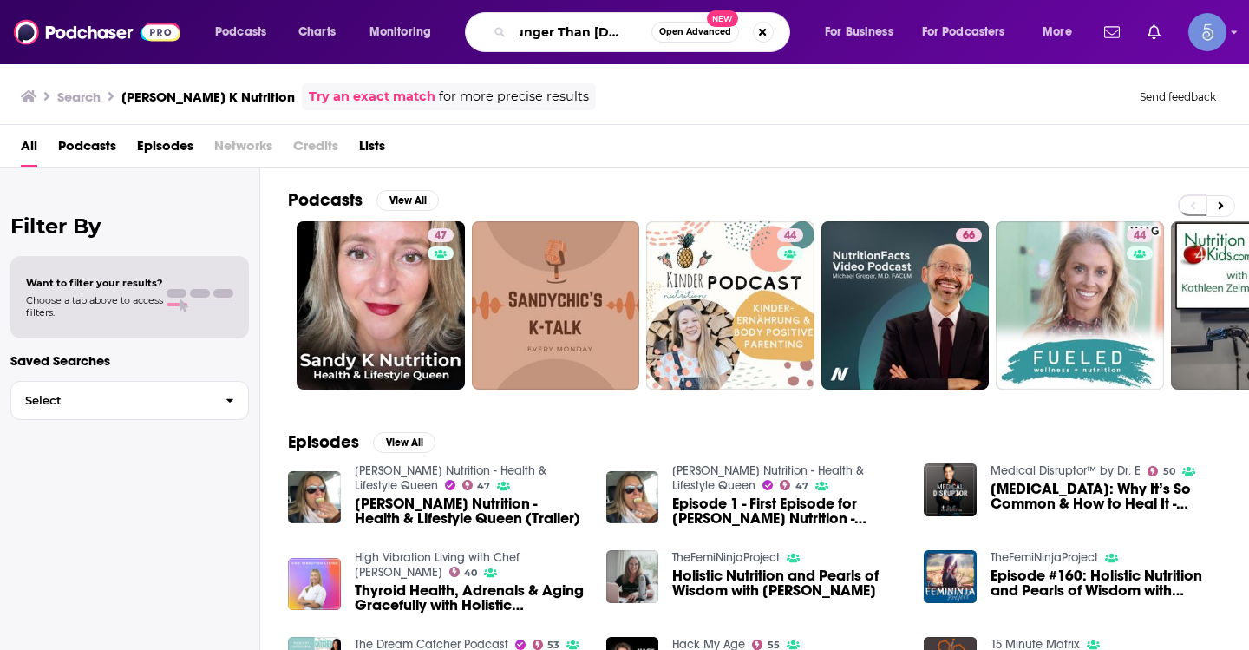
type input "Younger Than [DATE]."
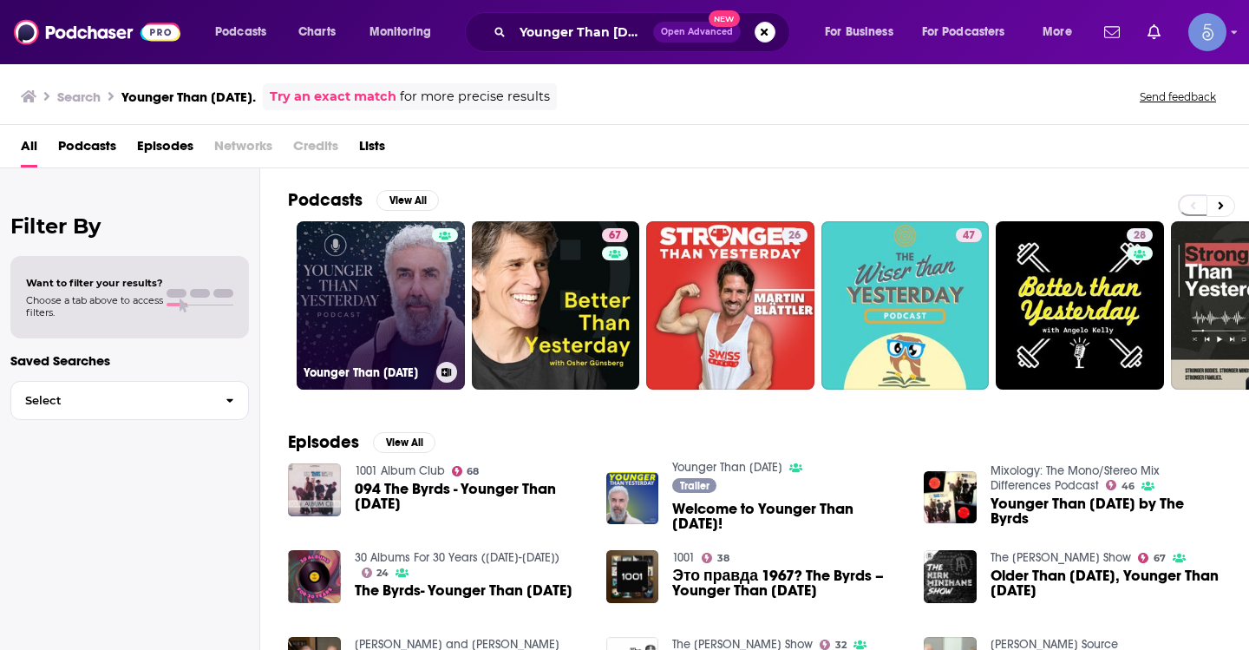
click at [363, 271] on link "Younger Than [DATE]" at bounding box center [381, 305] width 168 height 168
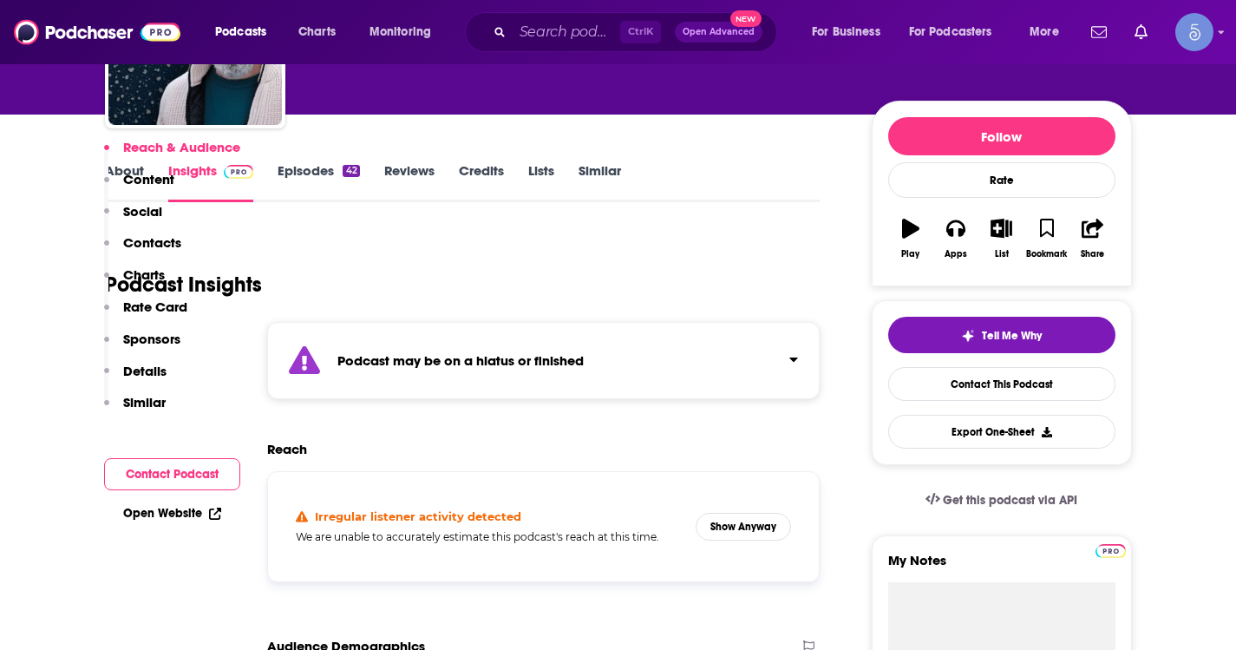
scroll to position [434, 0]
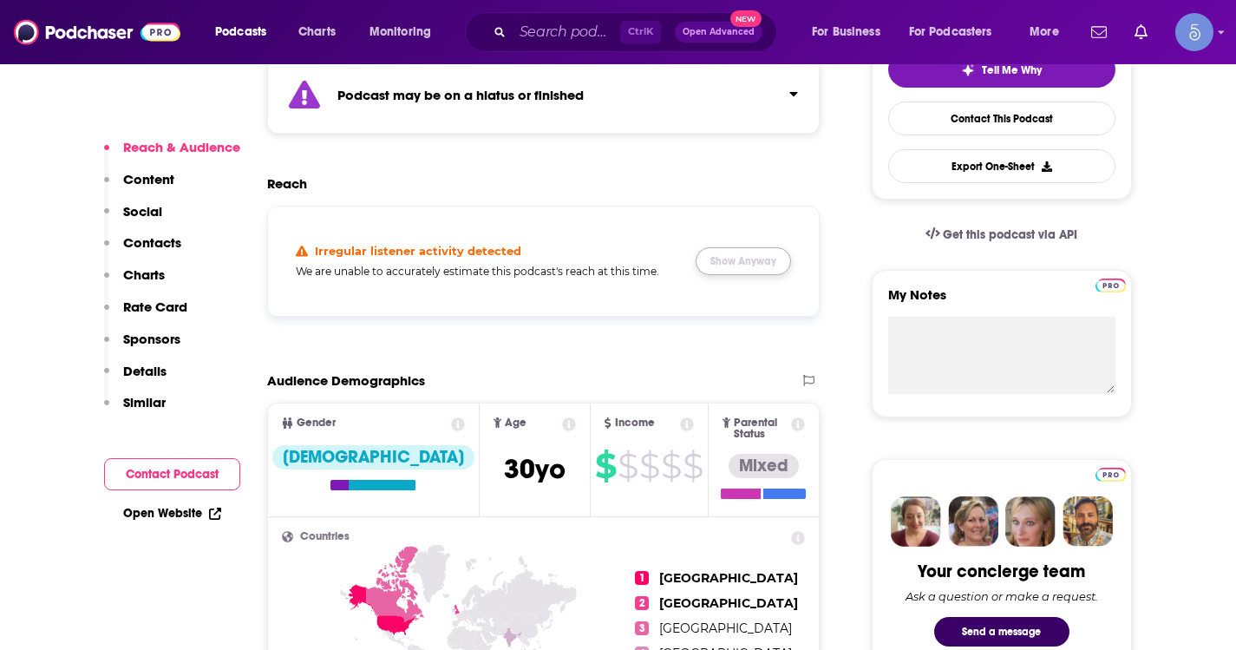
click at [722, 252] on button "Show Anyway" at bounding box center [743, 261] width 95 height 28
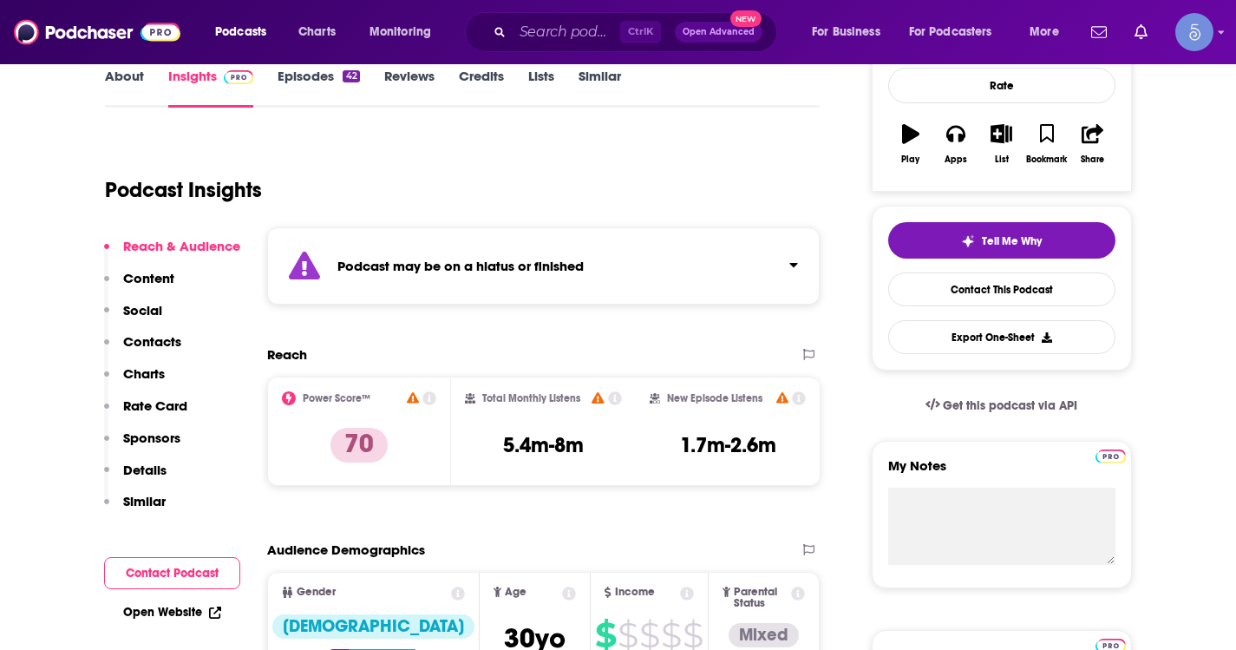
scroll to position [0, 0]
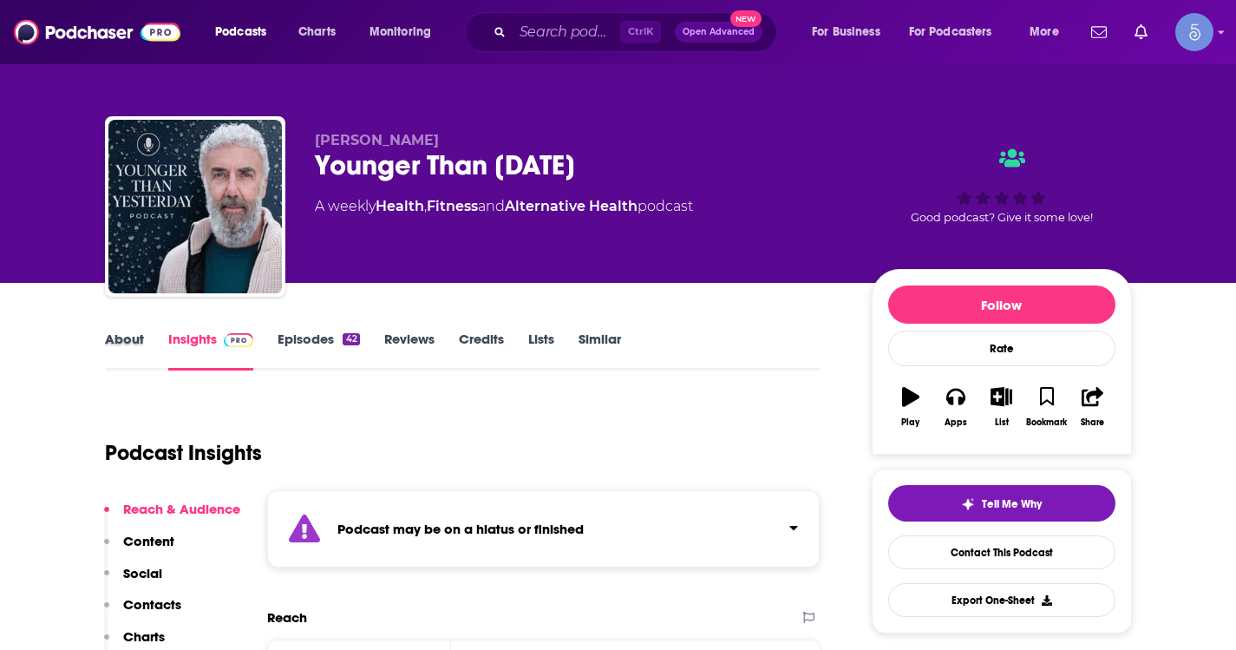
click at [145, 344] on div "About" at bounding box center [136, 350] width 63 height 40
click at [124, 342] on link "About" at bounding box center [124, 350] width 39 height 40
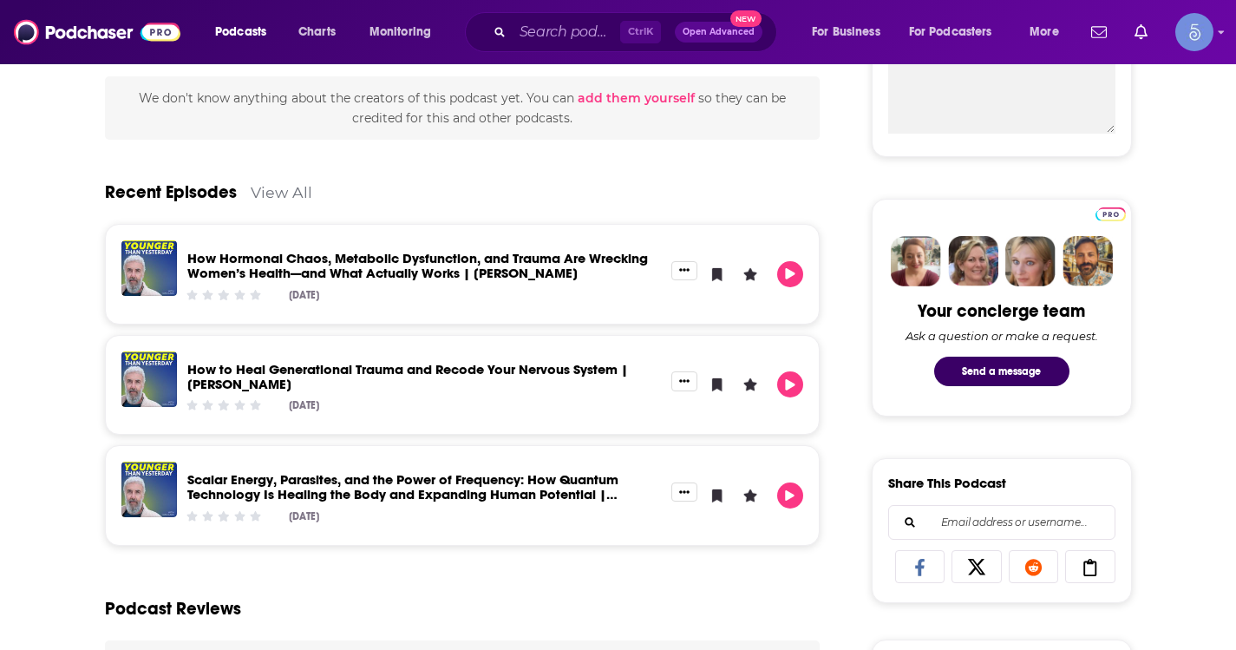
scroll to position [87, 0]
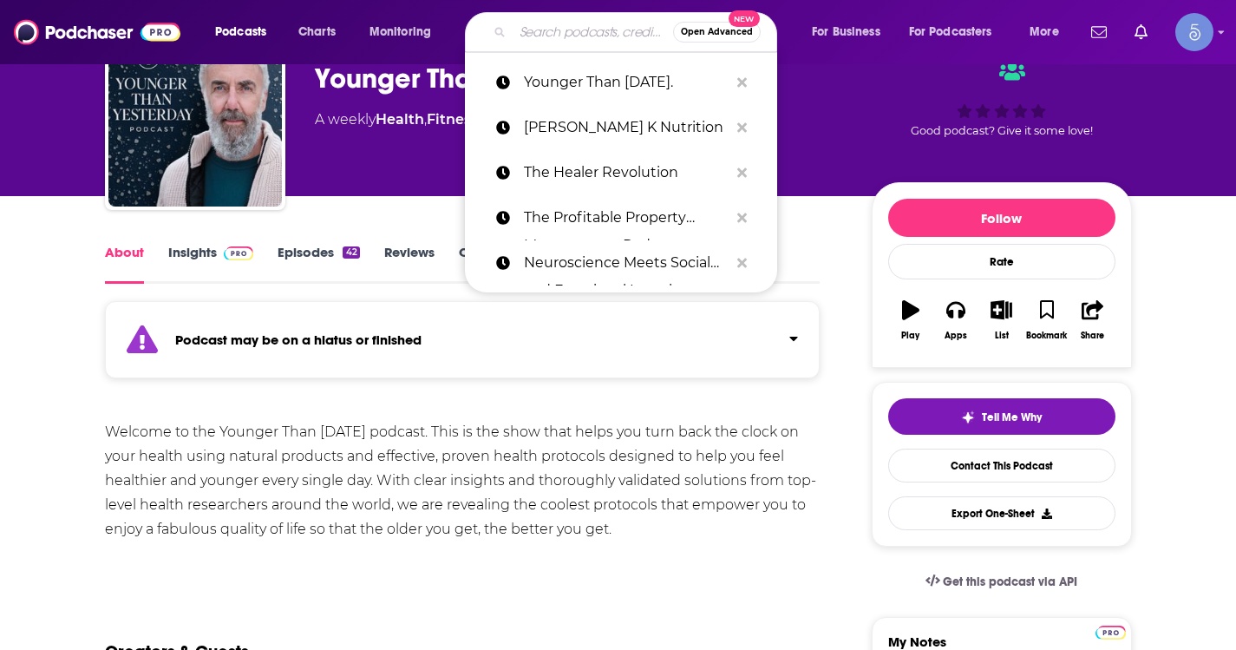
click at [599, 43] on input "Search podcasts, credits, & more..." at bounding box center [593, 32] width 160 height 28
paste input "Neuroscience of Everything"
type input "Neuroscience of Everything"
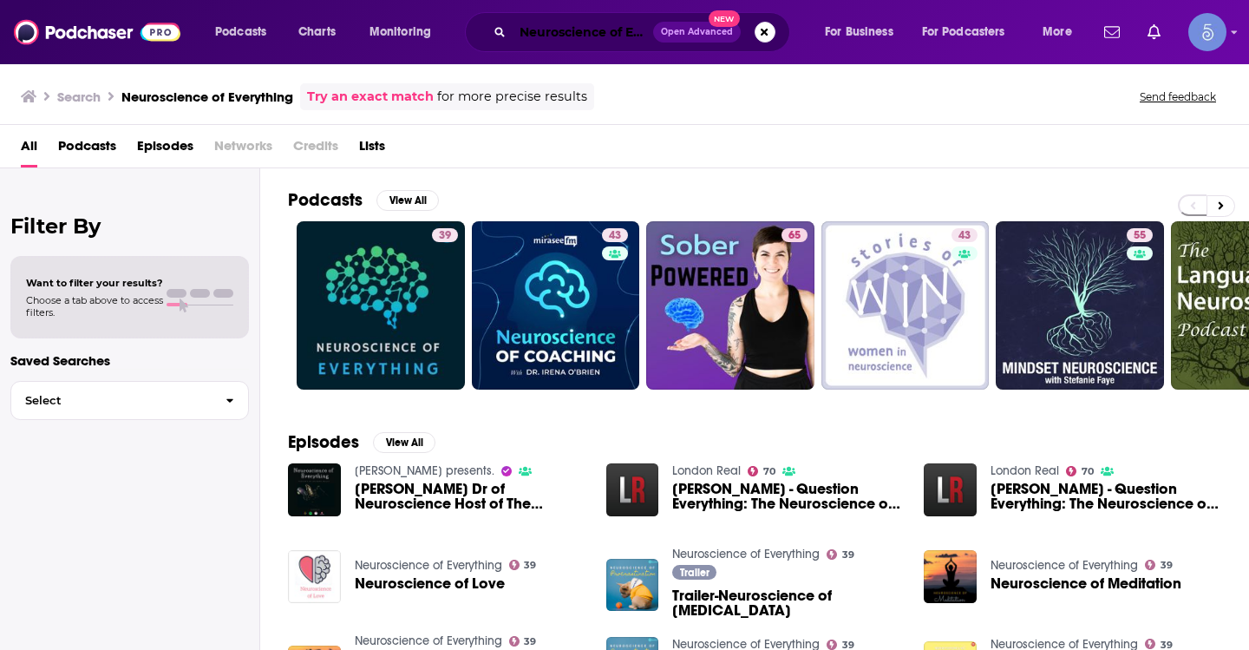
click at [590, 36] on input "Neuroscience of Everything" at bounding box center [583, 32] width 141 height 28
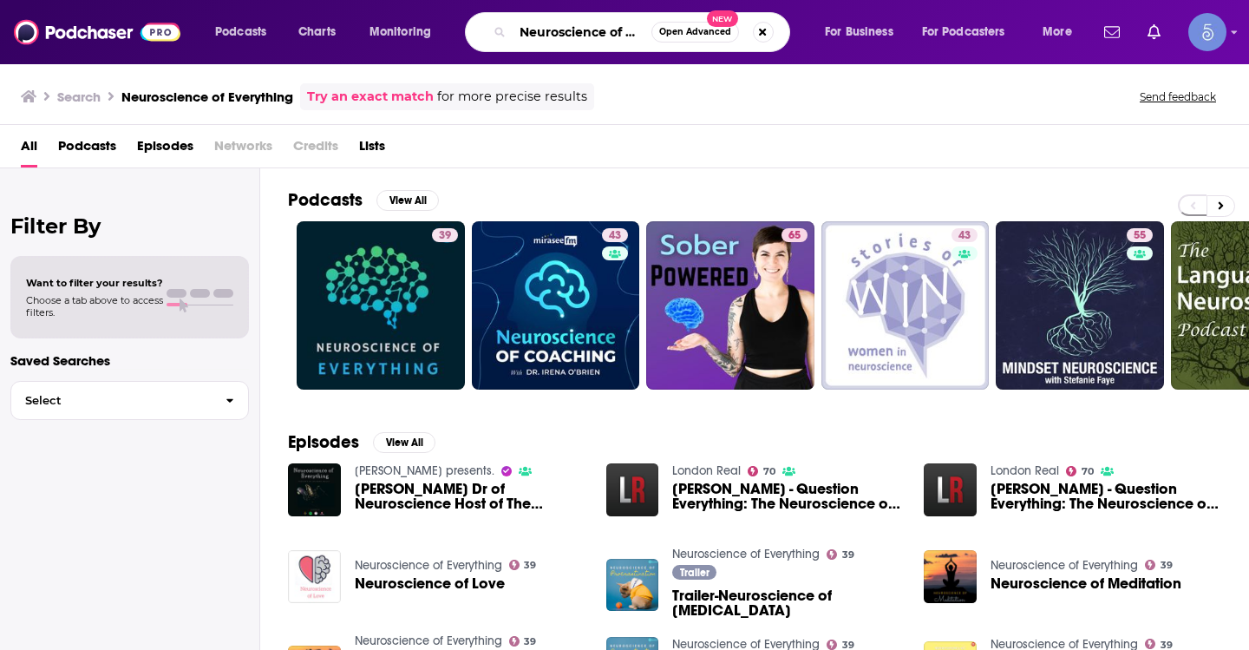
click at [590, 36] on input "Neuroscience of Everything" at bounding box center [582, 32] width 139 height 28
paste input "Health Power: Healing Practices to Power Your Inner & Outer Glow"
type input "Health Power: Healing Practices to Power Your Inner & Outer Glow"
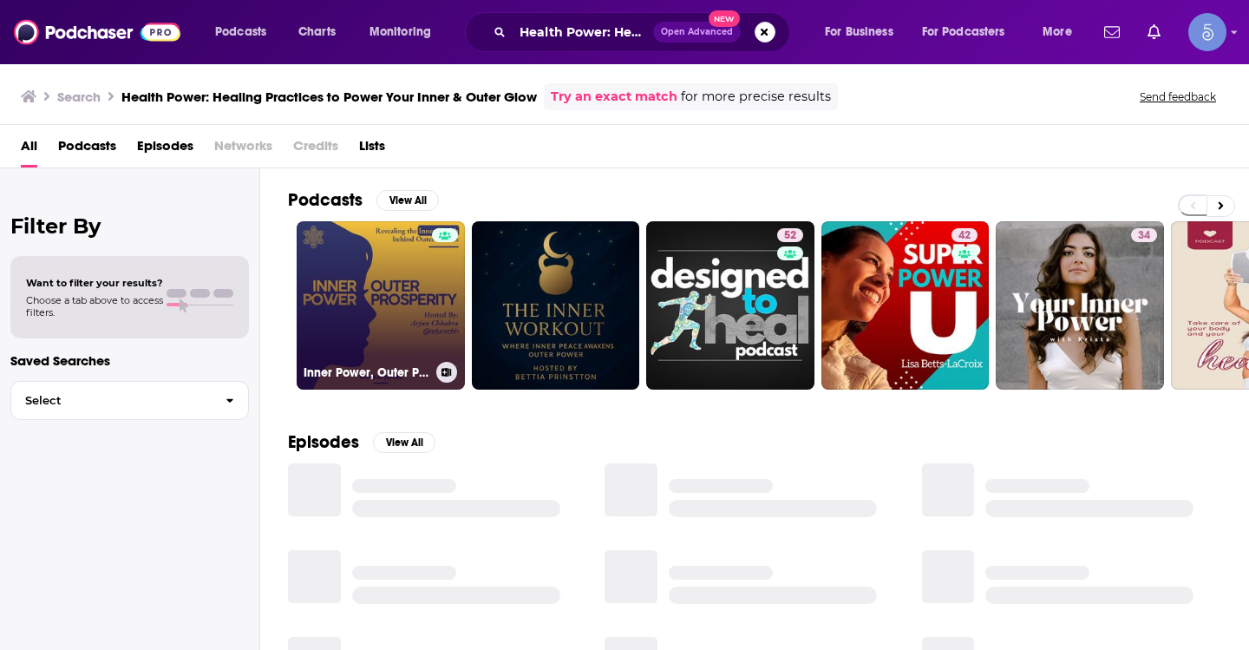
click at [405, 306] on link "Inner Power, Outer Prosperity" at bounding box center [381, 305] width 168 height 168
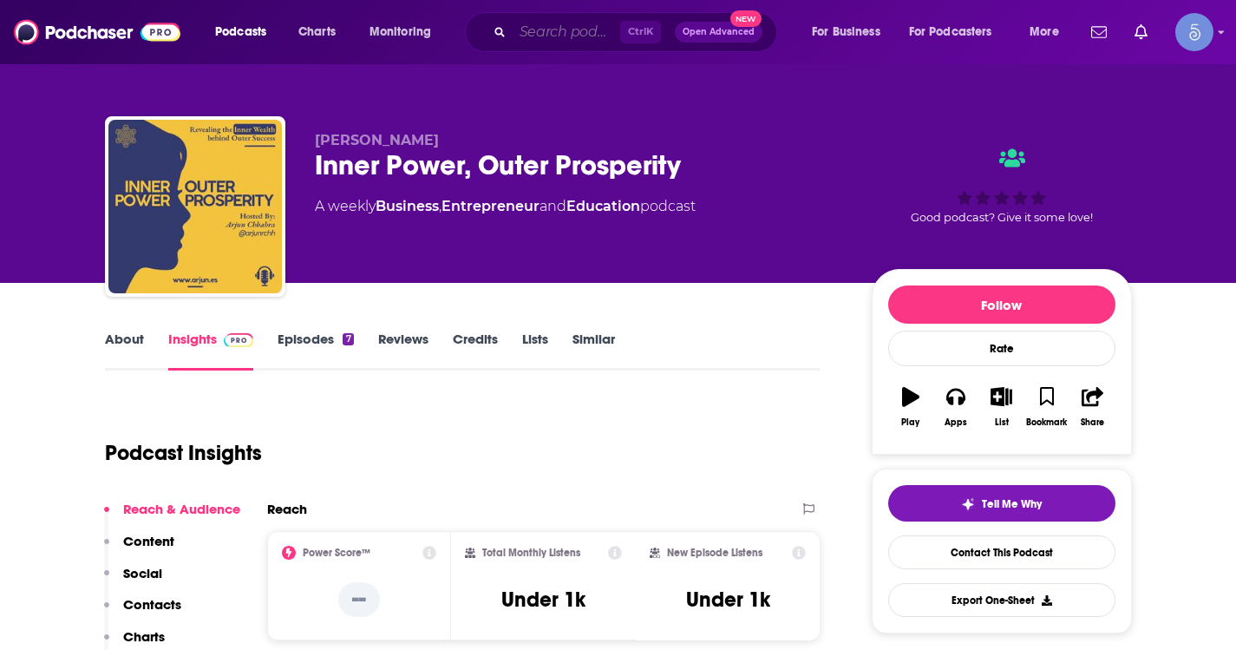
click at [617, 30] on input "Search podcasts, credits, & more..." at bounding box center [567, 32] width 108 height 28
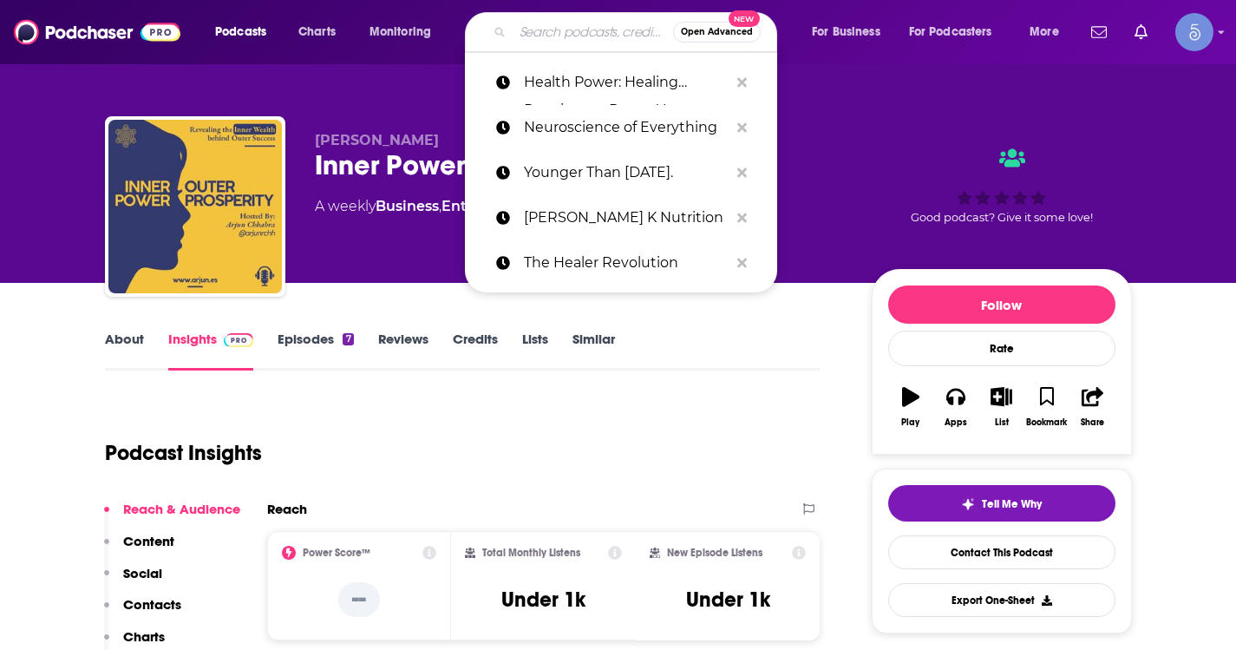
paste input "Healing Honeys (formerly OPENHOUSE with [PERSON_NAME])"
type input "Healing Honeys (formerly OPENHOUSE with [PERSON_NAME])"
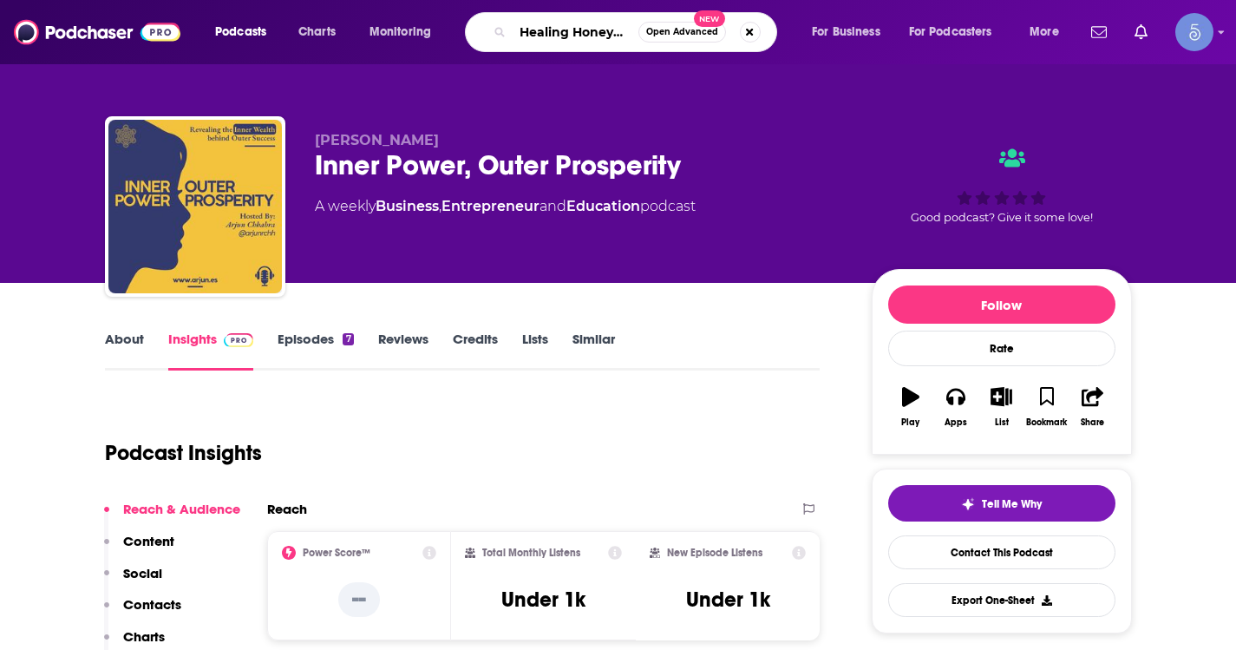
scroll to position [0, 276]
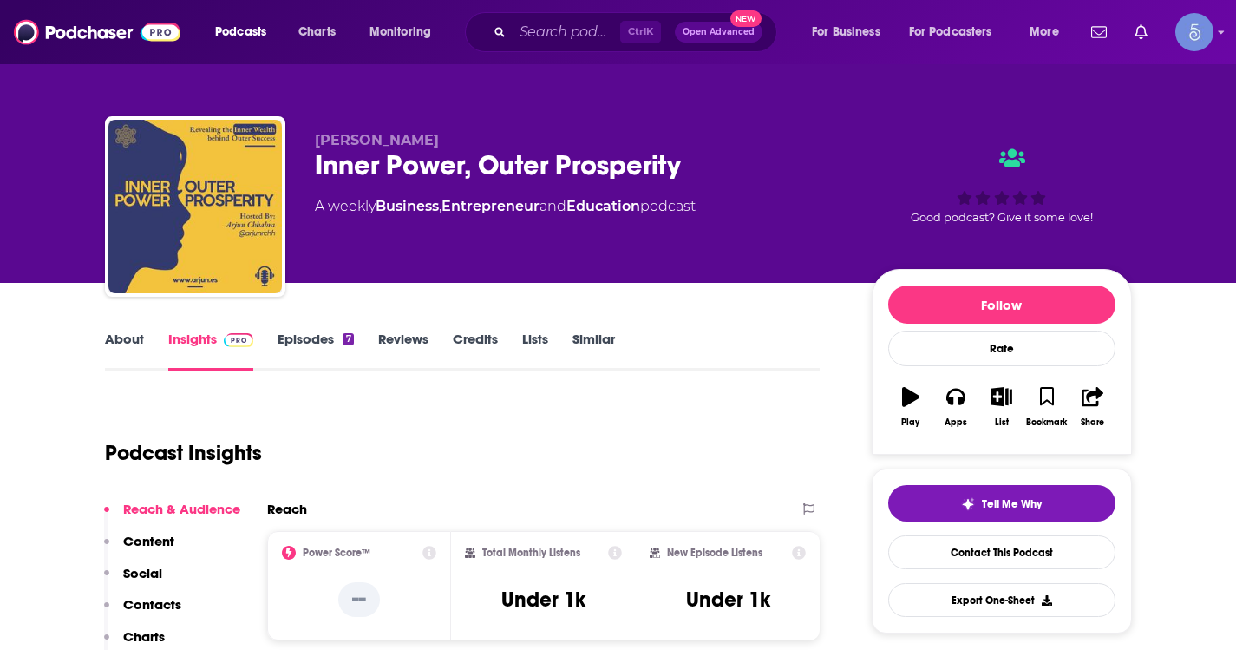
click at [132, 342] on link "About" at bounding box center [124, 350] width 39 height 40
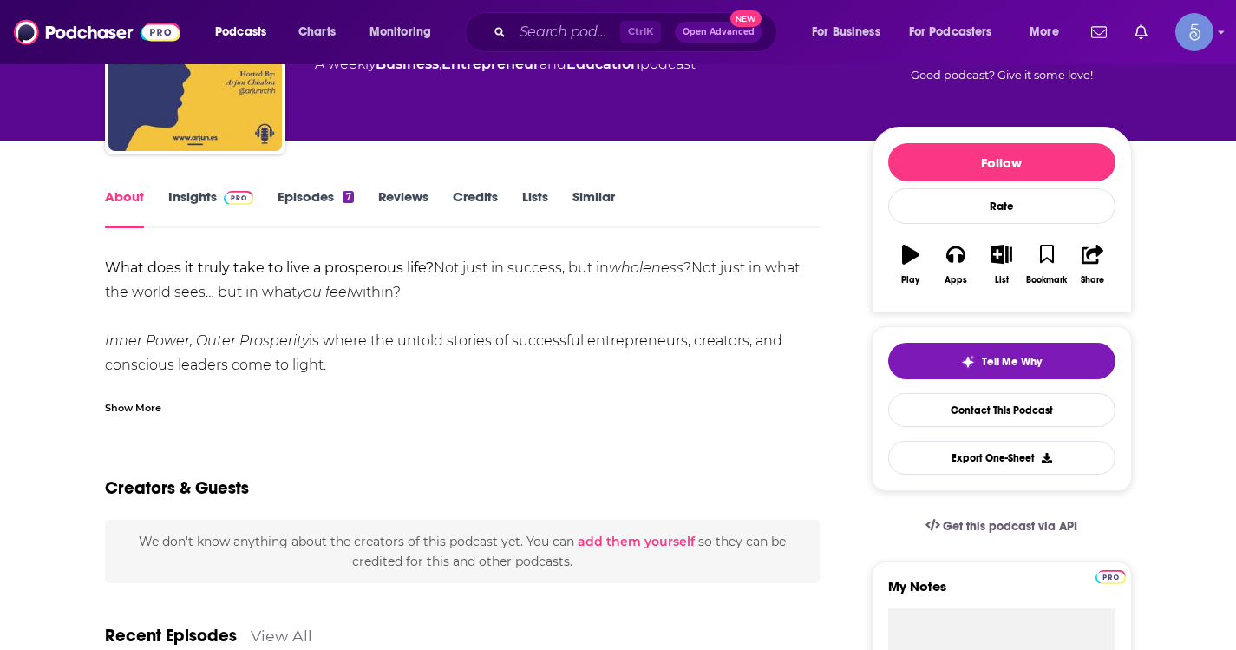
scroll to position [173, 0]
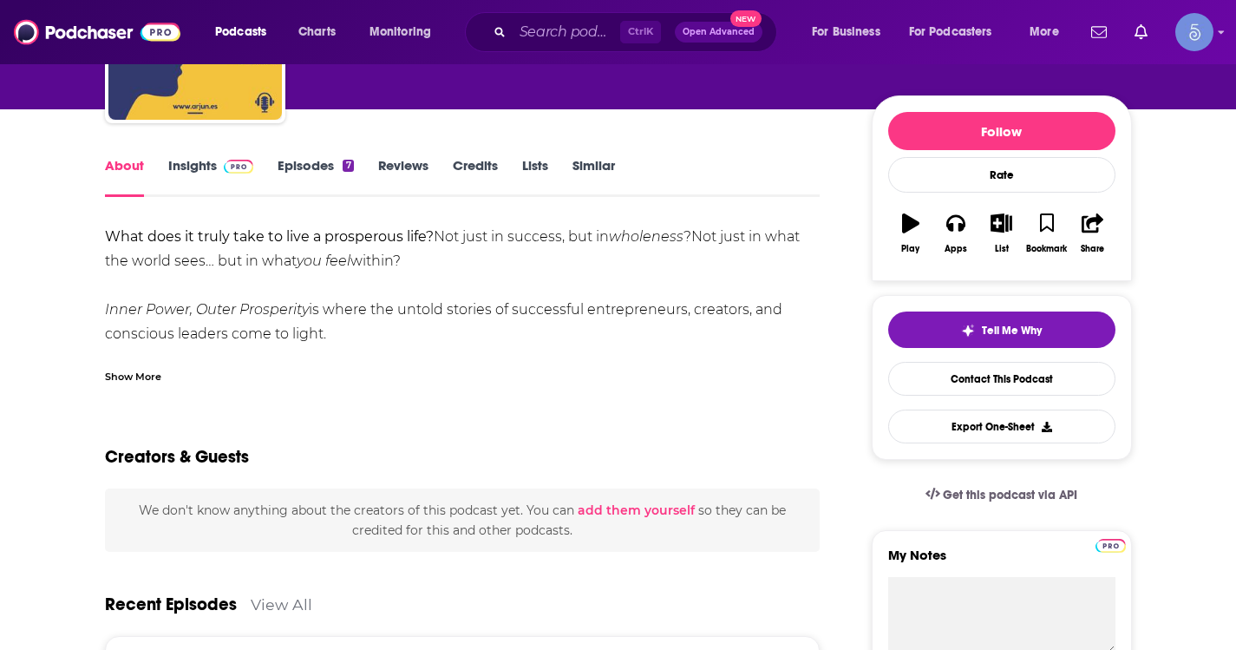
click at [249, 157] on span at bounding box center [239, 165] width 30 height 16
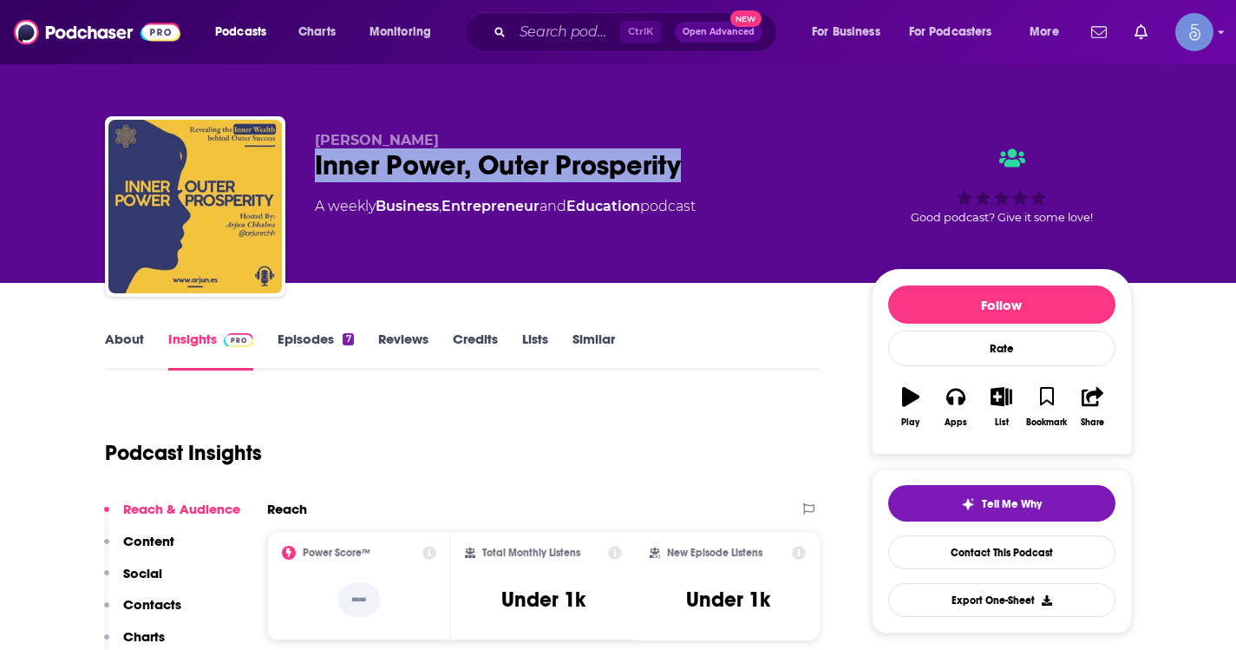
drag, startPoint x: 703, startPoint y: 167, endPoint x: 318, endPoint y: 181, distance: 384.5
click at [318, 181] on div "Inner Power, Outer Prosperity" at bounding box center [579, 165] width 529 height 34
copy h2 "Inner Power, Outer Prosperity"
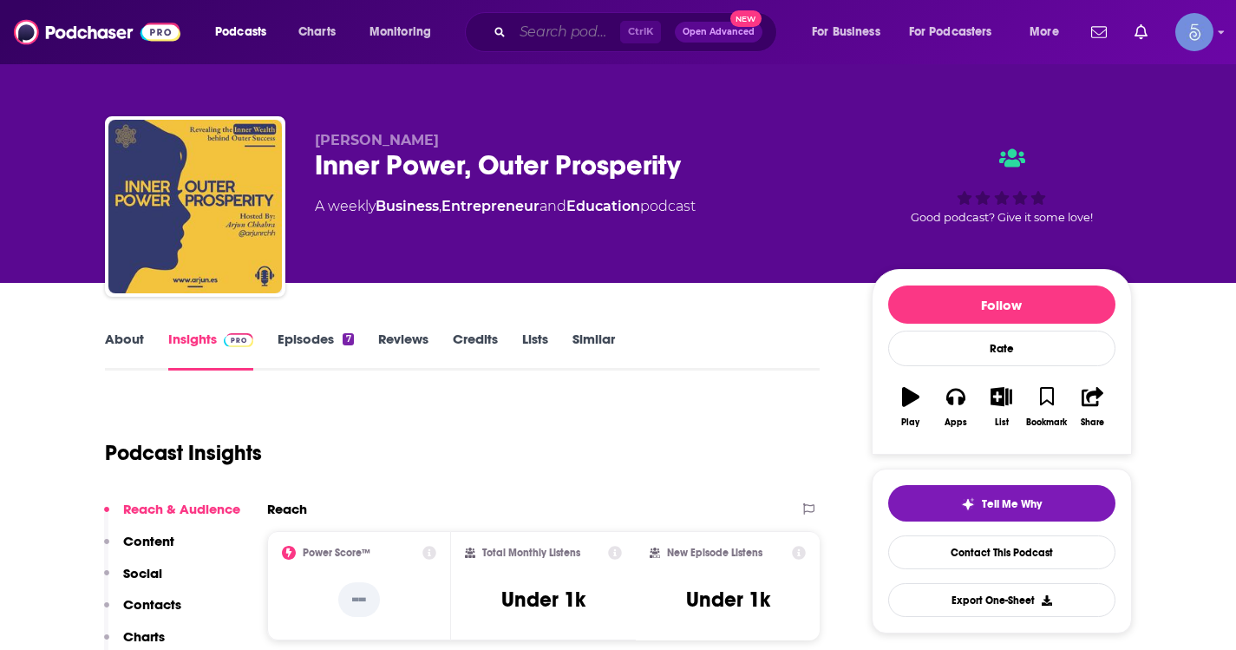
click at [575, 36] on input "Search podcasts, credits, & more..." at bounding box center [567, 32] width 108 height 28
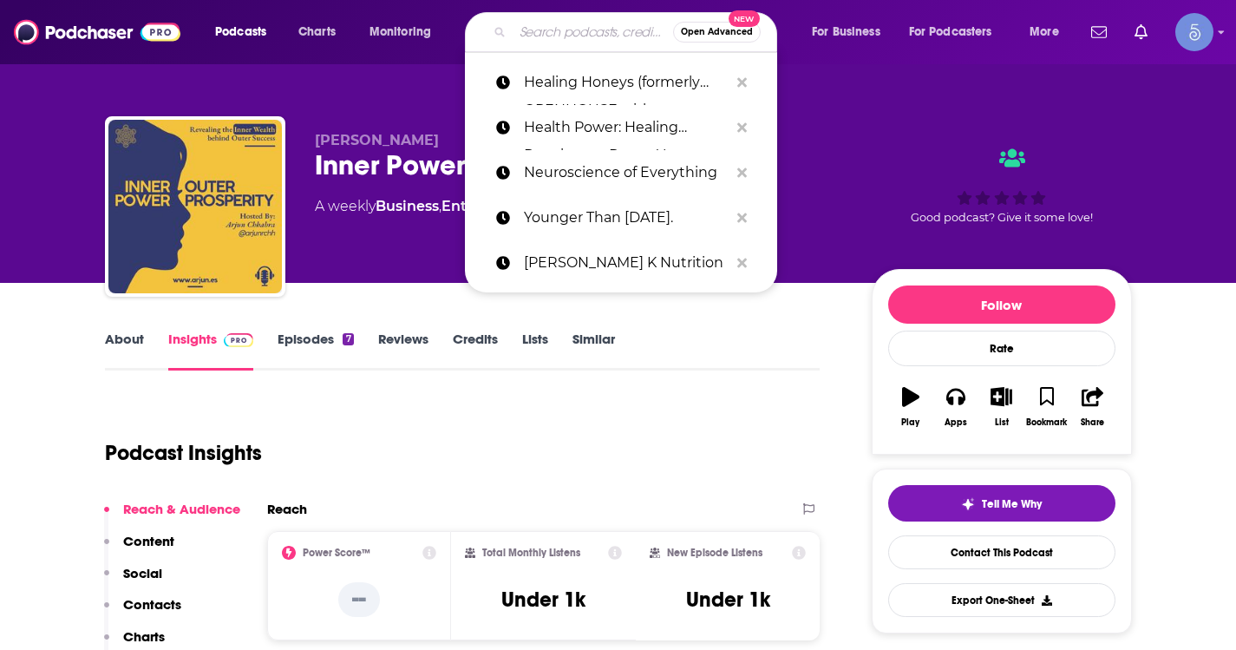
paste input "Inspire Create Manifest"
type input "Inspire Create Manifest"
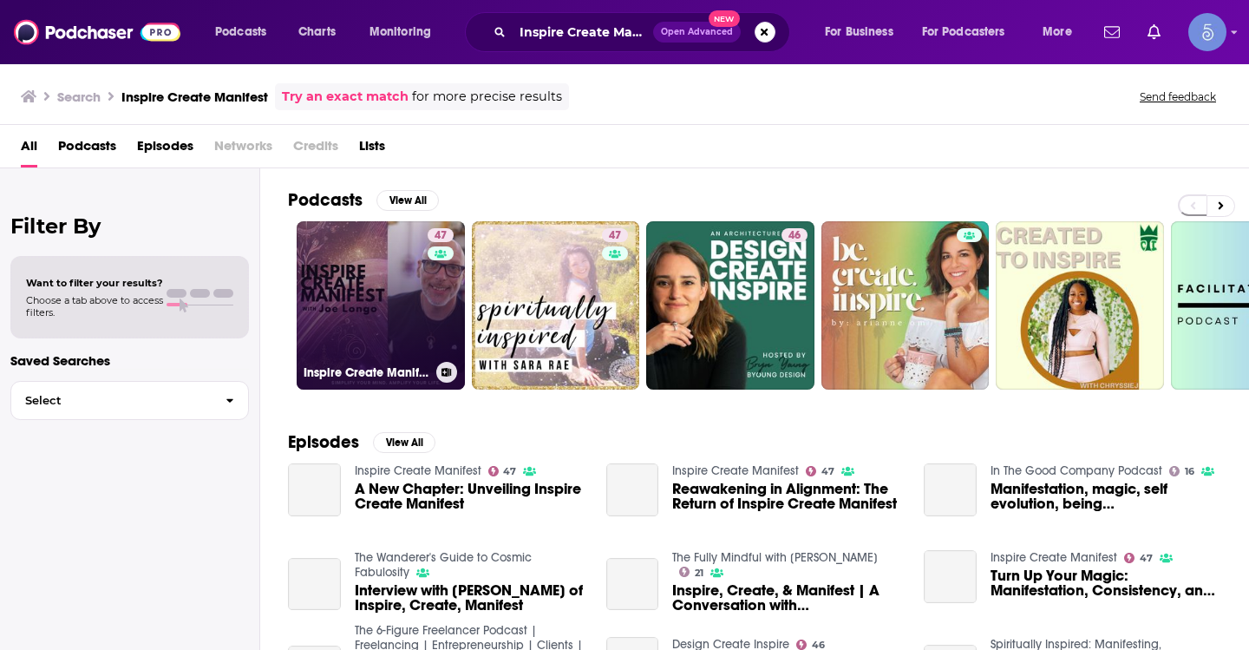
click at [420, 295] on link "47 Inspire Create Manifest" at bounding box center [381, 305] width 168 height 168
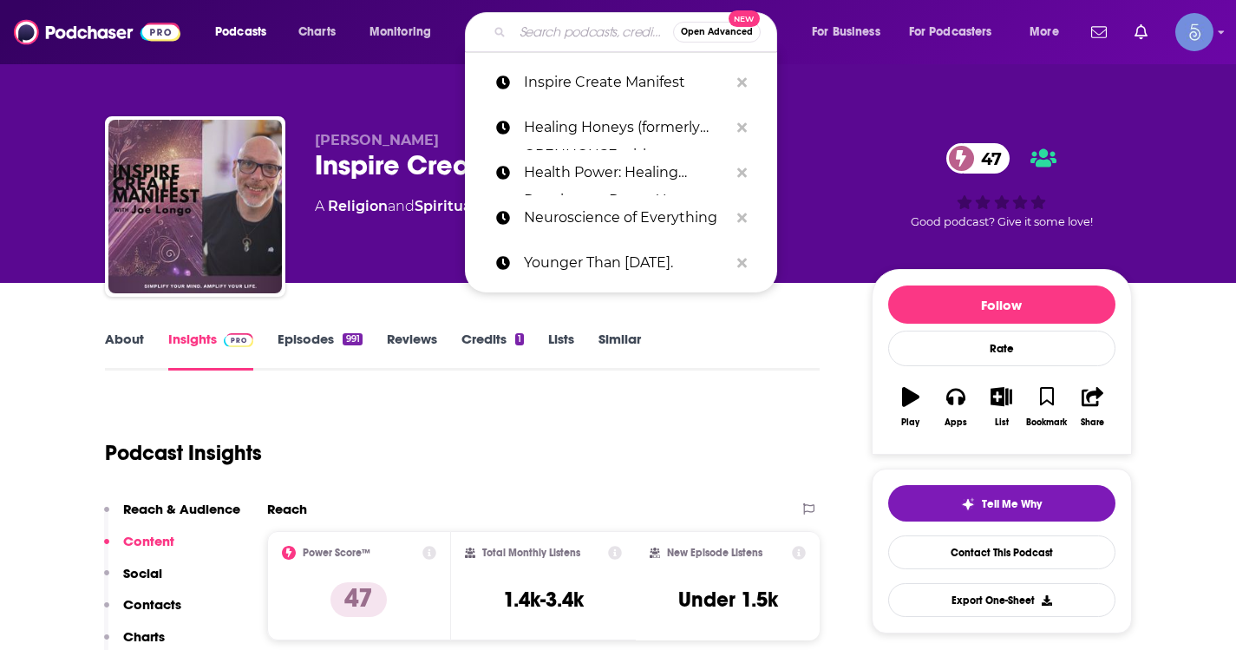
click at [562, 32] on input "Search podcasts, credits, & more..." at bounding box center [593, 32] width 160 height 28
paste input "Exploring the Mystical Side of Life"
type input "Exploring the Mystical Side of Life"
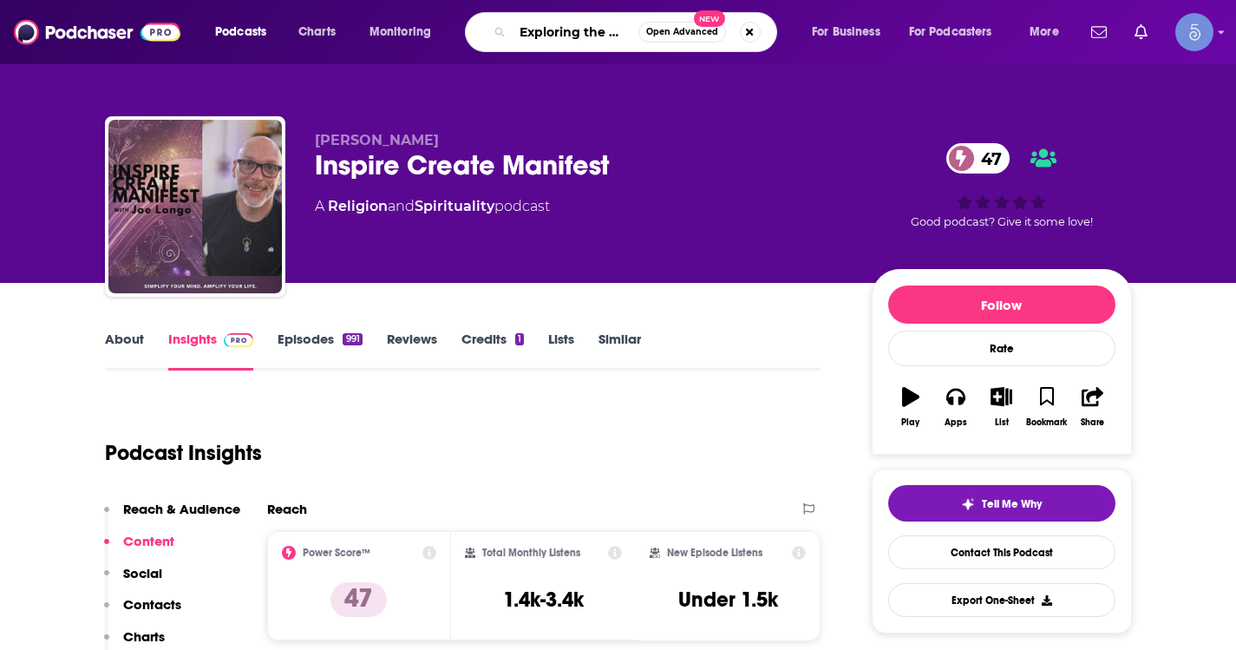
scroll to position [0, 106]
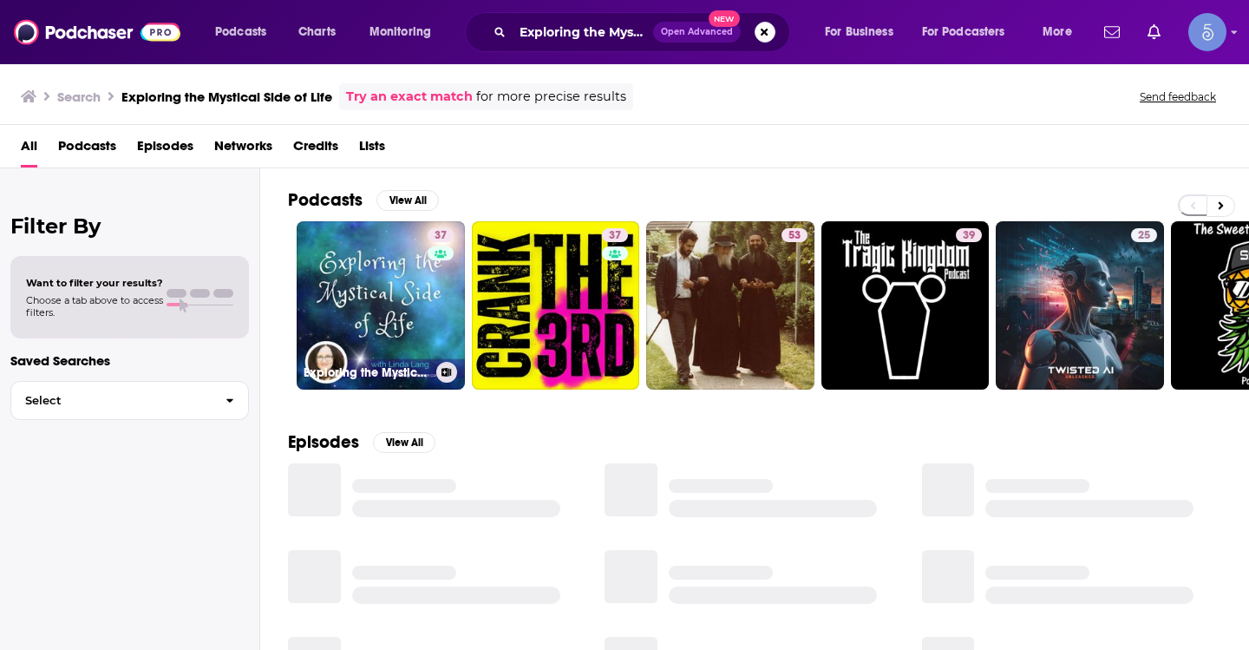
click at [395, 270] on link "37 Exploring the Mystical Side of Life" at bounding box center [381, 305] width 168 height 168
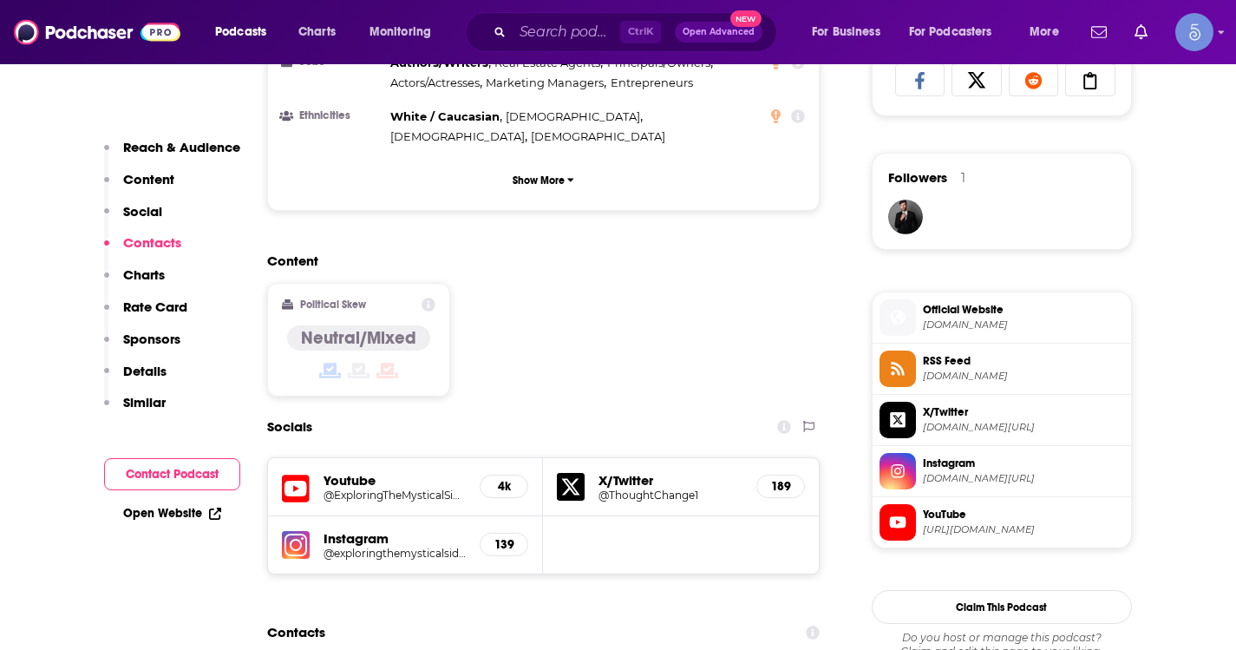
scroll to position [1561, 0]
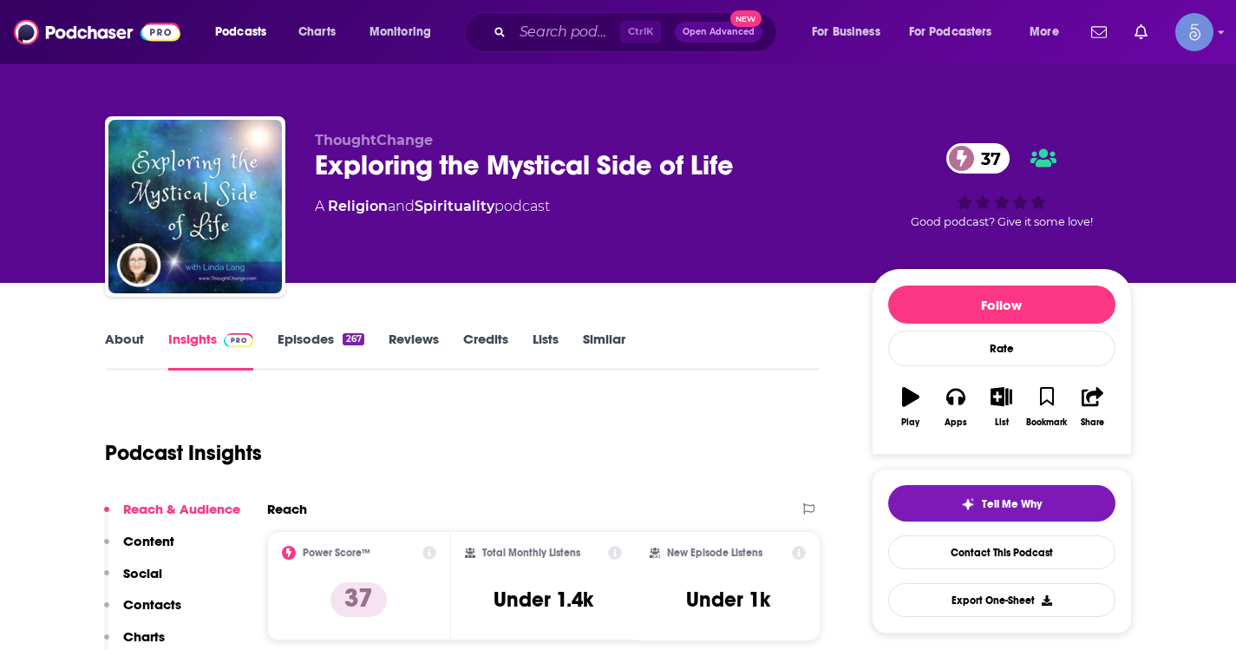
click at [120, 345] on link "About" at bounding box center [124, 350] width 39 height 40
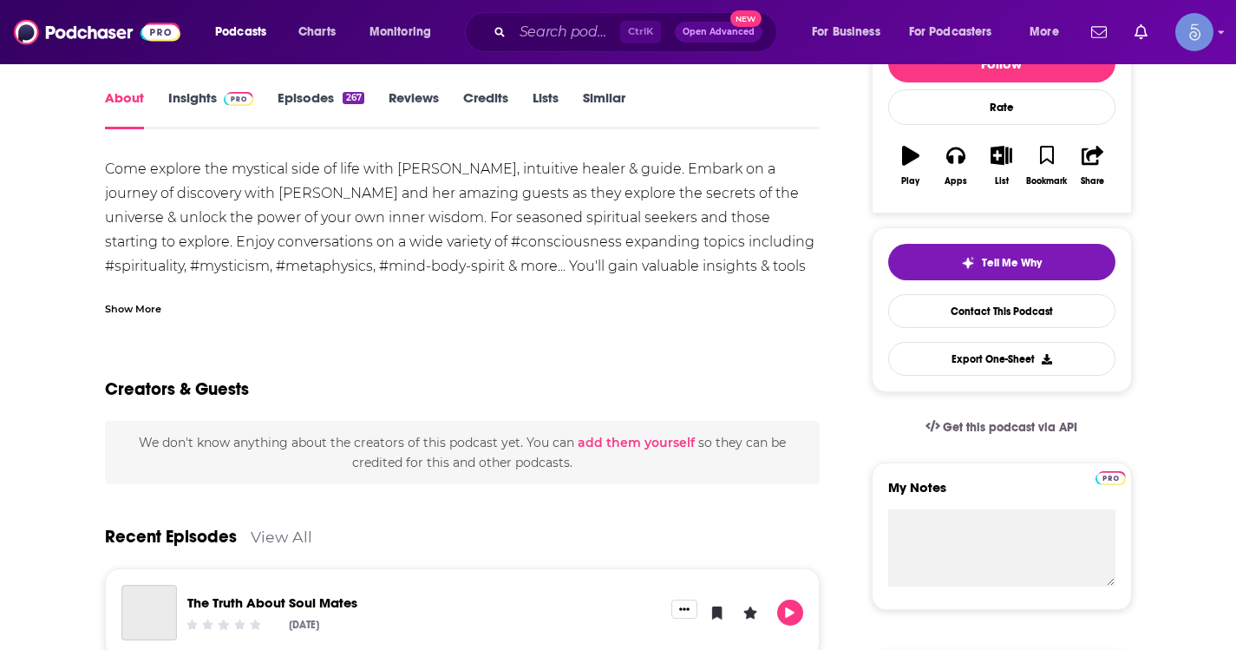
scroll to position [260, 0]
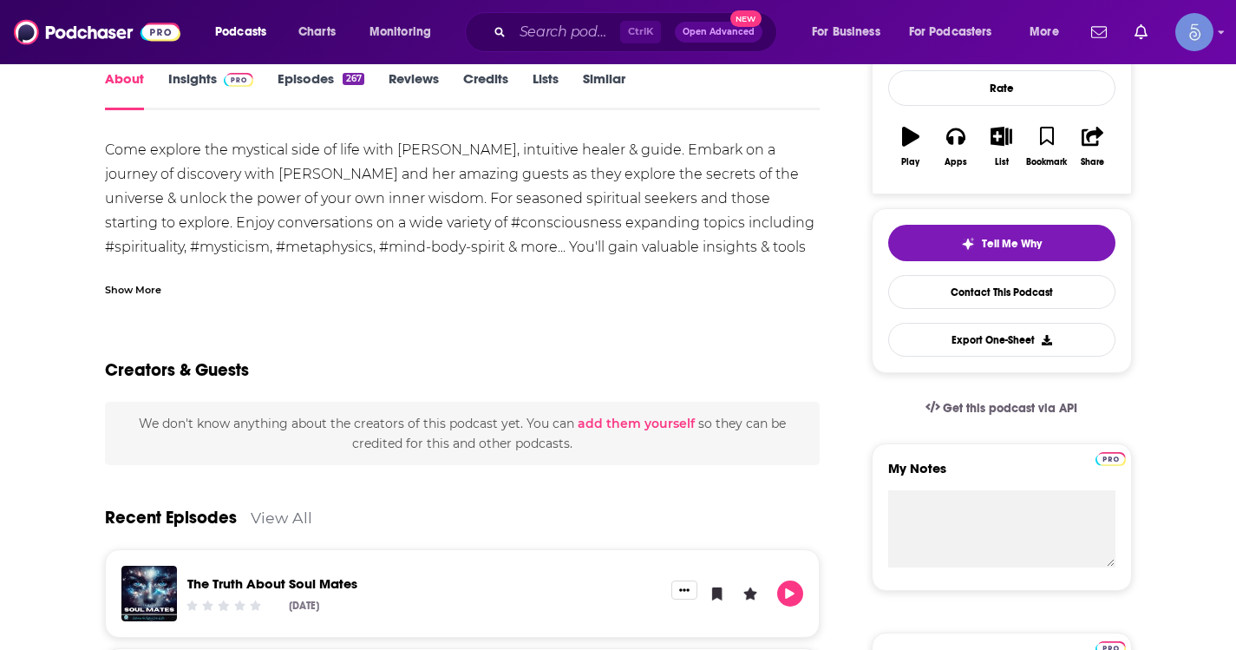
click at [142, 281] on div "Show More" at bounding box center [133, 288] width 56 height 16
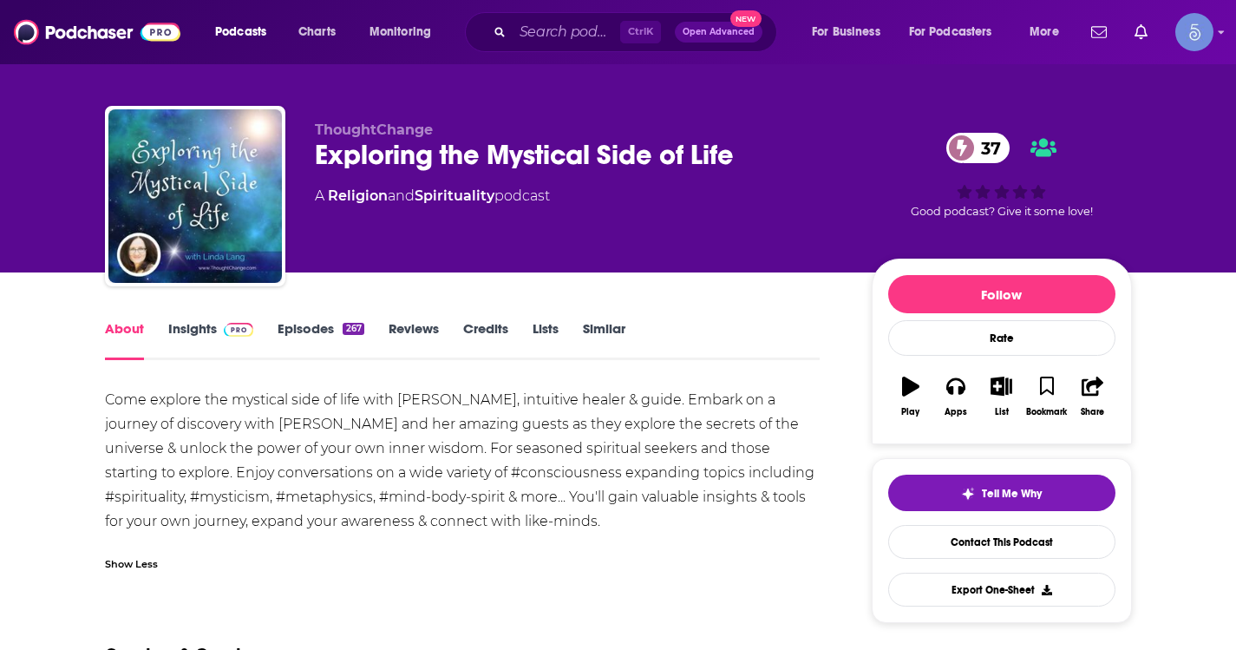
scroll to position [0, 0]
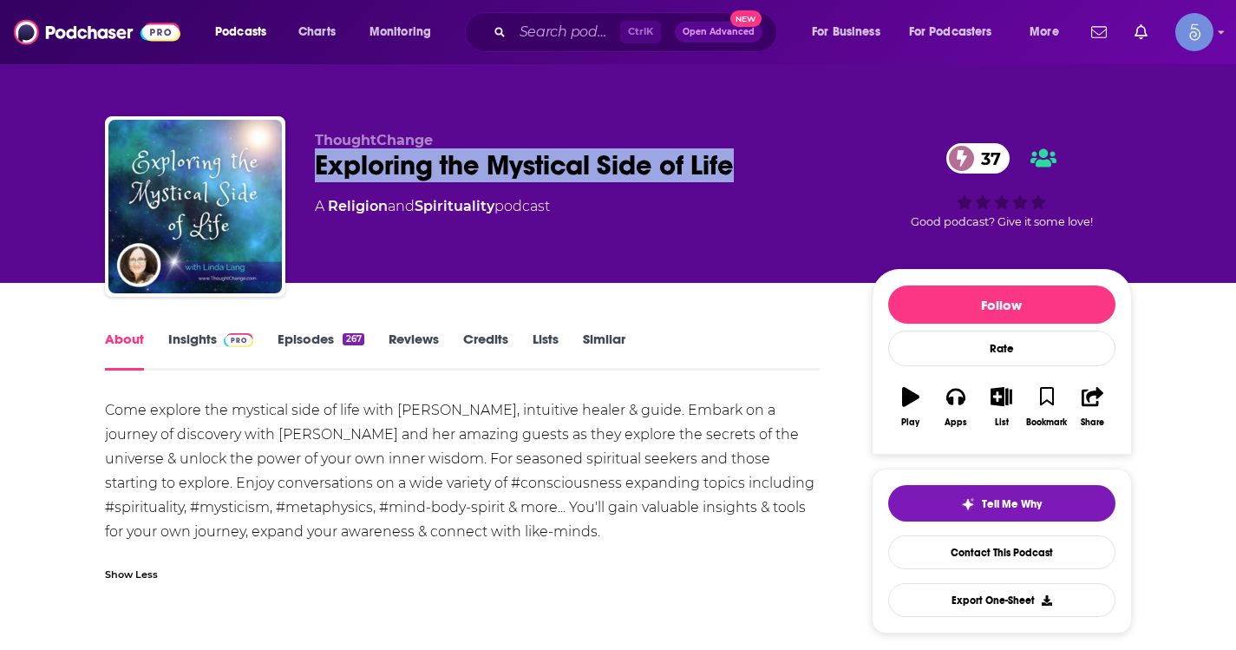
drag, startPoint x: 737, startPoint y: 159, endPoint x: 317, endPoint y: 174, distance: 420.9
click at [317, 174] on div "Exploring the Mystical Side of Life 37" at bounding box center [579, 165] width 529 height 34
copy h1 "Exploring the Mystical Side of Life"
